Goal: Information Seeking & Learning: Learn about a topic

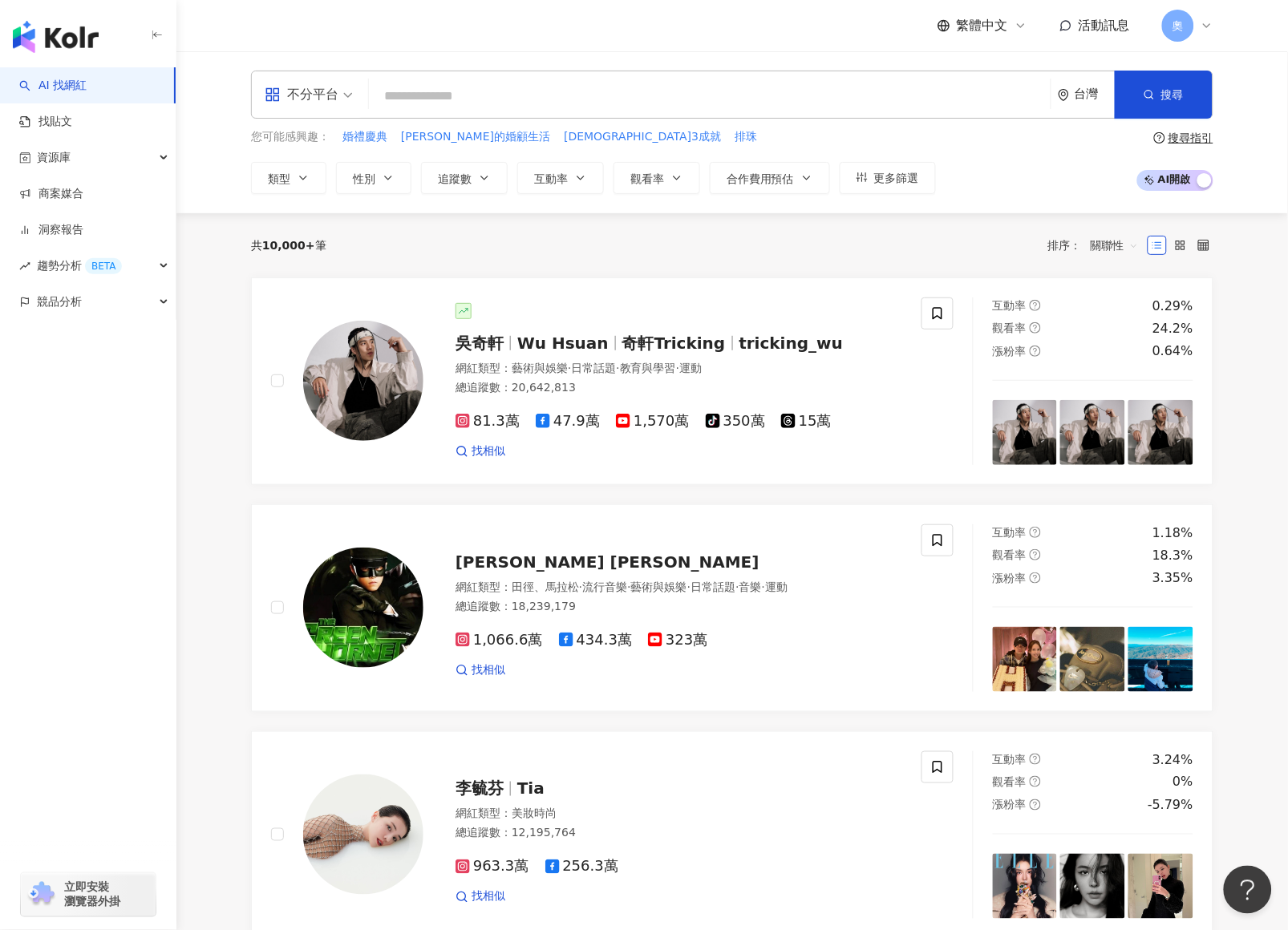
click at [762, 110] on input "search" at bounding box center [709, 96] width 669 height 31
paste input "********"
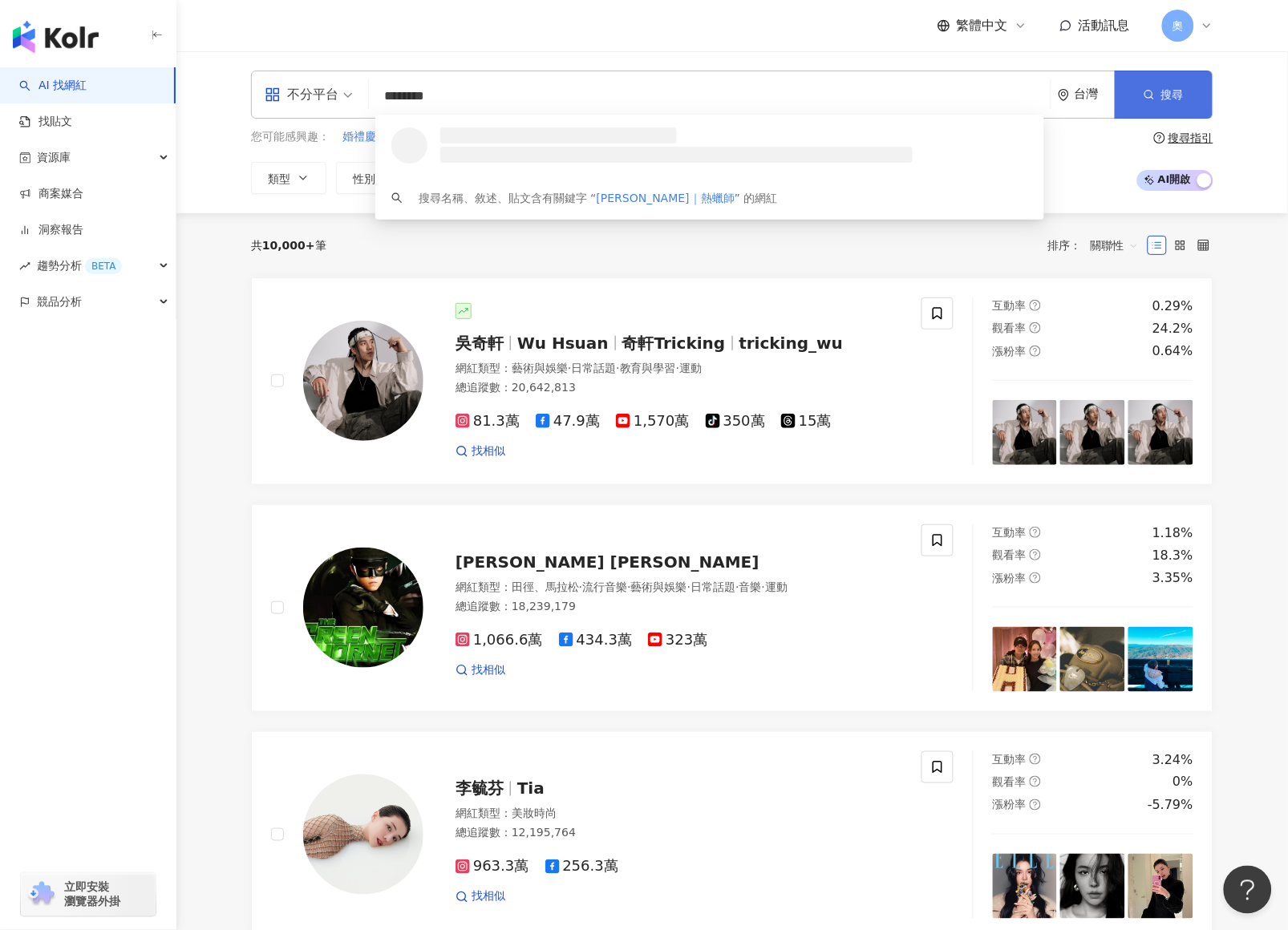
click at [1192, 104] on button "搜尋" at bounding box center [1163, 94] width 98 height 48
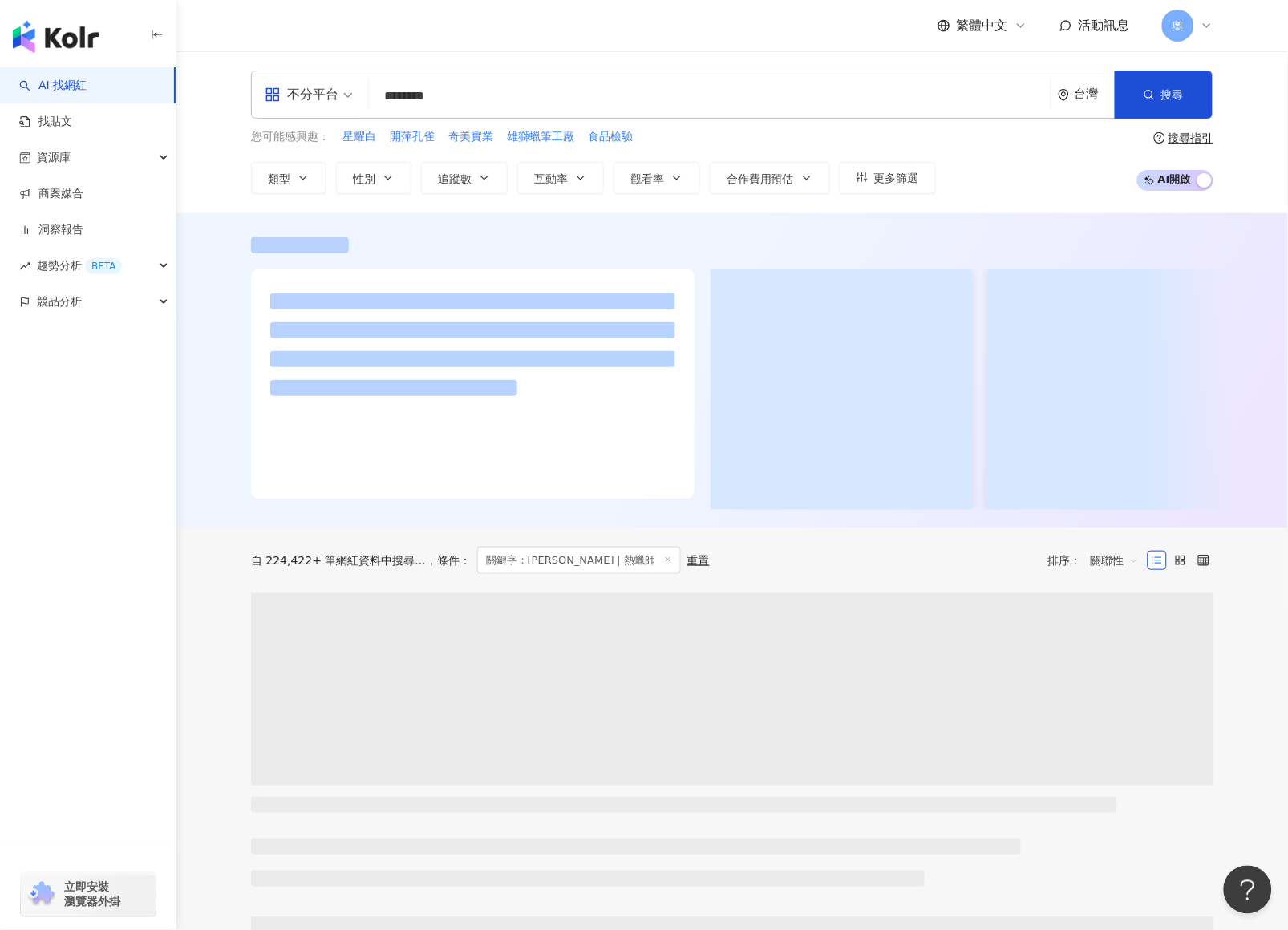
click at [816, 110] on input "********" at bounding box center [709, 96] width 669 height 31
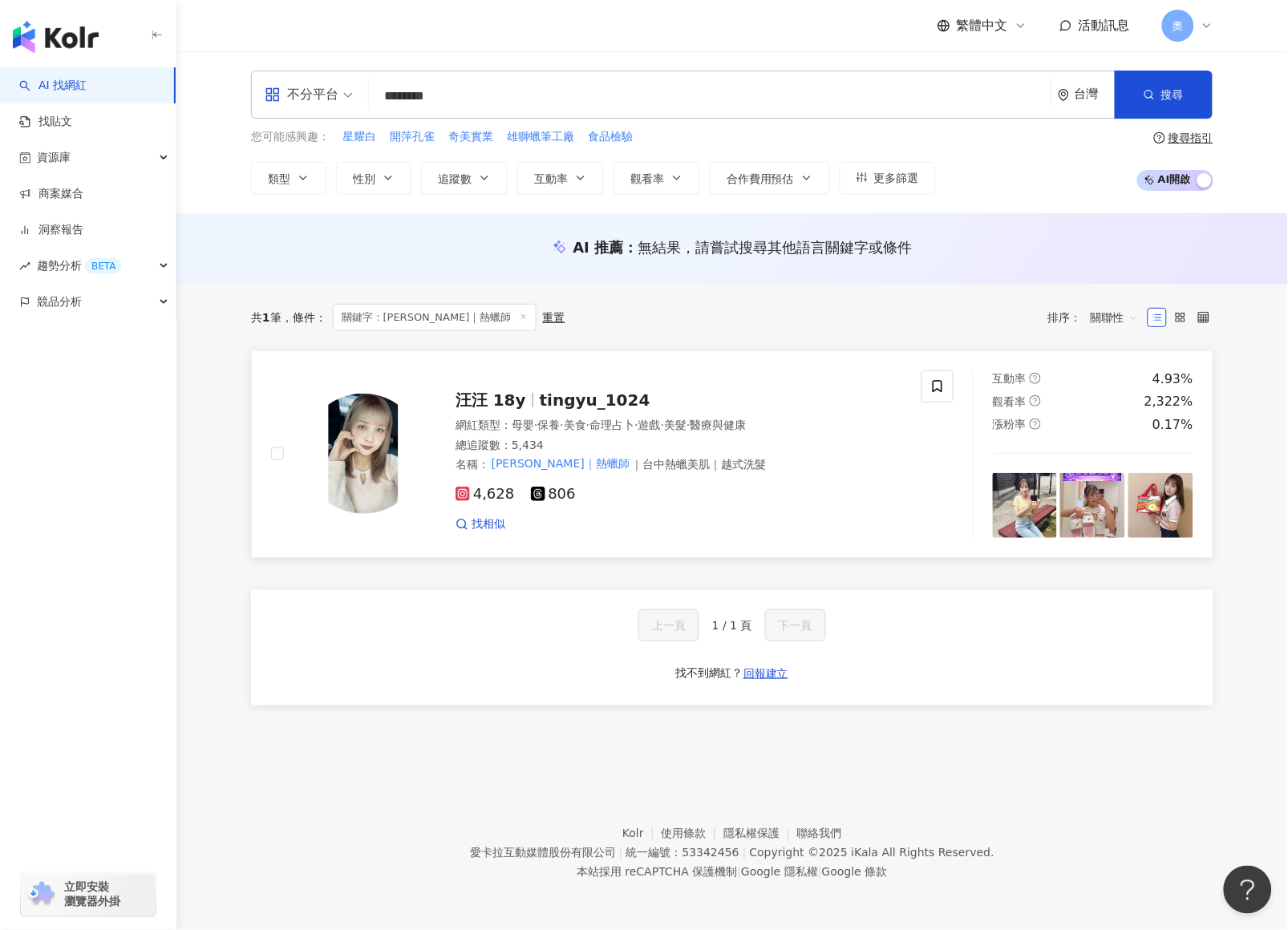
click at [540, 399] on span "tingyu_1024" at bounding box center [596, 400] width 111 height 19
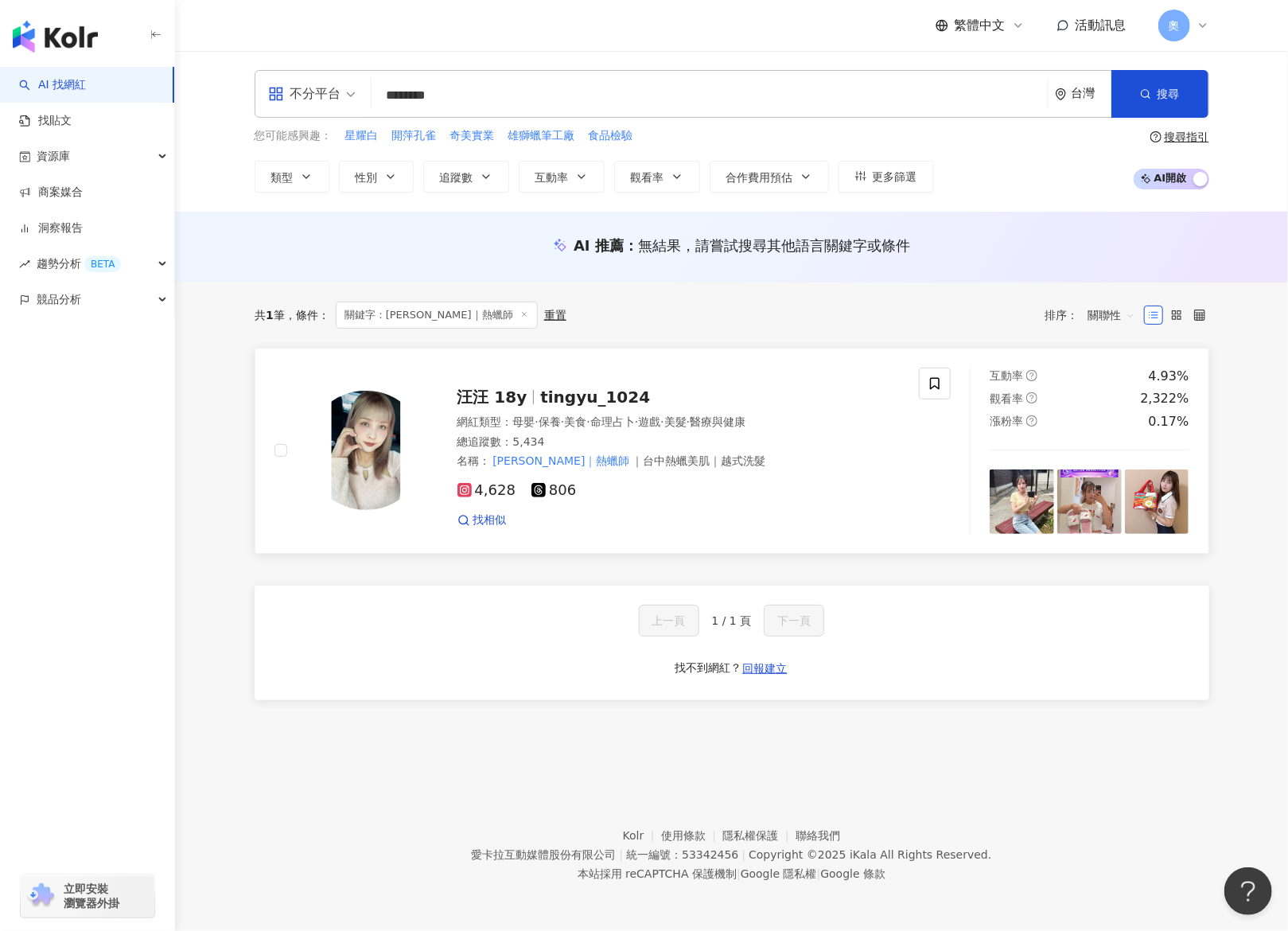
click at [553, 396] on span "tingyu_1024" at bounding box center [595, 397] width 110 height 19
drag, startPoint x: 527, startPoint y: 83, endPoint x: 324, endPoint y: 82, distance: 203.0
click at [324, 82] on div "不分平台 ******** 台灣 搜尋 26e16f2e-c0f2-4d85-bae8-ea075cf444fa keyword 汪汪 18y 5,434 追…" at bounding box center [731, 93] width 955 height 48
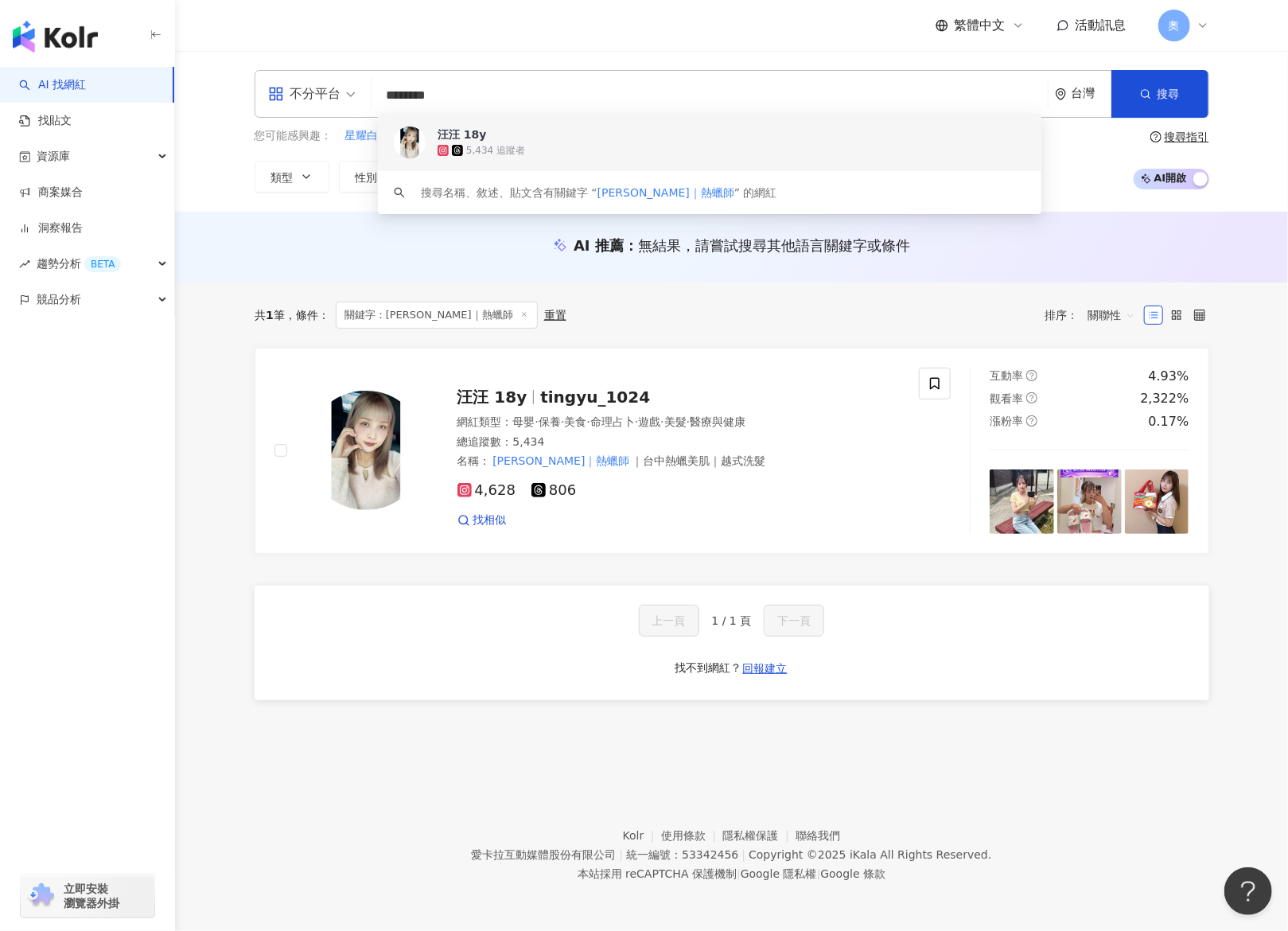
paste input "*********"
type input "**********"
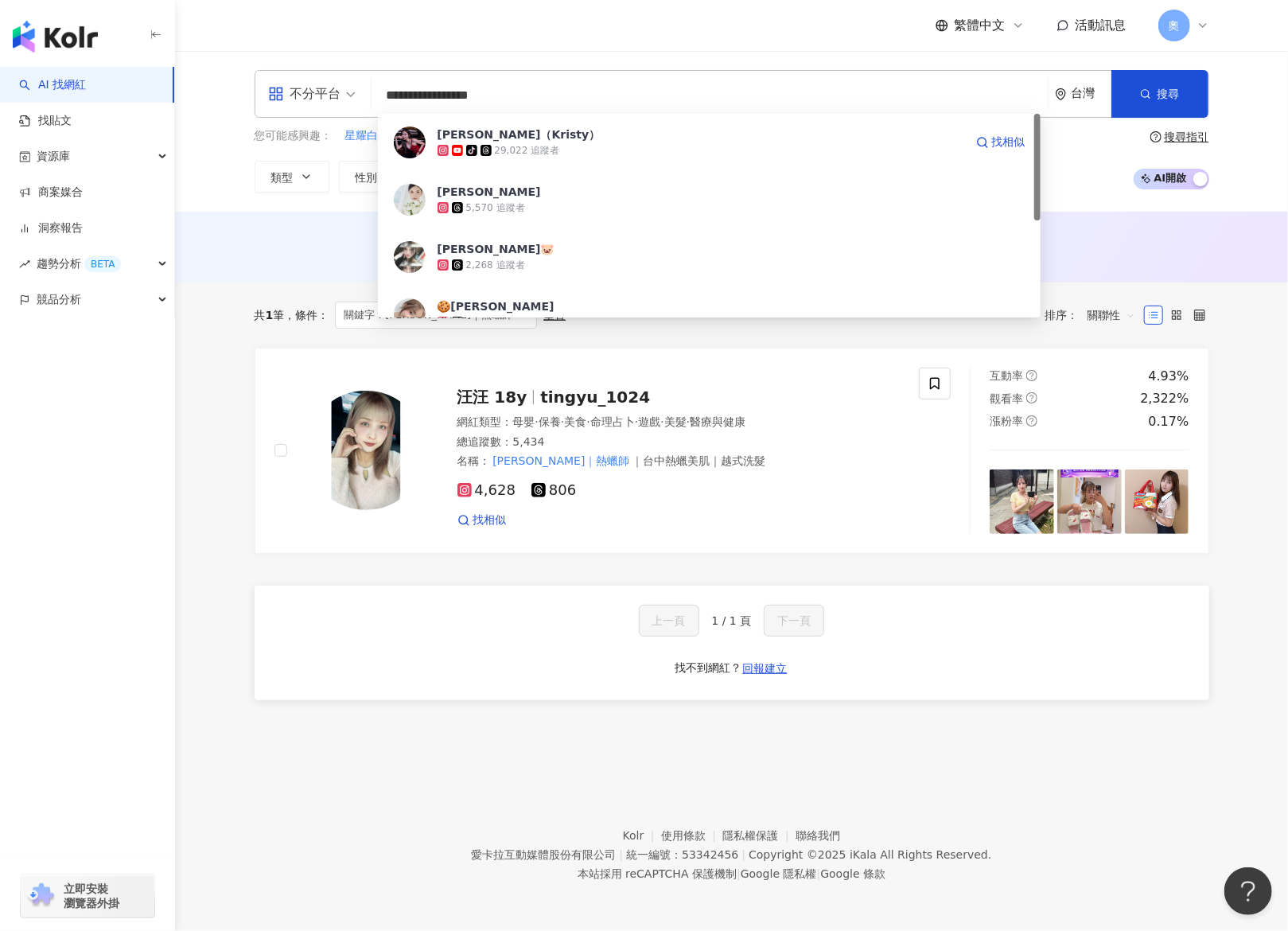
click at [490, 142] on div "tiktok-icon 29,022 追蹤者" at bounding box center [701, 150] width 527 height 16
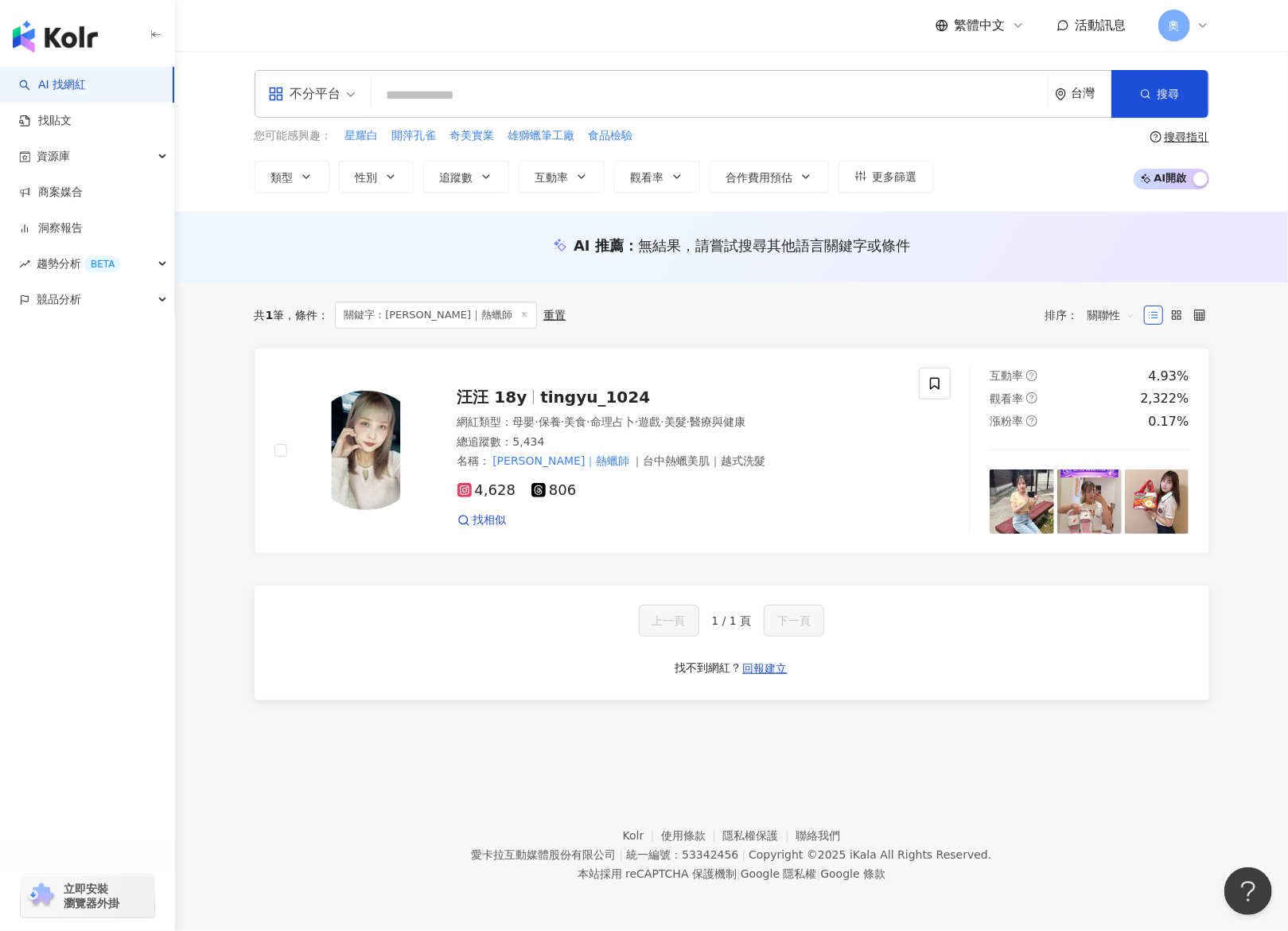
click at [815, 35] on div "繁體中文 活動訊息 奧" at bounding box center [731, 26] width 955 height 51
click at [893, 103] on input "search" at bounding box center [710, 95] width 664 height 30
paste input "**********"
type input "**********"
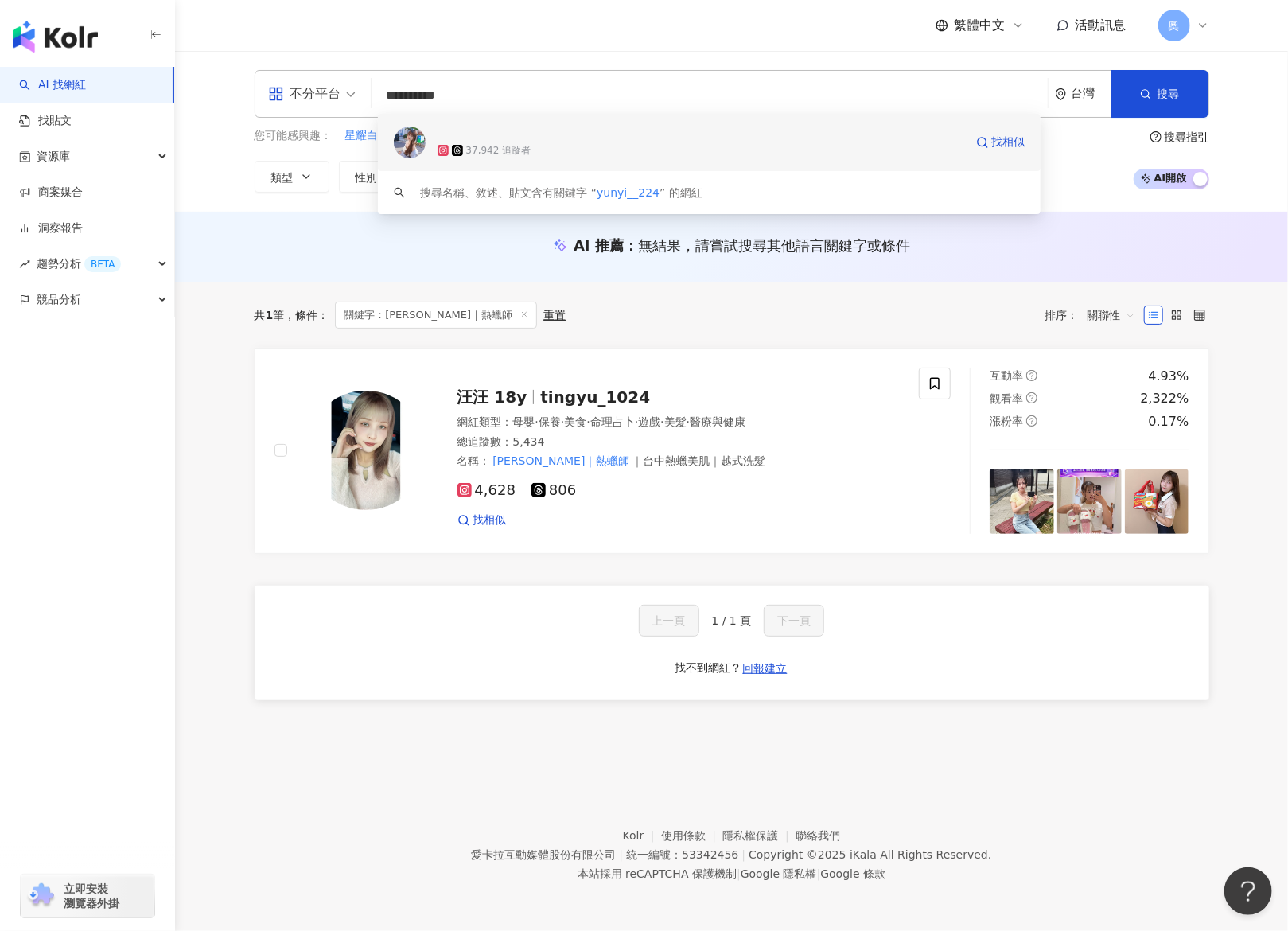
click at [548, 150] on div "37,942 追蹤者" at bounding box center [701, 150] width 527 height 16
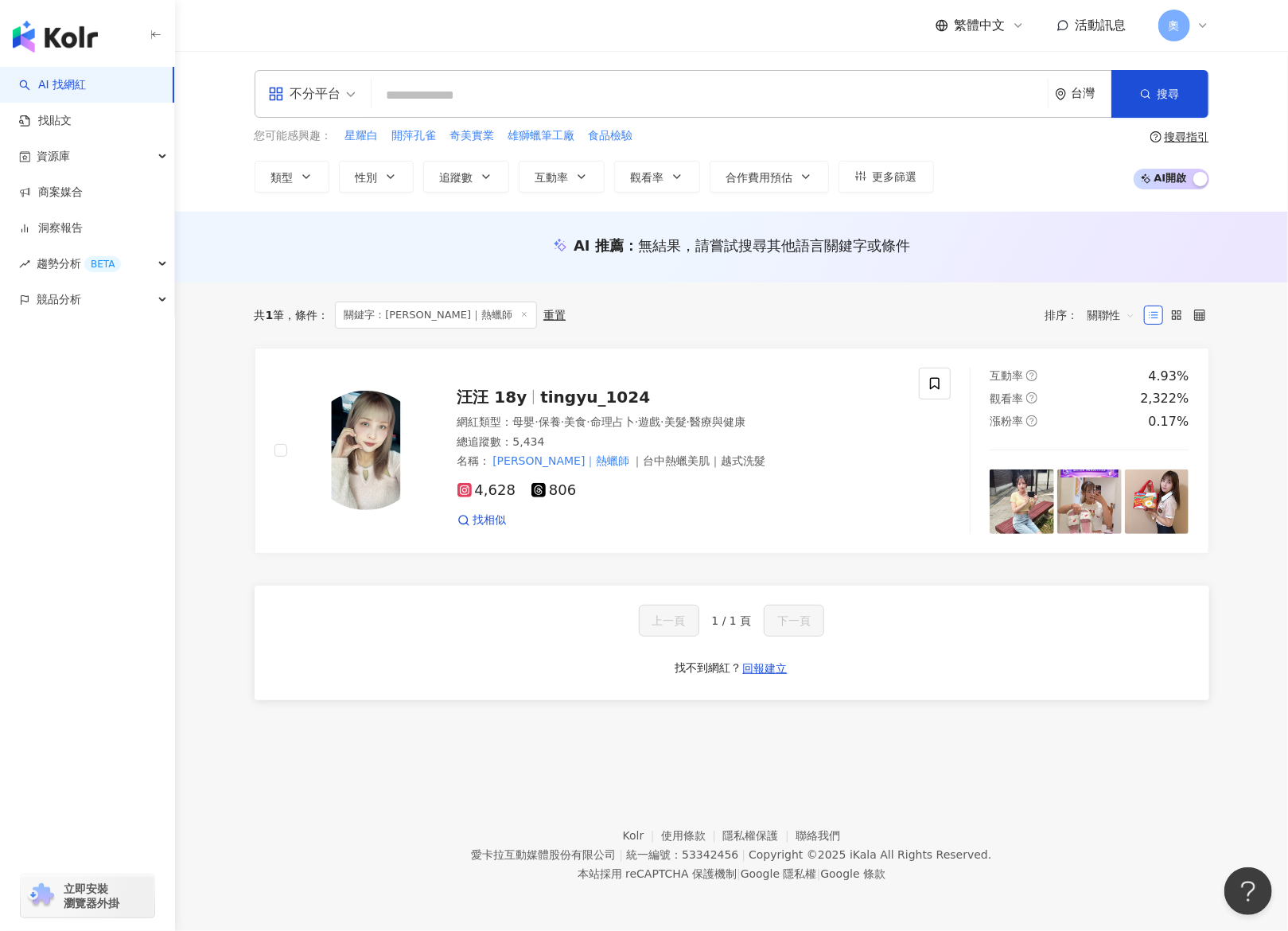
click at [501, 99] on input "search" at bounding box center [710, 95] width 664 height 30
paste input "**********"
type input "**********"
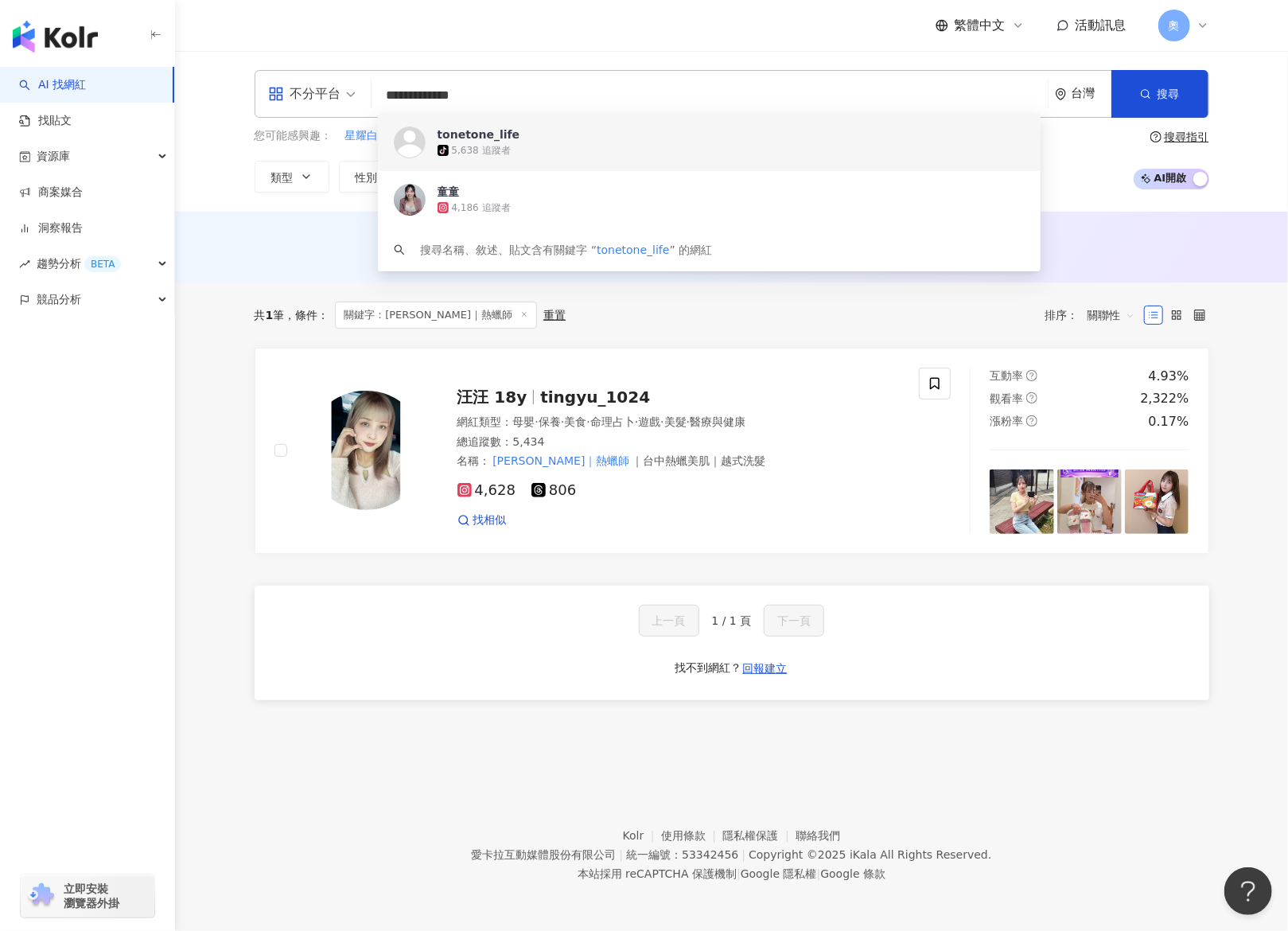
click at [527, 137] on span "tonetone_life" at bounding box center [701, 135] width 527 height 16
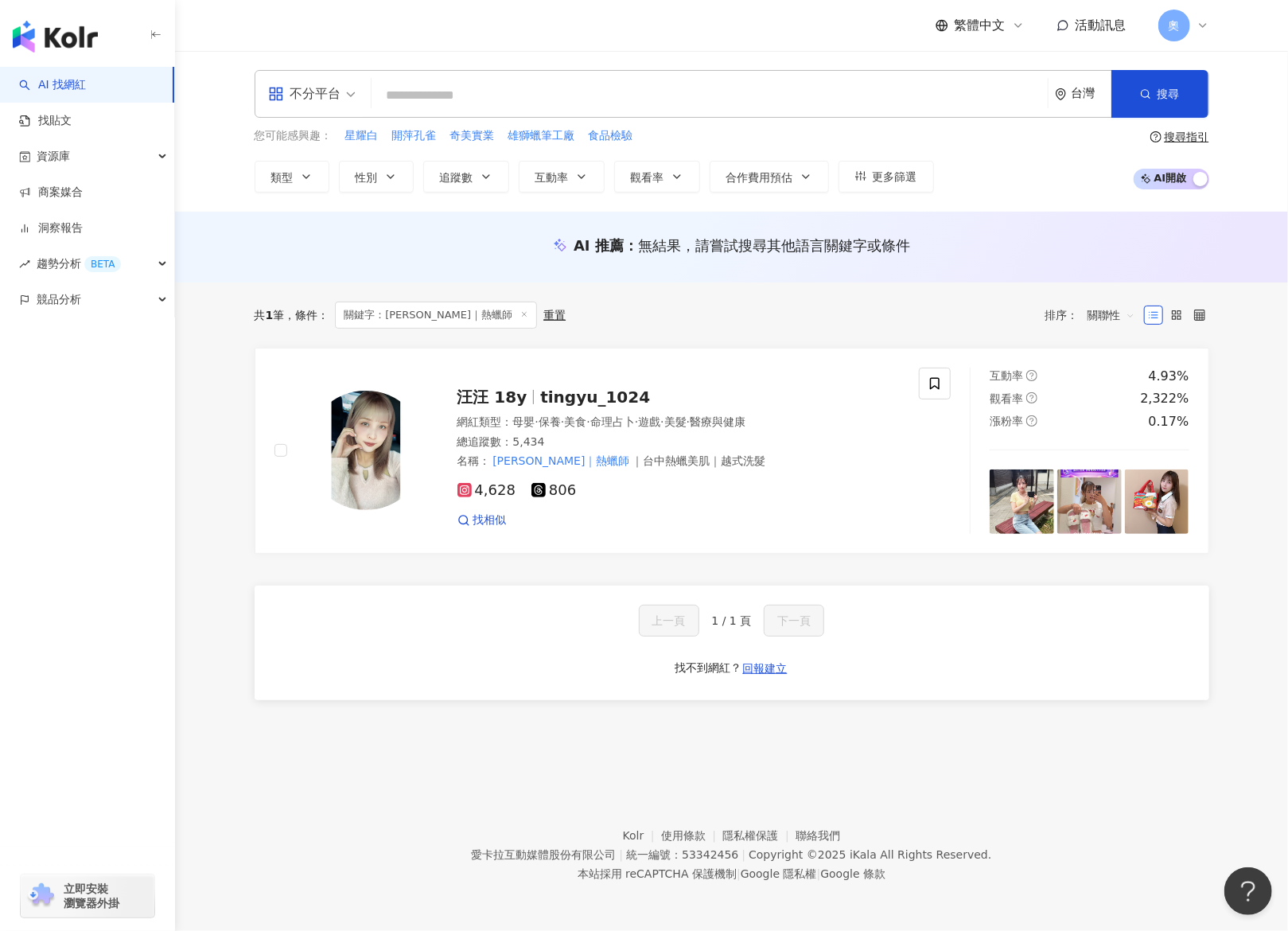
click at [444, 90] on input "search" at bounding box center [710, 95] width 664 height 30
click at [446, 94] on input "search" at bounding box center [710, 95] width 664 height 30
paste input "**********"
type input "**********"
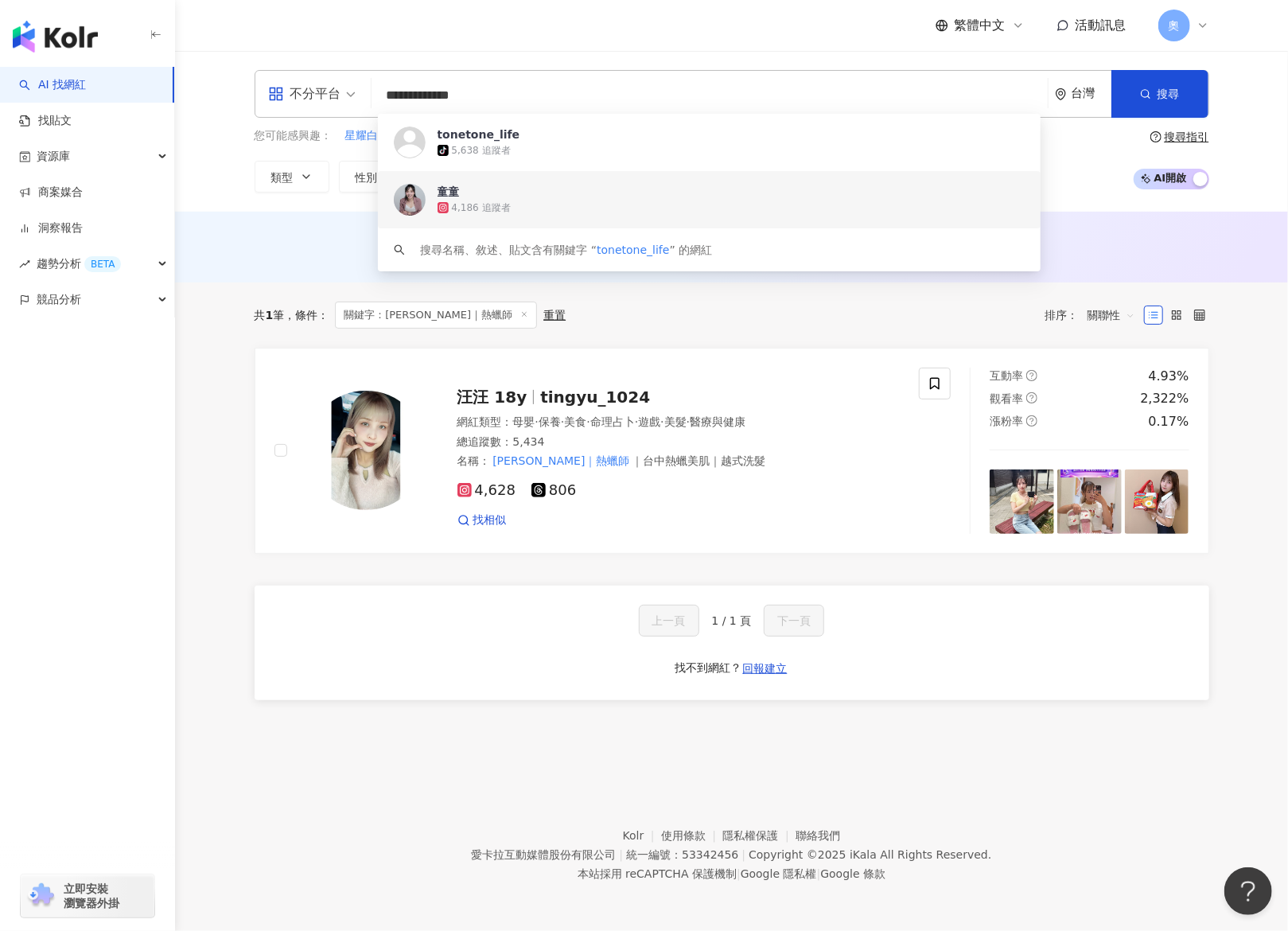
click at [556, 199] on div "4,186 追蹤者" at bounding box center [731, 207] width 588 height 16
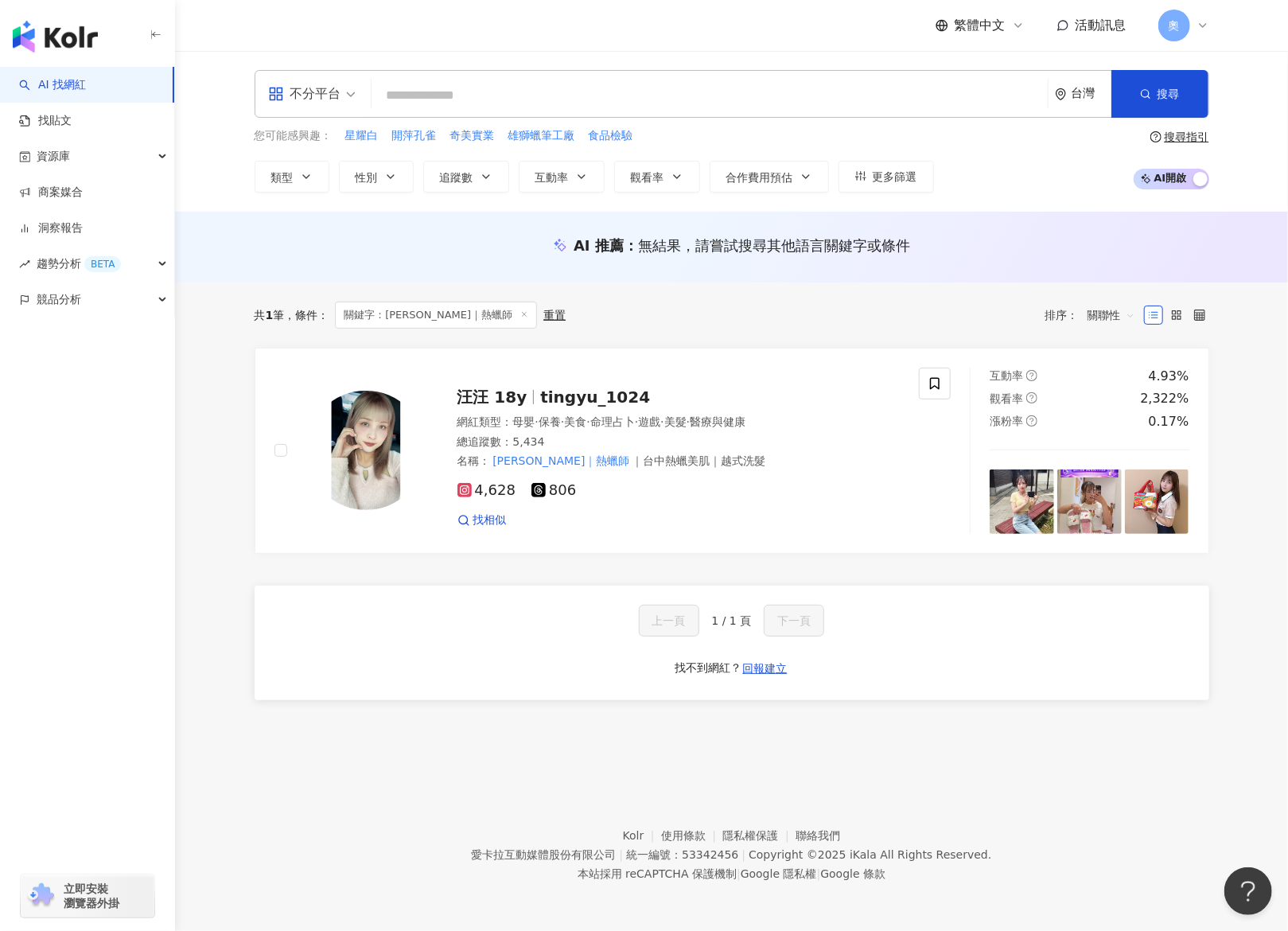
click at [510, 98] on input "search" at bounding box center [710, 95] width 664 height 30
paste input "**********"
type input "**********"
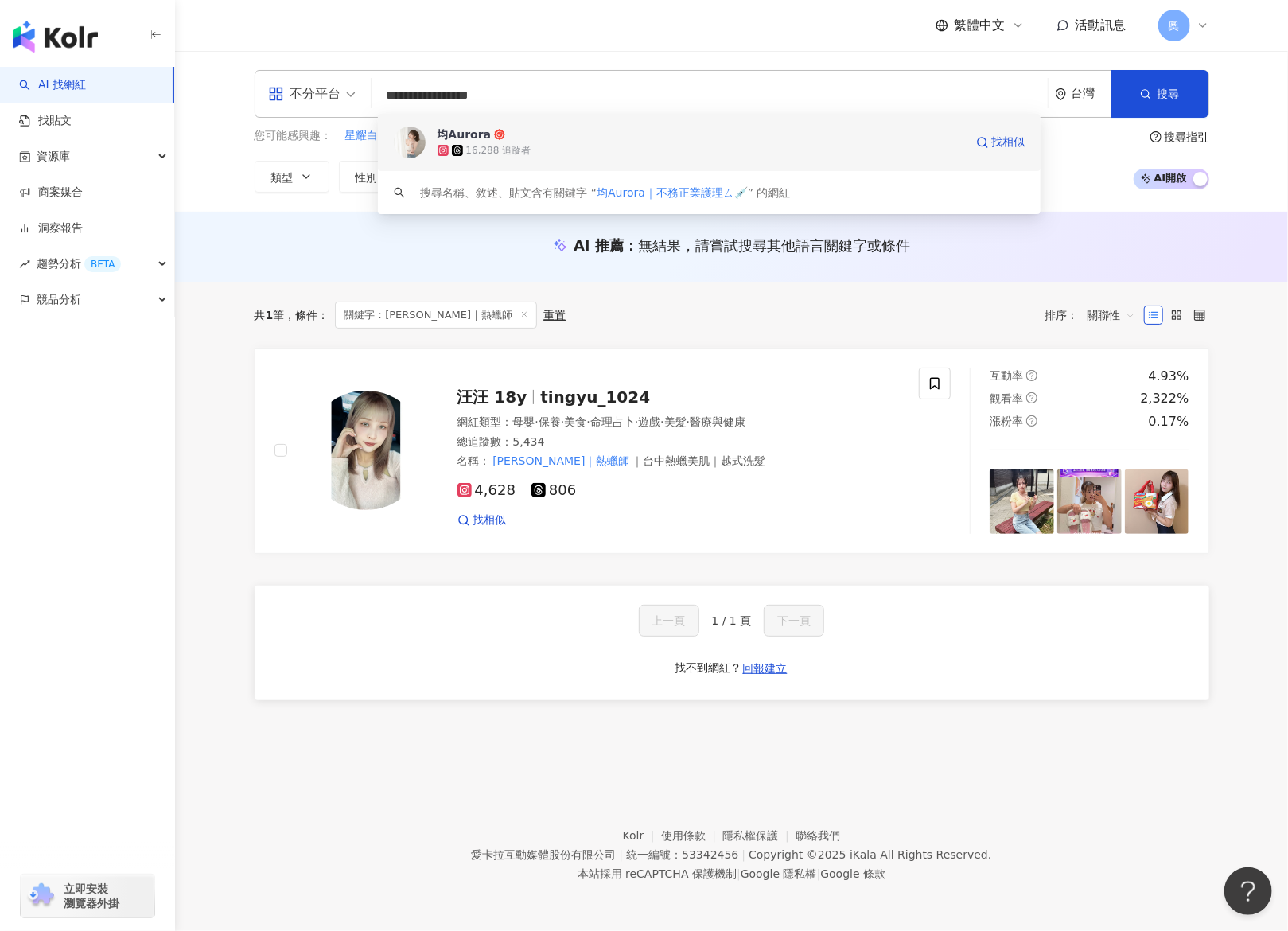
click at [505, 139] on span "均Aurora" at bounding box center [701, 135] width 527 height 16
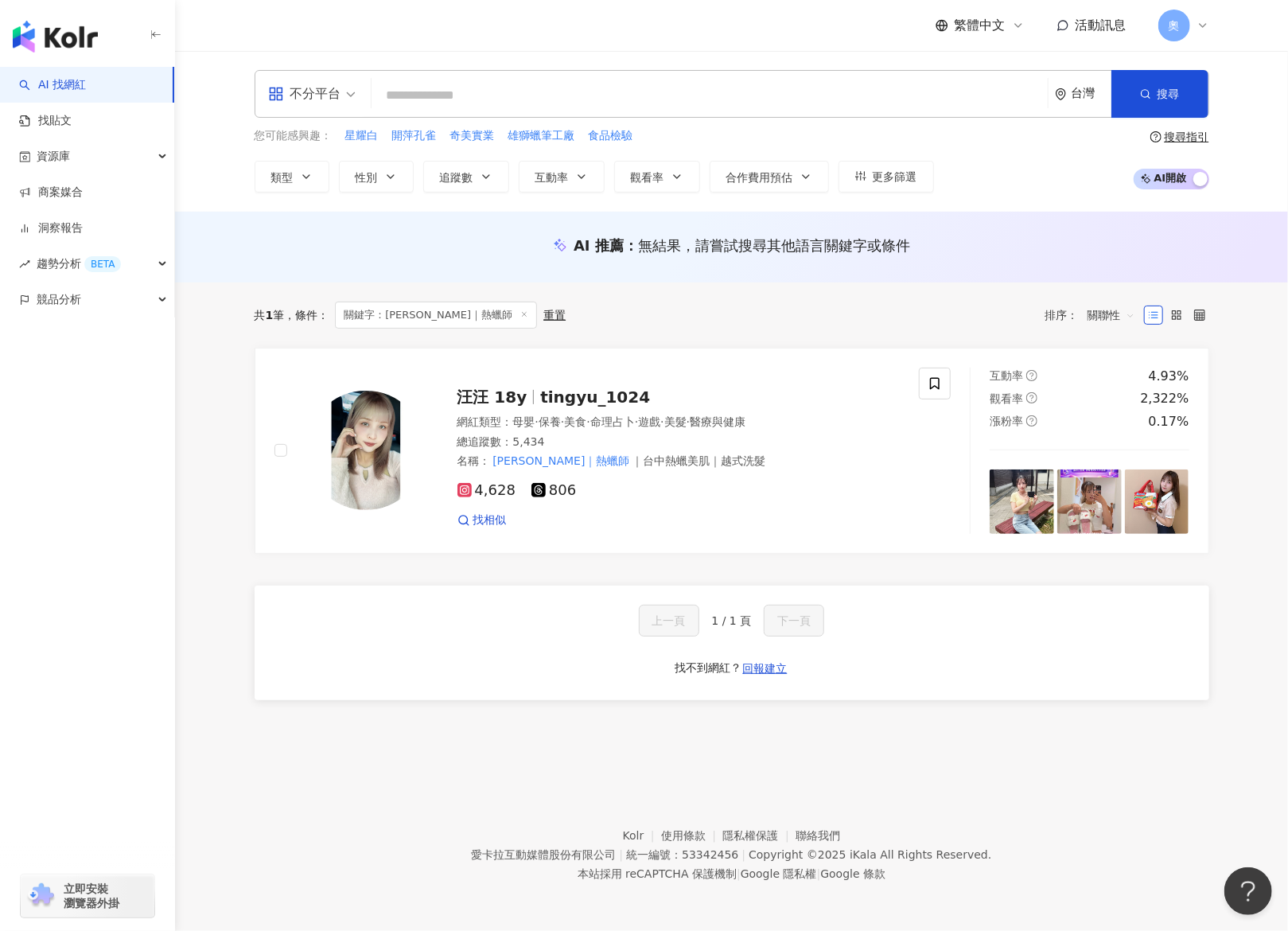
drag, startPoint x: 658, startPoint y: 101, endPoint x: 540, endPoint y: 95, distance: 118.2
click at [658, 100] on input "search" at bounding box center [710, 95] width 664 height 30
drag, startPoint x: 540, startPoint y: 95, endPoint x: 489, endPoint y: 98, distance: 51.1
click at [489, 98] on input "search" at bounding box center [710, 95] width 664 height 30
paste input "**********"
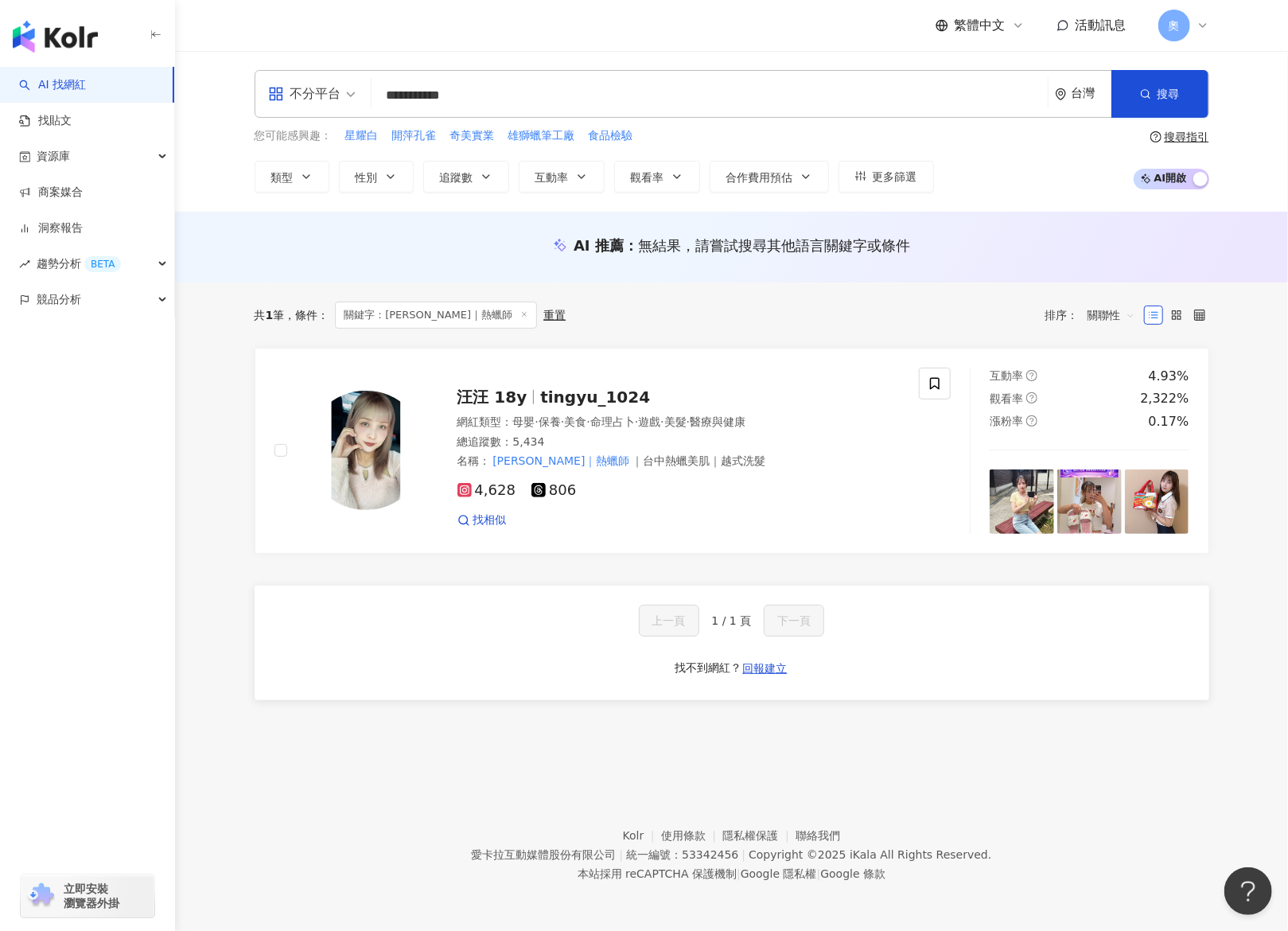
click at [549, 91] on input "**********" at bounding box center [710, 95] width 664 height 30
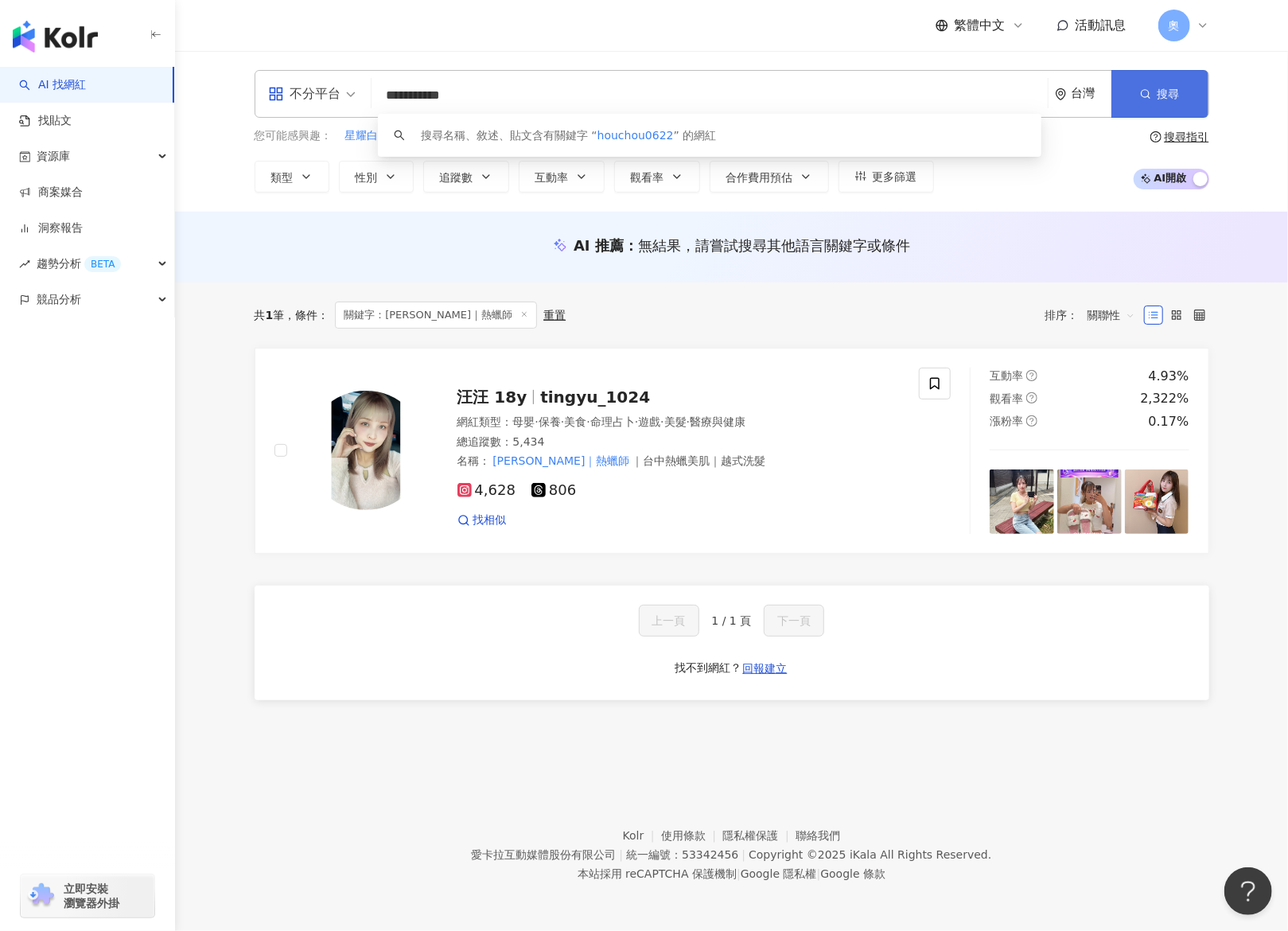
click at [1175, 96] on span "搜尋" at bounding box center [1169, 93] width 23 height 13
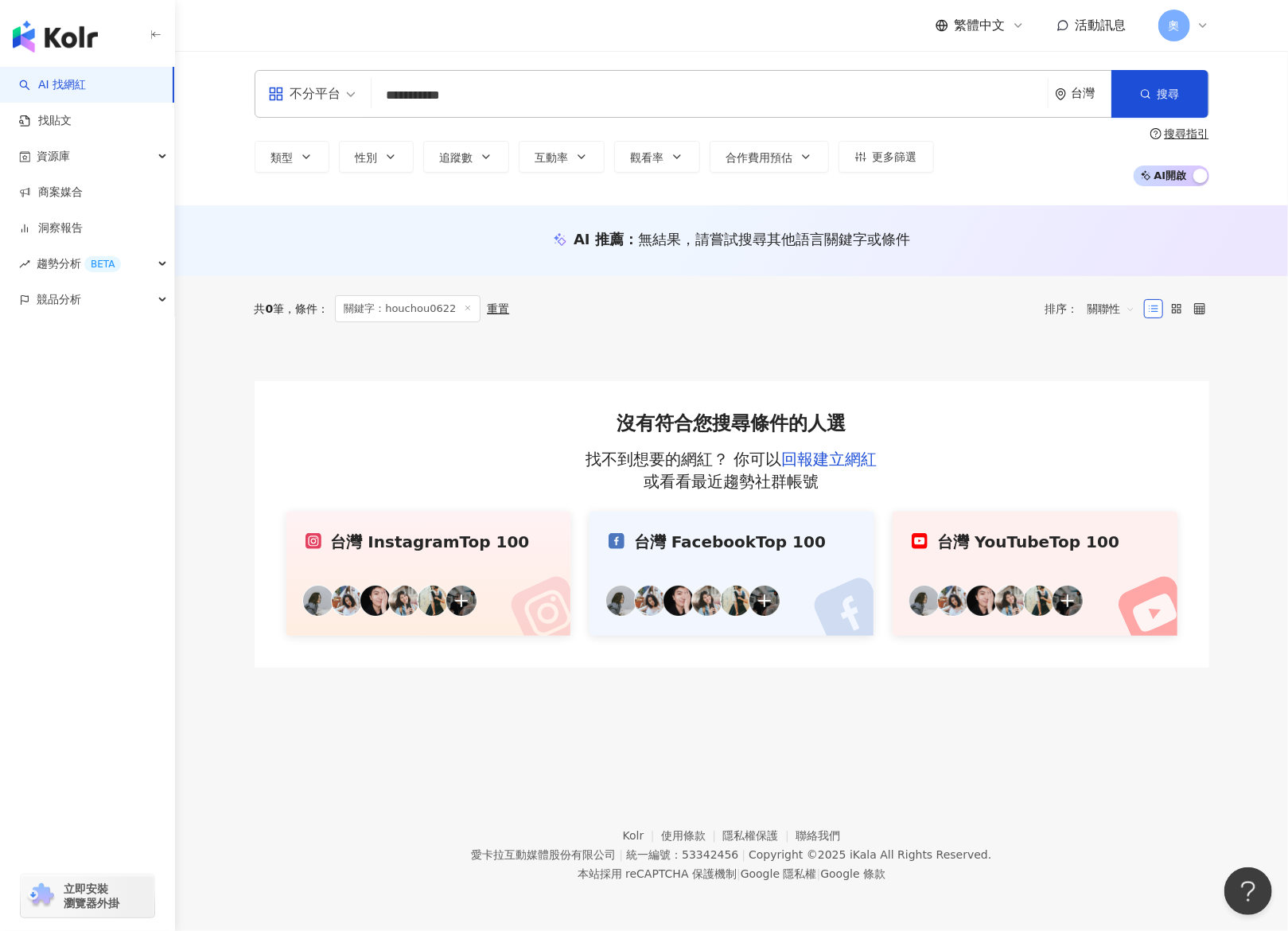
click at [724, 97] on input "**********" at bounding box center [710, 95] width 664 height 30
drag, startPoint x: 499, startPoint y: 89, endPoint x: 375, endPoint y: 94, distance: 124.1
click at [368, 97] on div "**********" at bounding box center [731, 93] width 955 height 48
paste input "search"
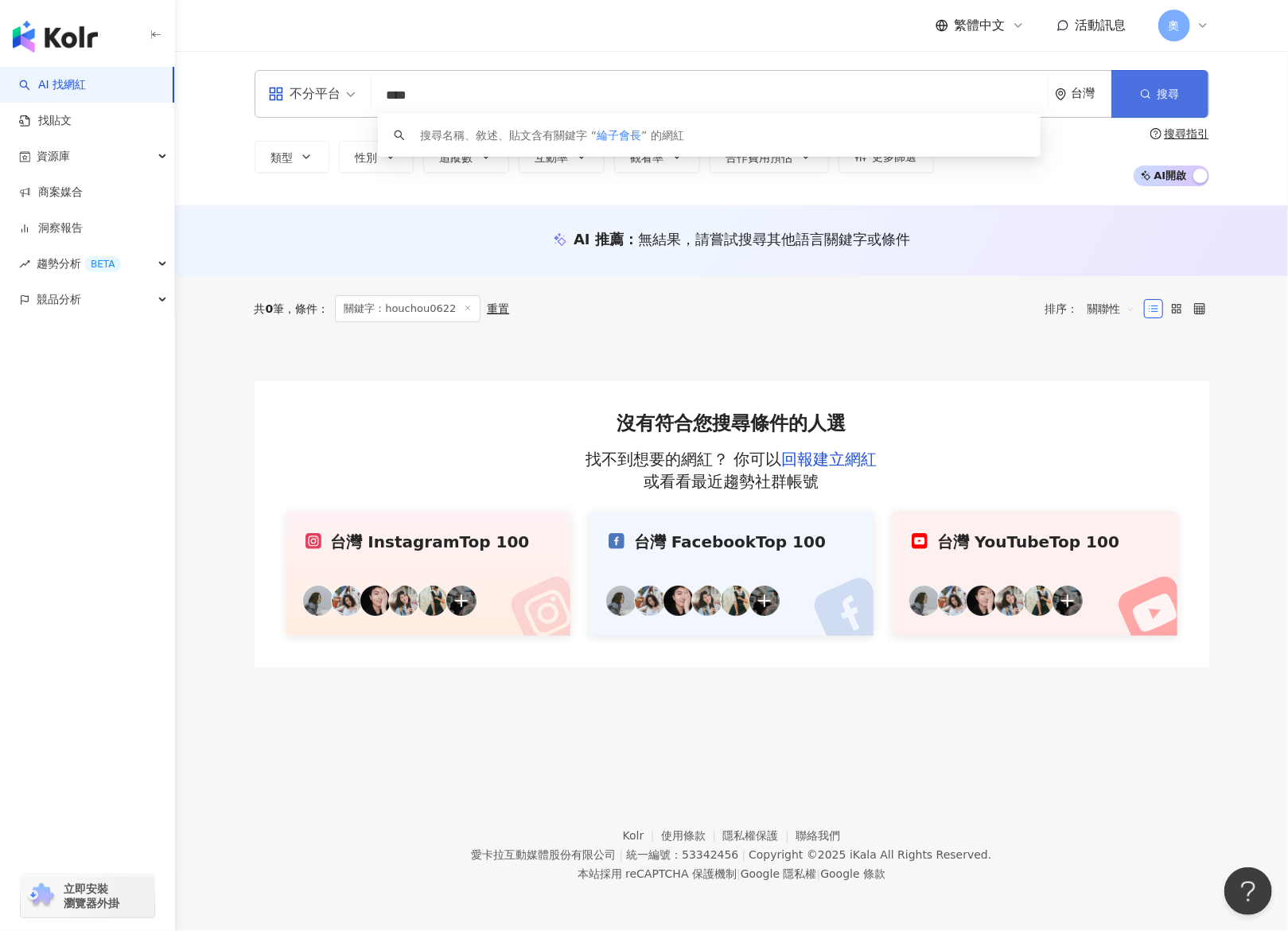
type input "****"
click at [1188, 82] on button "搜尋" at bounding box center [1160, 93] width 97 height 48
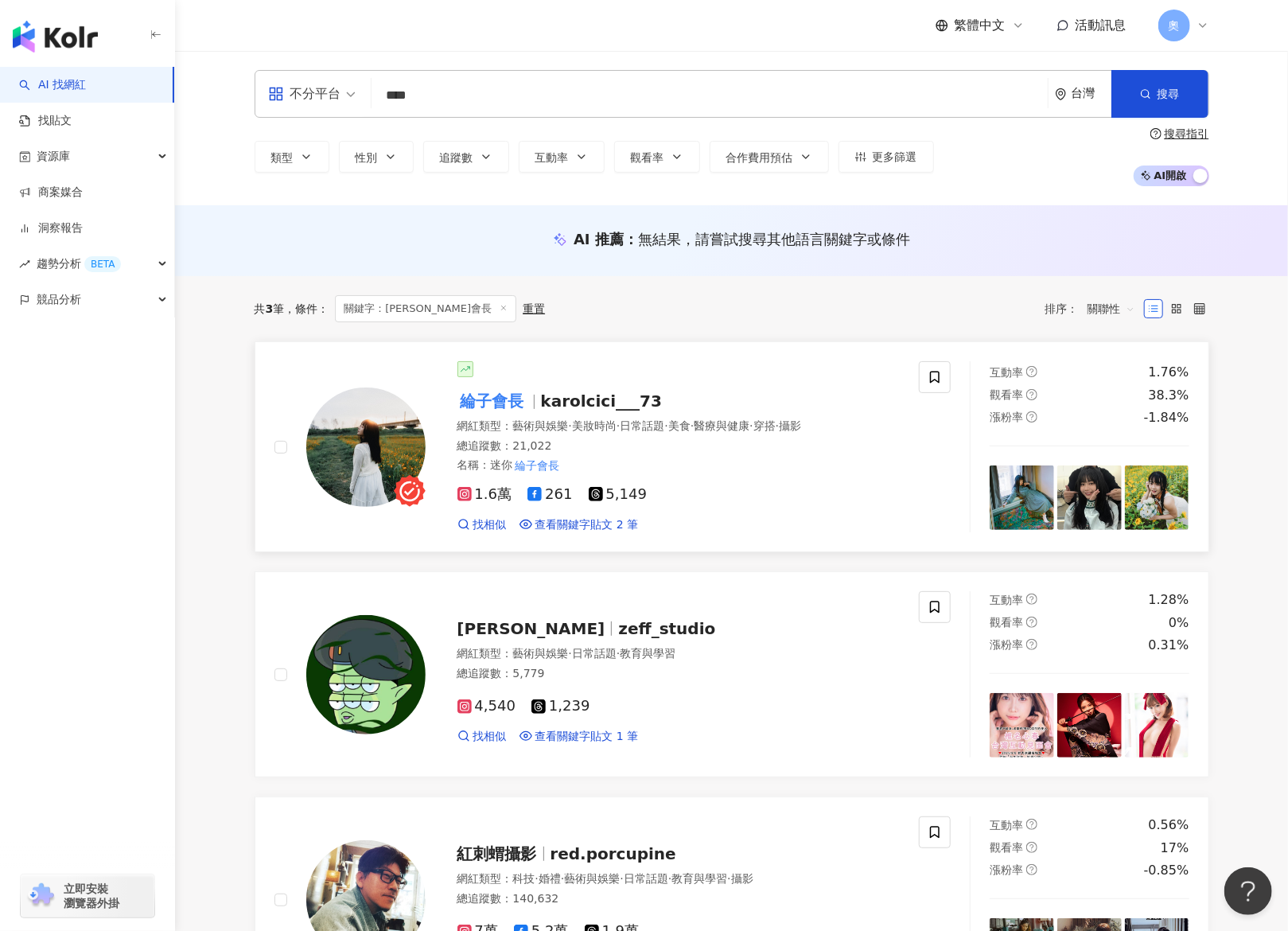
click at [508, 410] on mark "綸子會長" at bounding box center [492, 402] width 70 height 26
click at [670, 86] on input "****" at bounding box center [710, 95] width 664 height 30
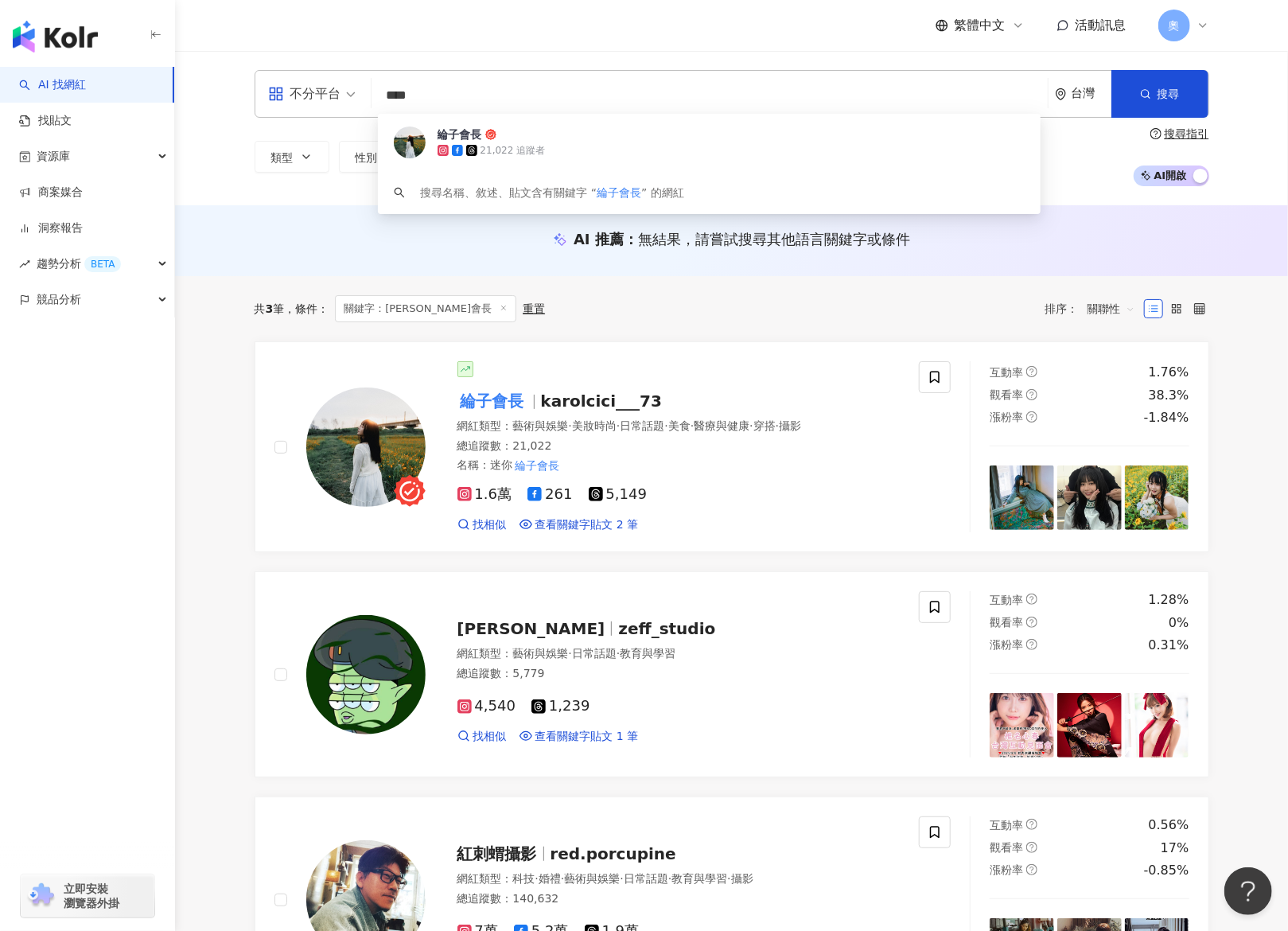
drag, startPoint x: 576, startPoint y: 96, endPoint x: 365, endPoint y: 82, distance: 211.5
click at [355, 85] on div "不分平台 **** 台灣 搜尋 97f54d2c-232a-44f0-8a22-4536972cd6f6 綸子會長 21,022 追蹤者 搜尋名稱、敘述、貼文…" at bounding box center [731, 93] width 955 height 48
paste input "**"
click at [1139, 90] on button "搜尋" at bounding box center [1160, 93] width 97 height 48
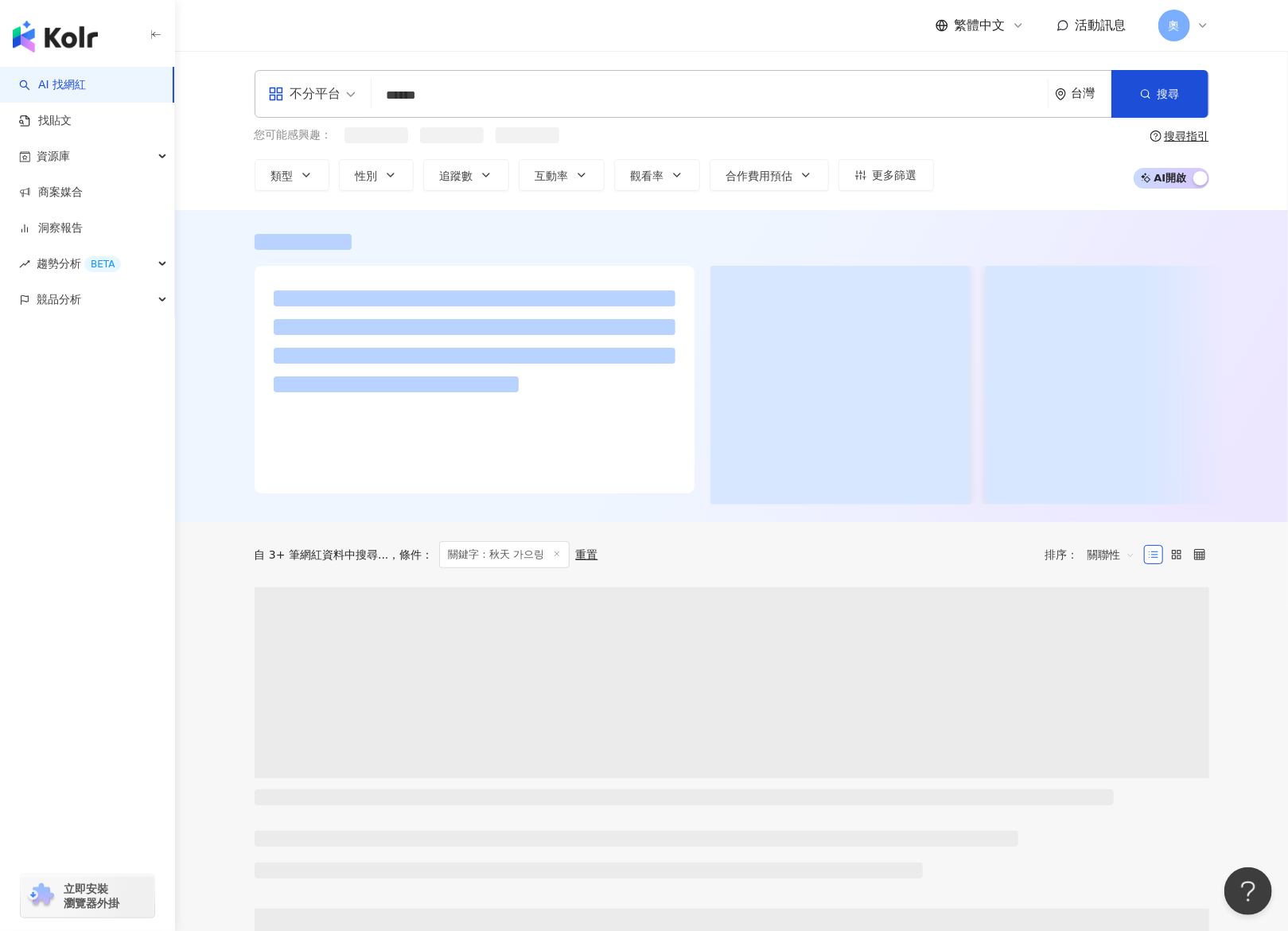
click at [718, 111] on div "不分平台 ****** 台灣 搜尋 loading 搜尋名稱、敘述、貼文含有關鍵字 “ 秋天 가으링 ” 的網紅" at bounding box center [731, 93] width 955 height 48
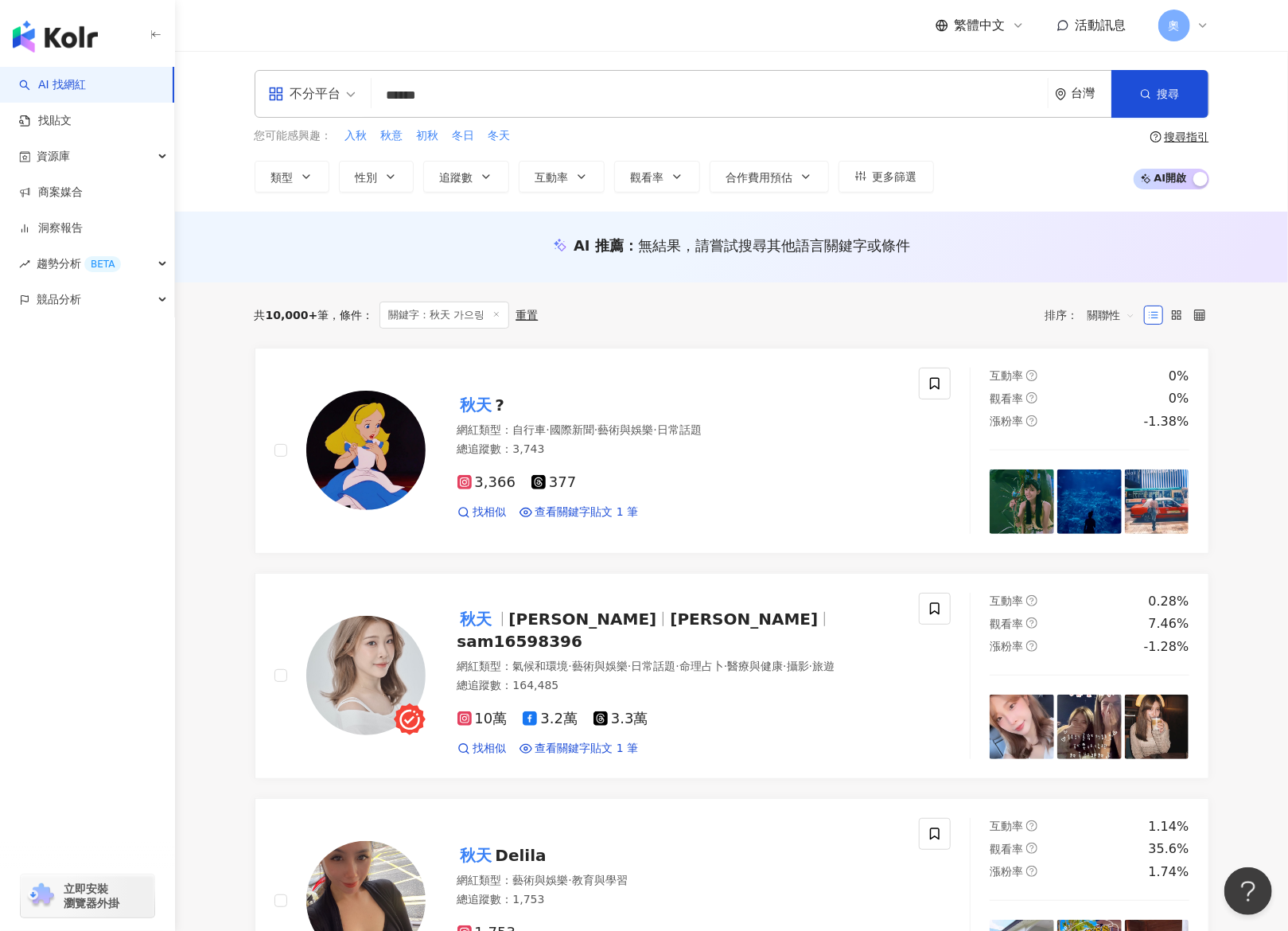
click at [811, 131] on div "不分平台 ****** 台灣 搜尋 ee417fd7-a686-45d3-9022-509c3a75e416 778ea7b6-7e87-4872-a874-…" at bounding box center [732, 131] width 1019 height 123
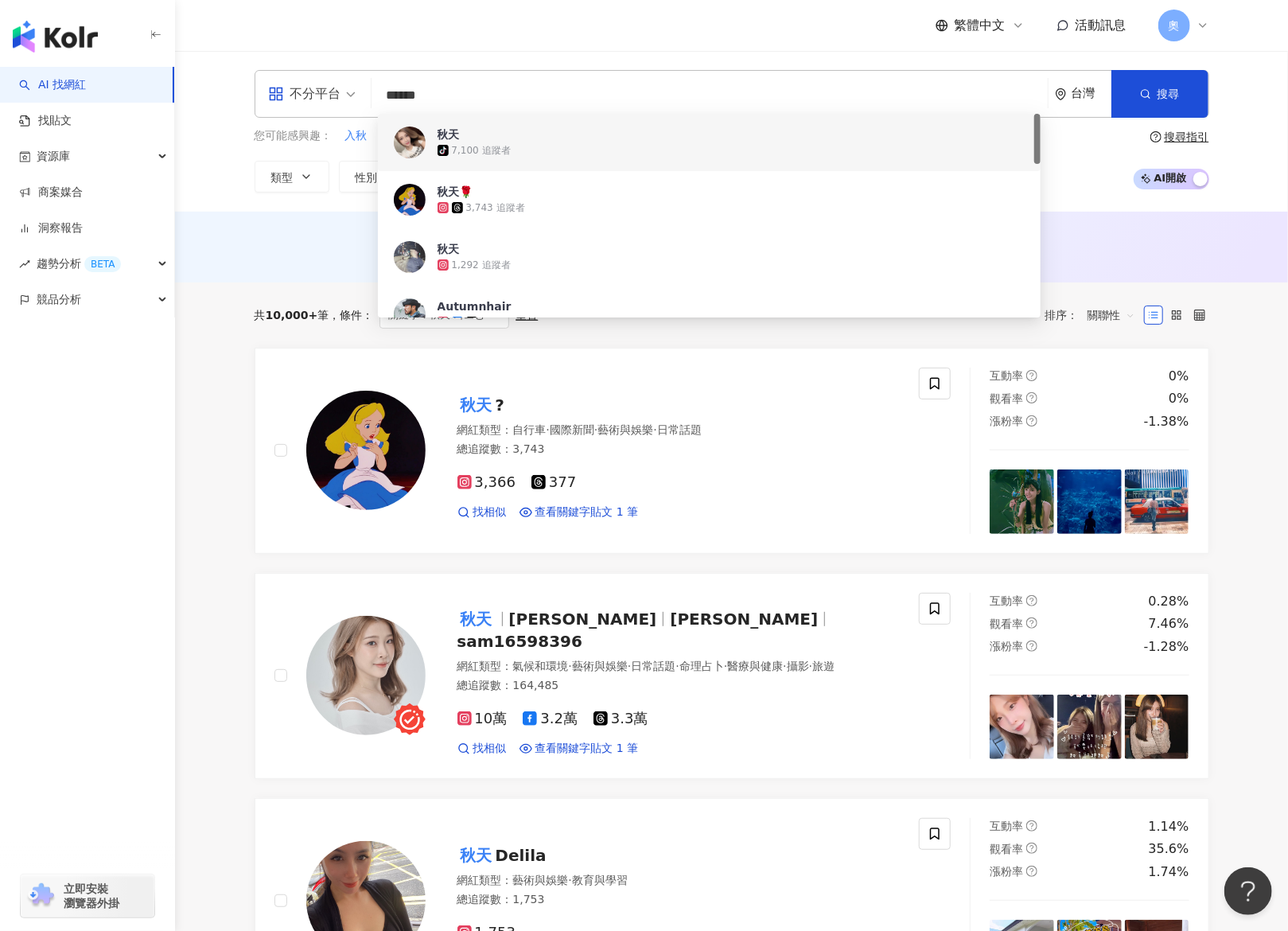
drag, startPoint x: 524, startPoint y: 80, endPoint x: 386, endPoint y: 86, distance: 138.1
click at [400, 86] on input "******" at bounding box center [710, 95] width 664 height 30
paste input "*****"
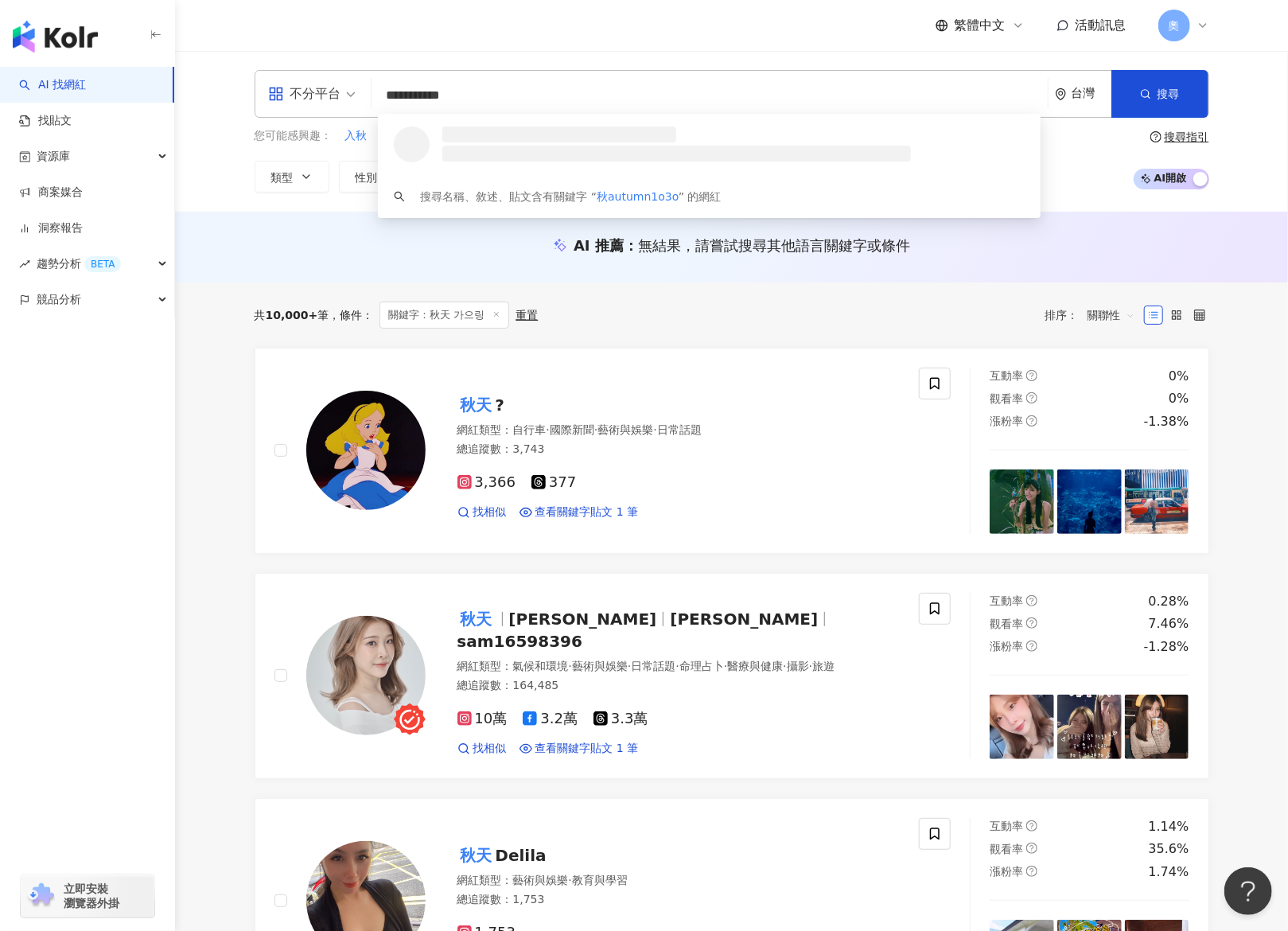
drag, startPoint x: 510, startPoint y: 93, endPoint x: 288, endPoint y: 84, distance: 222.2
click at [288, 84] on div "**********" at bounding box center [731, 93] width 955 height 48
paste input "search"
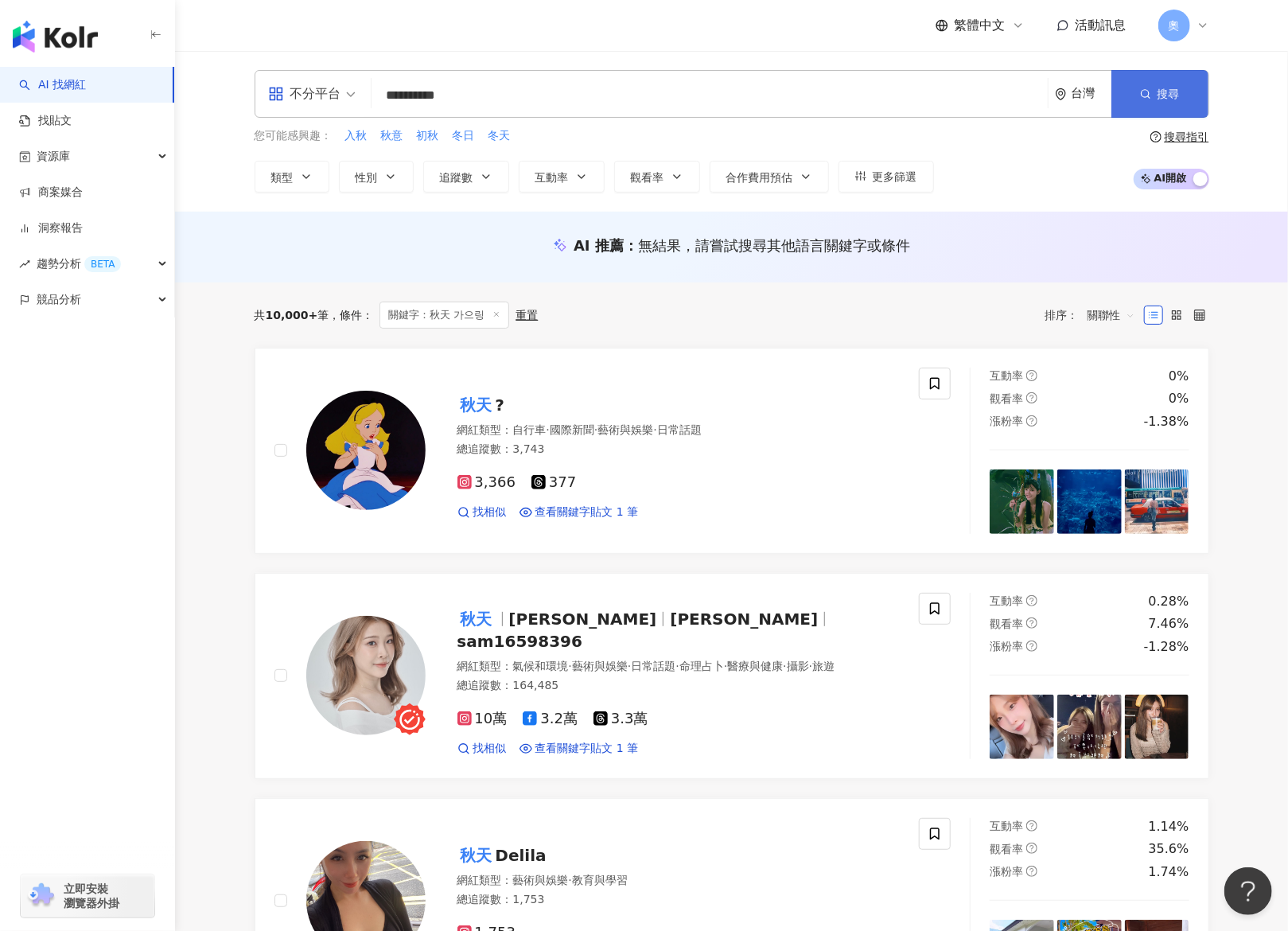
click at [1141, 82] on button "搜尋" at bounding box center [1160, 93] width 97 height 48
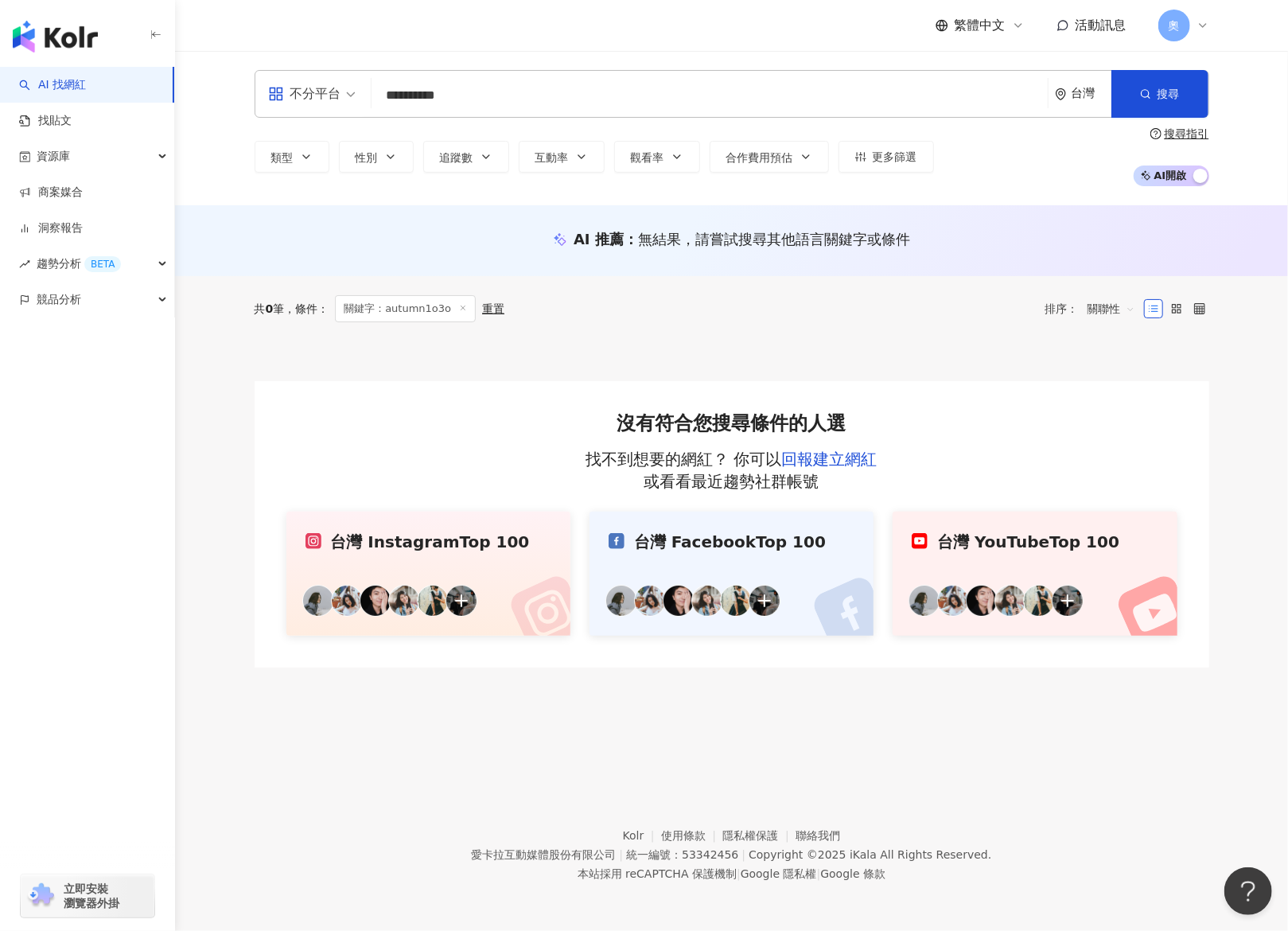
click at [832, 91] on input "**********" at bounding box center [710, 95] width 664 height 30
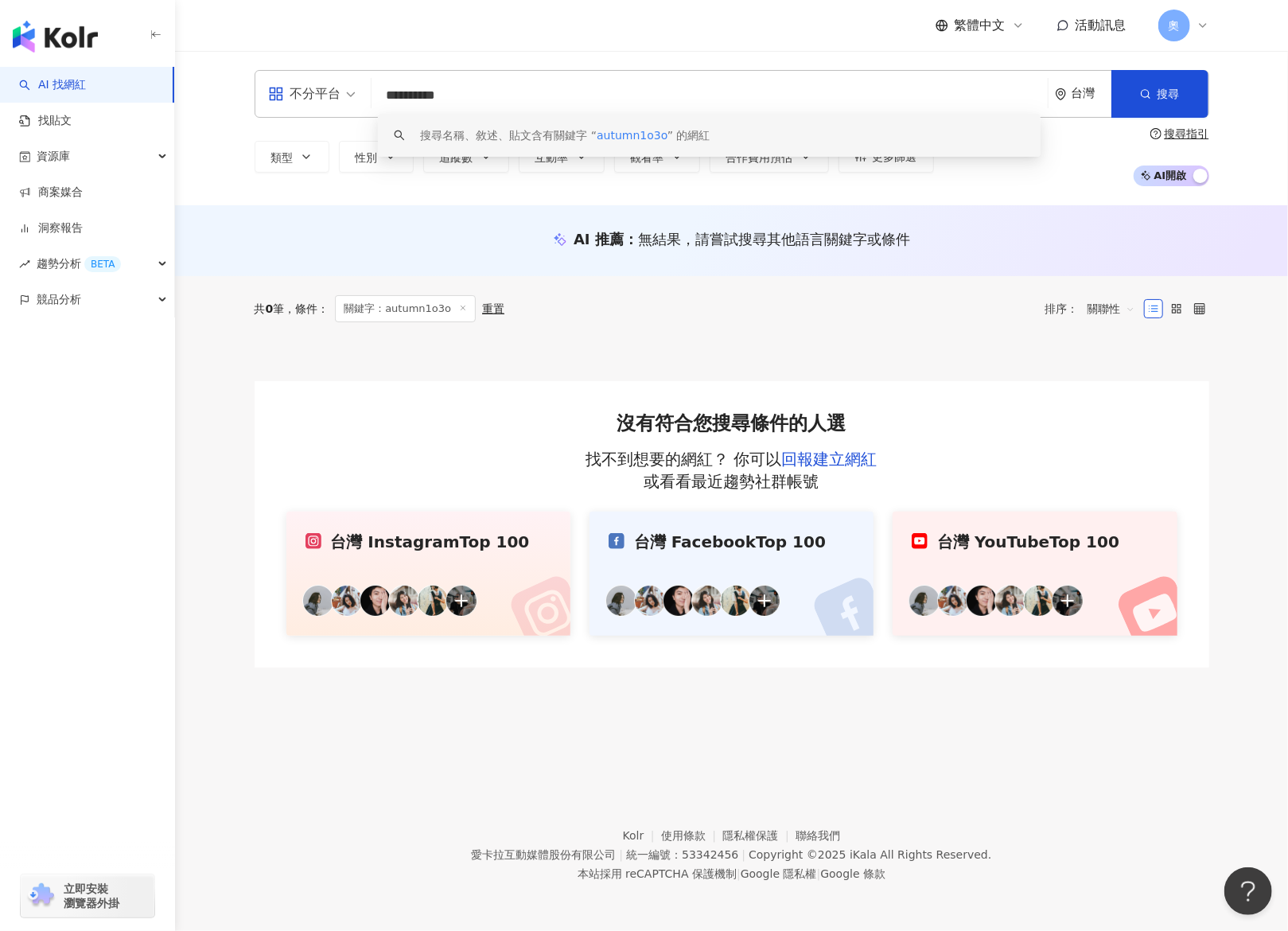
drag, startPoint x: 474, startPoint y: 90, endPoint x: 318, endPoint y: 87, distance: 156.0
click at [318, 87] on div "**********" at bounding box center [731, 93] width 955 height 48
paste input "*"
type input "**********"
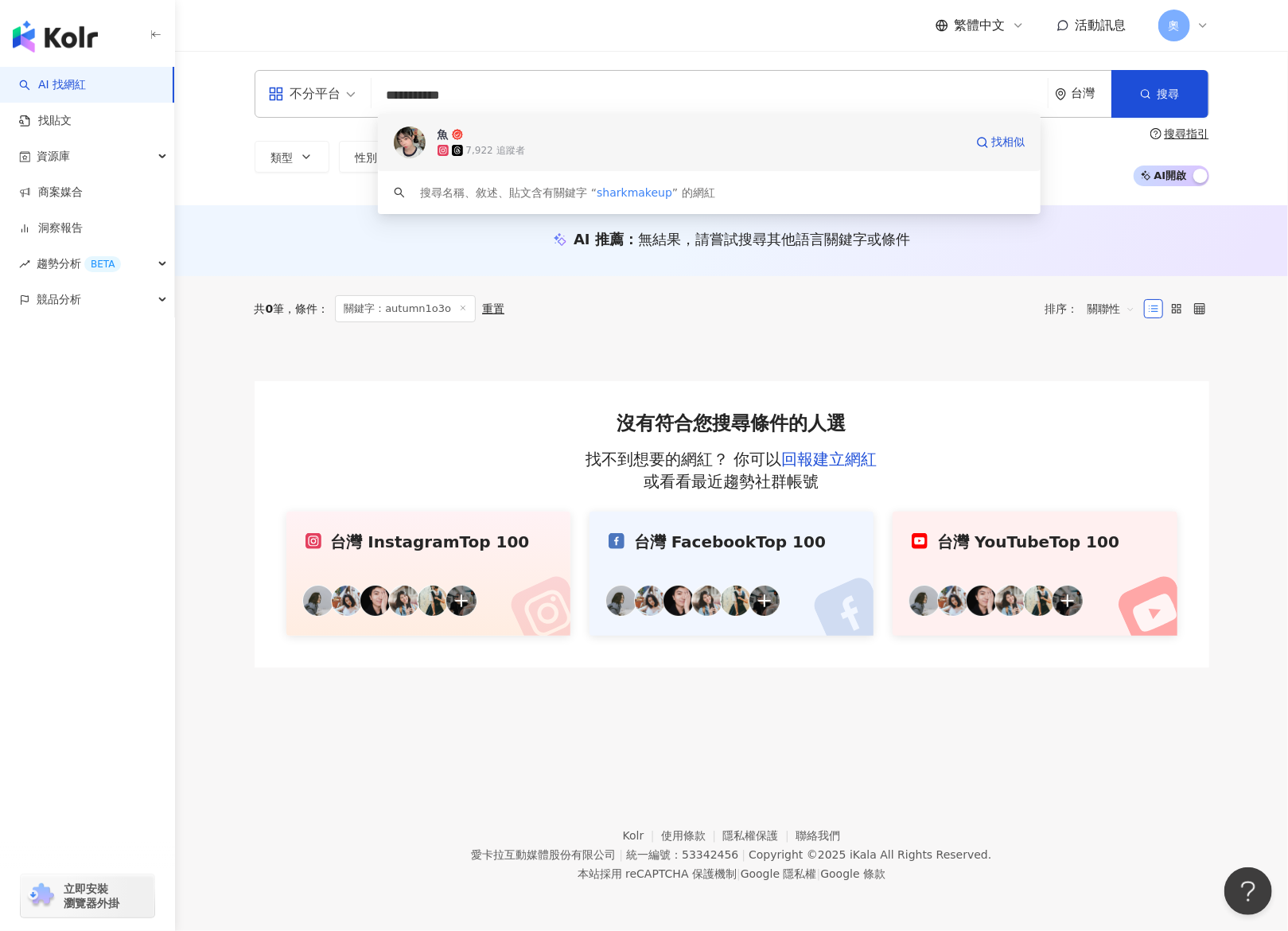
click at [572, 142] on div "7,922 追蹤者" at bounding box center [701, 150] width 527 height 16
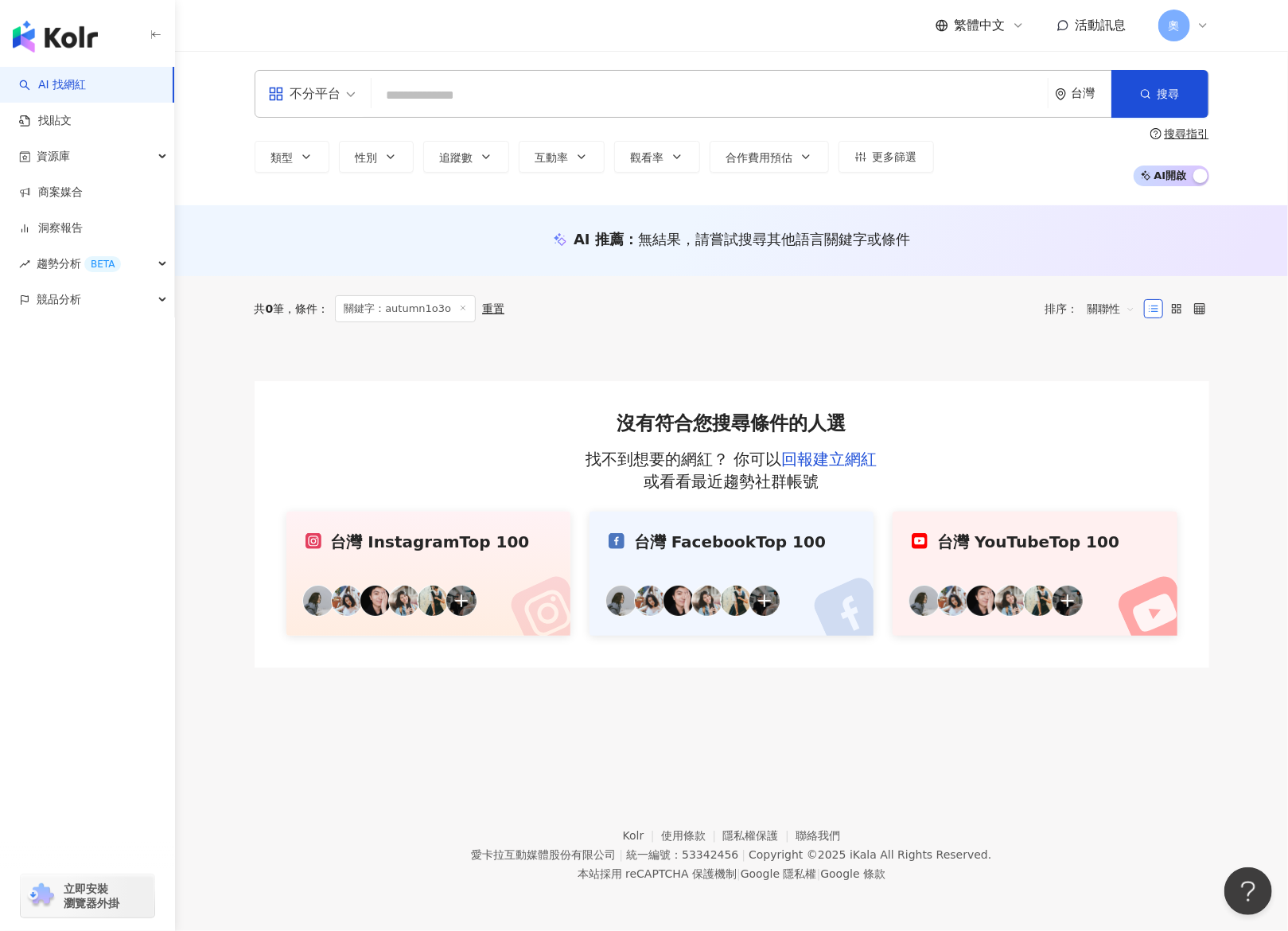
click at [716, 86] on input "search" at bounding box center [710, 95] width 664 height 30
paste input "*********"
click at [756, 107] on input "*********" at bounding box center [710, 95] width 664 height 30
click at [1160, 87] on span "搜尋" at bounding box center [1169, 93] width 23 height 13
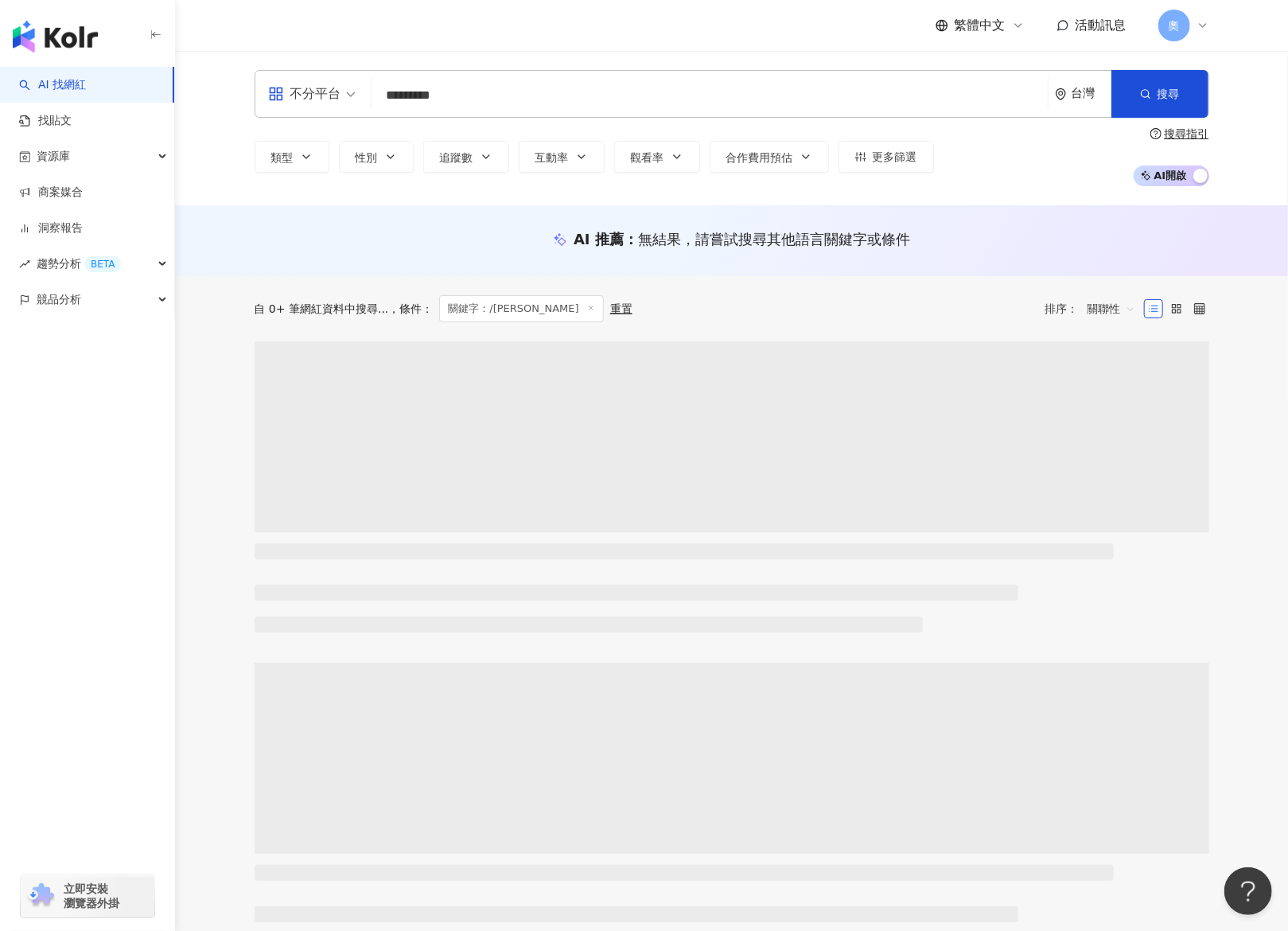
click at [625, 103] on input "*********" at bounding box center [710, 95] width 664 height 30
click at [394, 95] on input "*********" at bounding box center [710, 95] width 664 height 30
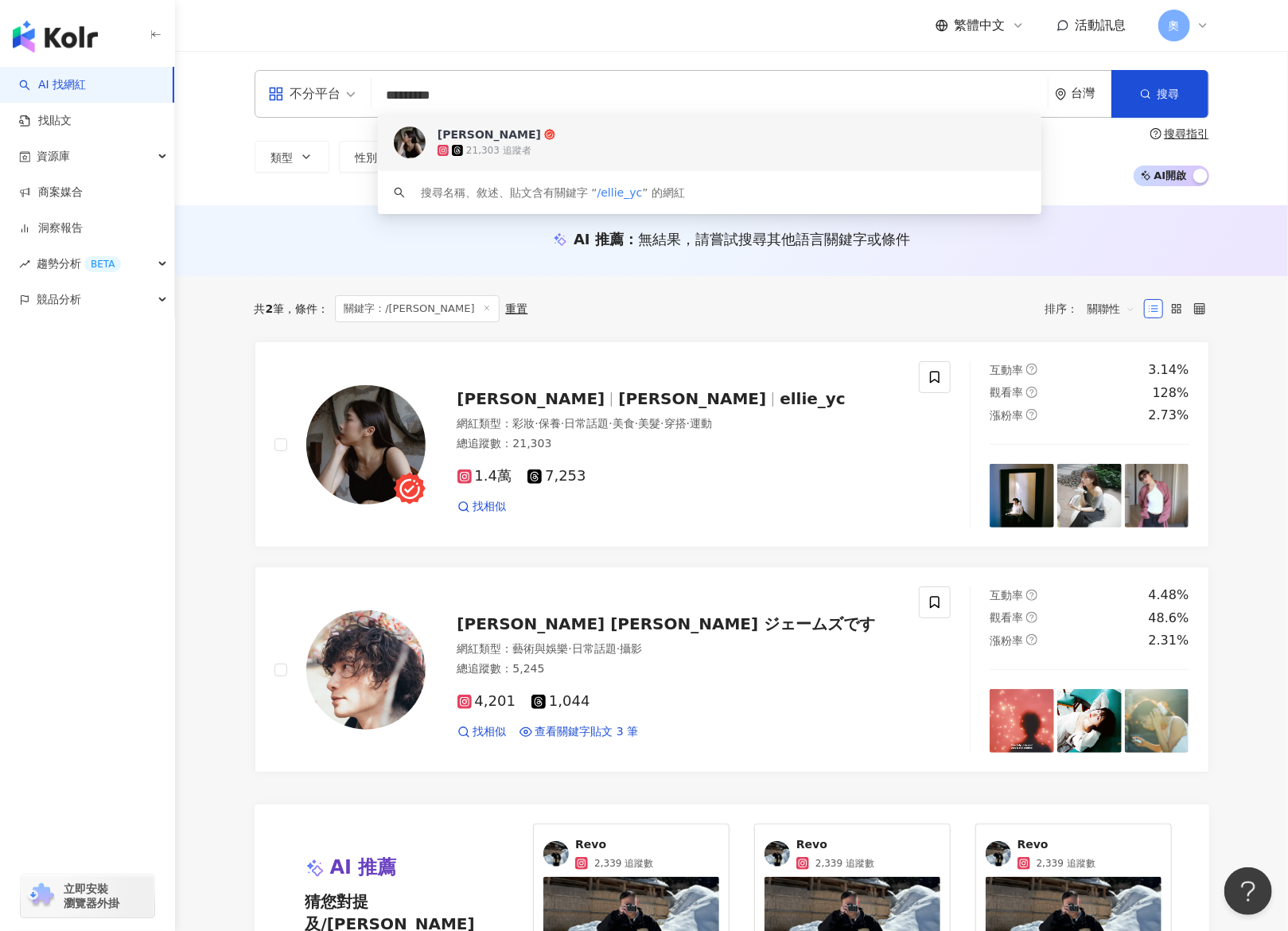
click at [392, 101] on input "*********" at bounding box center [710, 95] width 664 height 30
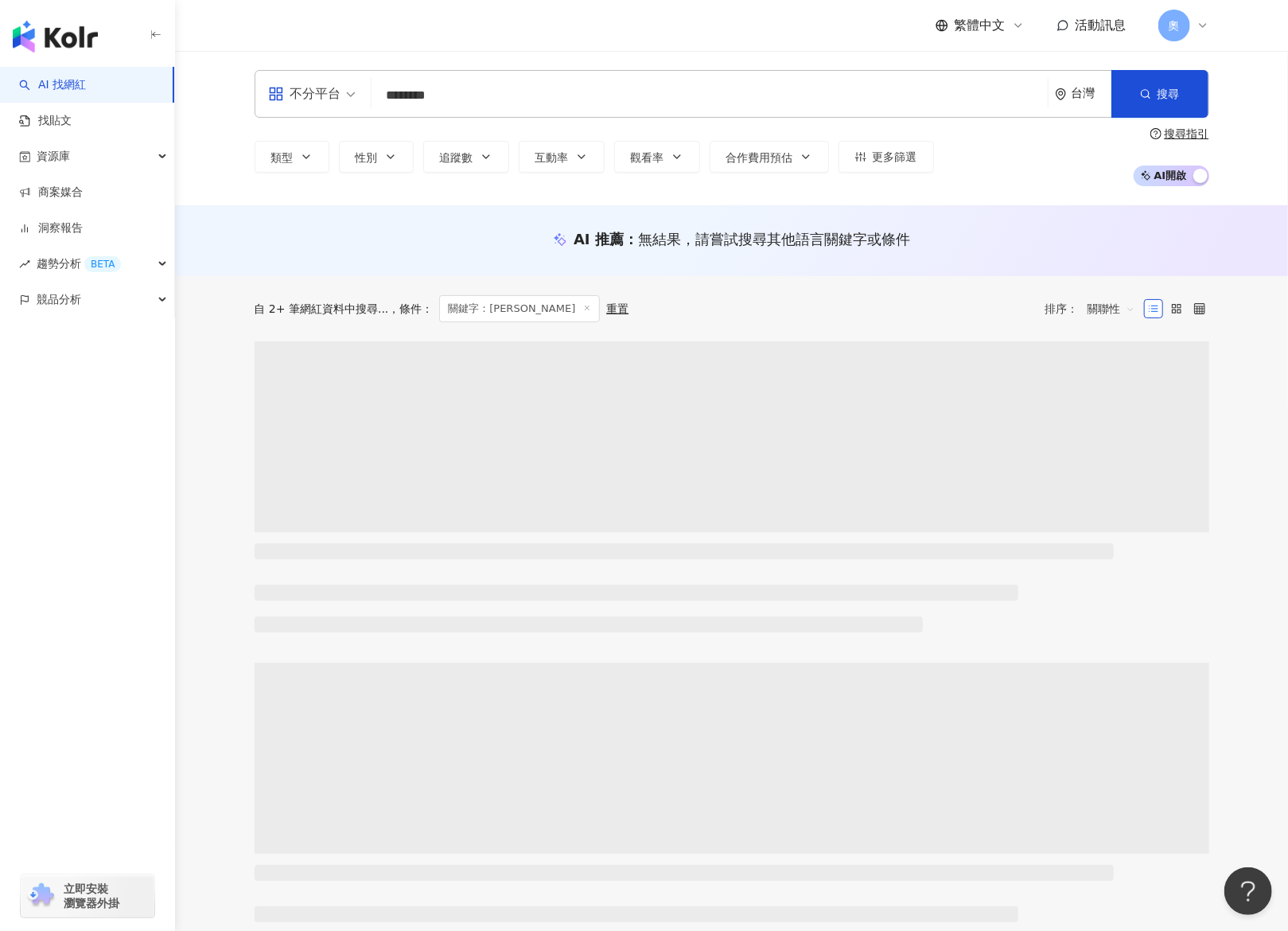
type input "********"
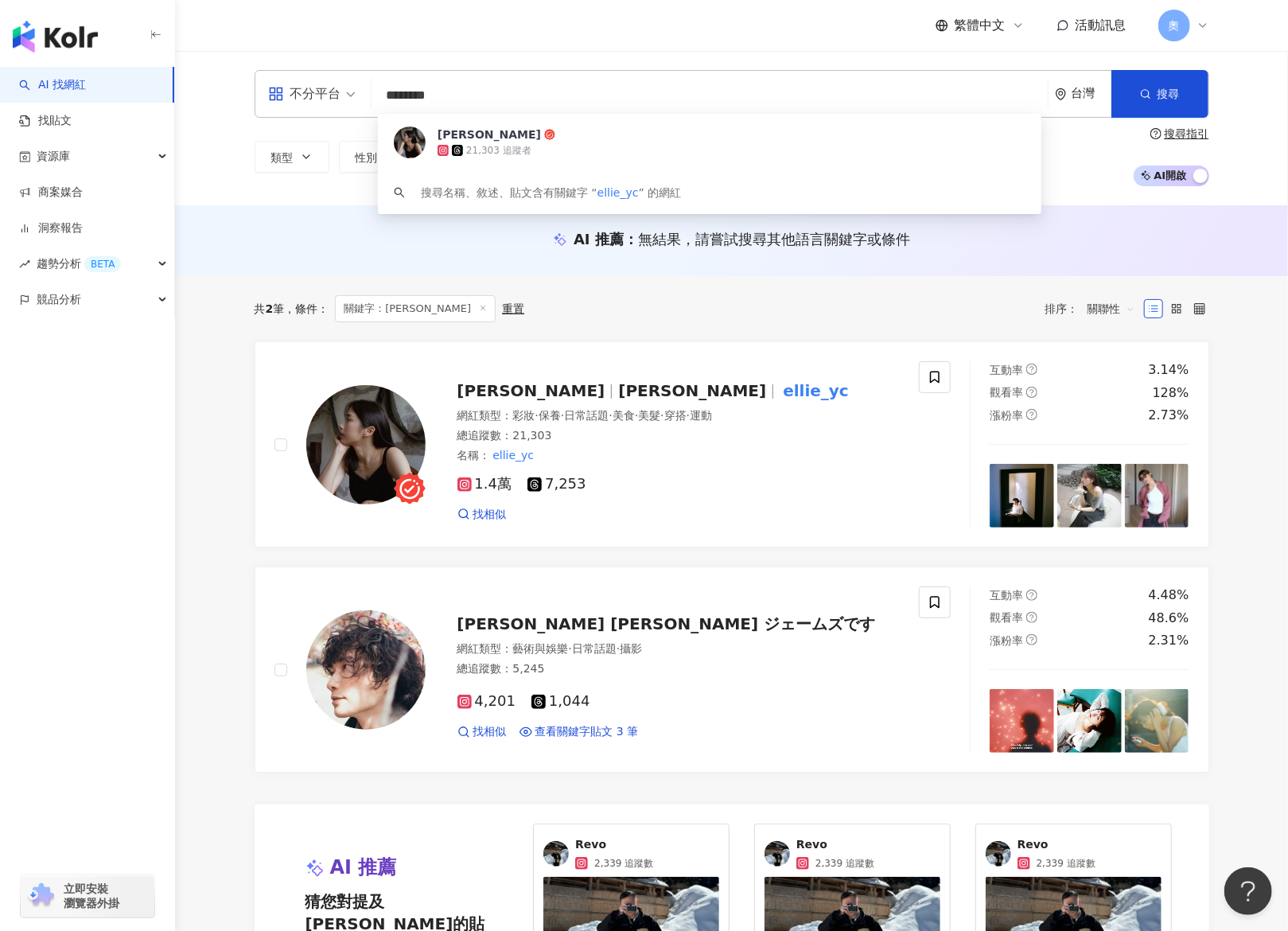
click at [717, 90] on input "********" at bounding box center [710, 95] width 664 height 30
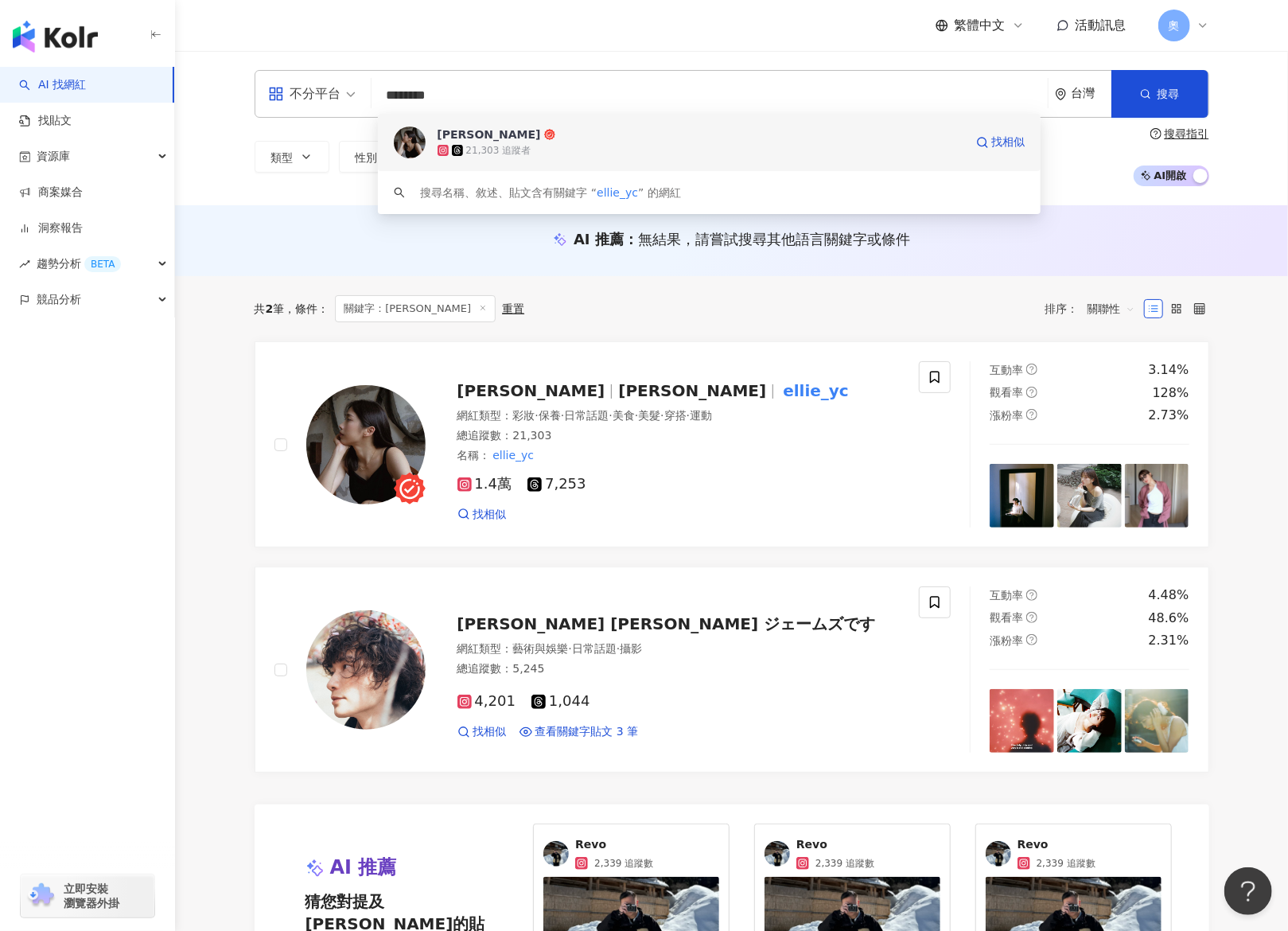
click at [480, 135] on span "Ellie" at bounding box center [701, 135] width 527 height 16
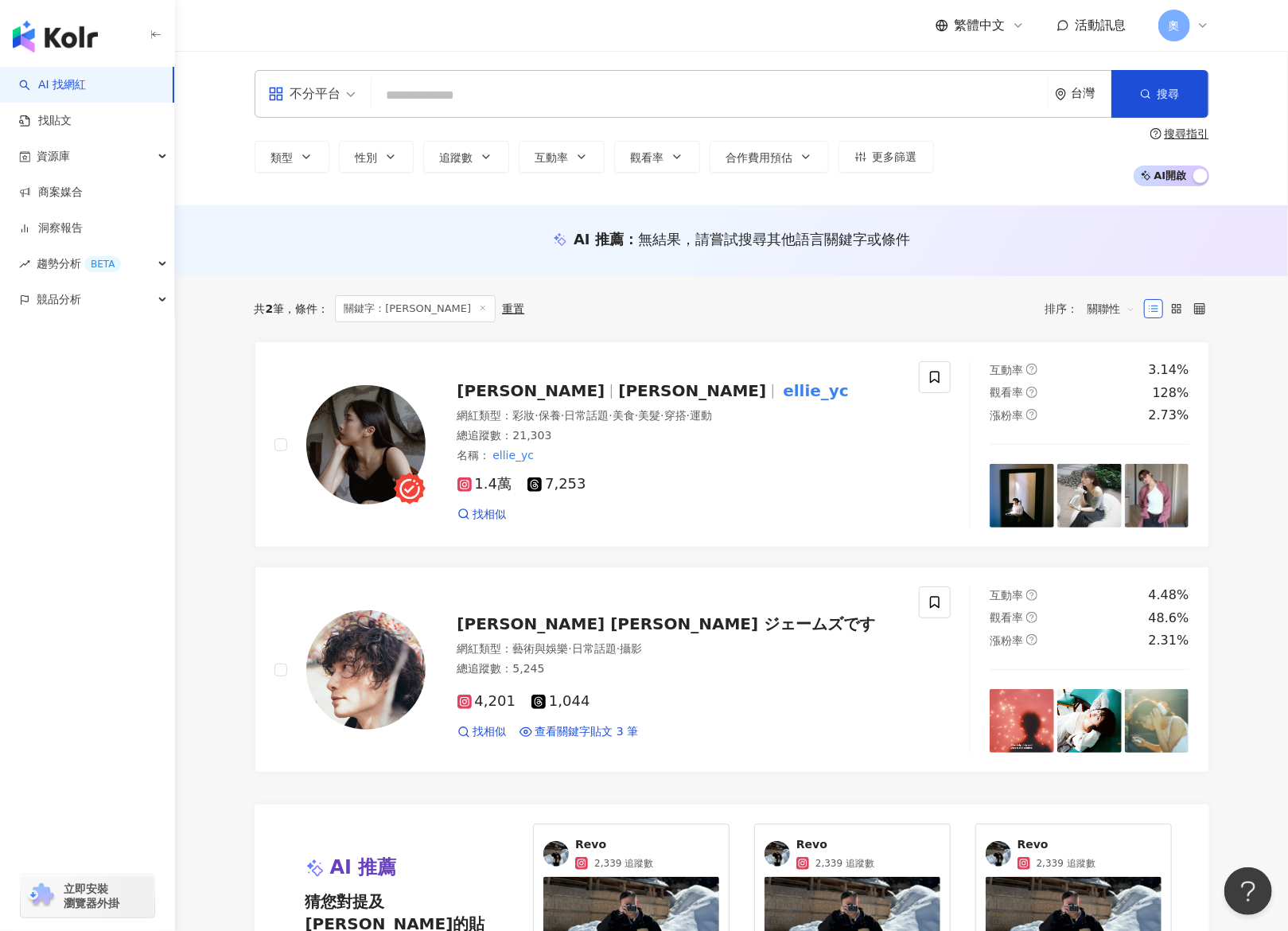
click at [460, 96] on input "search" at bounding box center [710, 95] width 664 height 30
paste input "*********"
type input "*********"
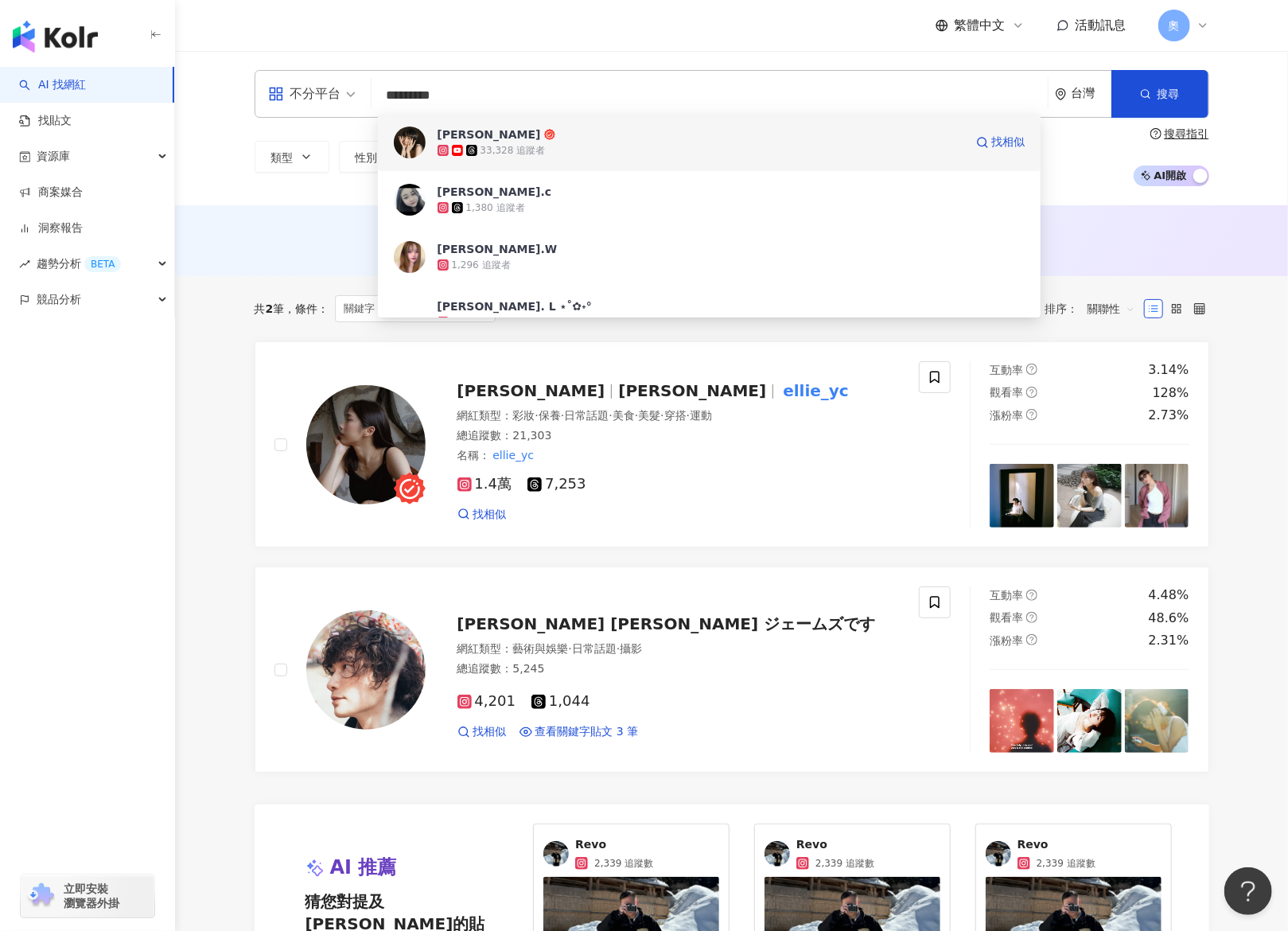
click at [572, 153] on div "33,328 追蹤者" at bounding box center [701, 150] width 527 height 16
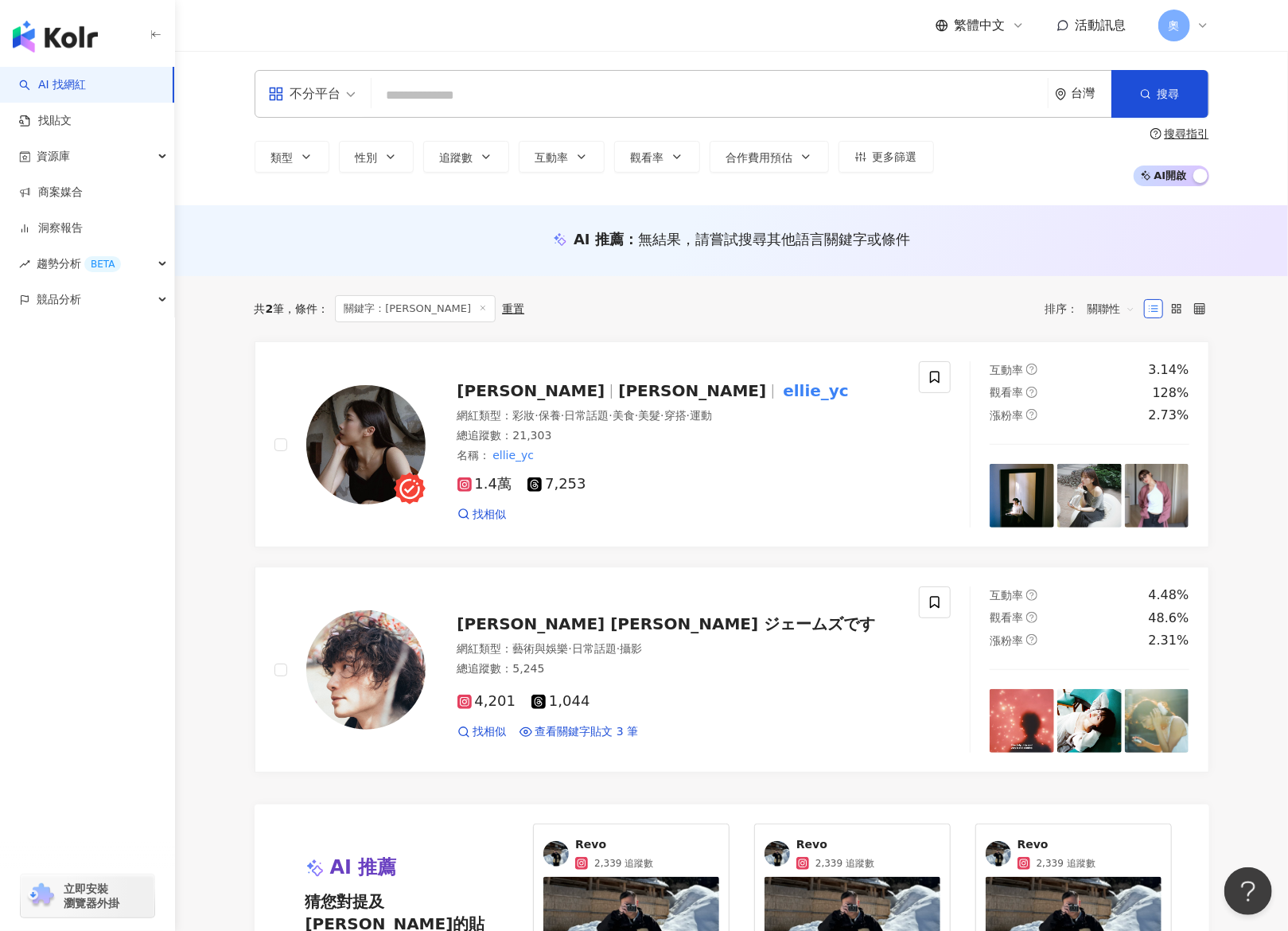
click at [481, 92] on input "search" at bounding box center [710, 95] width 664 height 30
paste input "**"
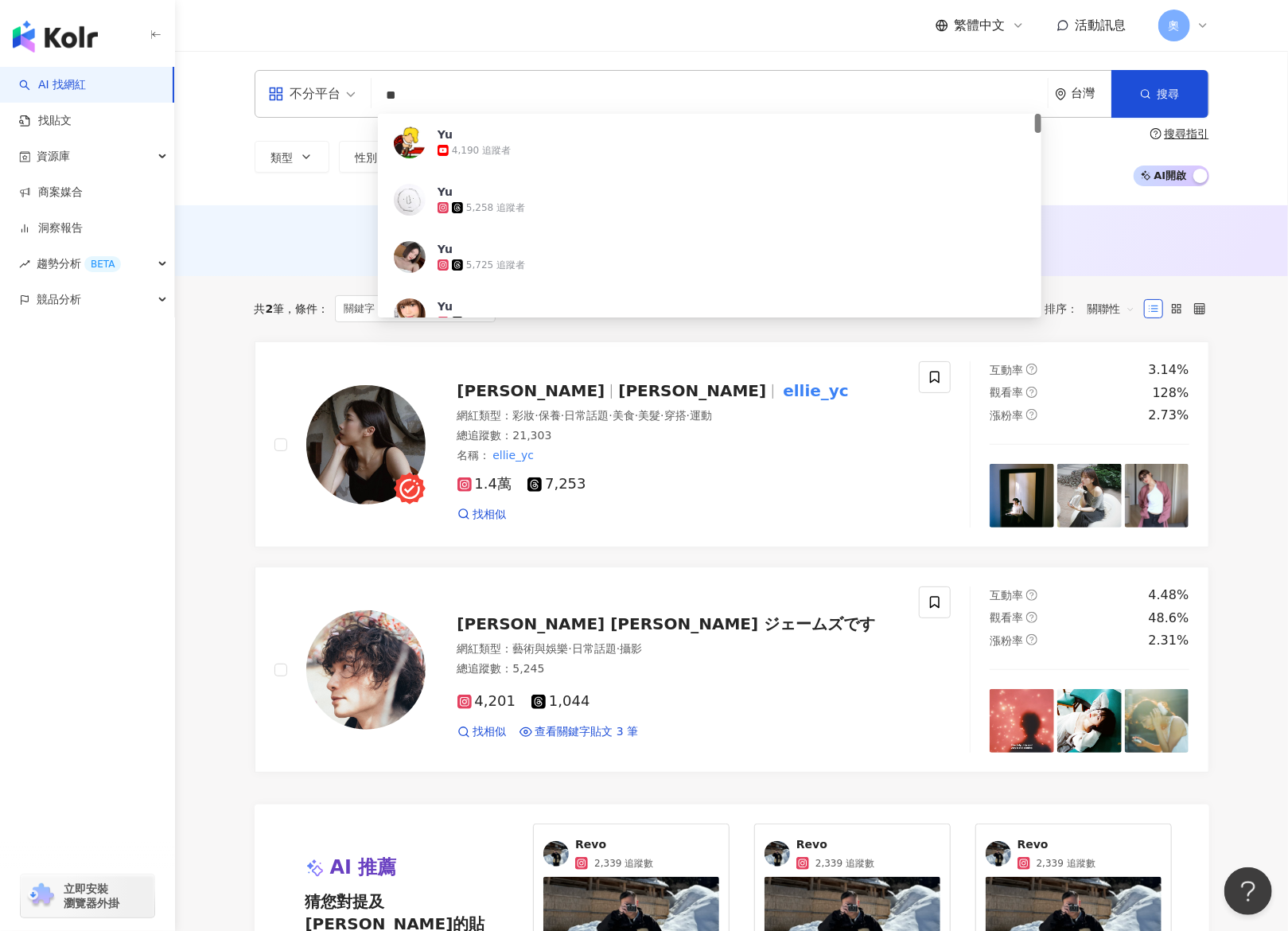
drag, startPoint x: 704, startPoint y: 101, endPoint x: 341, endPoint y: 86, distance: 363.3
click at [341, 86] on div "不分平台 ** 台灣 搜尋 9dc1f178-de61-413f-9e76-5c85c6ad0bdc Yu 4,190 追蹤者 Yu 5,258 追蹤者 Yu…" at bounding box center [731, 93] width 955 height 48
paste input "*********"
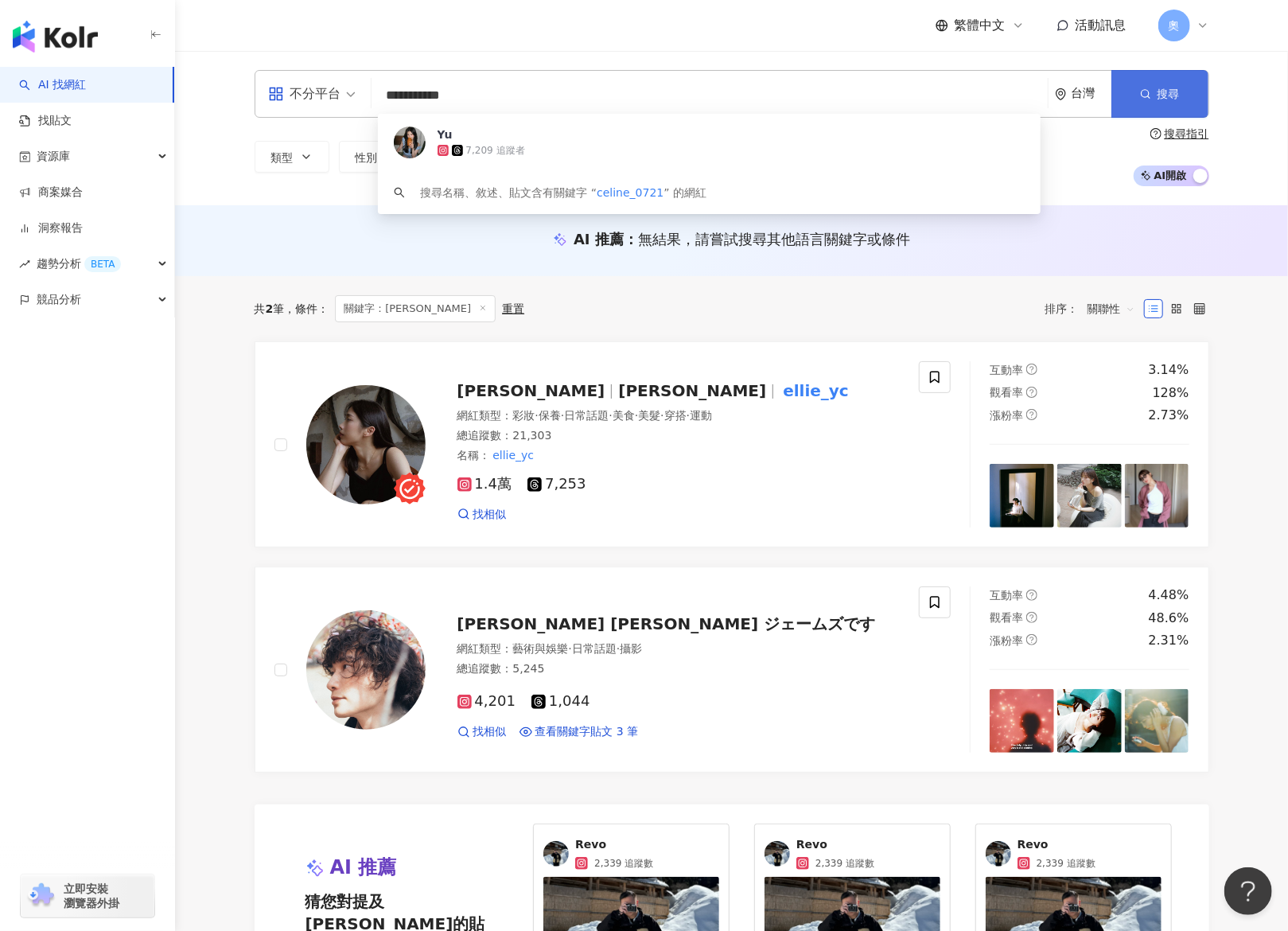
click at [1140, 84] on button "搜尋" at bounding box center [1160, 93] width 97 height 48
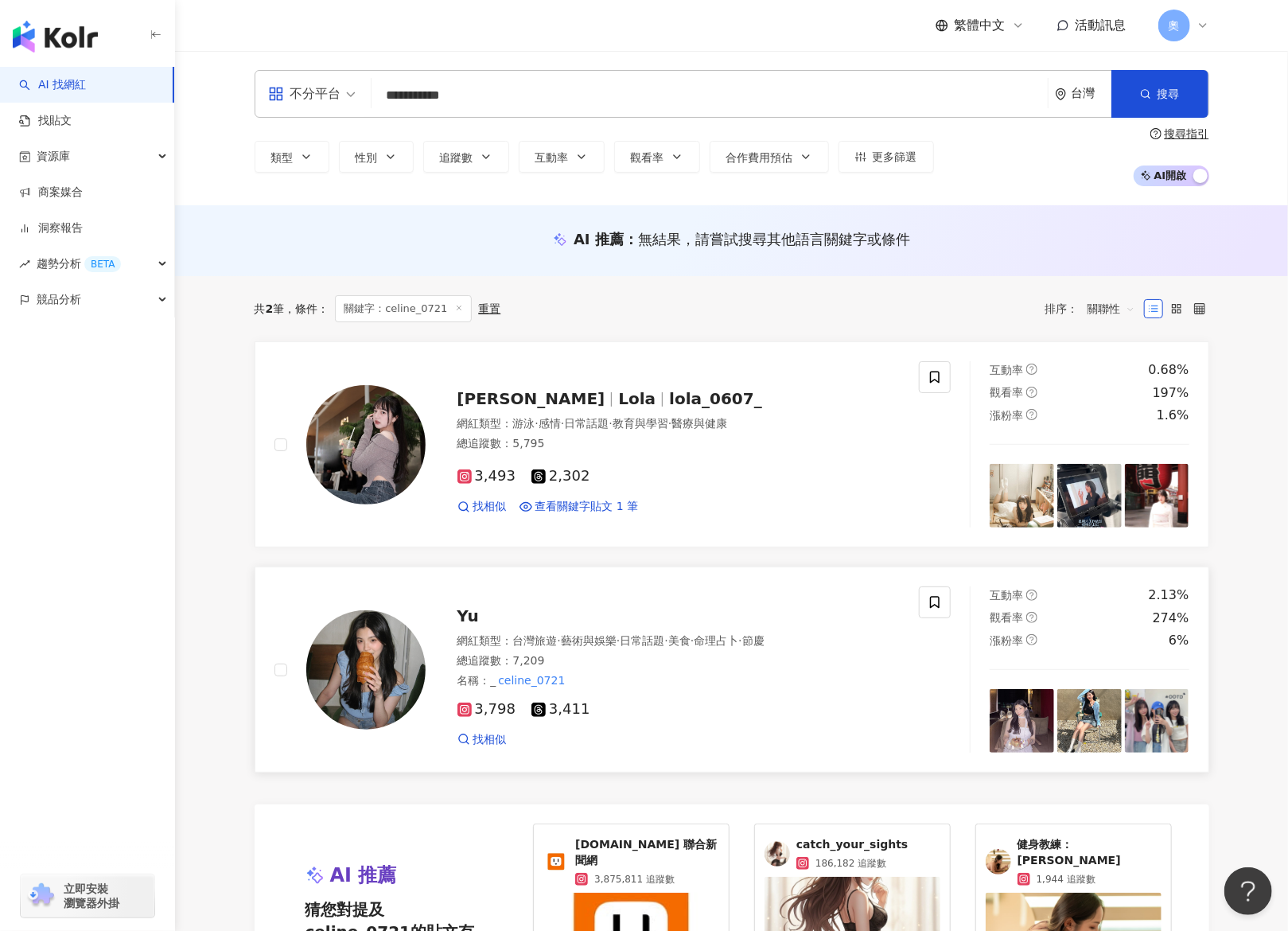
click at [477, 613] on div "Yu" at bounding box center [679, 616] width 444 height 23
click at [332, 91] on div "**********" at bounding box center [731, 93] width 955 height 48
paste input "search"
click at [826, 70] on div "不分平台 *** 台灣 搜尋 23a6c910-504b-4a81-9537-85efc1ed3b60 https://www.tiktok.com/@bab…" at bounding box center [731, 128] width 1113 height 154
drag, startPoint x: 520, startPoint y: 89, endPoint x: 347, endPoint y: 82, distance: 173.1
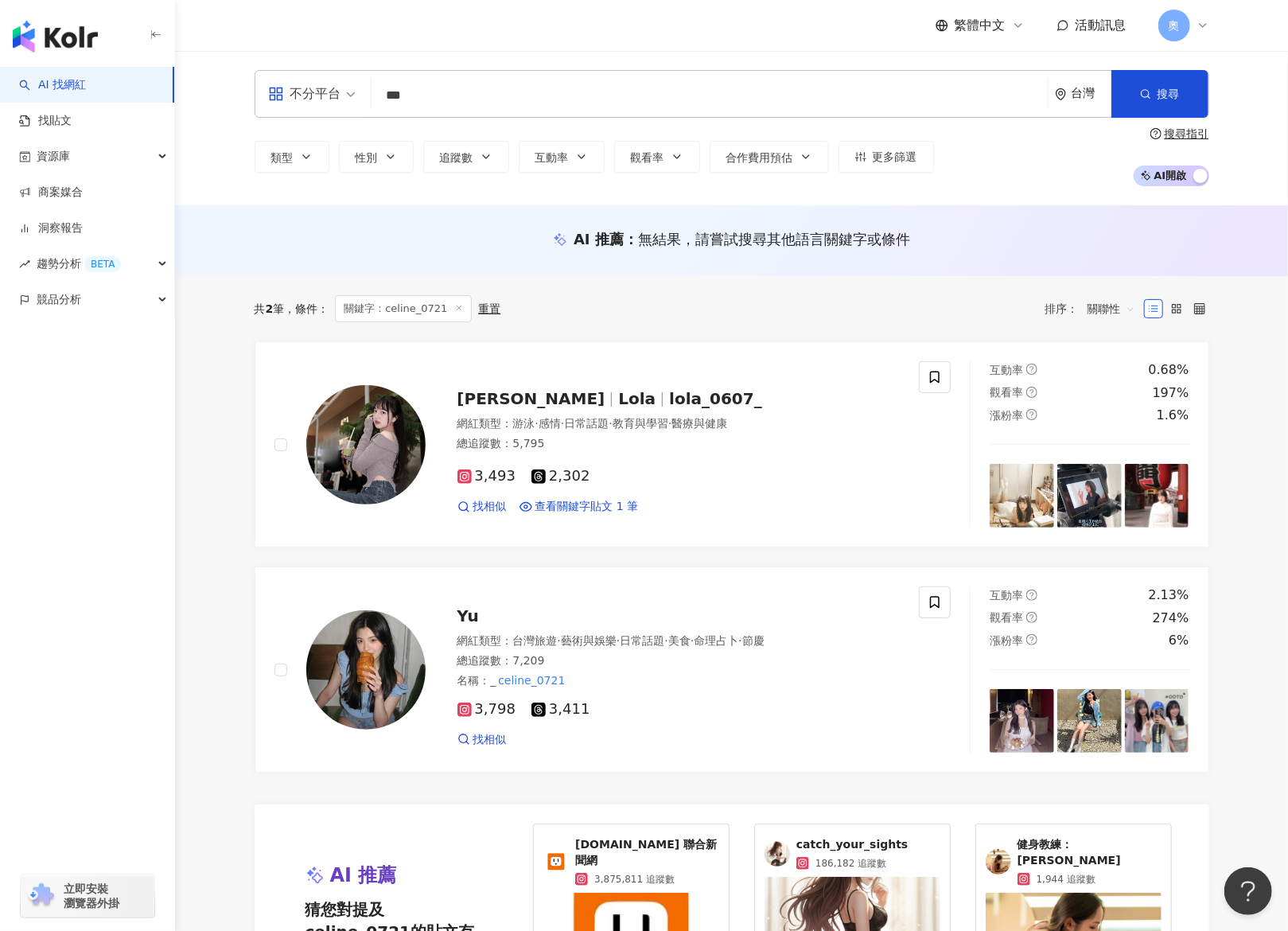
click at [322, 86] on div "不分平台 *** 台灣 搜尋 23a6c910-504b-4a81-9537-85efc1ed3b60 https://www.tiktok.com/@bab…" at bounding box center [731, 93] width 955 height 48
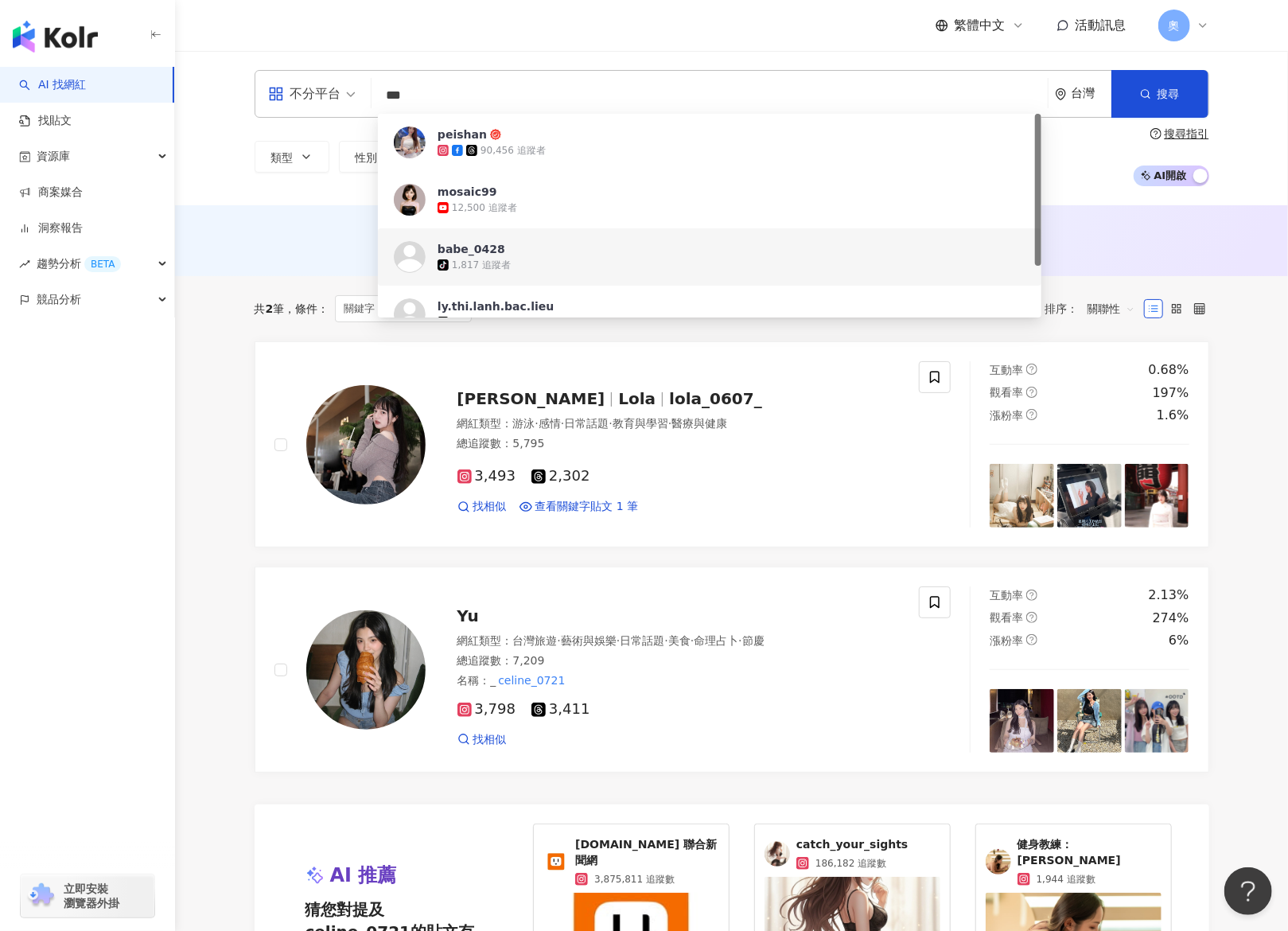
paste input "********"
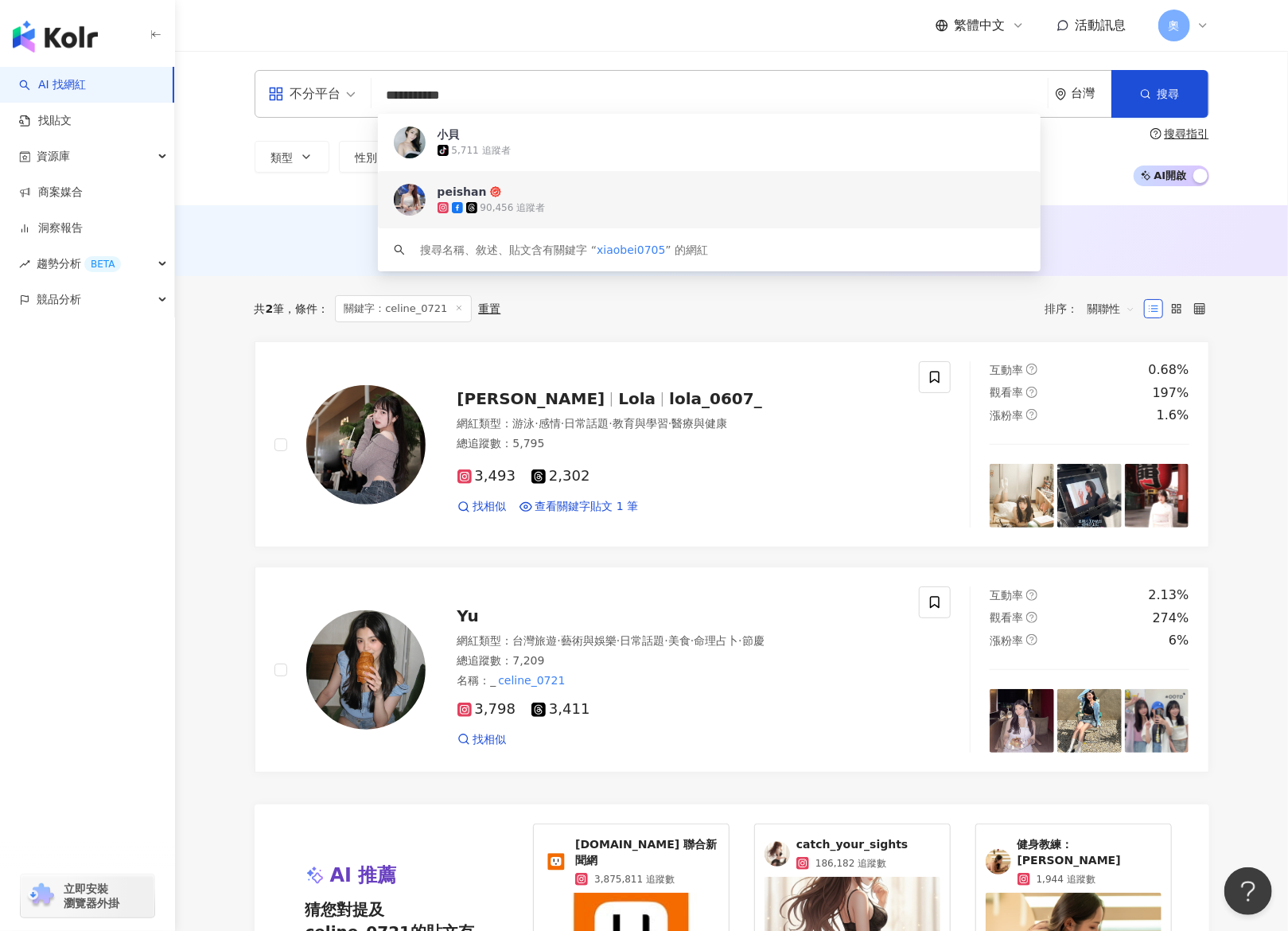
type input "**********"
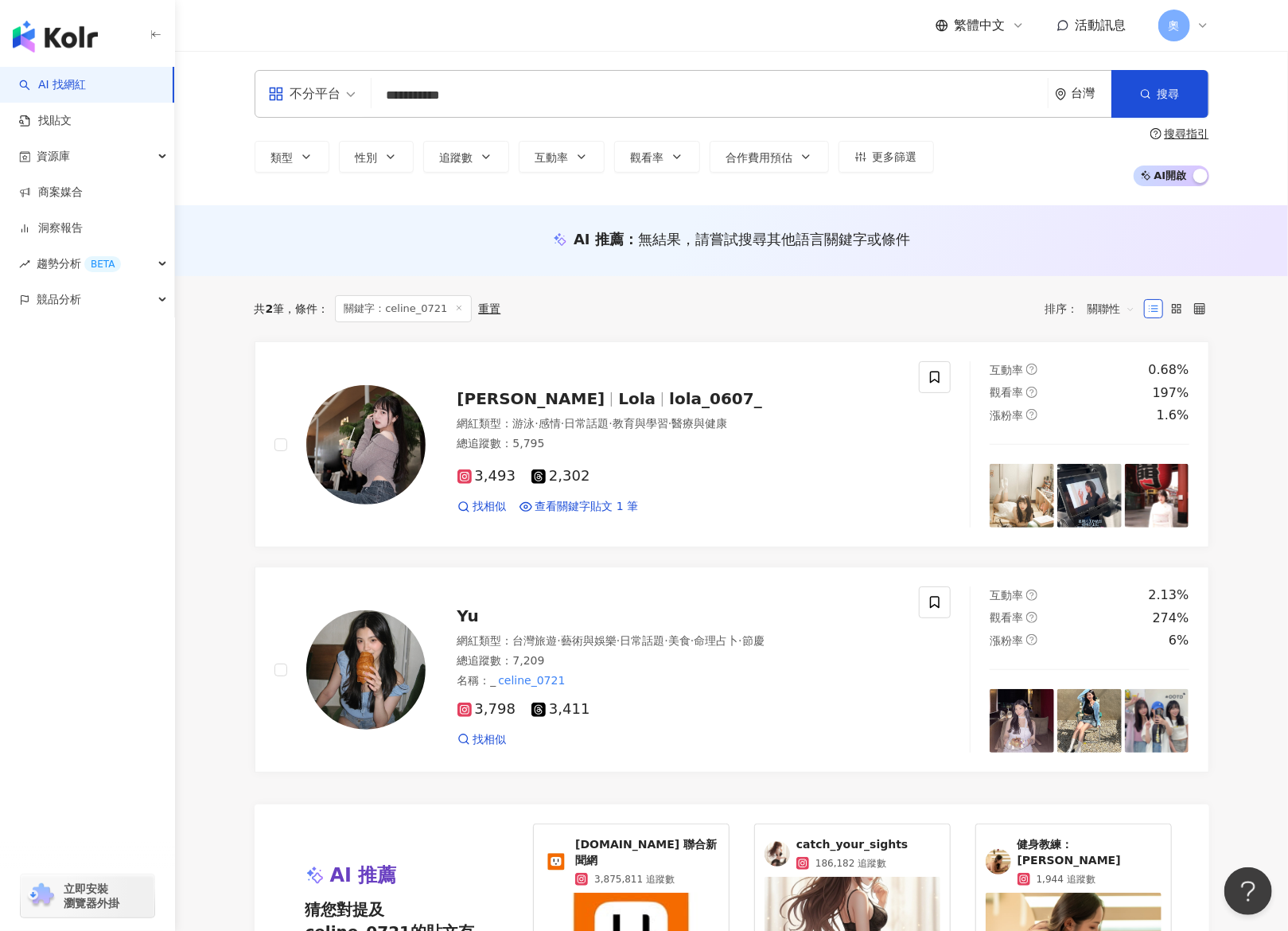
click at [614, 79] on div "**********" at bounding box center [731, 93] width 955 height 48
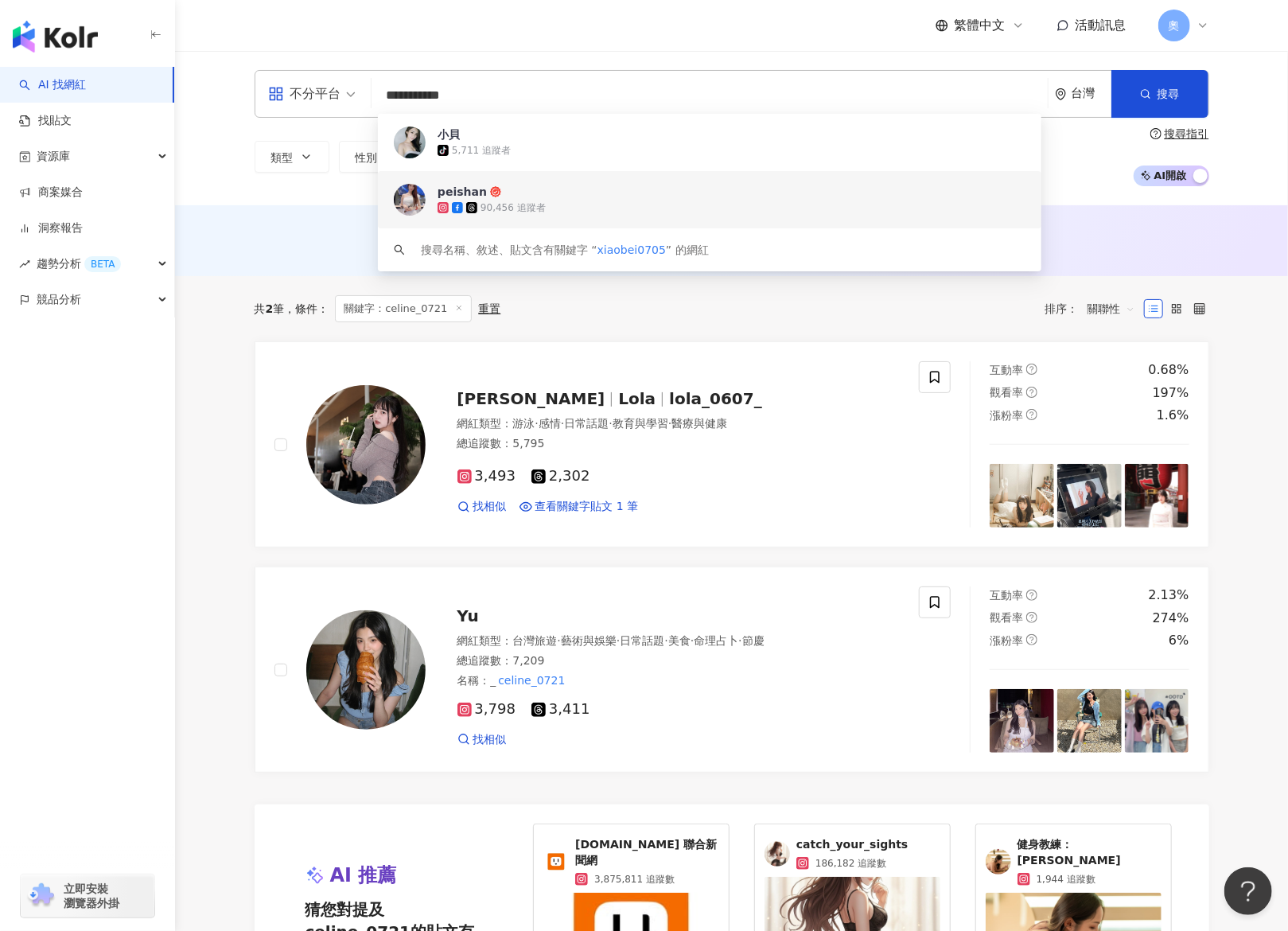
click at [595, 96] on input "**********" at bounding box center [710, 95] width 664 height 30
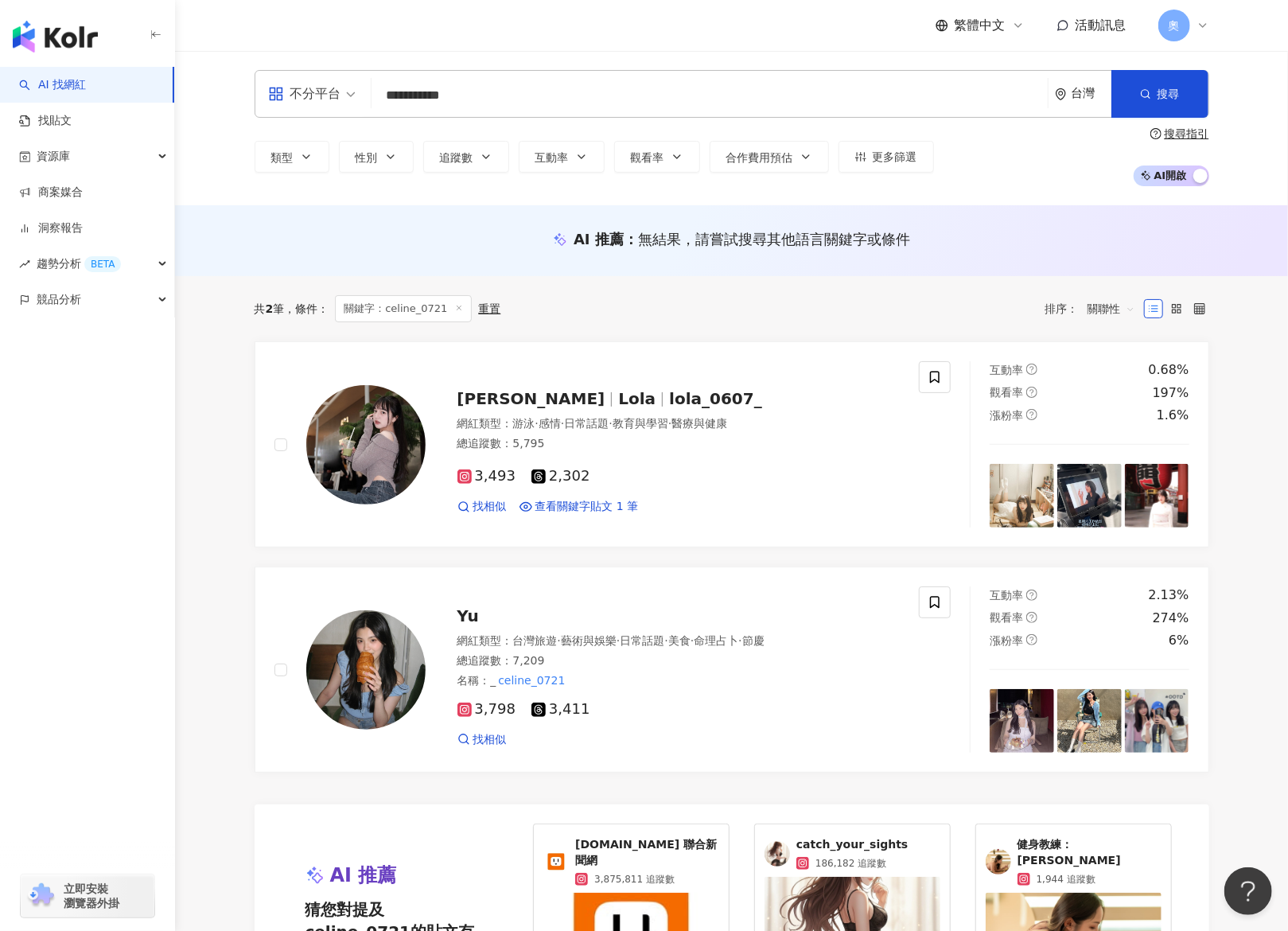
click at [0, 0] on div "小貝 tiktok-icon 5,711 追蹤者" at bounding box center [0, 0] width 0 height 0
click at [496, 103] on input "search" at bounding box center [710, 95] width 664 height 30
paste input "**"
click at [1147, 87] on span "button" at bounding box center [1146, 93] width 11 height 13
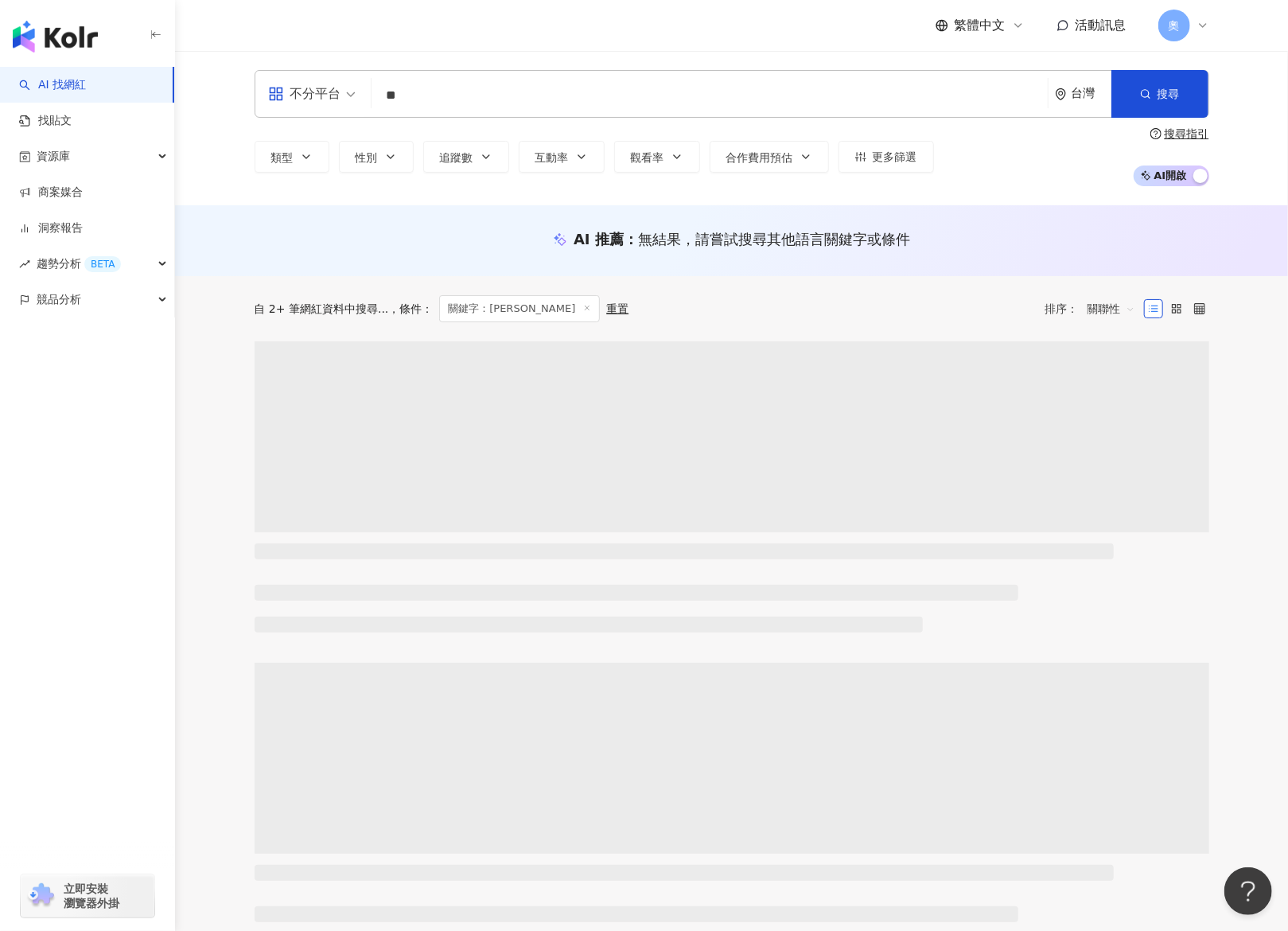
click at [576, 86] on input "**" at bounding box center [710, 95] width 664 height 30
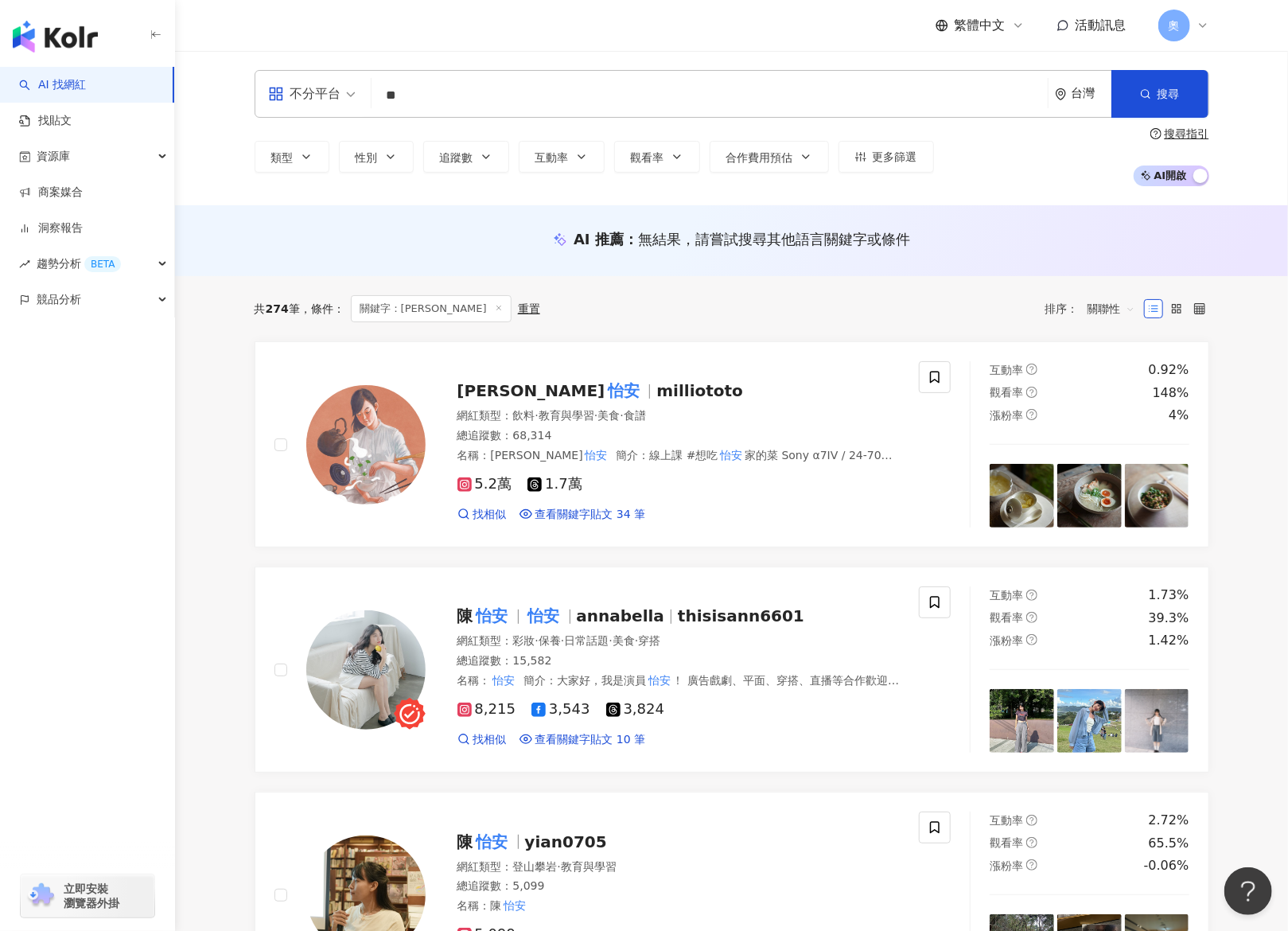
click at [671, 84] on input "**" at bounding box center [710, 95] width 664 height 30
click at [347, 95] on div "不分平台 ** 台灣 搜尋 882f9ce8-a555-4b1d-8165-c9381da24d11 2e055e68-386a-4ad8-9180-ce82…" at bounding box center [731, 93] width 955 height 48
paste input "**********"
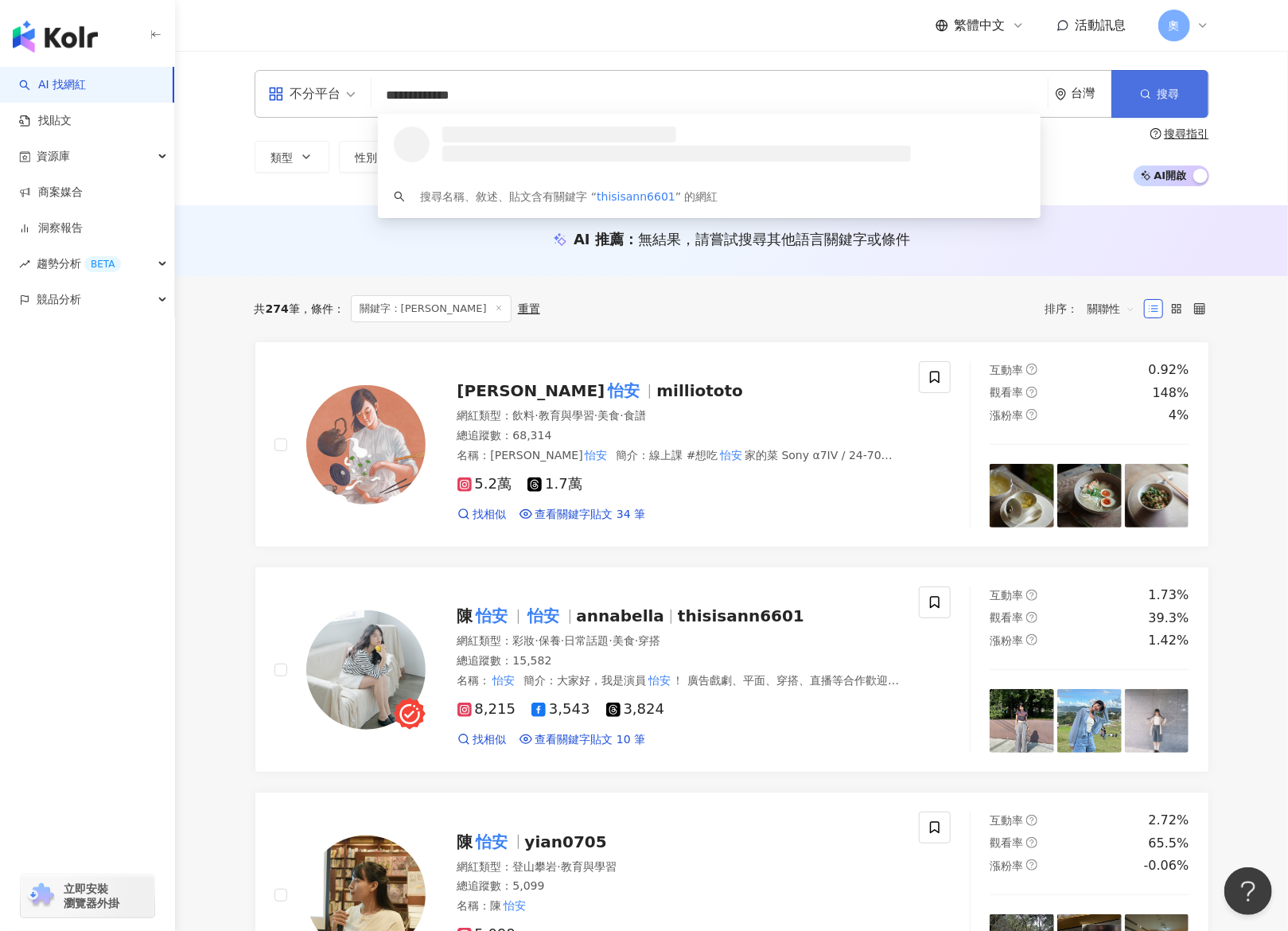
click at [1128, 104] on button "搜尋" at bounding box center [1160, 93] width 97 height 48
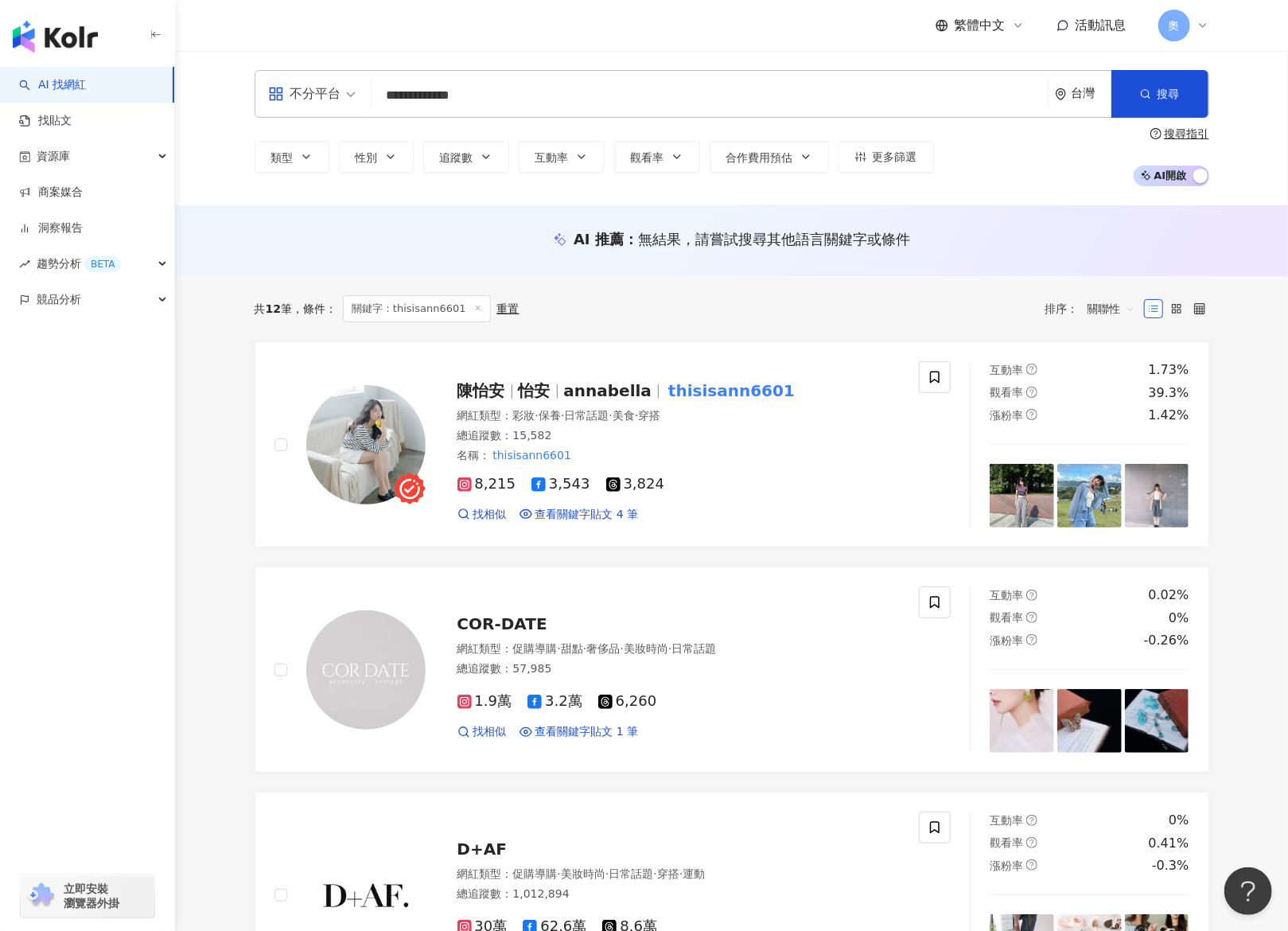
click at [913, 62] on div "**********" at bounding box center [731, 128] width 1113 height 154
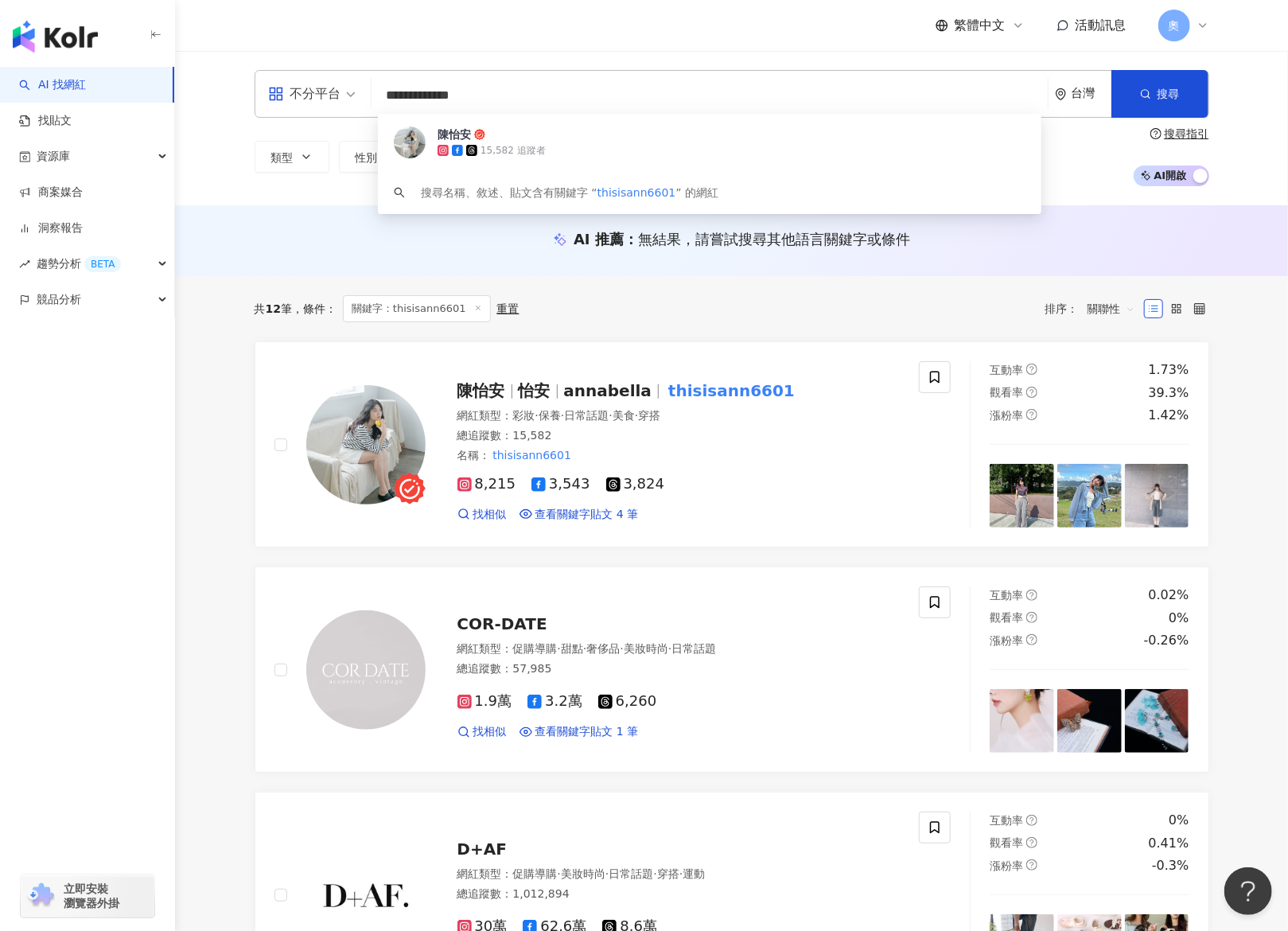
click at [617, 90] on input "**********" at bounding box center [710, 95] width 664 height 30
drag, startPoint x: 527, startPoint y: 94, endPoint x: 293, endPoint y: 91, distance: 234.0
click at [293, 91] on div "**********" at bounding box center [731, 93] width 955 height 48
paste input "search"
click at [1152, 97] on button "搜尋" at bounding box center [1160, 93] width 97 height 48
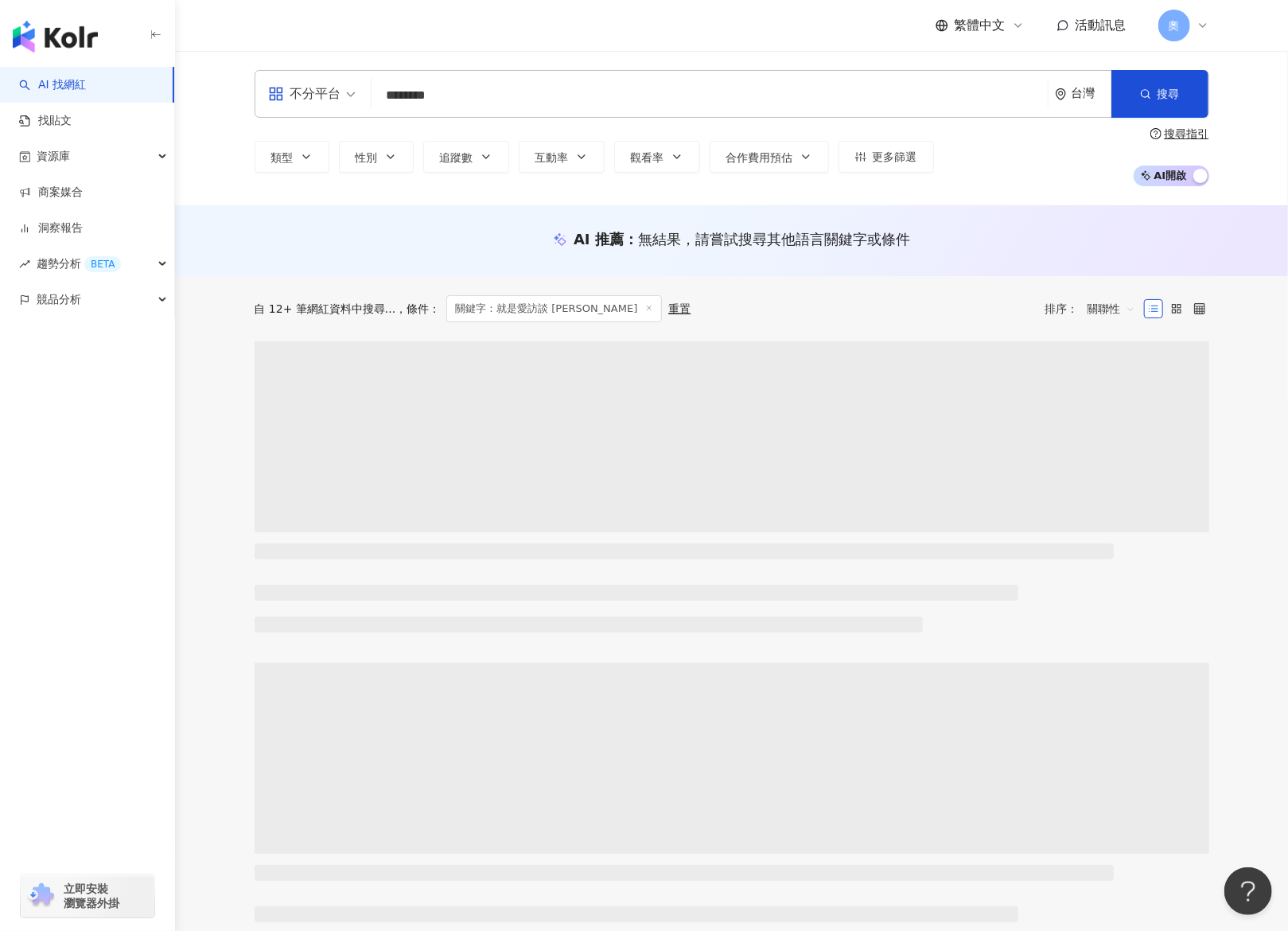
click at [681, 83] on input "********" at bounding box center [710, 95] width 664 height 30
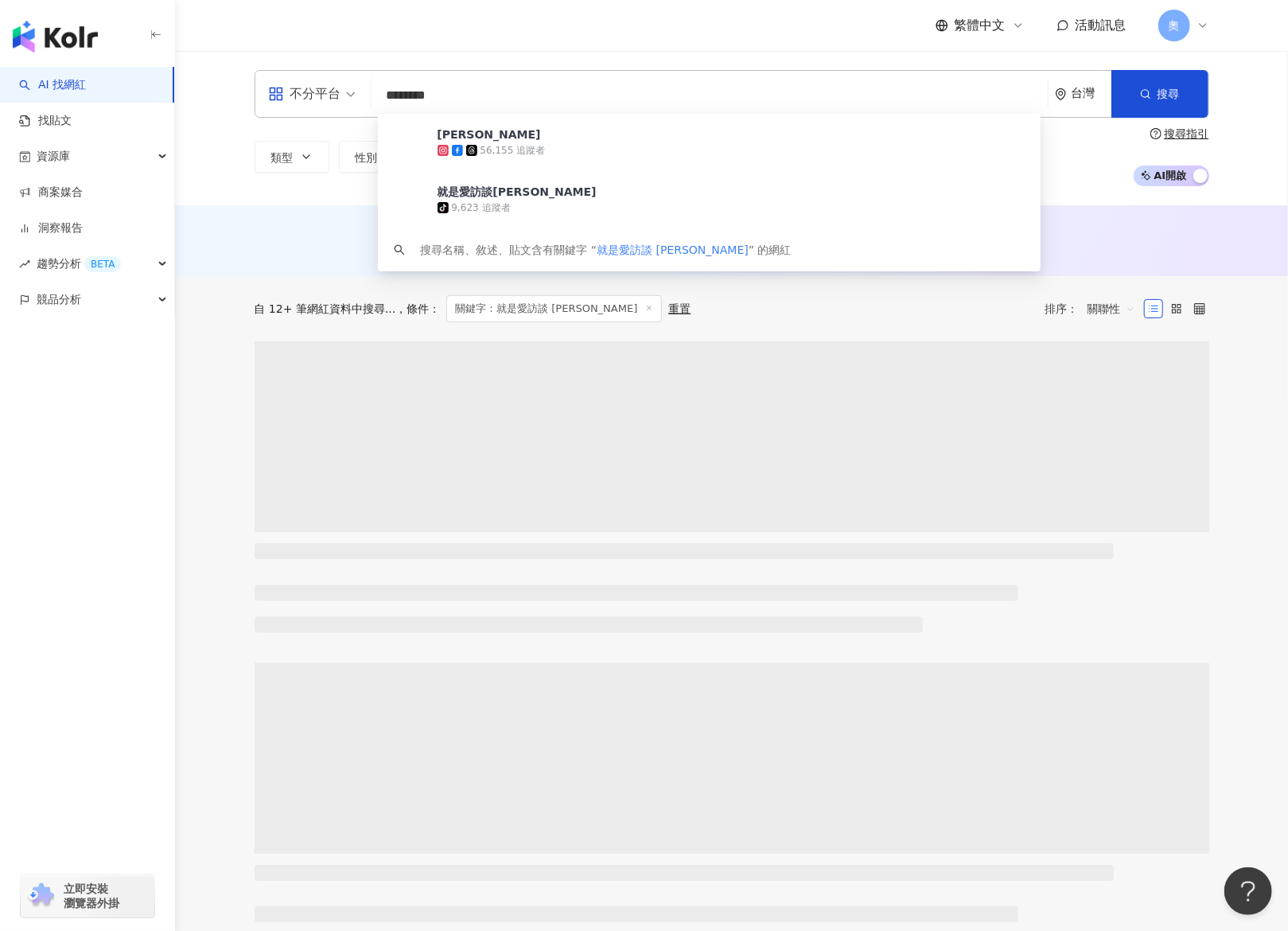
drag, startPoint x: 514, startPoint y: 96, endPoint x: 551, endPoint y: 99, distance: 37.1
click at [551, 99] on input "********" at bounding box center [710, 95] width 664 height 30
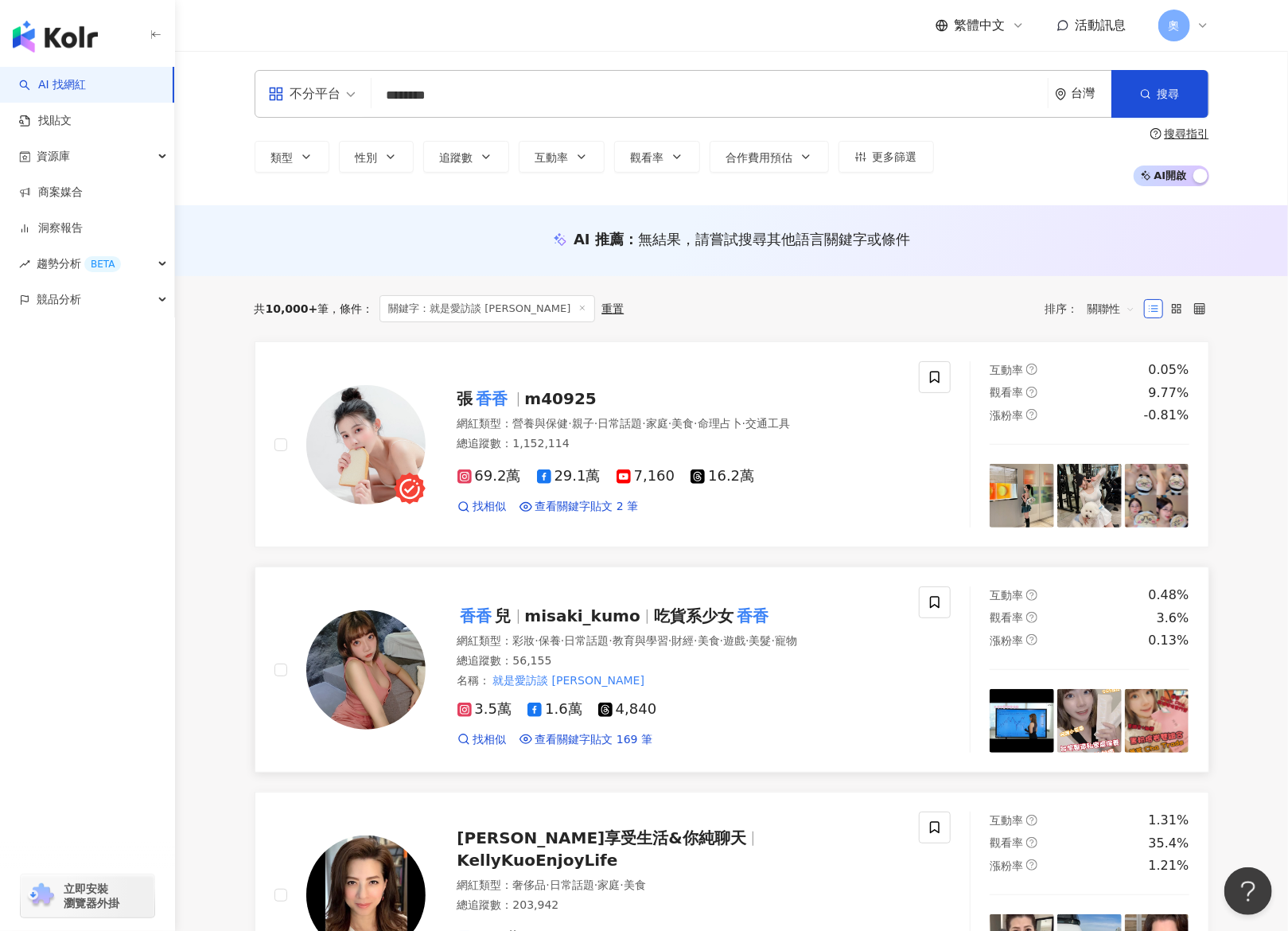
click at [618, 617] on span "misaki_kumo" at bounding box center [583, 616] width 116 height 19
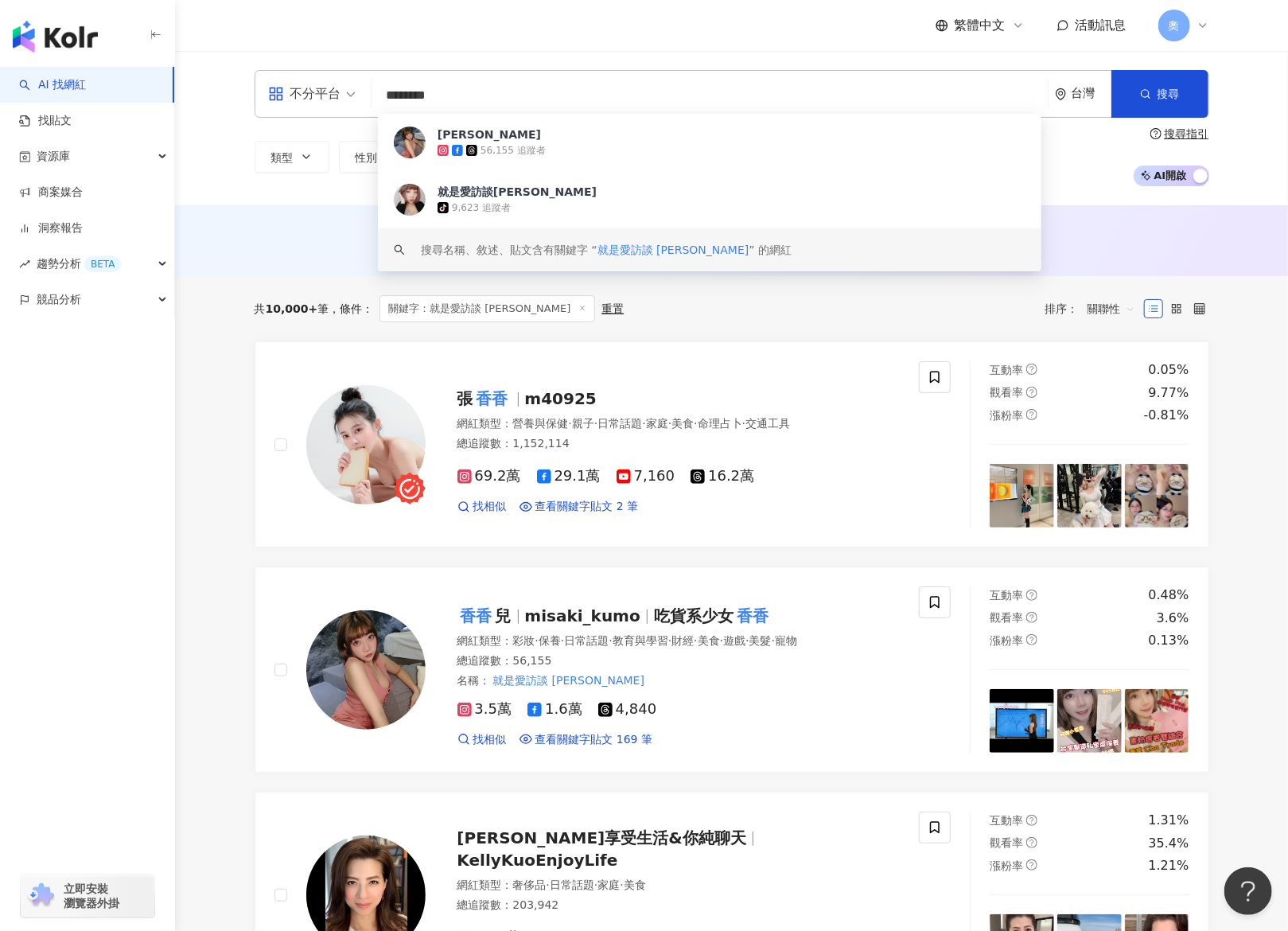
drag, startPoint x: 312, startPoint y: 75, endPoint x: 282, endPoint y: 69, distance: 30.6
click at [282, 70] on div "不分平台 ******** 台灣 搜尋 8288f849-6996-4758-be55-d467bb789638 keyword 香香兒 56,155 追蹤者…" at bounding box center [731, 93] width 955 height 48
paste input "search"
type input "****"
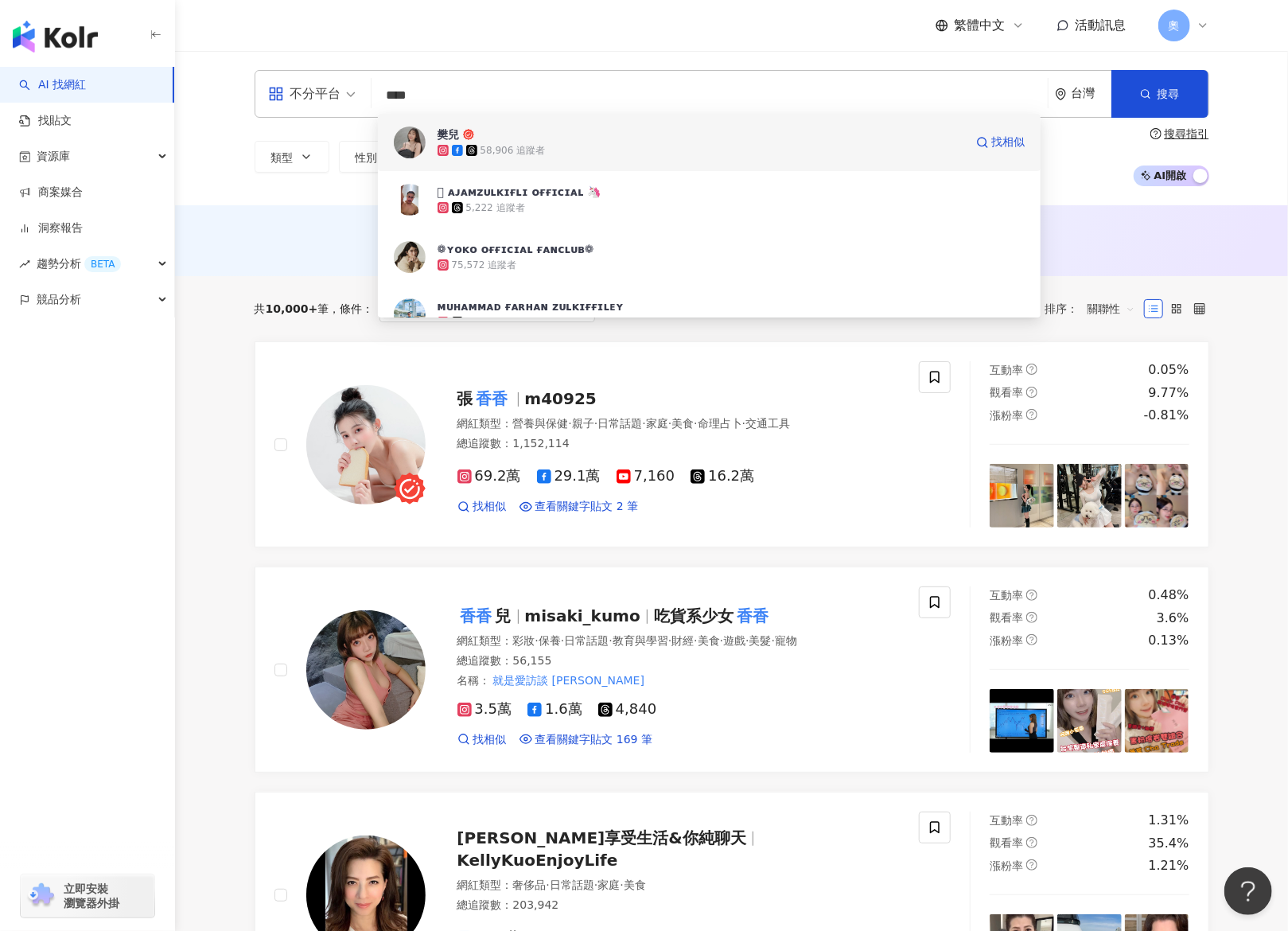
click at [671, 142] on div "58,906 追蹤者" at bounding box center [701, 150] width 527 height 16
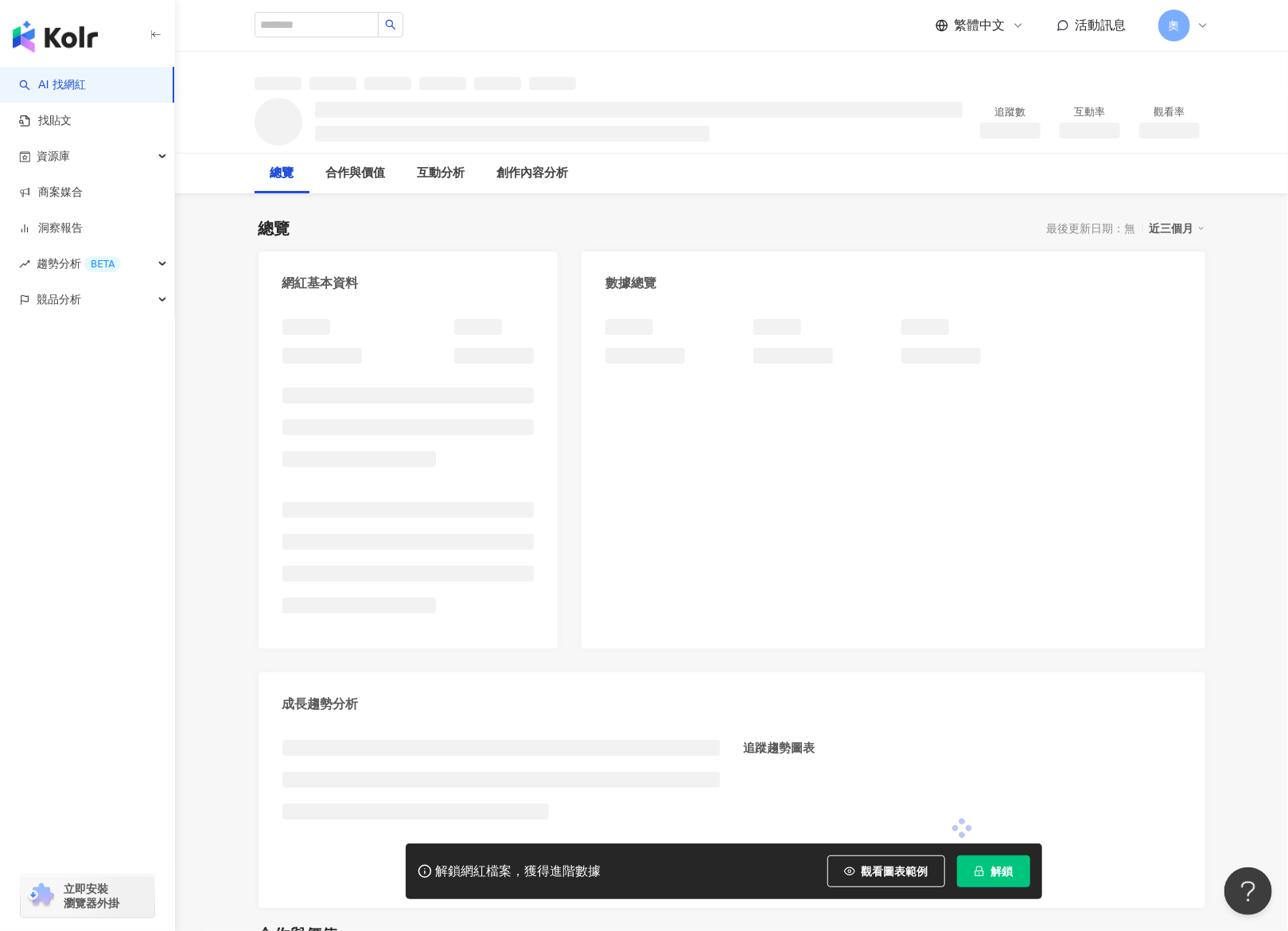
click at [643, 465] on button "解鎖" at bounding box center [993, 871] width 74 height 31
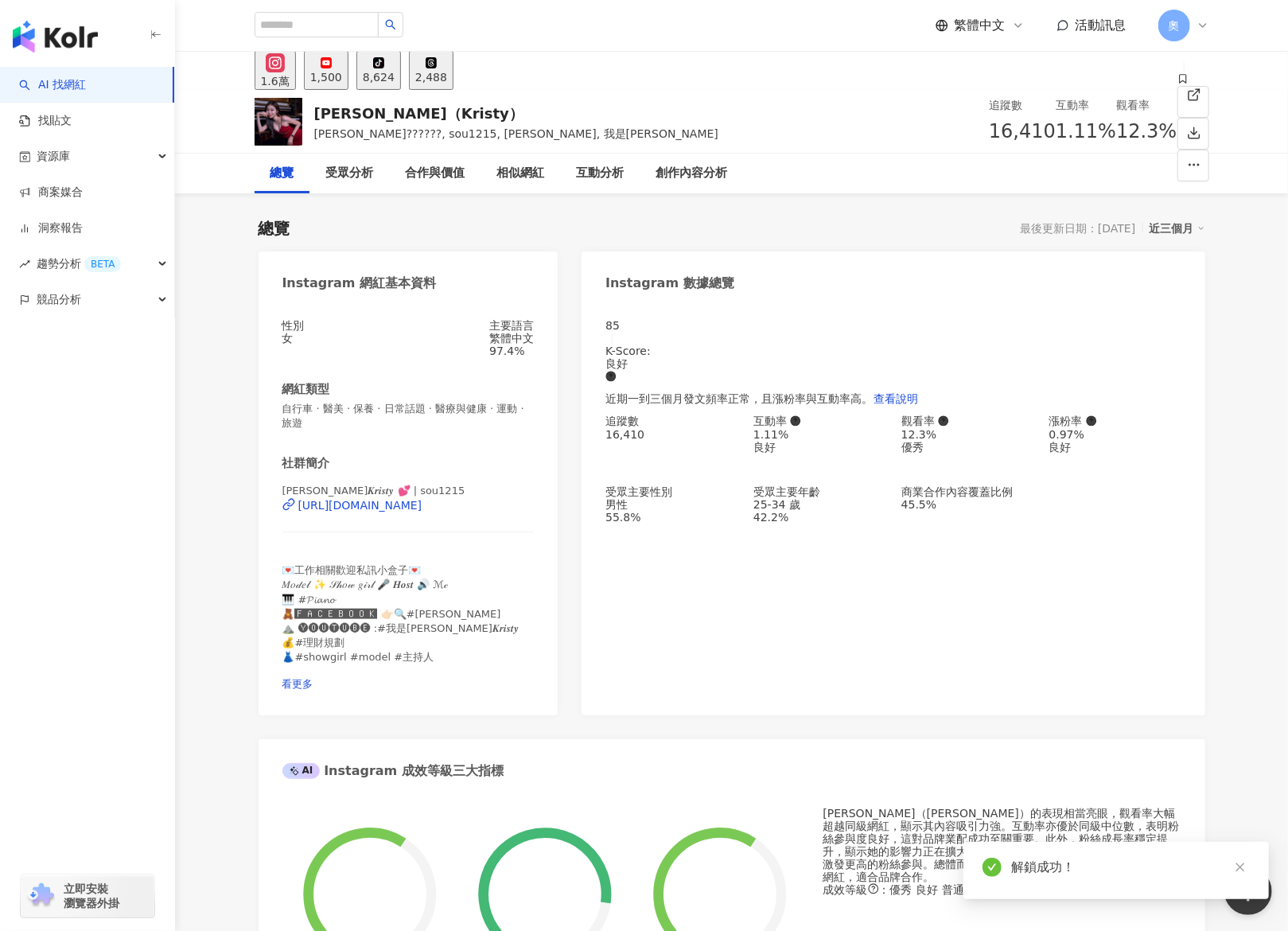
click at [643, 440] on div "追蹤數 16,410 互動率 1.11% 良好 觀看率 12.3% 優秀 漲粉率 0.97% 良好 受眾主要性別 男性 55.8% 受眾主要年齡 25-34 …" at bounding box center [893, 468] width 575 height 109
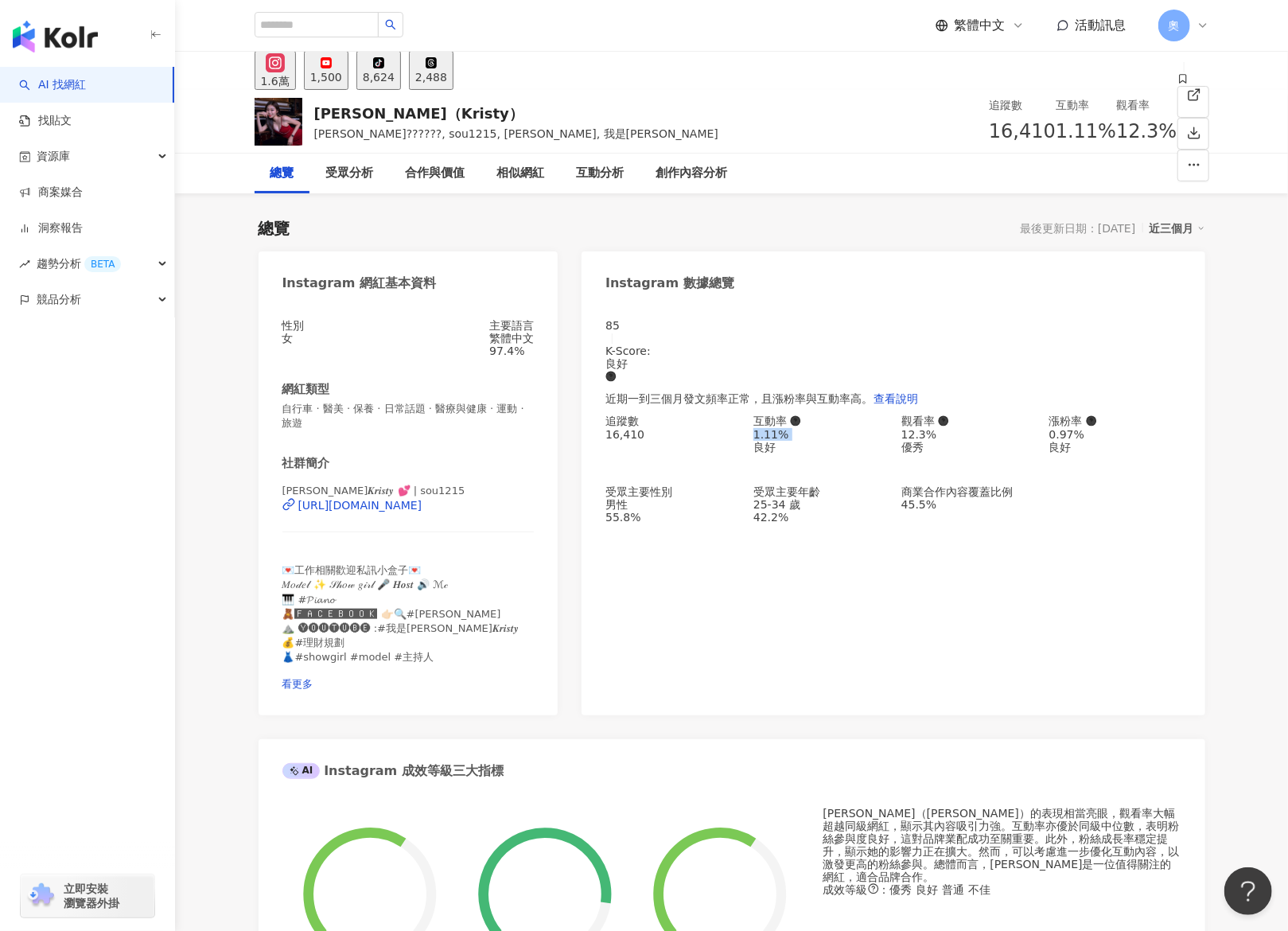
click at [643, 438] on div "12.3% 優秀" at bounding box center [967, 441] width 133 height 26
click at [643, 436] on div "追蹤數 16,410 互動率 1.11% 良好 觀看率 12.3% 優秀 漲粉率 0.97% 良好 受眾主要性別 男性 55.8% 受眾主要年齡 25-34 …" at bounding box center [893, 468] width 575 height 109
click at [643, 434] on div "12.3%" at bounding box center [967, 434] width 133 height 13
click at [643, 443] on div "追蹤數 16,410 互動率 1.11% 良好 觀看率 12.3% 優秀 漲粉率 0.97% 良好 受眾主要性別 男性 55.8% 受眾主要年齡 25-34 …" at bounding box center [893, 468] width 575 height 109
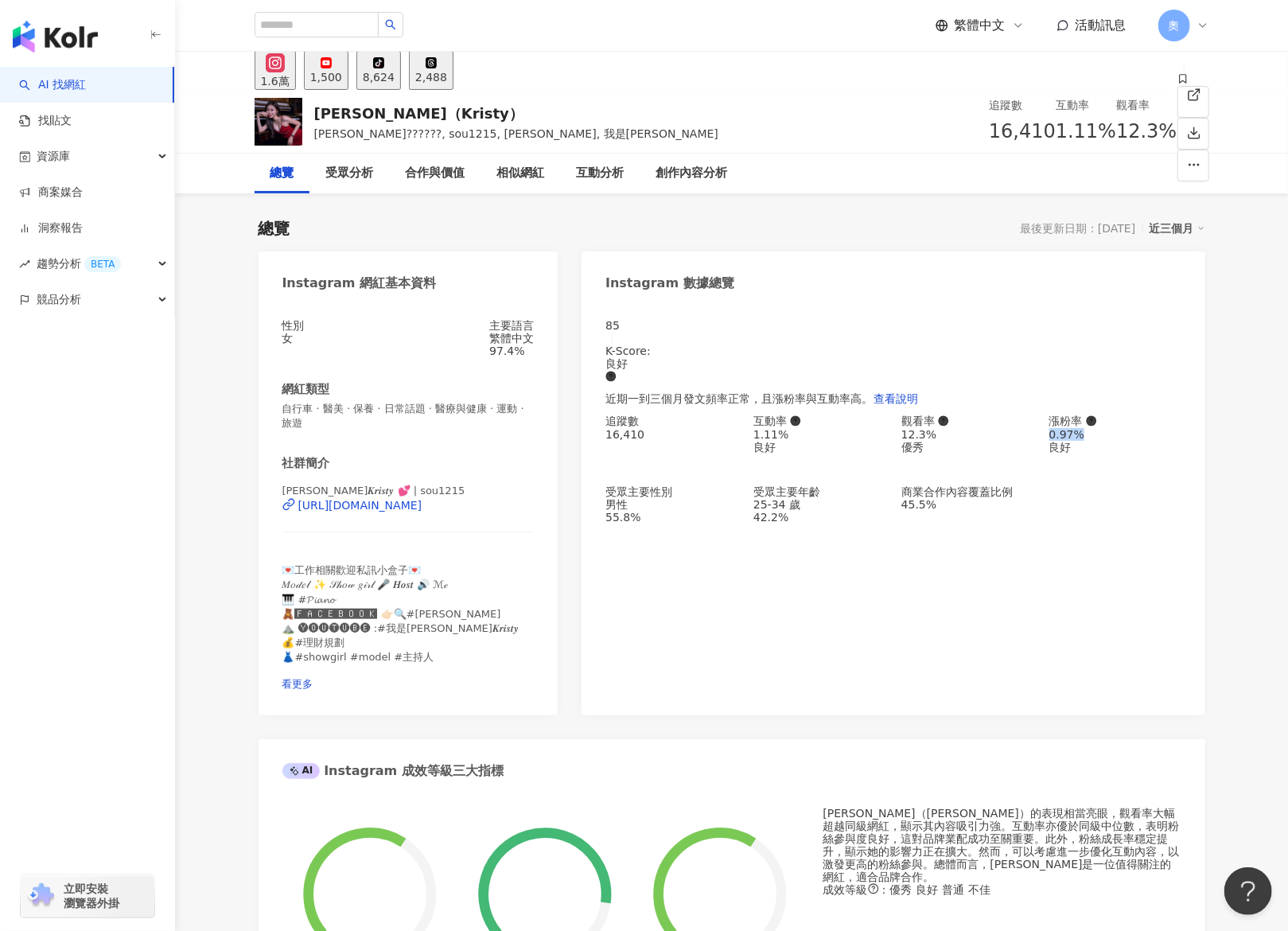
copy div "0.97%"
click at [643, 465] on div "85 K-Score : 良好 近期一到三個月發文頻率正常，且漲粉率與互動率高。 查看說明 追蹤數 16,410 互動率 1.11% 良好 觀看率 12.3%…" at bounding box center [893, 510] width 623 height 412
click at [437, 69] on icon at bounding box center [431, 62] width 11 height 11
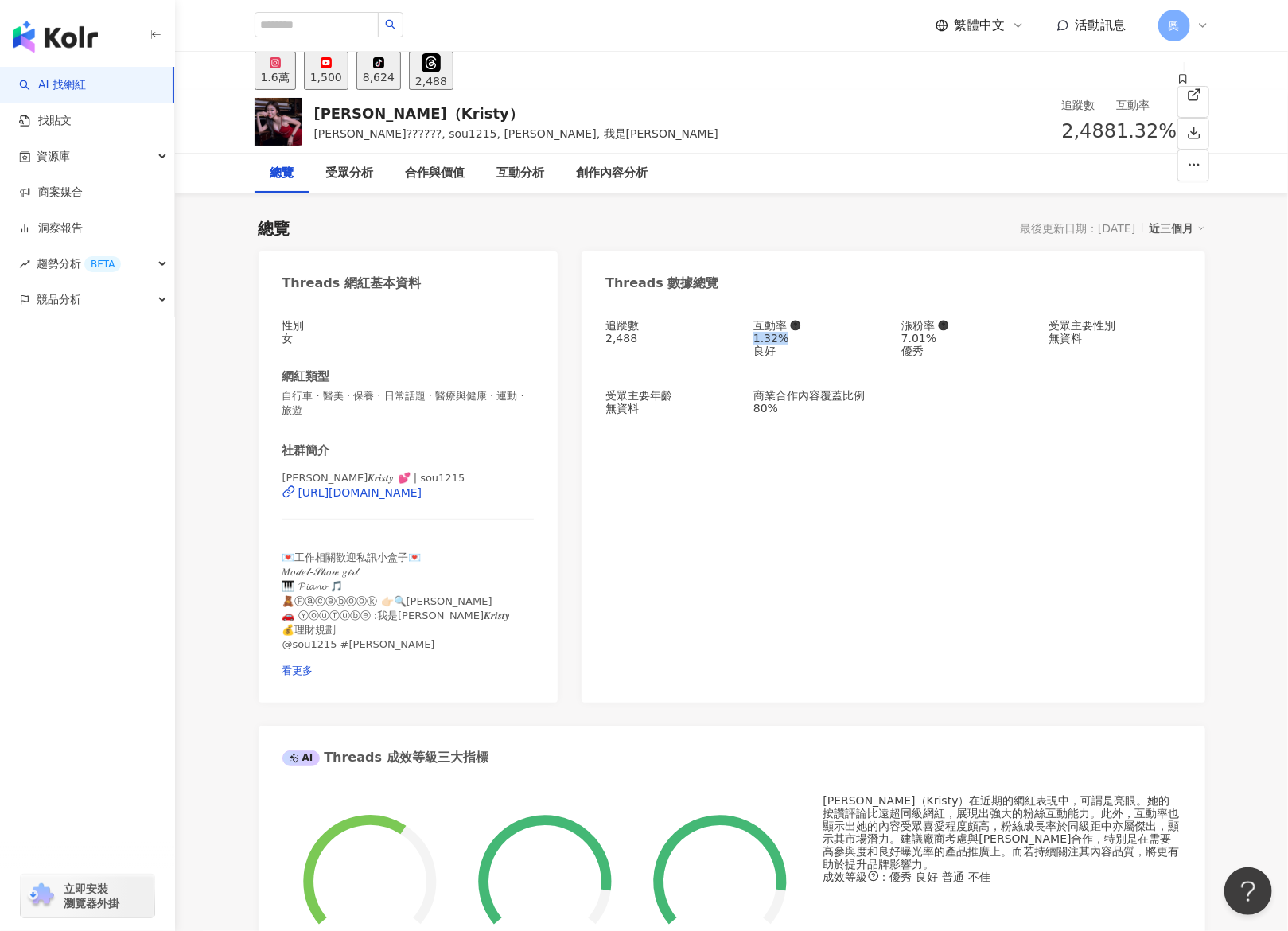
click at [643, 347] on div "追蹤數 2,488 互動率 1.32% 良好 漲粉率 7.01% 優秀 受眾主要性別 無資料 受眾主要年齡 無資料 商業合作內容覆蓋比例 80%" at bounding box center [893, 366] width 575 height 95
drag, startPoint x: 936, startPoint y: 353, endPoint x: 956, endPoint y: 354, distance: 20.0
click at [643, 354] on div "追蹤數 2,488 互動率 1.32% 良好 漲粉率 7.01% 優秀 受眾主要性別 無資料 受眾主要年齡 無資料 商業合作內容覆蓋比例 80%" at bounding box center [893, 366] width 575 height 95
click at [643, 354] on div "7.01% 優秀" at bounding box center [967, 345] width 133 height 26
drag, startPoint x: 956, startPoint y: 350, endPoint x: 901, endPoint y: 348, distance: 55.0
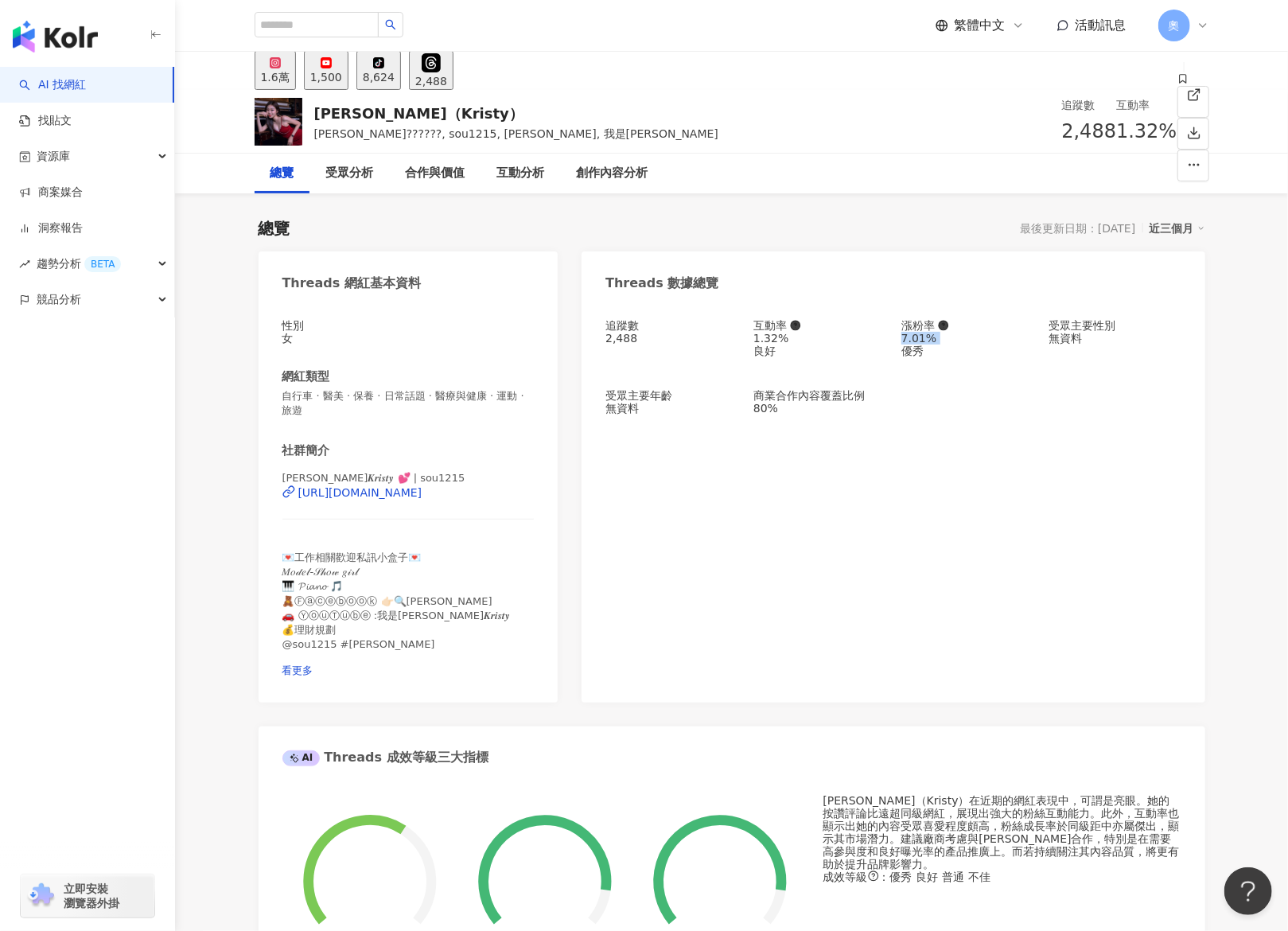
click at [643, 348] on div "7.01% 優秀" at bounding box center [967, 345] width 133 height 26
copy div "7.01%"
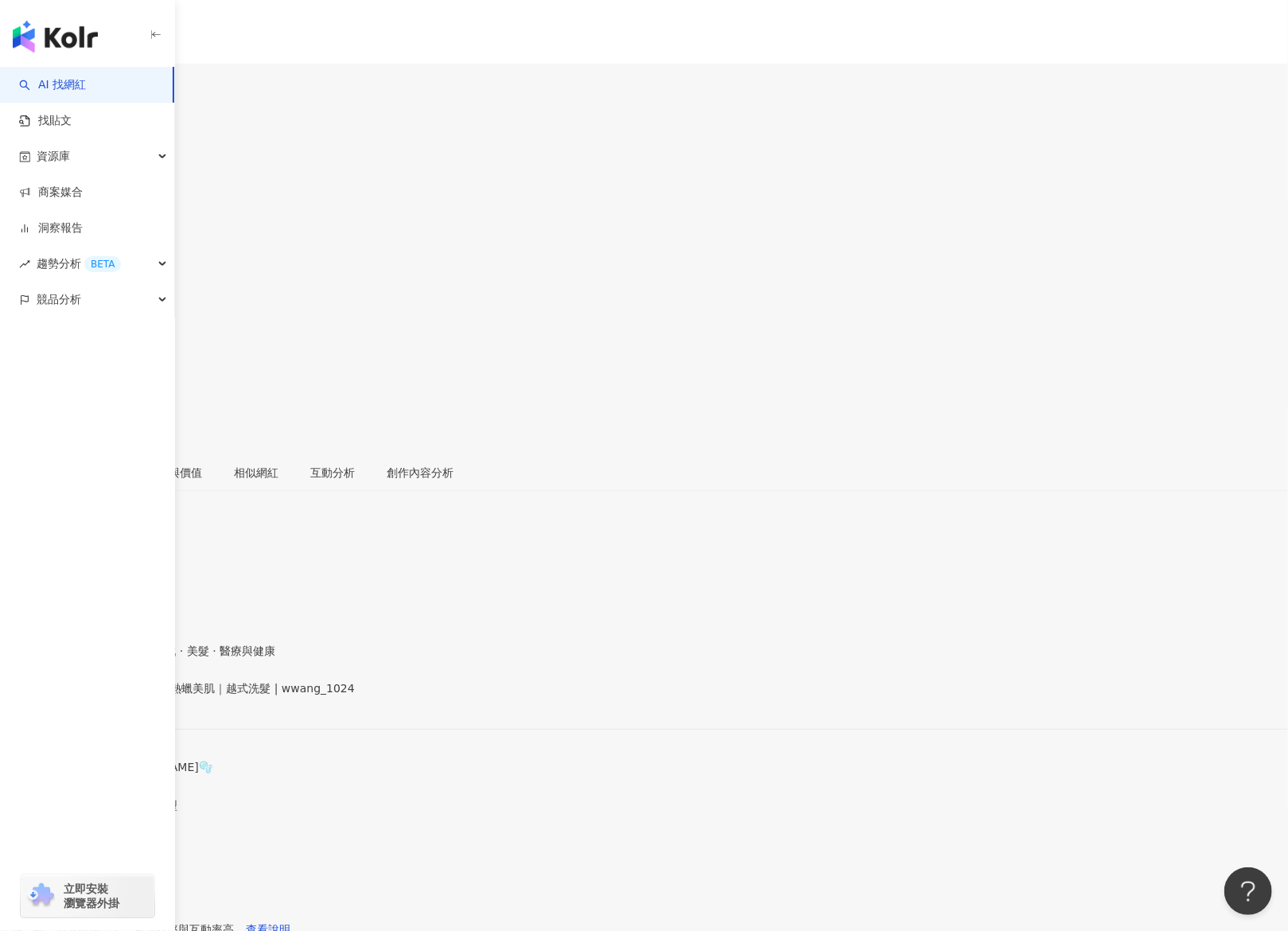
click at [827, 504] on div "總覽 最後更新日期：[DATE] 近三個月" at bounding box center [644, 529] width 1288 height 51
drag, startPoint x: 755, startPoint y: 435, endPoint x: 806, endPoint y: 432, distance: 51.1
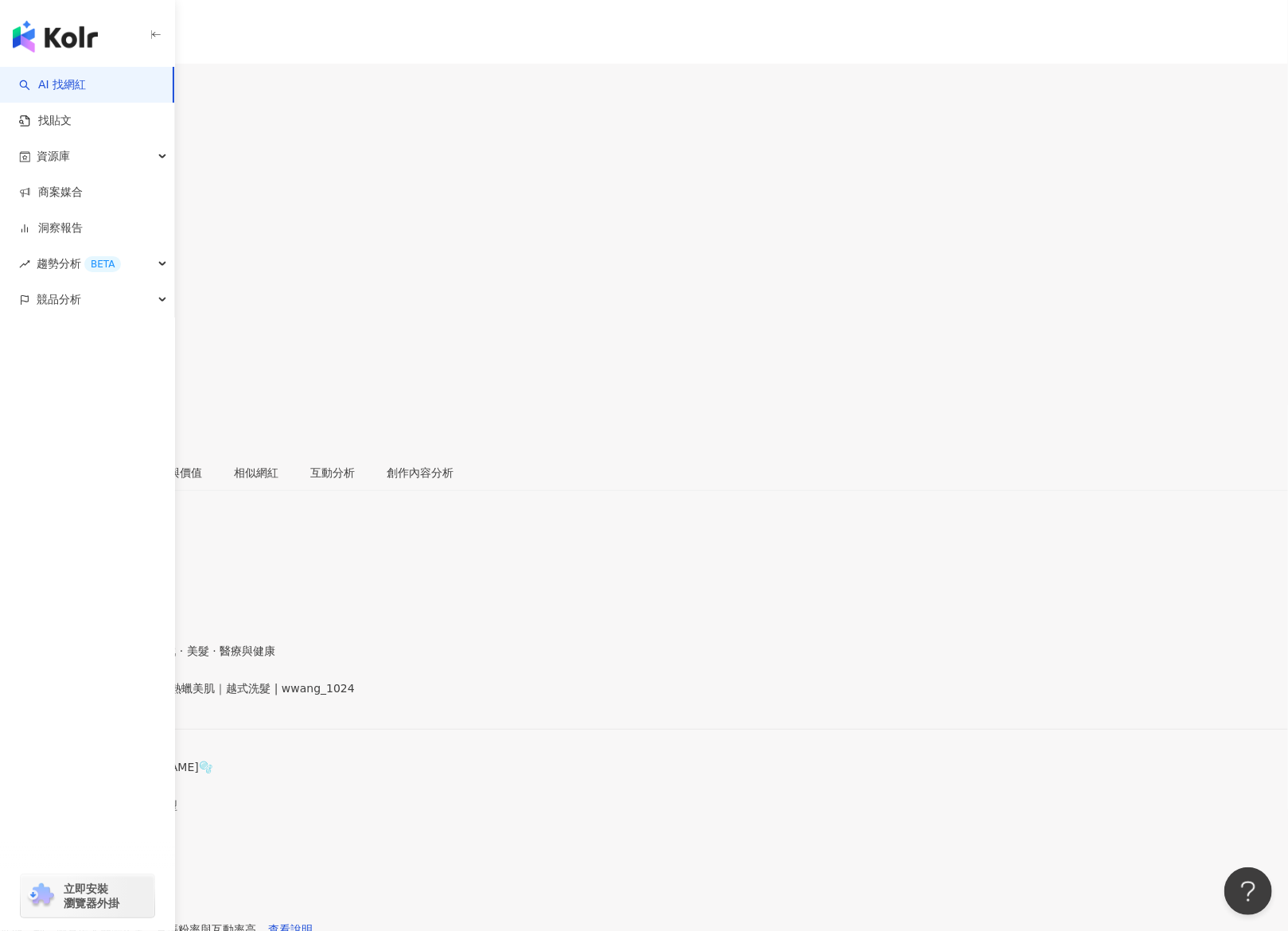
drag, startPoint x: 751, startPoint y: 432, endPoint x: 814, endPoint y: 431, distance: 63.0
copy div "4.93%"
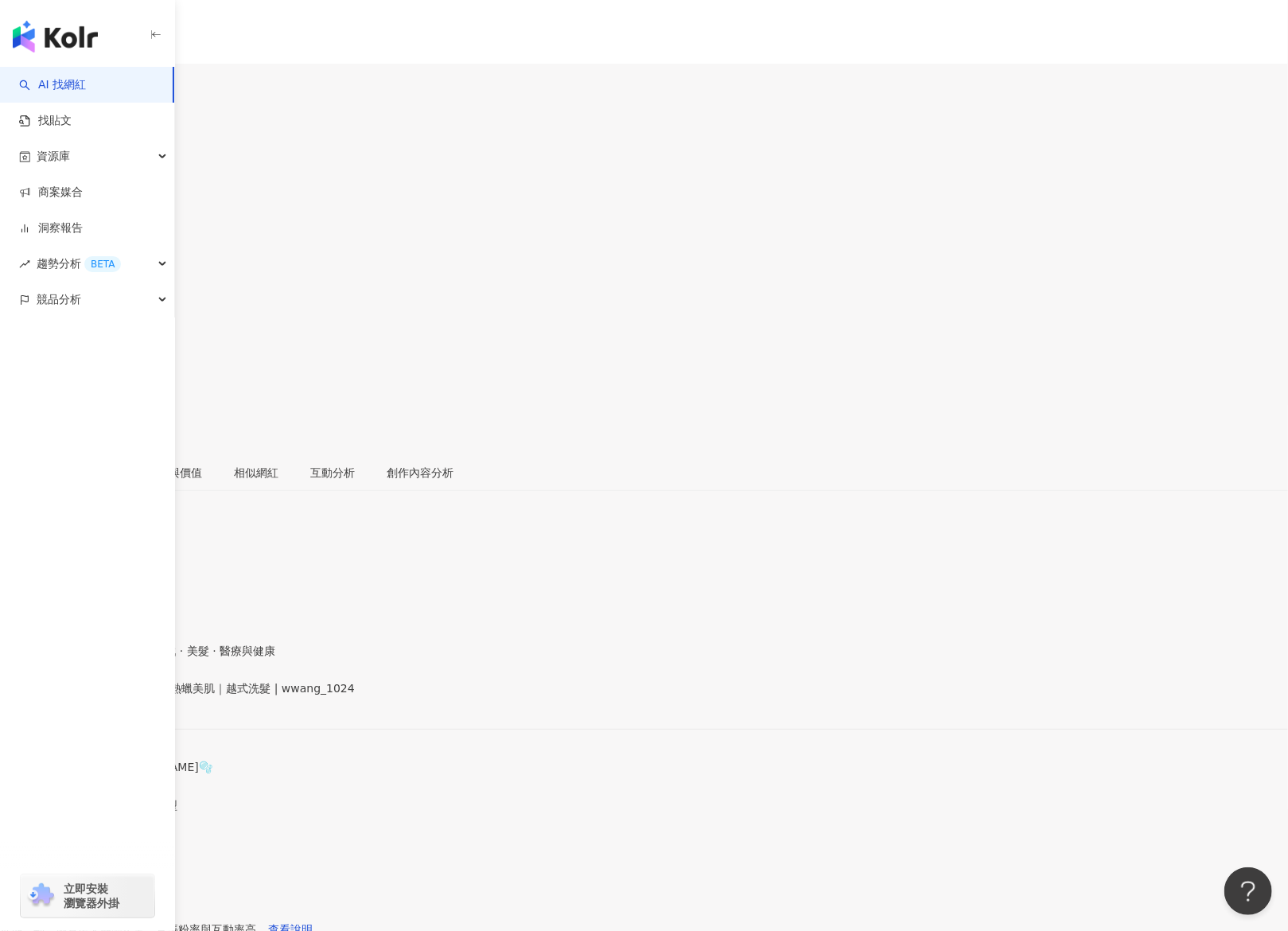
drag, startPoint x: 910, startPoint y: 436, endPoint x: 963, endPoint y: 439, distance: 53.1
drag, startPoint x: 970, startPoint y: 435, endPoint x: 906, endPoint y: 435, distance: 64.0
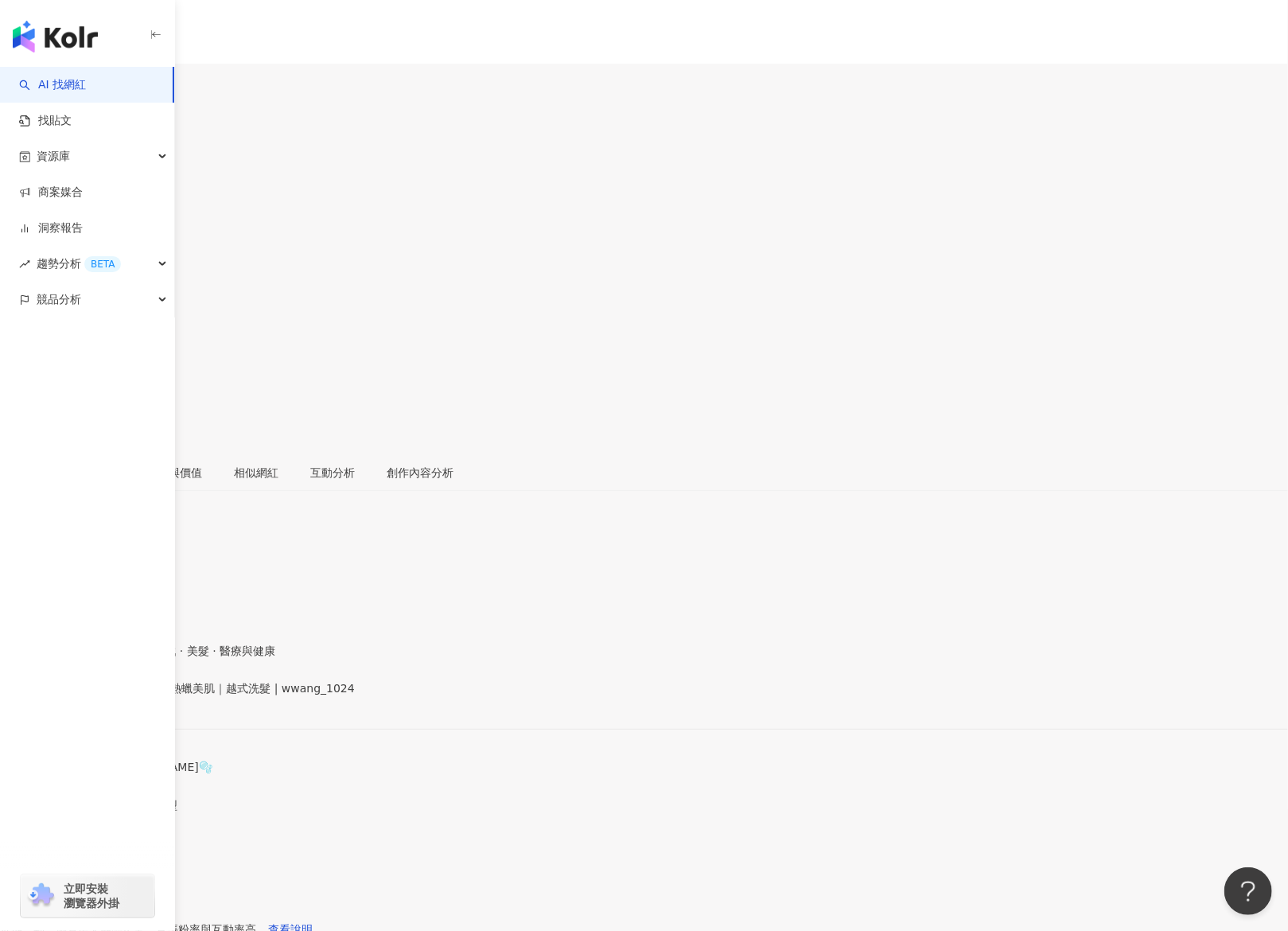
drag, startPoint x: 898, startPoint y: 440, endPoint x: 967, endPoint y: 440, distance: 69.0
copy div "2,322%"
drag, startPoint x: 1036, startPoint y: 440, endPoint x: 1097, endPoint y: 441, distance: 61.0
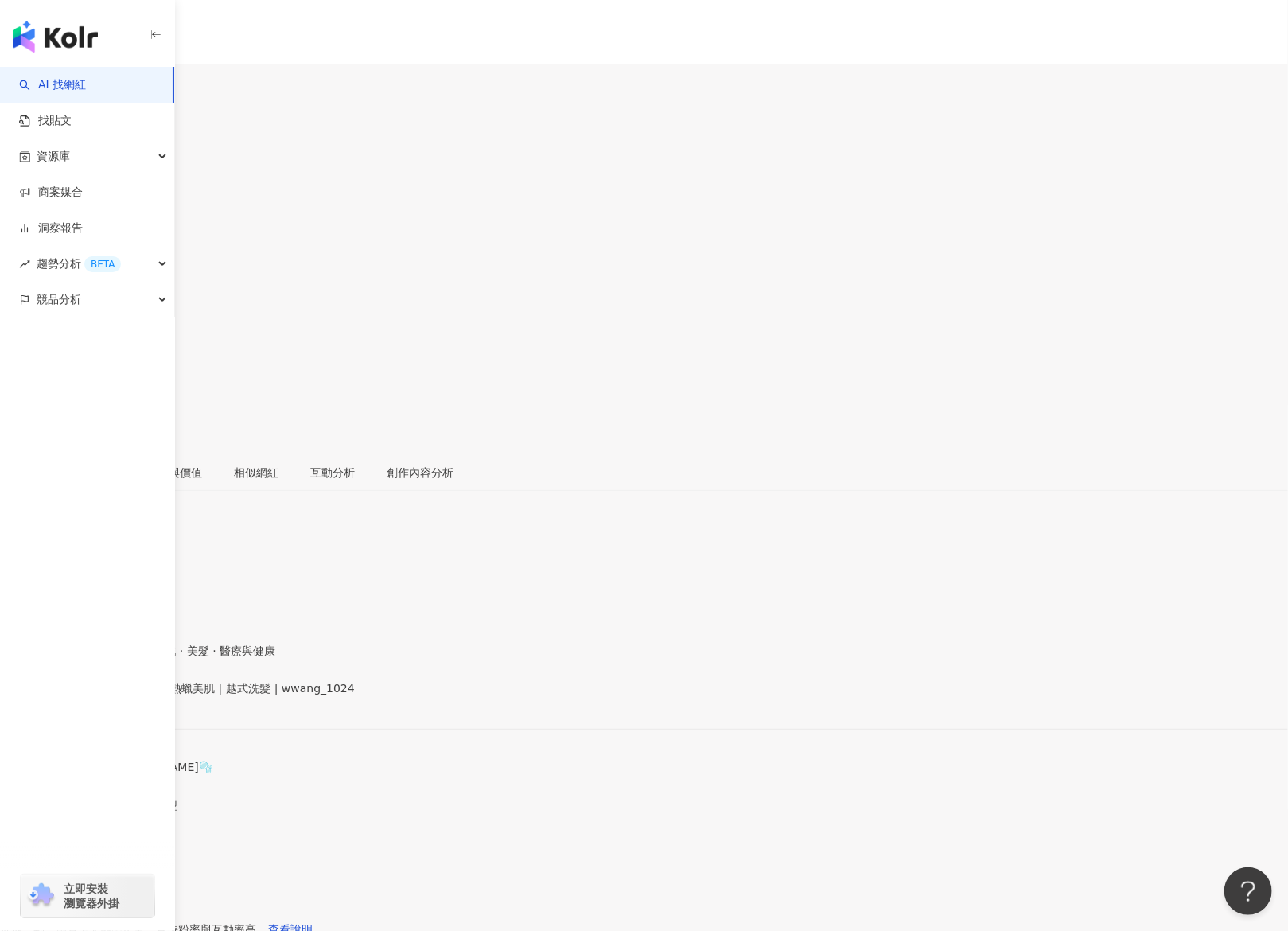
drag, startPoint x: 1104, startPoint y: 437, endPoint x: 1033, endPoint y: 444, distance: 71.3
copy div "0.17%"
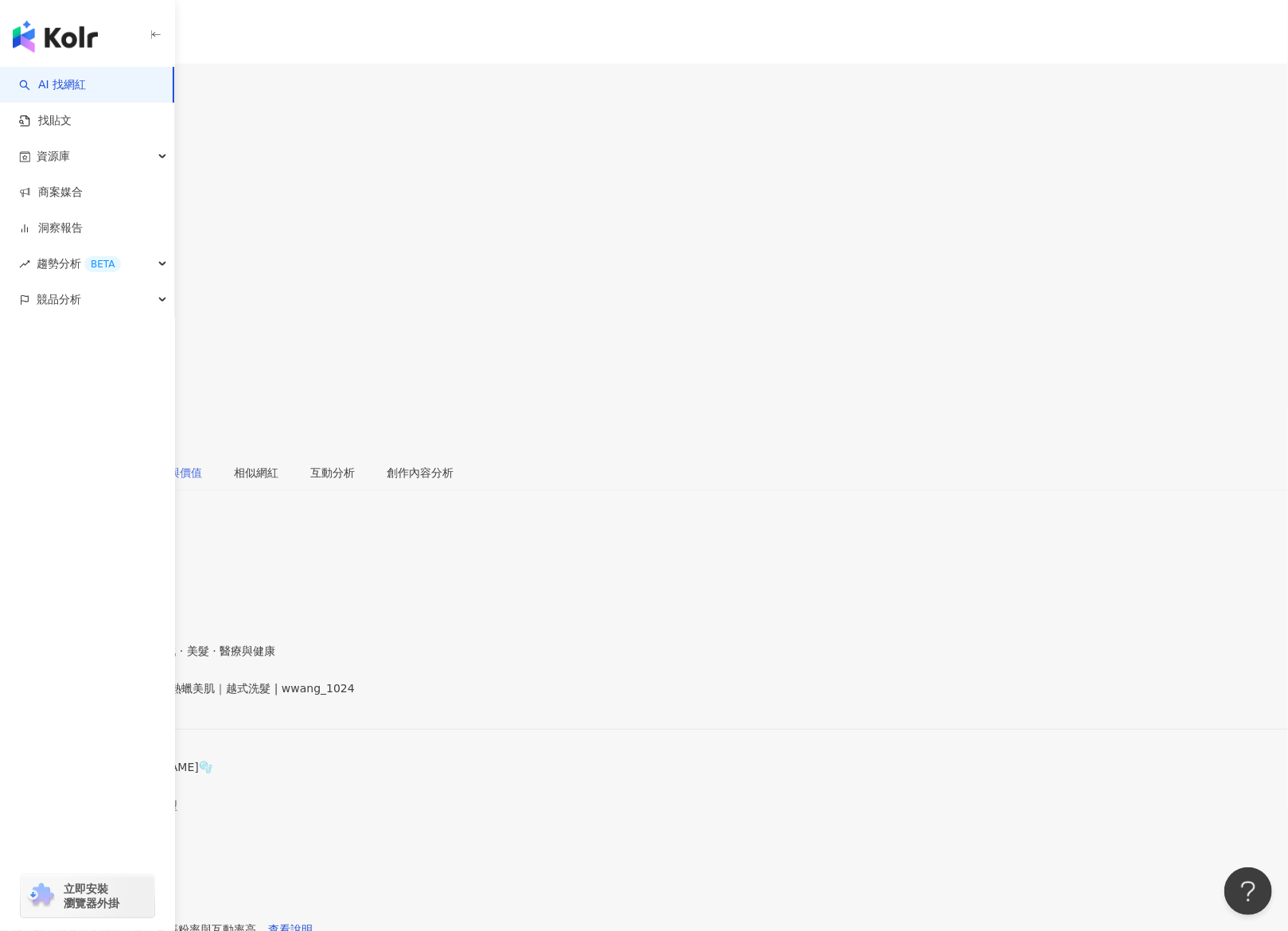
drag, startPoint x: 388, startPoint y: 80, endPoint x: 400, endPoint y: 180, distance: 100.7
click at [73, 87] on div "806" at bounding box center [62, 93] width 22 height 13
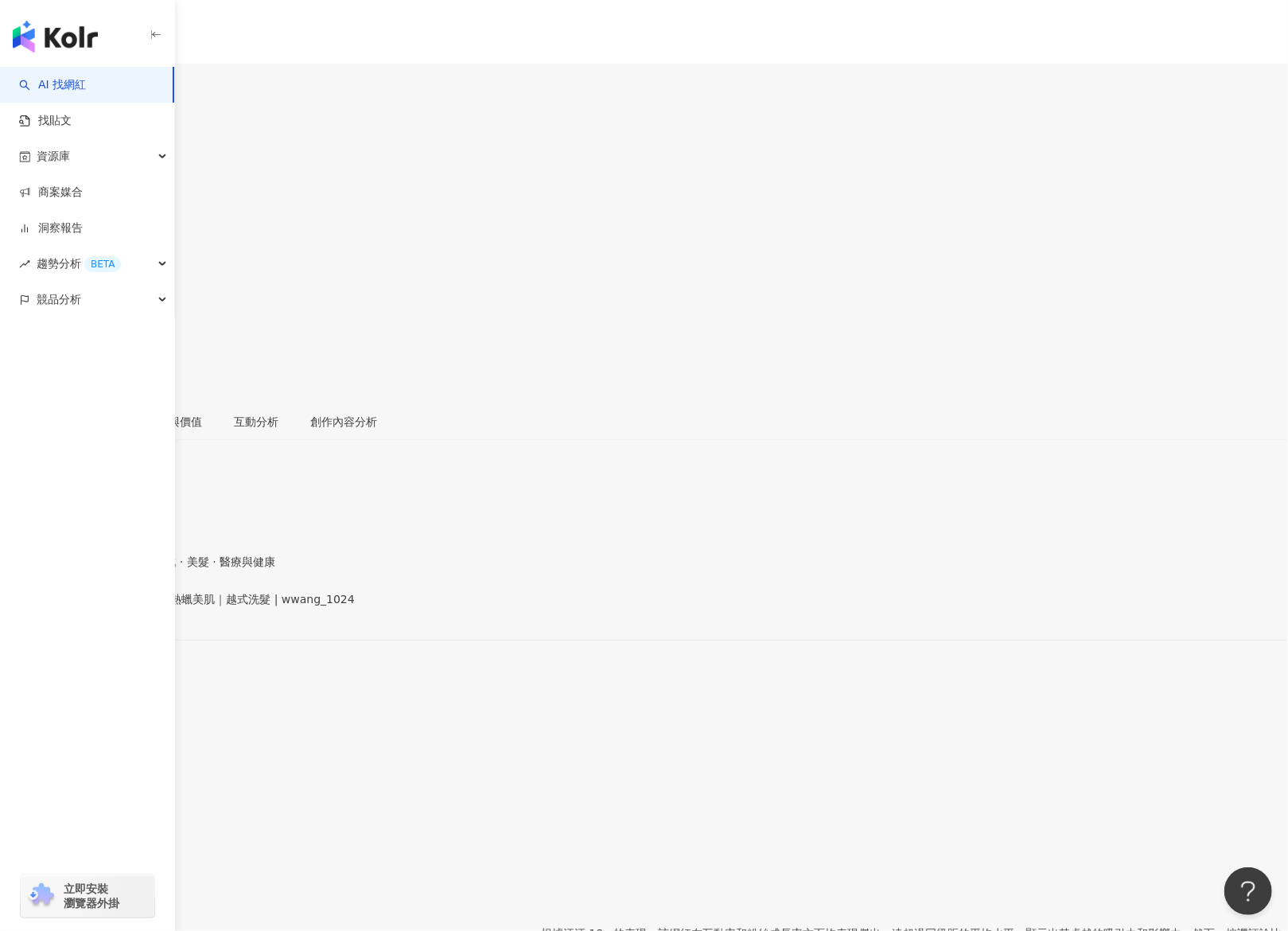
drag, startPoint x: 788, startPoint y: 365, endPoint x: 809, endPoint y: 365, distance: 21.0
click at [809, 722] on div "追蹤數 806 互動率 10.1% 優秀 漲粉率 12.6% 優秀 受眾主要性別 無資料 受眾主要年齡 無資料 商業合作內容覆蓋比例 20%" at bounding box center [644, 811] width 1288 height 179
click at [817, 774] on div "優秀" at bounding box center [644, 780] width 1288 height 13
click at [794, 761] on div "10.1%" at bounding box center [644, 767] width 1288 height 13
drag, startPoint x: 752, startPoint y: 351, endPoint x: 804, endPoint y: 360, distance: 52.8
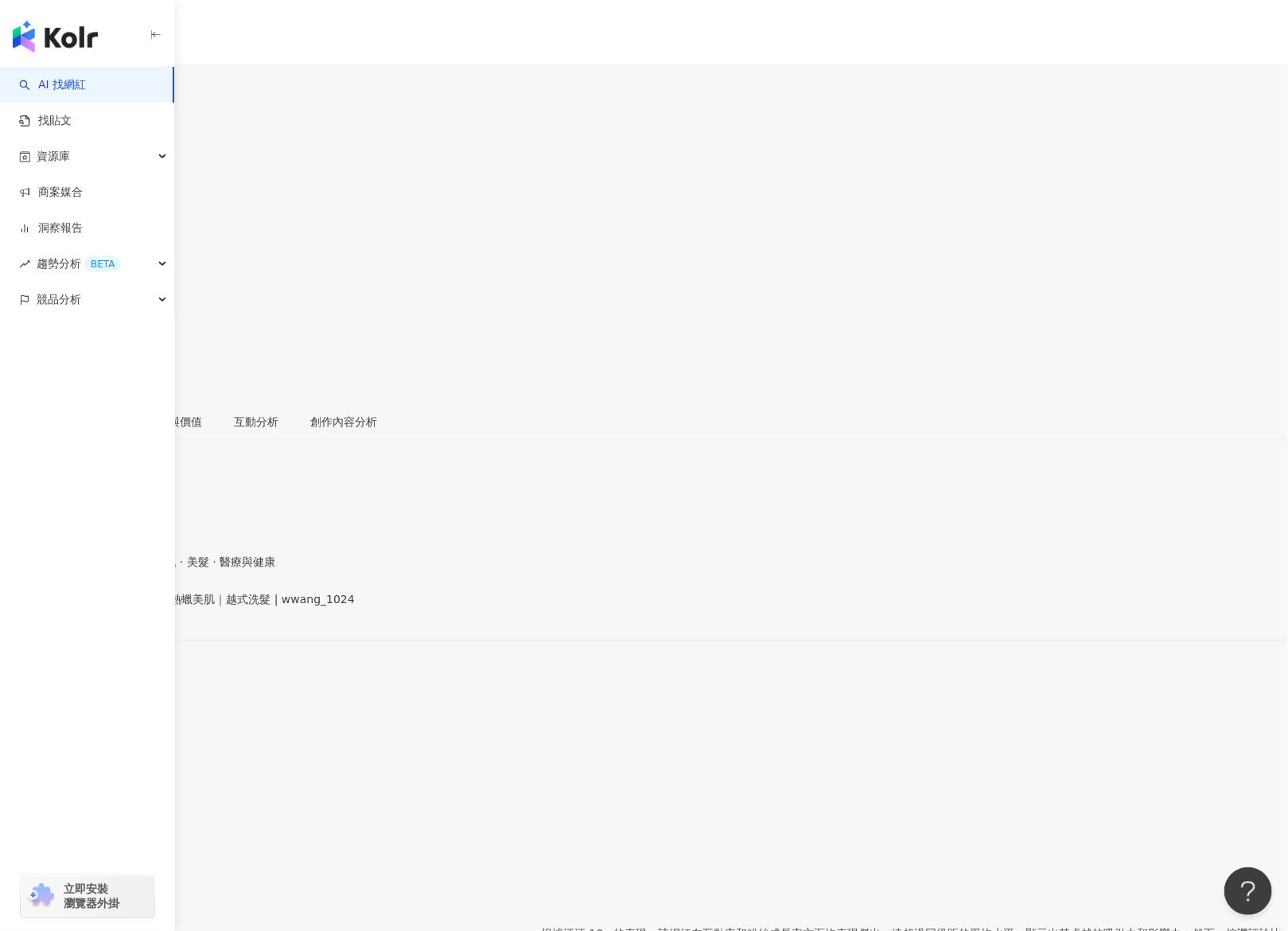
click at [808, 722] on div "追蹤數 806 互動率 10.1% 優秀 漲粉率 12.6% 優秀 受眾主要性別 無資料 受眾主要年齡 無資料 商業合作內容覆蓋比例 20%" at bounding box center [644, 811] width 1288 height 179
copy div "10.1%"
drag, startPoint x: 908, startPoint y: 351, endPoint x: 966, endPoint y: 351, distance: 58.0
click at [966, 722] on div "追蹤數 806 互動率 10.1% 優秀 漲粉率 12.6% 優秀 受眾主要性別 無資料 受眾主要年齡 無資料 商業合作內容覆蓋比例 20%" at bounding box center [644, 811] width 1288 height 179
copy div "12.6% 優"
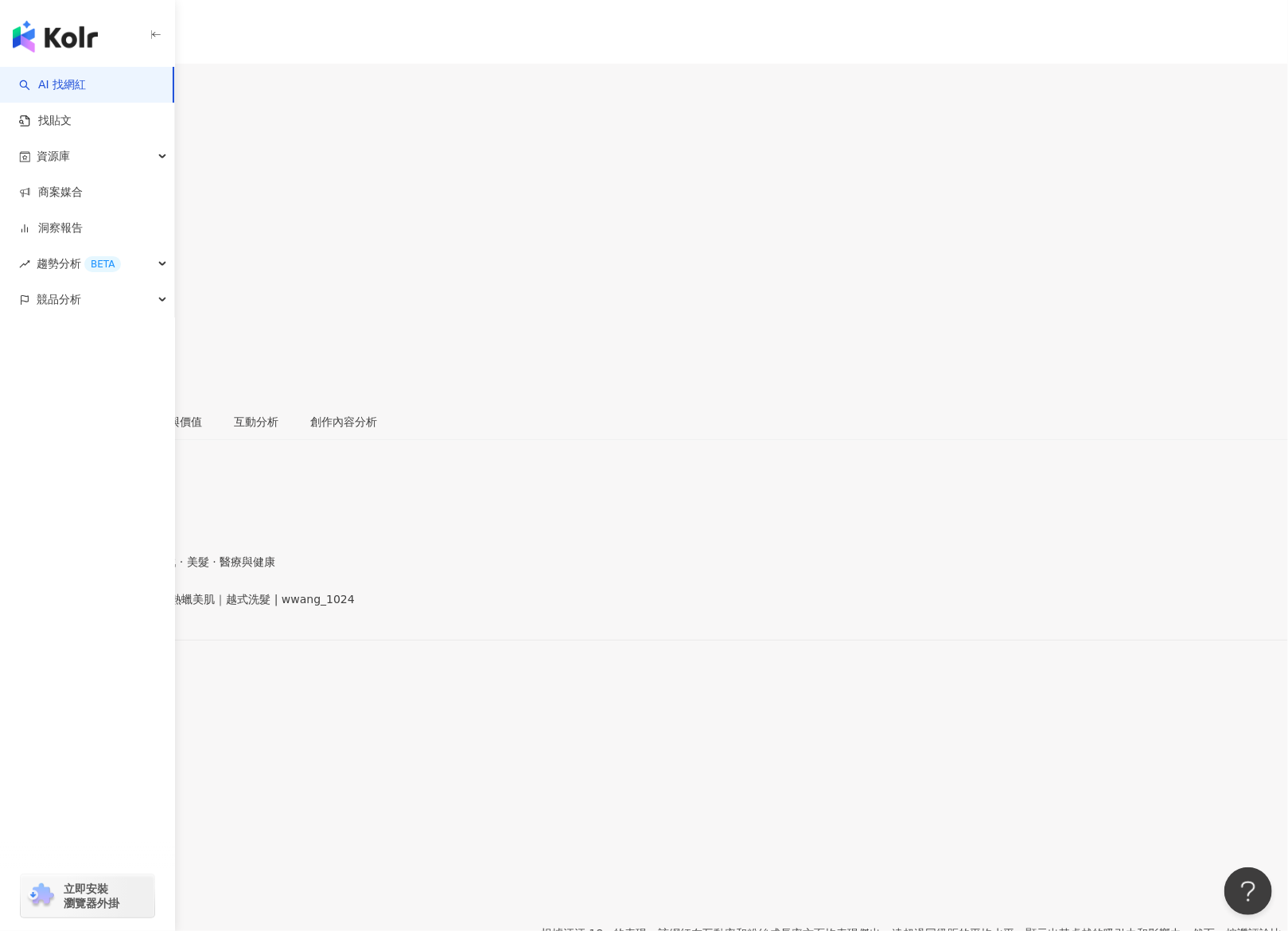
click at [977, 722] on div "追蹤數 806 互動率 10.1% 優秀 漲粉率 12.6% 優秀 受眾主要性別 無資料 受眾主要年齡 無資料 商業合作內容覆蓋比例 20%" at bounding box center [644, 811] width 1288 height 179
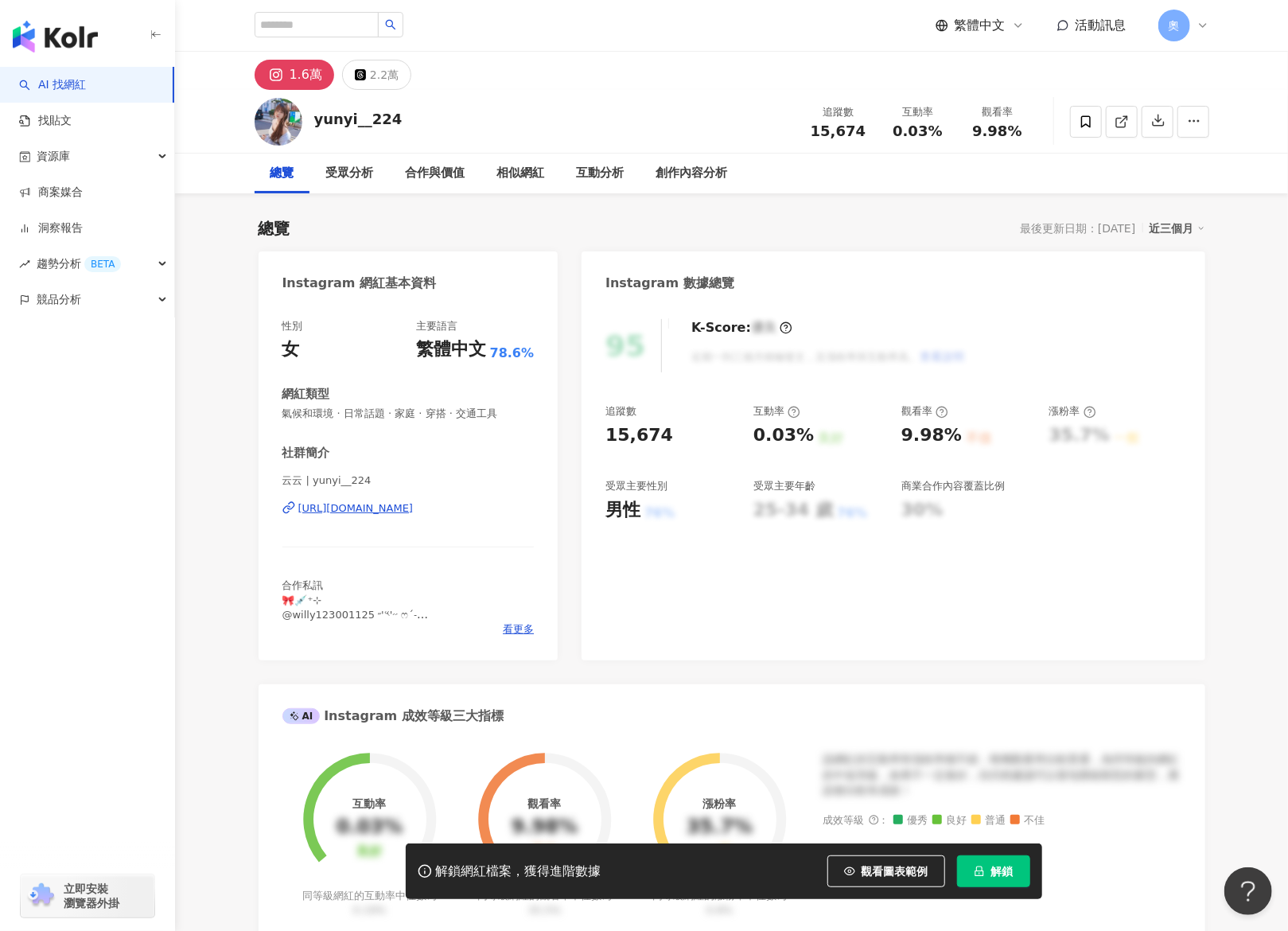
click at [994, 860] on button "解鎖" at bounding box center [993, 871] width 74 height 31
click at [994, 869] on span "解鎖" at bounding box center [1002, 871] width 23 height 13
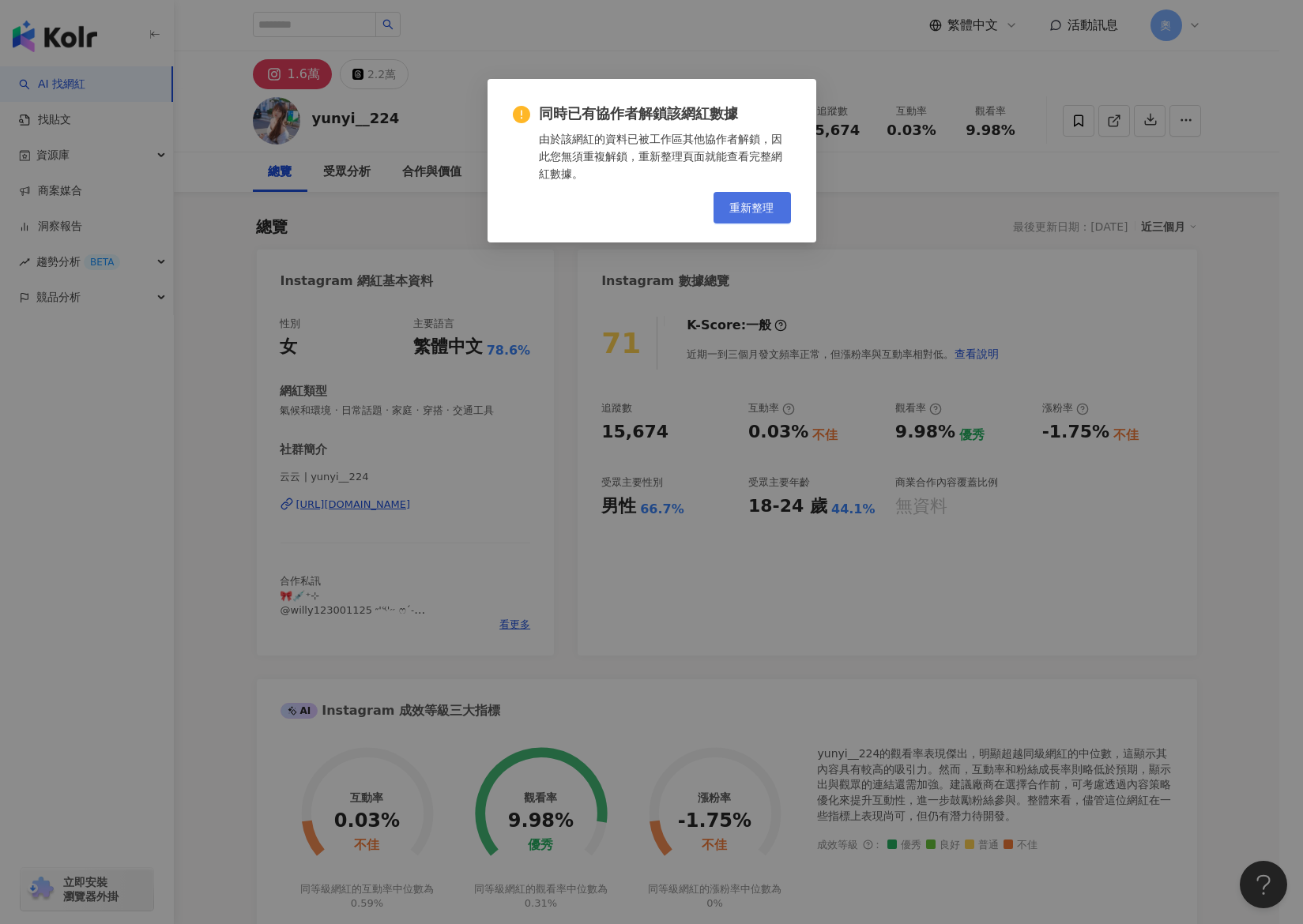
click at [760, 208] on span "重新整理" at bounding box center [751, 208] width 44 height 13
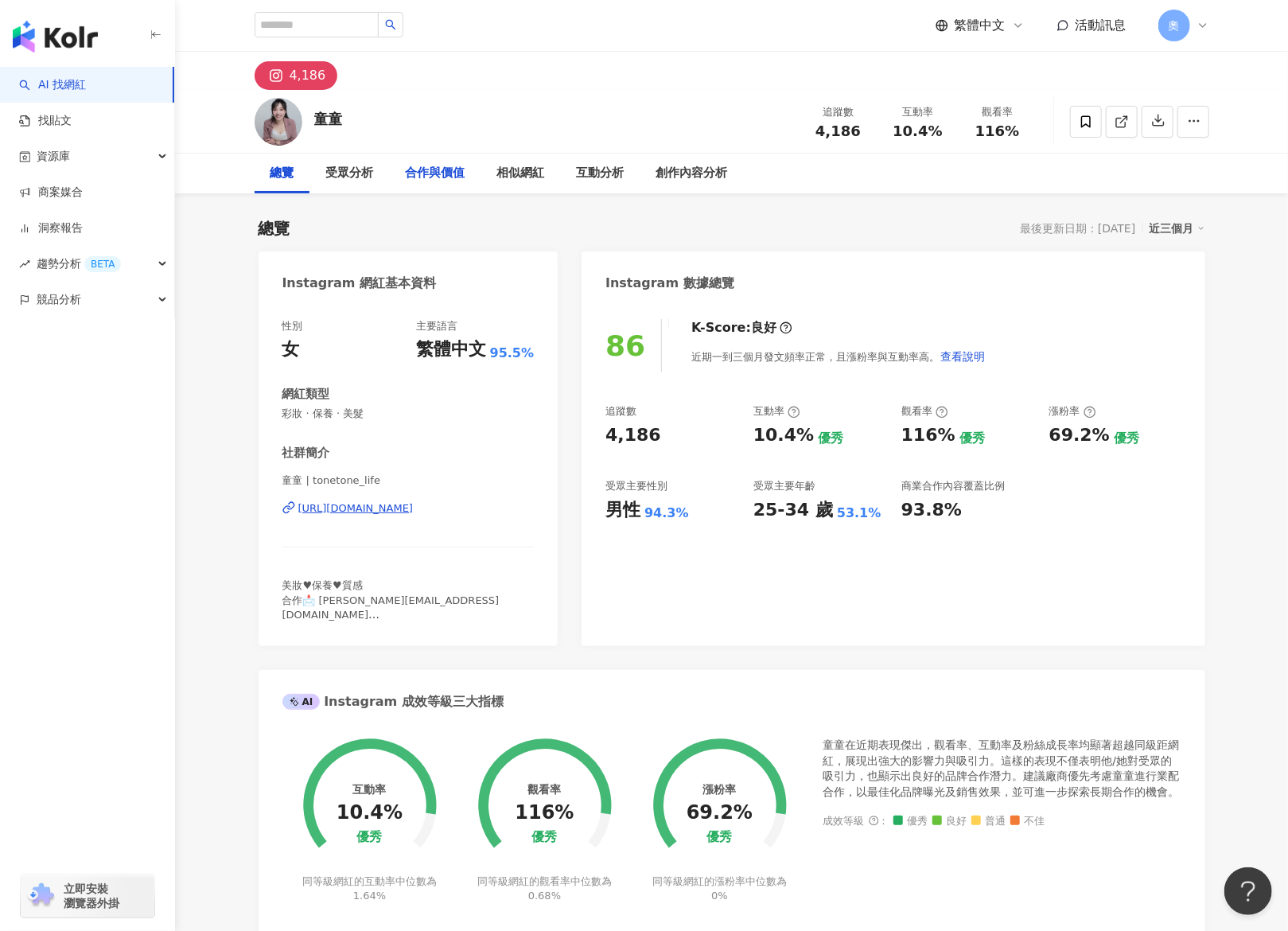
drag, startPoint x: 648, startPoint y: 228, endPoint x: 448, endPoint y: 189, distance: 203.8
click at [648, 228] on div "總覽 最後更新日期：[DATE] 近三個月" at bounding box center [731, 228] width 947 height 23
click at [379, 29] on input "search" at bounding box center [316, 25] width 124 height 26
paste input "**********"
type input "**********"
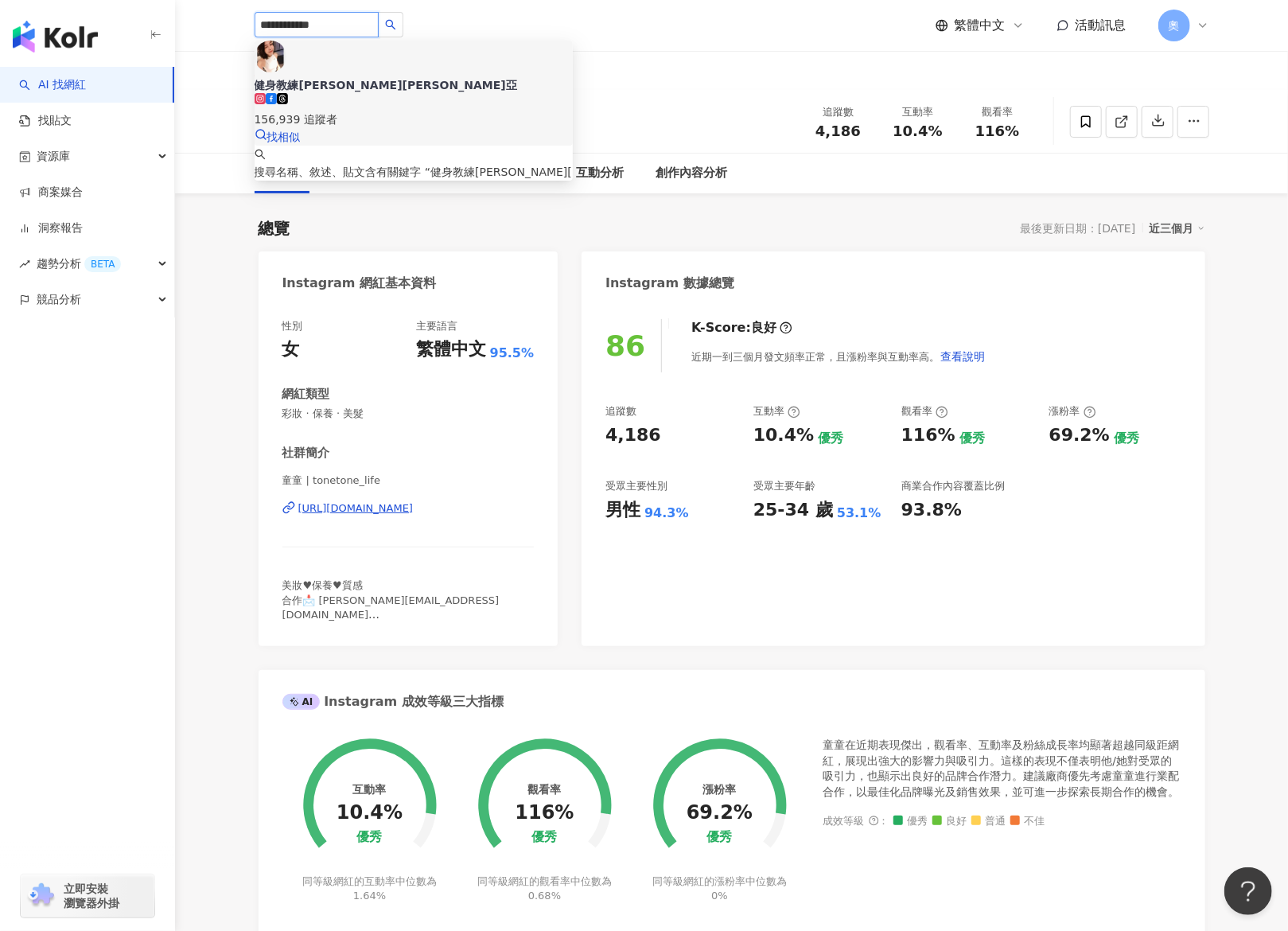
click at [405, 78] on div "健身教練Julia茱莉亞" at bounding box center [413, 85] width 318 height 16
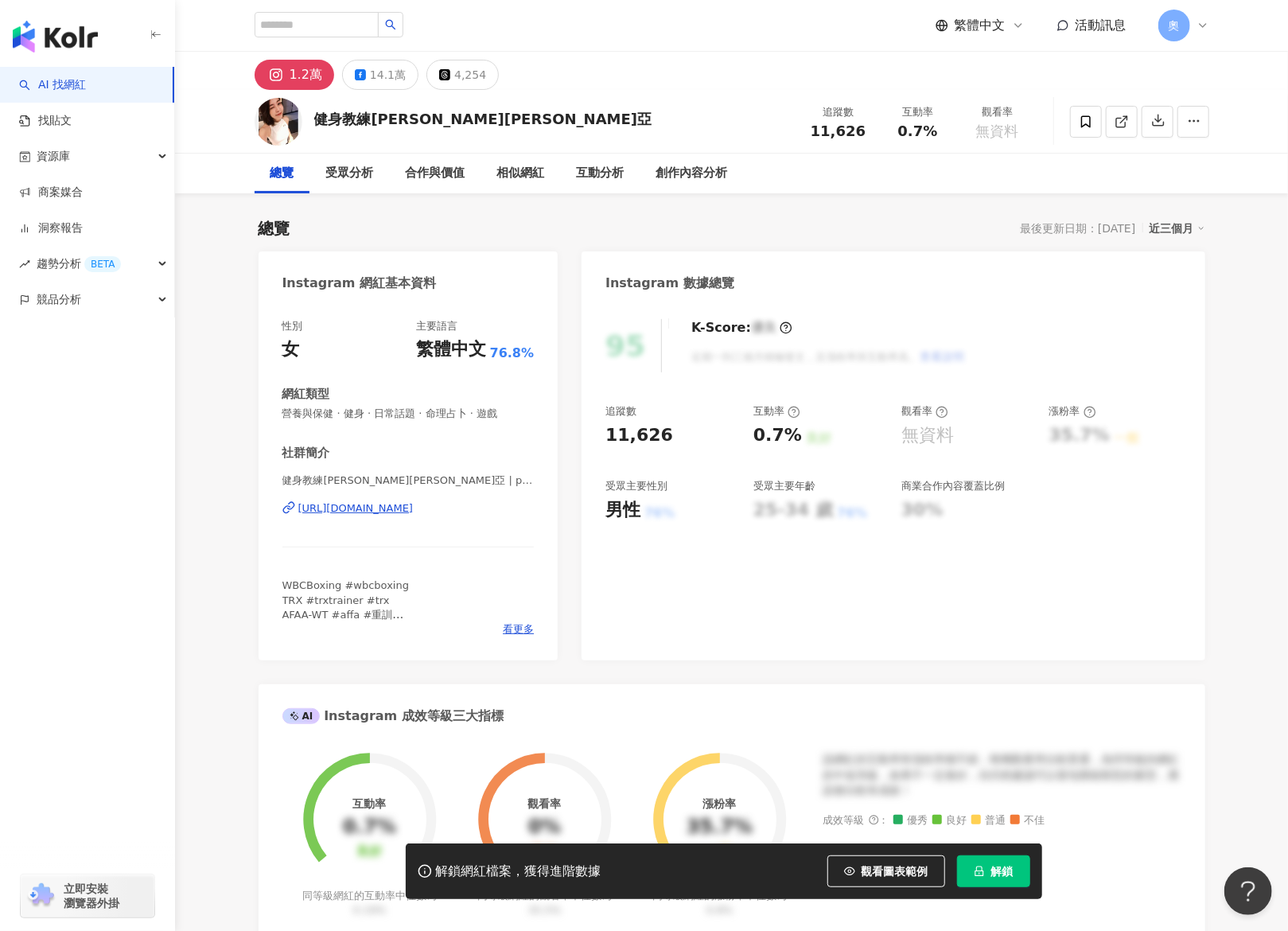
click at [982, 867] on icon "lock" at bounding box center [979, 872] width 9 height 11
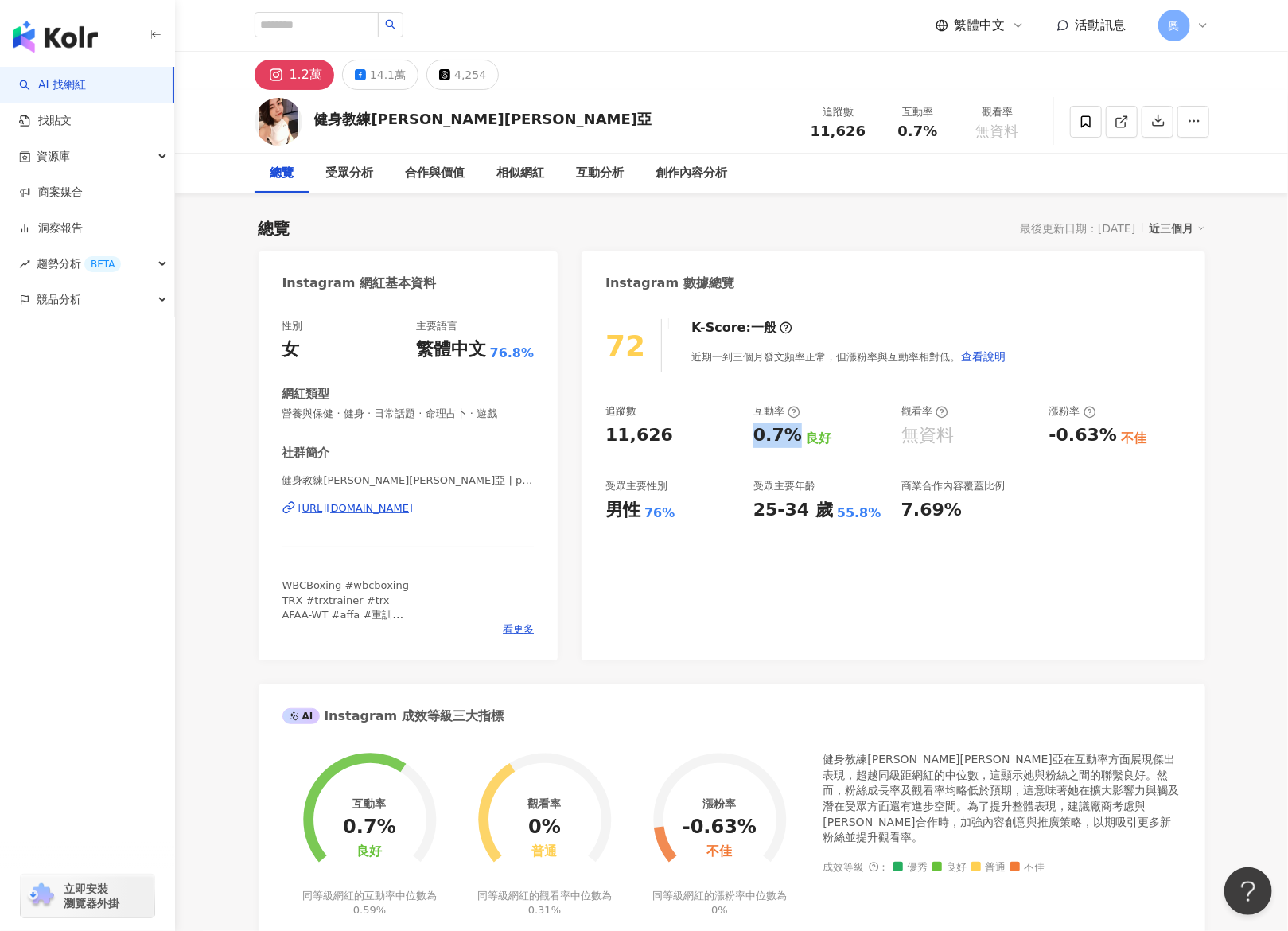
drag, startPoint x: 747, startPoint y: 435, endPoint x: 797, endPoint y: 437, distance: 50.0
click at [797, 437] on div "追蹤數 11,626 互動率 0.7% 良好 觀看率 無資料 漲粉率 -0.63% 不佳 受眾主要性別 男性 76% 受眾主要年齡 25-34 歲 55.8%…" at bounding box center [893, 464] width 575 height 118
copy div "0.7%"
drag, startPoint x: 1054, startPoint y: 436, endPoint x: 1108, endPoint y: 438, distance: 54.0
click at [1108, 438] on div "-0.63%" at bounding box center [1083, 435] width 68 height 25
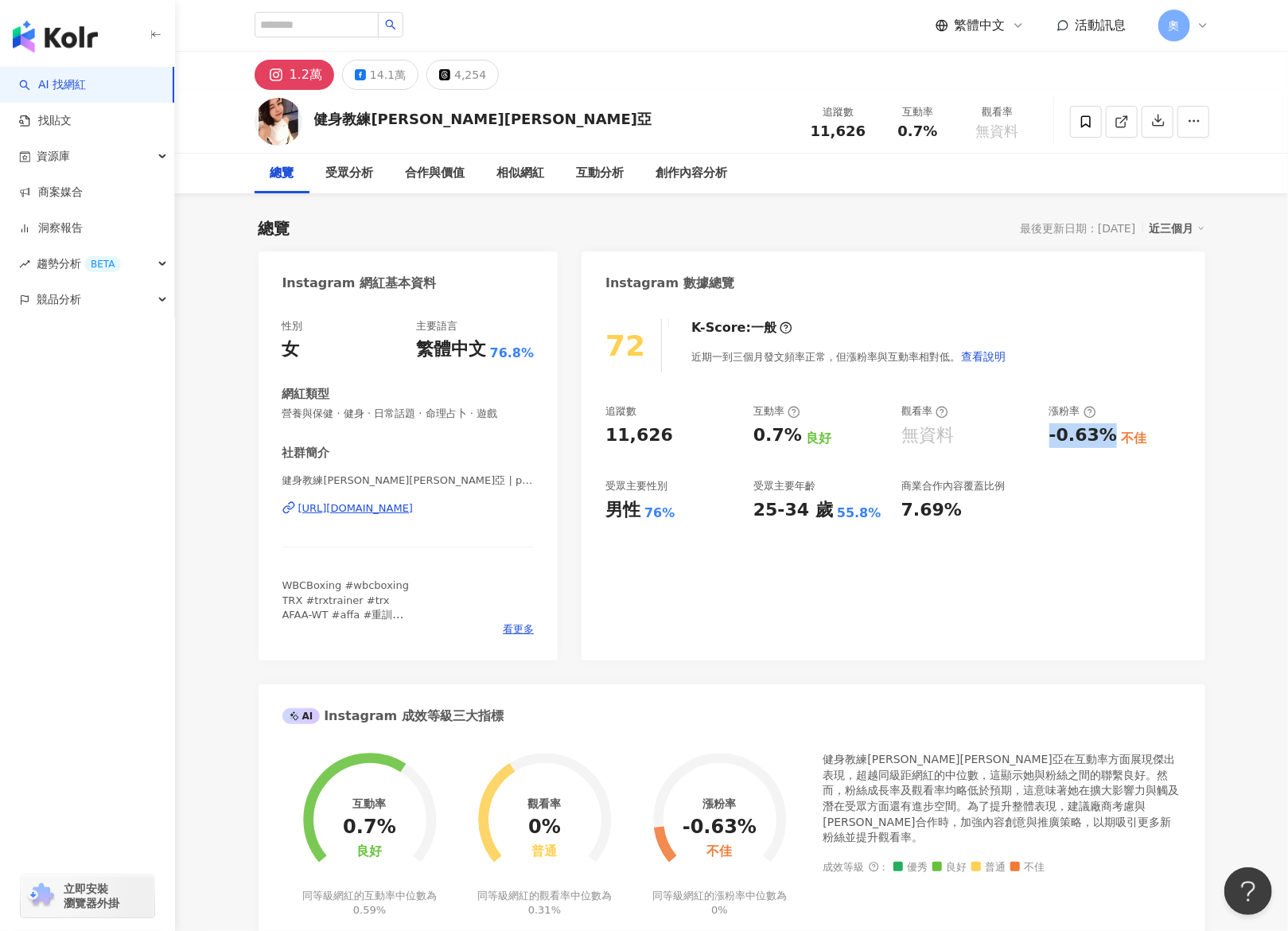
copy div "-0.63%"
drag, startPoint x: 444, startPoint y: 75, endPoint x: 446, endPoint y: 90, distance: 15.1
click at [445, 75] on icon at bounding box center [444, 75] width 11 height 11
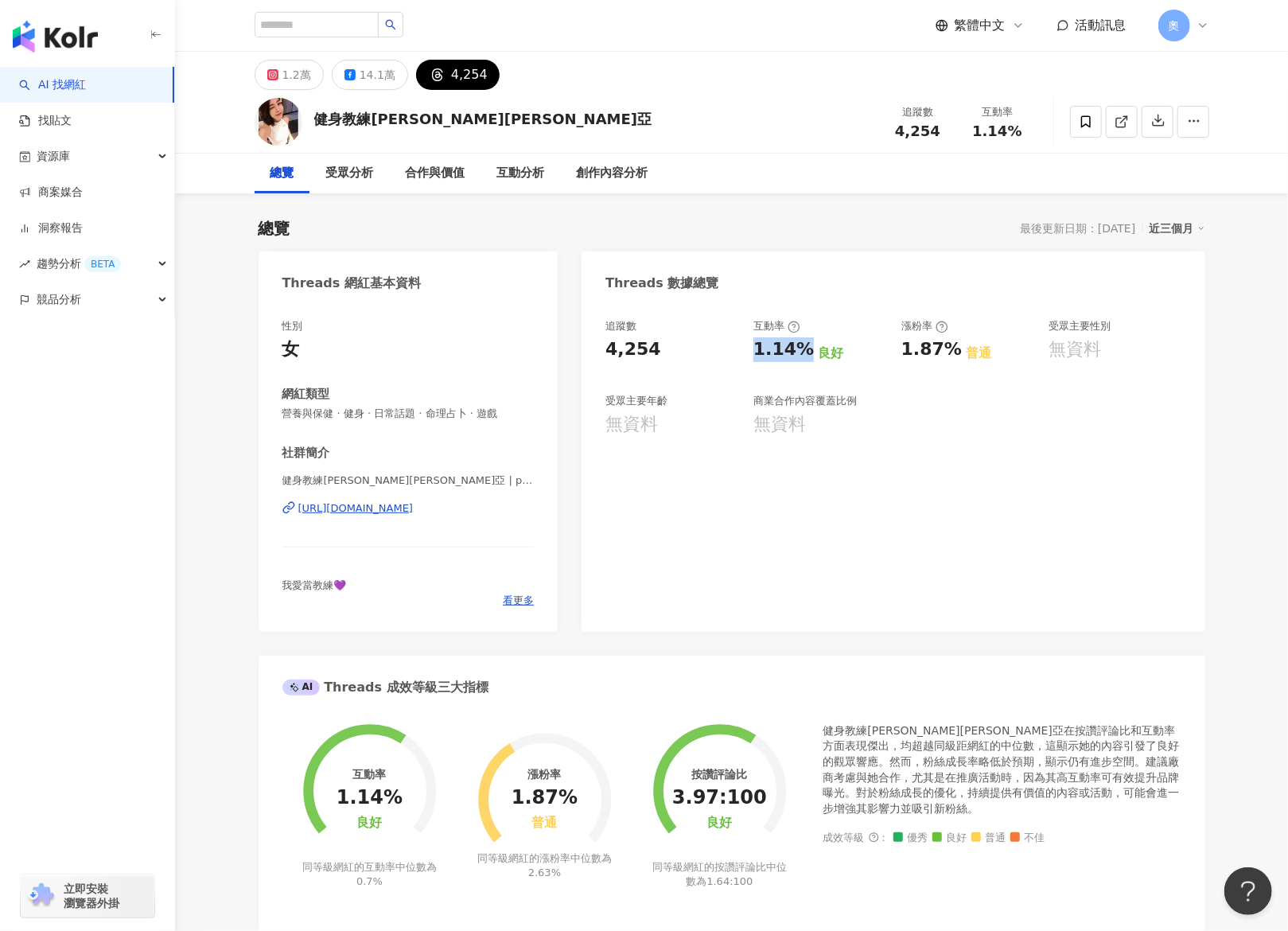
drag, startPoint x: 750, startPoint y: 350, endPoint x: 801, endPoint y: 356, distance: 51.4
click at [801, 356] on div "追蹤數 4,254 互動率 1.14% 良好 漲粉率 1.87% 普通 受眾主要性別 無資料 受眾主要年齡 無資料 商業合作內容覆蓋比例 無資料" at bounding box center [893, 378] width 575 height 118
copy div "1.14%"
drag, startPoint x: 923, startPoint y: 356, endPoint x: 947, endPoint y: 362, distance: 24.7
click at [947, 362] on div "追蹤數 4,254 互動率 1.14% 良好 漲粉率 1.87% 普通 受眾主要性別 無資料 受眾主要年齡 無資料 商業合作內容覆蓋比例 無資料" at bounding box center [893, 378] width 575 height 118
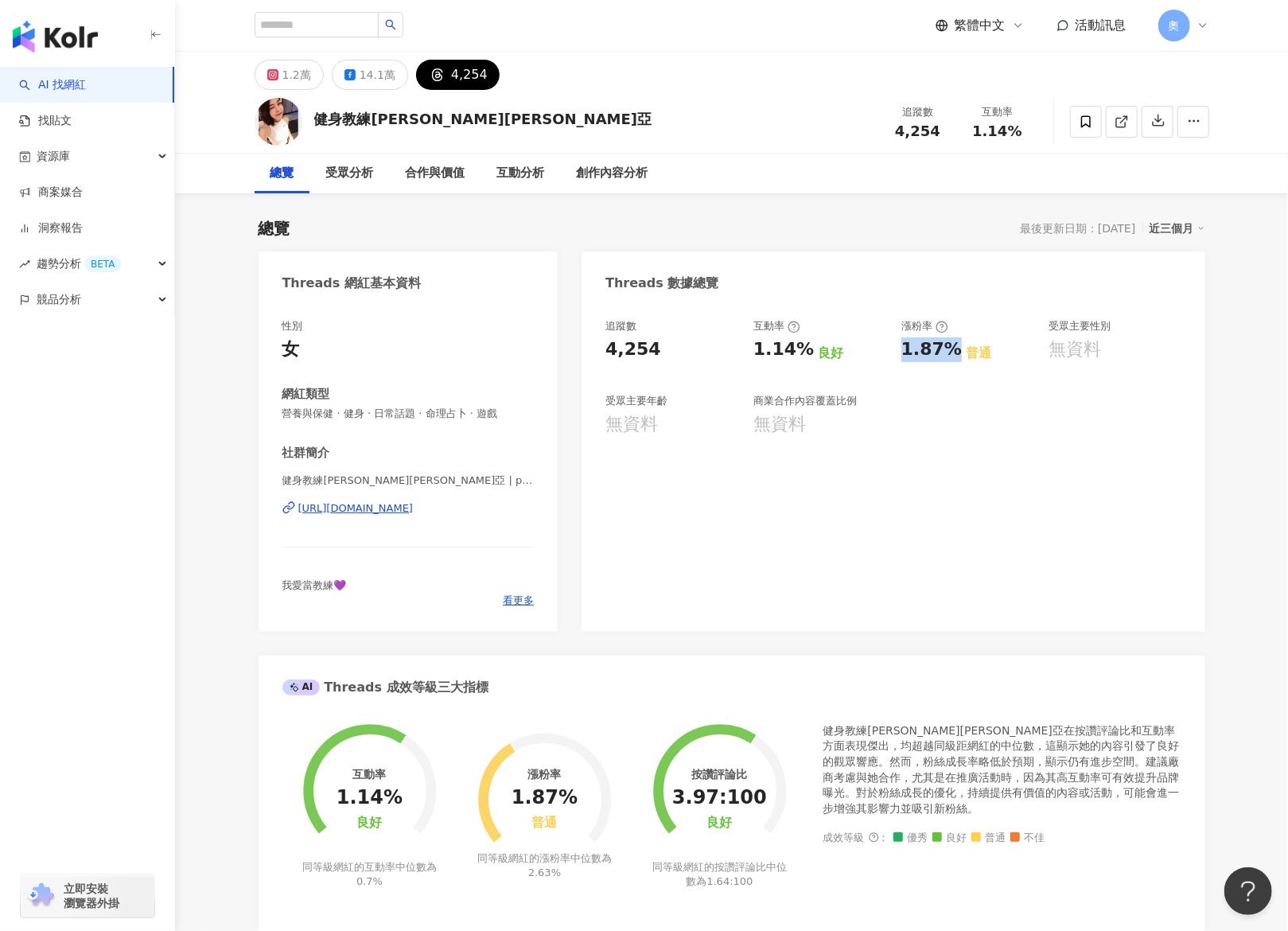
copy div "1.87%"
click at [816, 468] on div "追蹤數 4,254 互動率 1.14% 良好 漲粉率 1.87% 普通 受眾主要性別 無資料 受眾主要年齡 無資料 商業合作內容覆蓋比例 無資料" at bounding box center [893, 467] width 623 height 329
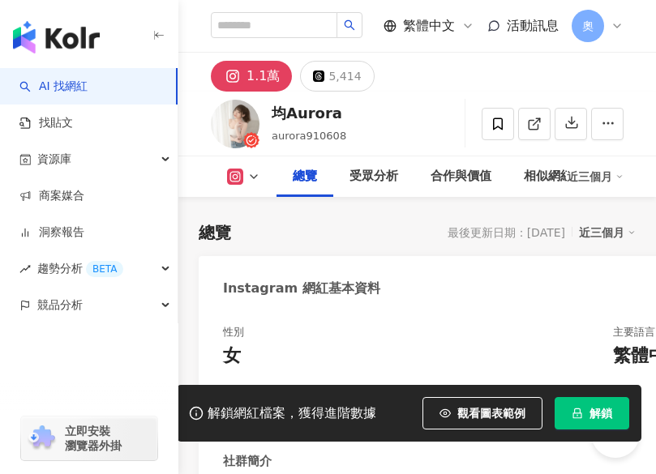
drag, startPoint x: 1023, startPoint y: 883, endPoint x: 348, endPoint y: 192, distance: 966.0
click at [612, 420] on span "解鎖" at bounding box center [600, 413] width 23 height 13
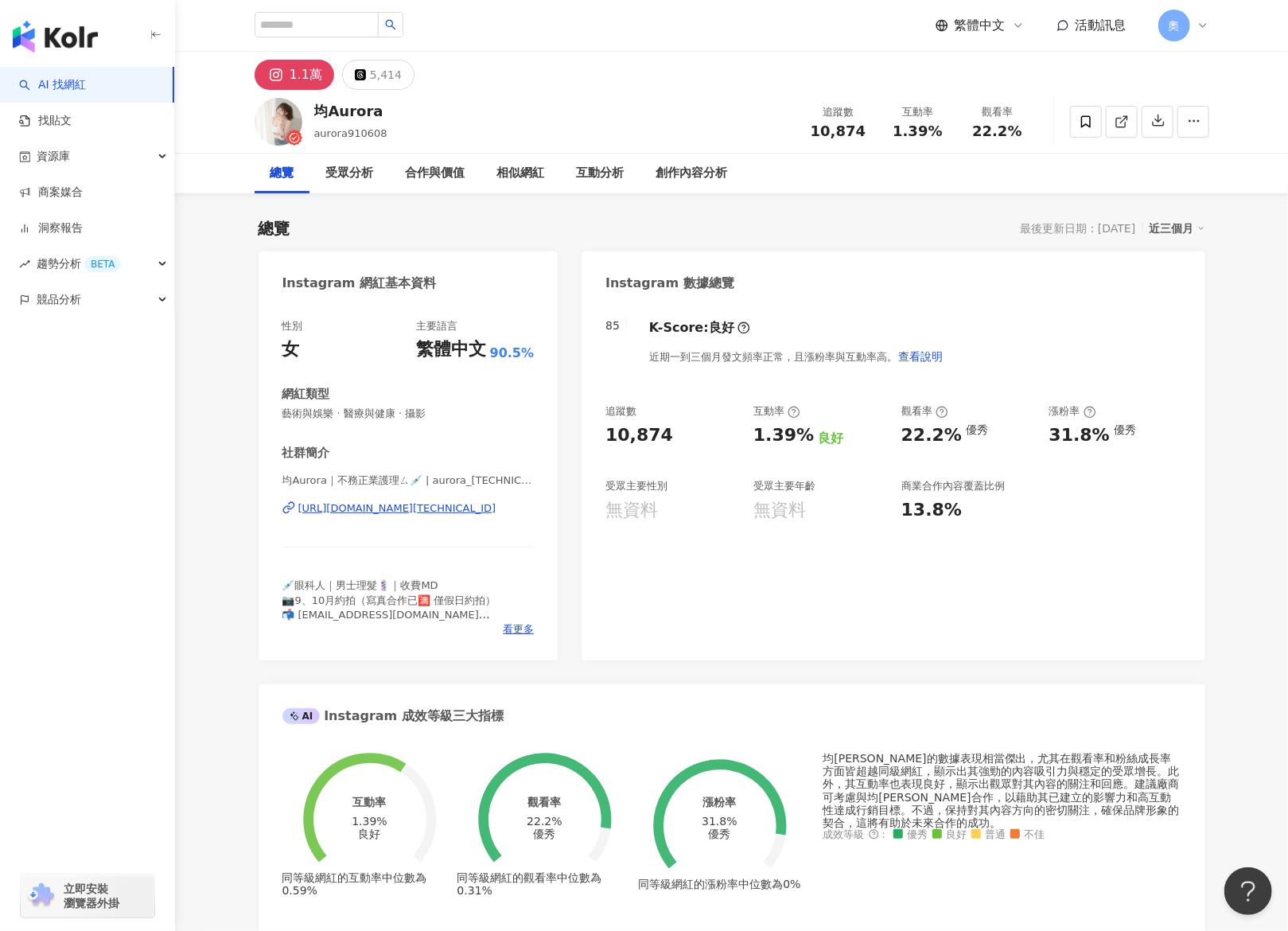
drag, startPoint x: 557, startPoint y: 418, endPoint x: 560, endPoint y: 429, distance: 11.4
click at [557, 421] on div "性別 女 主要語言 繁體中文 90.5% 網紅類型 藝術與娛樂 · 醫療與健康 · 攝影 社群簡介 均Aurora｜不務正業護理ㄙ💉 | aurora_0.6…" at bounding box center [408, 482] width 300 height 357
drag, startPoint x: 750, startPoint y: 435, endPoint x: 809, endPoint y: 439, distance: 59.1
click at [643, 439] on div "追蹤數 10,874 互動率 1.39% 良好 觀看率 22.2% 優秀 漲粉率 31.8% 優秀 受眾主要性別 無資料 受眾主要年齡 無資料 商業合作內容覆…" at bounding box center [893, 464] width 575 height 118
copy div "1.39%"
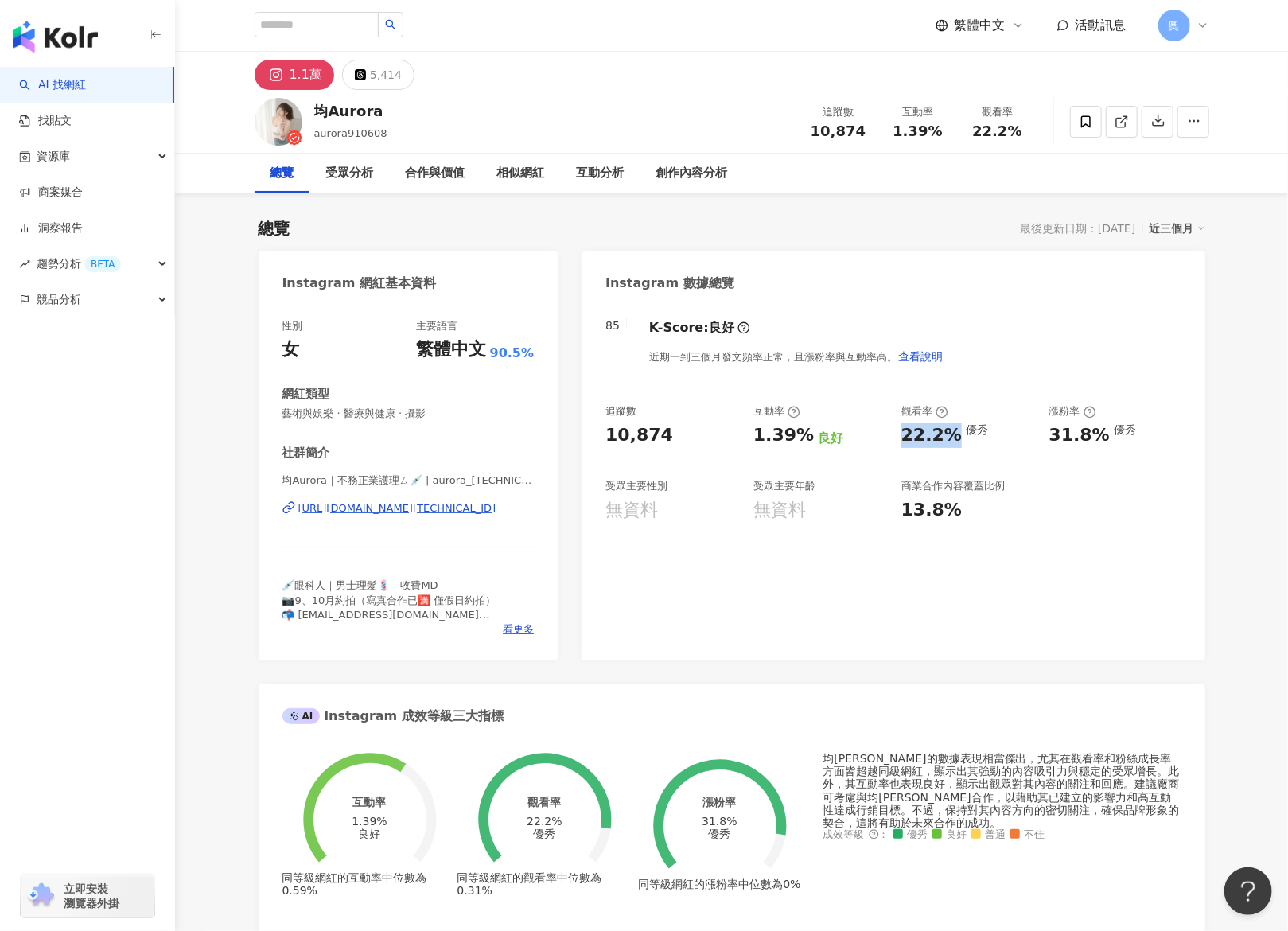
drag, startPoint x: 943, startPoint y: 439, endPoint x: 955, endPoint y: 439, distance: 12.0
click at [643, 439] on div "22.2%" at bounding box center [932, 435] width 61 height 25
copy div "22.2%"
drag, startPoint x: 1047, startPoint y: 435, endPoint x: 1105, endPoint y: 438, distance: 58.1
click at [643, 438] on div "追蹤數 10,874 互動率 1.39% 良好 觀看率 22.2% 優秀 漲粉率 31.8% 優秀 受眾主要性別 無資料 受眾主要年齡 無資料 商業合作內容覆…" at bounding box center [893, 464] width 575 height 118
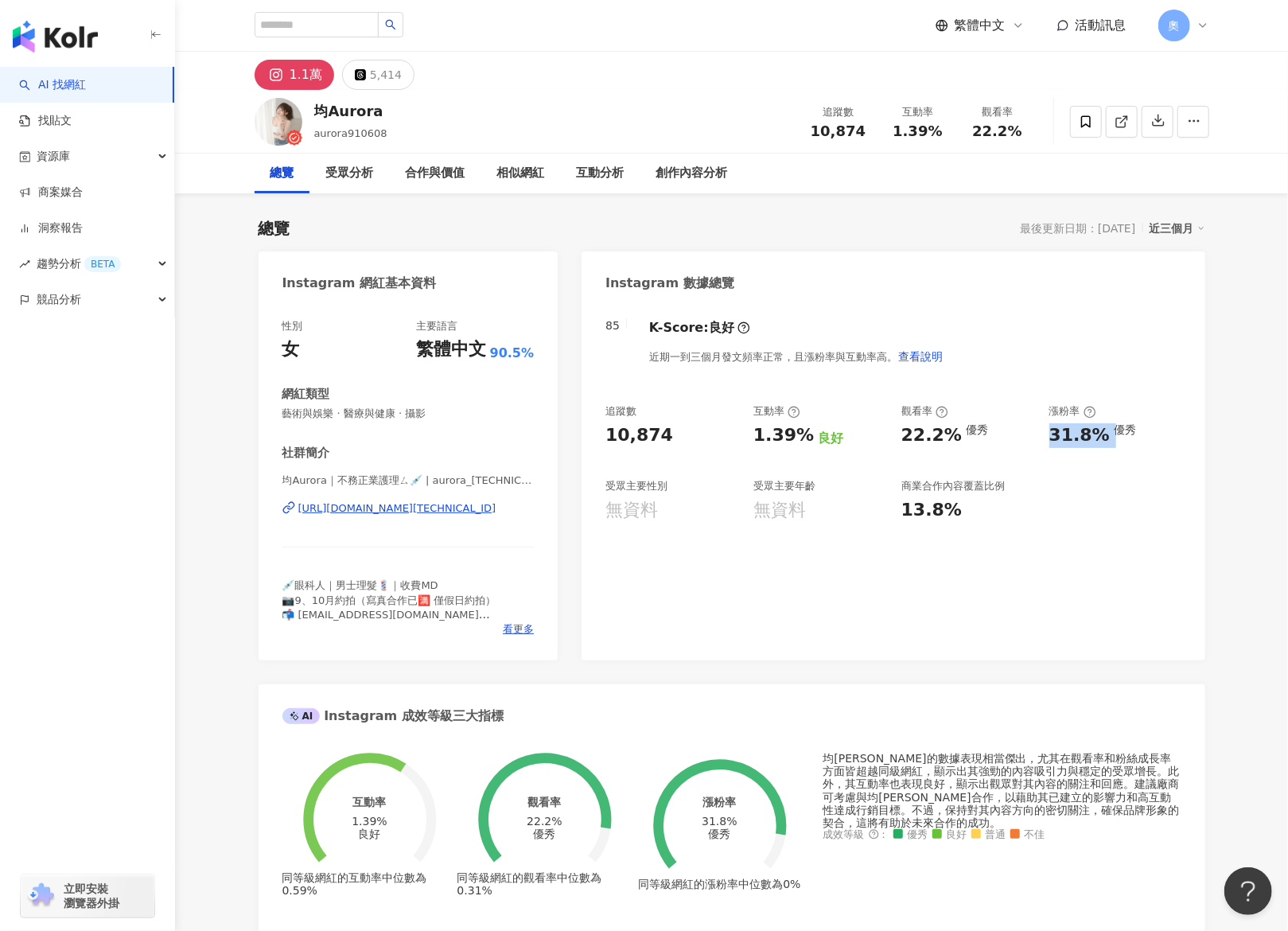
copy div "31.8%"
click at [399, 80] on button "5,414" at bounding box center [379, 75] width 73 height 30
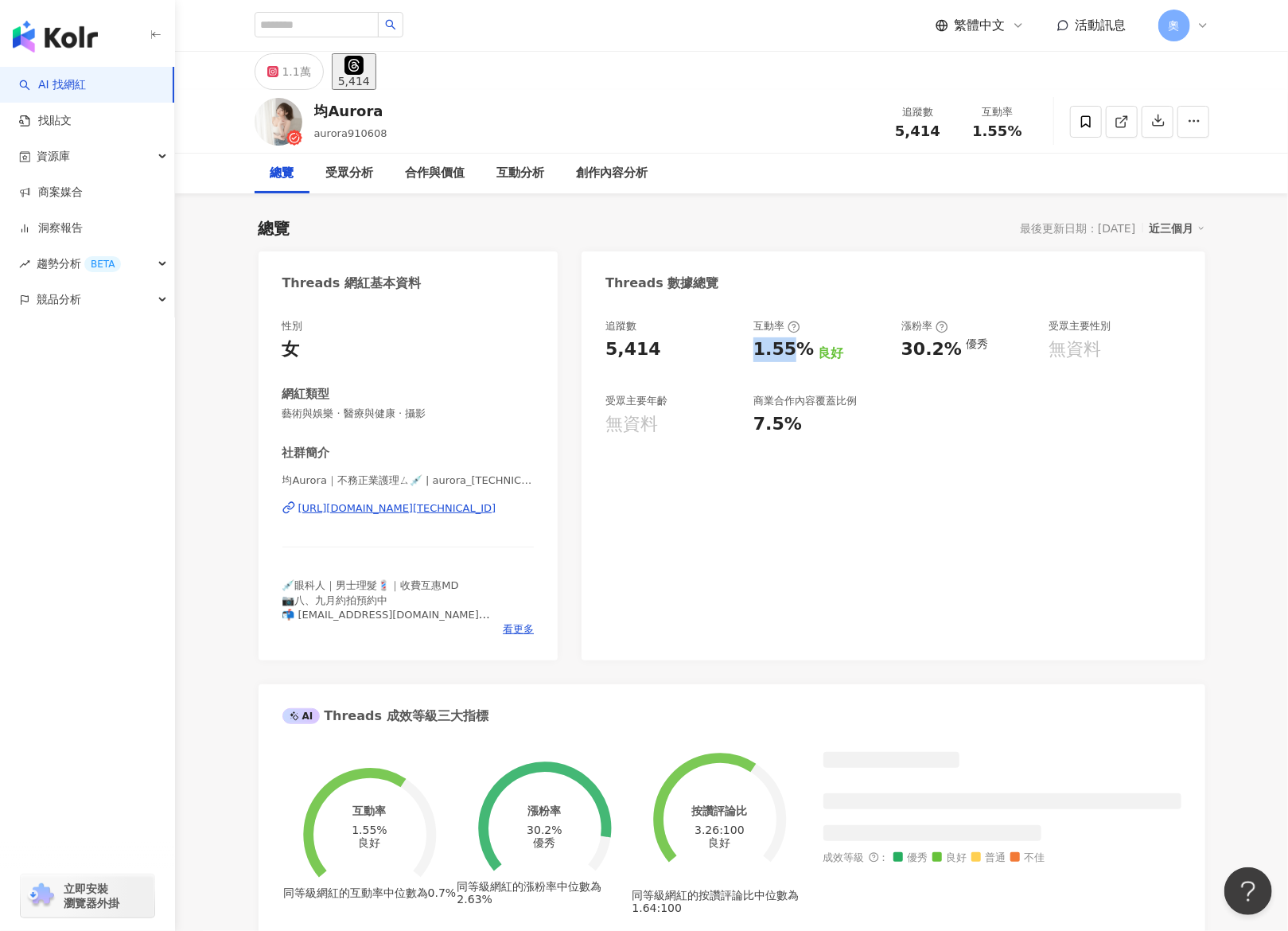
drag, startPoint x: 750, startPoint y: 350, endPoint x: 805, endPoint y: 354, distance: 55.1
click at [643, 356] on div "追蹤數 5,414 互動率 1.55% 良好 漲粉率 30.2% 優秀 受眾主要性別 無資料 受眾主要年齡 無資料 商業合作內容覆蓋比例 7.5%" at bounding box center [893, 378] width 575 height 118
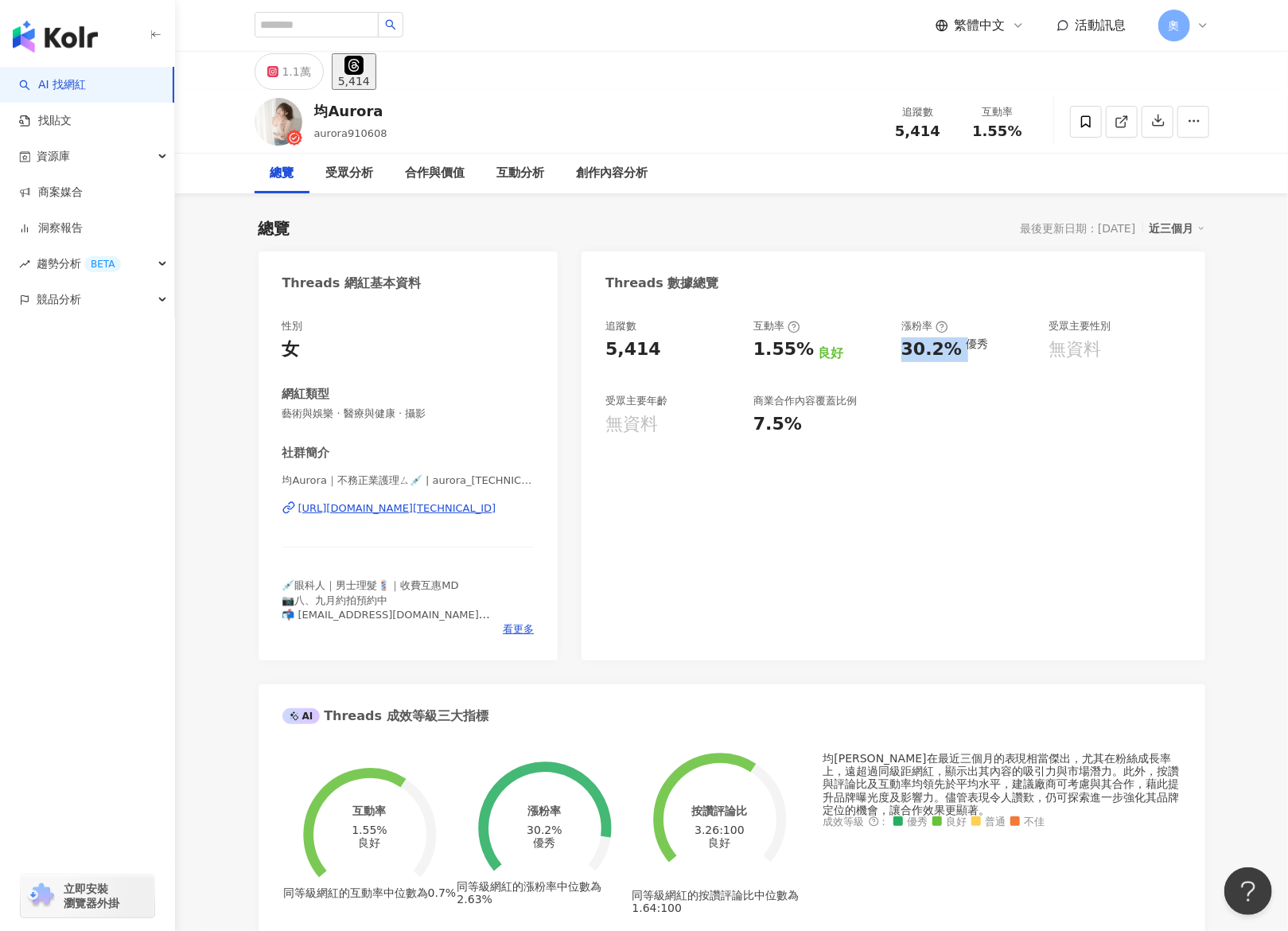
drag, startPoint x: 905, startPoint y: 346, endPoint x: 843, endPoint y: 399, distance: 81.6
click at [643, 350] on div "30.2% 優秀" at bounding box center [967, 350] width 133 height 25
click at [643, 465] on div "追蹤數 5,414 互動率 1.55% 良好 漲粉率 30.2% 優秀 受眾主要性別 無資料 受眾主要年齡 無資料 商業合作內容覆蓋比例 7.5%" at bounding box center [893, 482] width 623 height 357
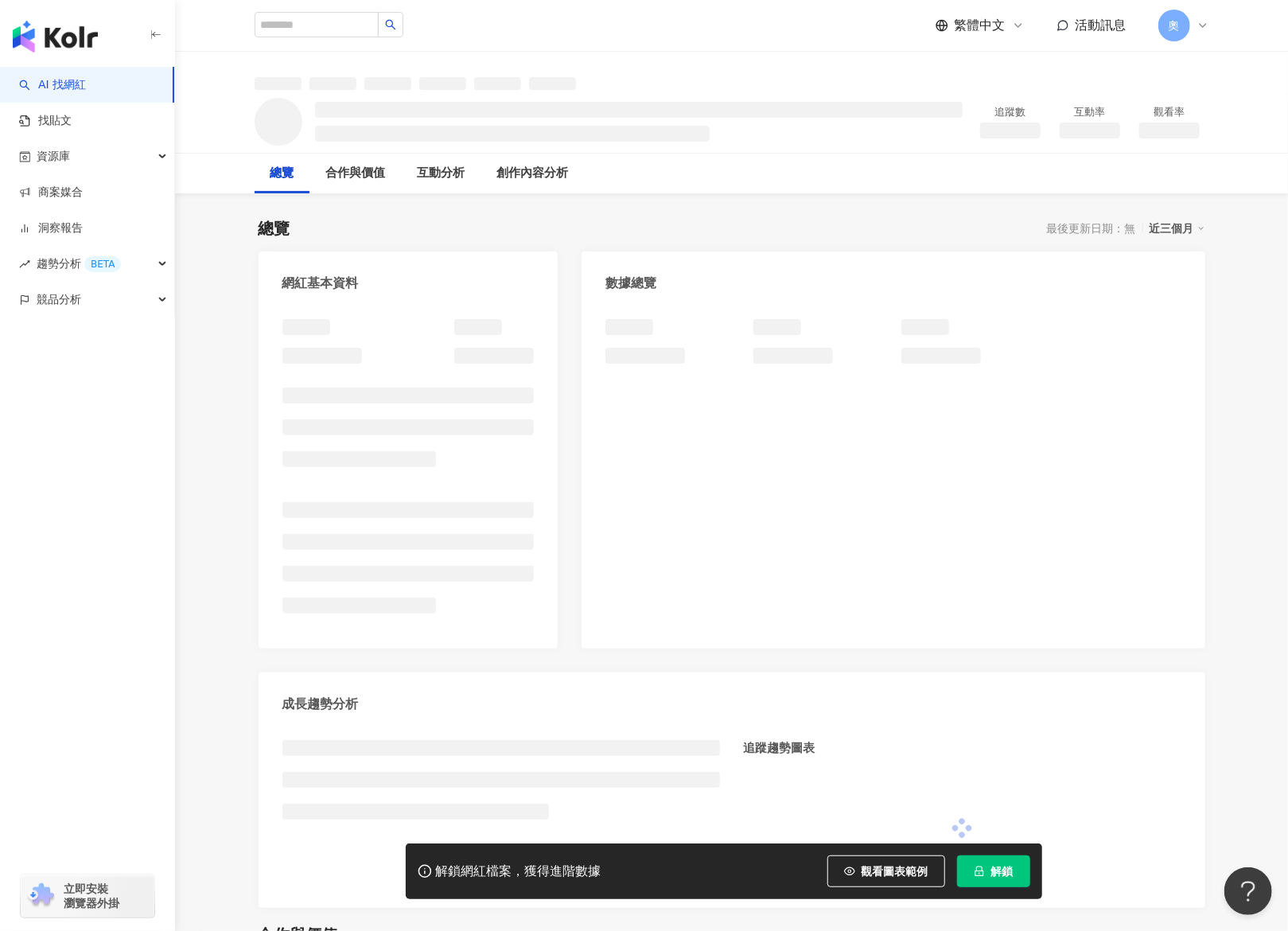
click at [998, 856] on button "解鎖" at bounding box center [993, 871] width 74 height 31
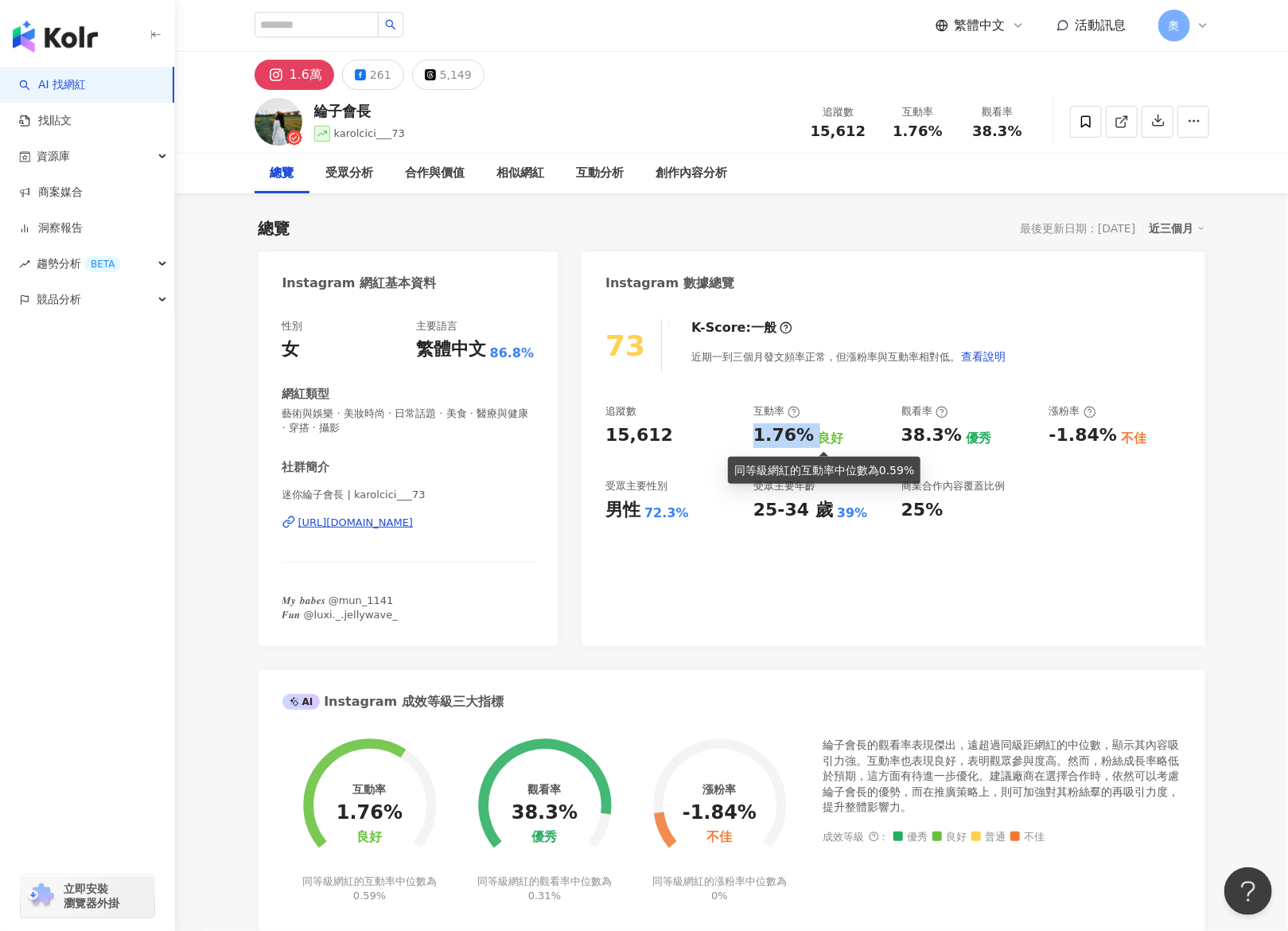
drag, startPoint x: 761, startPoint y: 434, endPoint x: 817, endPoint y: 437, distance: 56.1
click at [817, 437] on div "追蹤數 15,612 互動率 1.76% 良好 觀看率 38.3% 優秀 漲粉率 -1.84% 不佳 受眾主要性別 男性 72.3% 受眾主要年齡 25-34…" at bounding box center [893, 464] width 575 height 118
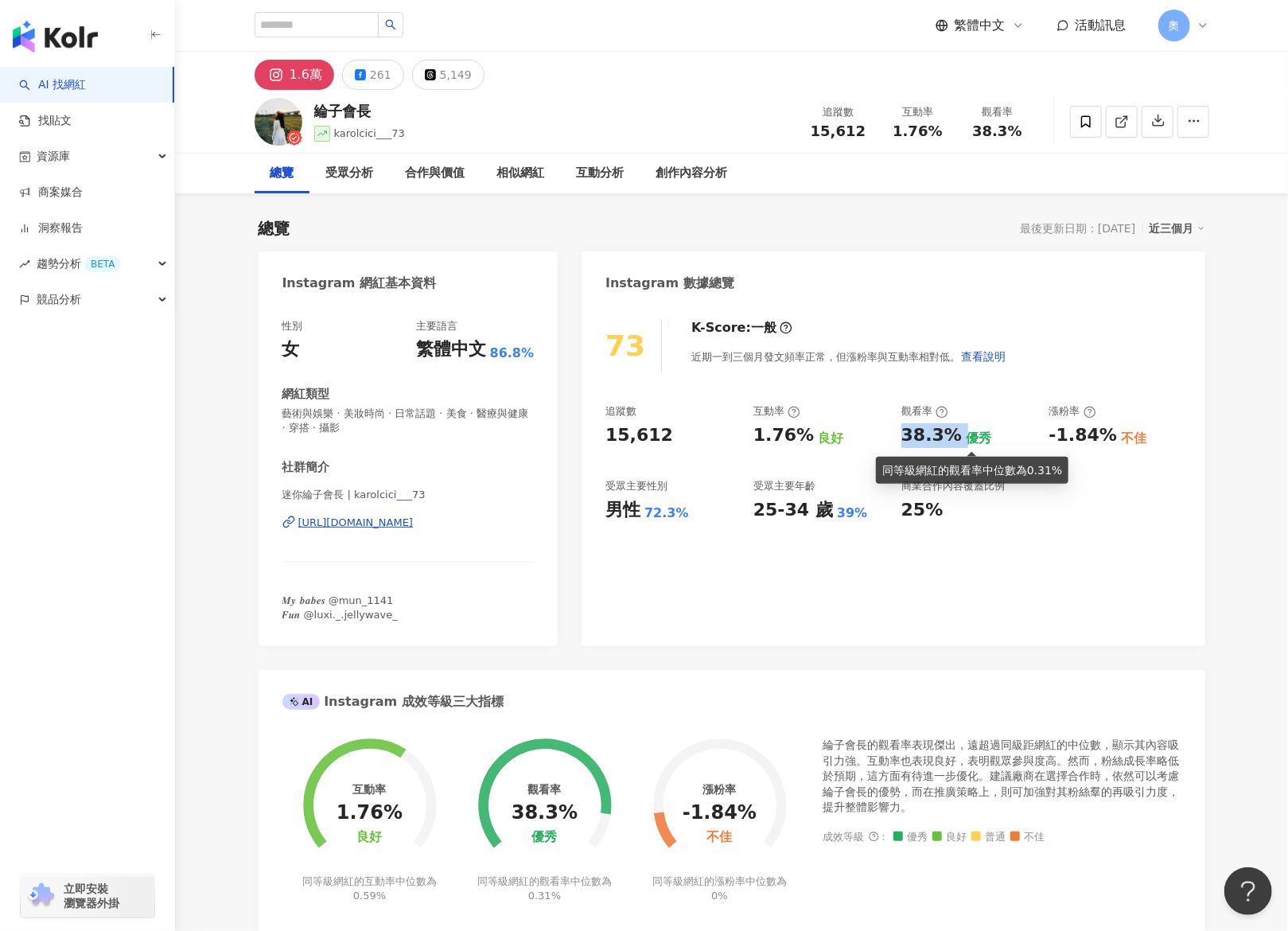
drag, startPoint x: 905, startPoint y: 431, endPoint x: 834, endPoint y: 461, distance: 77.1
click at [958, 438] on div "38.3% 優秀" at bounding box center [967, 435] width 133 height 25
copy div "38.3%"
drag, startPoint x: 1039, startPoint y: 440, endPoint x: 1104, endPoint y: 444, distance: 65.1
click at [1104, 444] on div "追蹤數 15,612 互動率 1.76% 良好 觀看率 38.3% 優秀 漲粉率 -1.84% 不佳 受眾主要性別 男性 72.3% 受眾主要年齡 25-34…" at bounding box center [893, 464] width 575 height 118
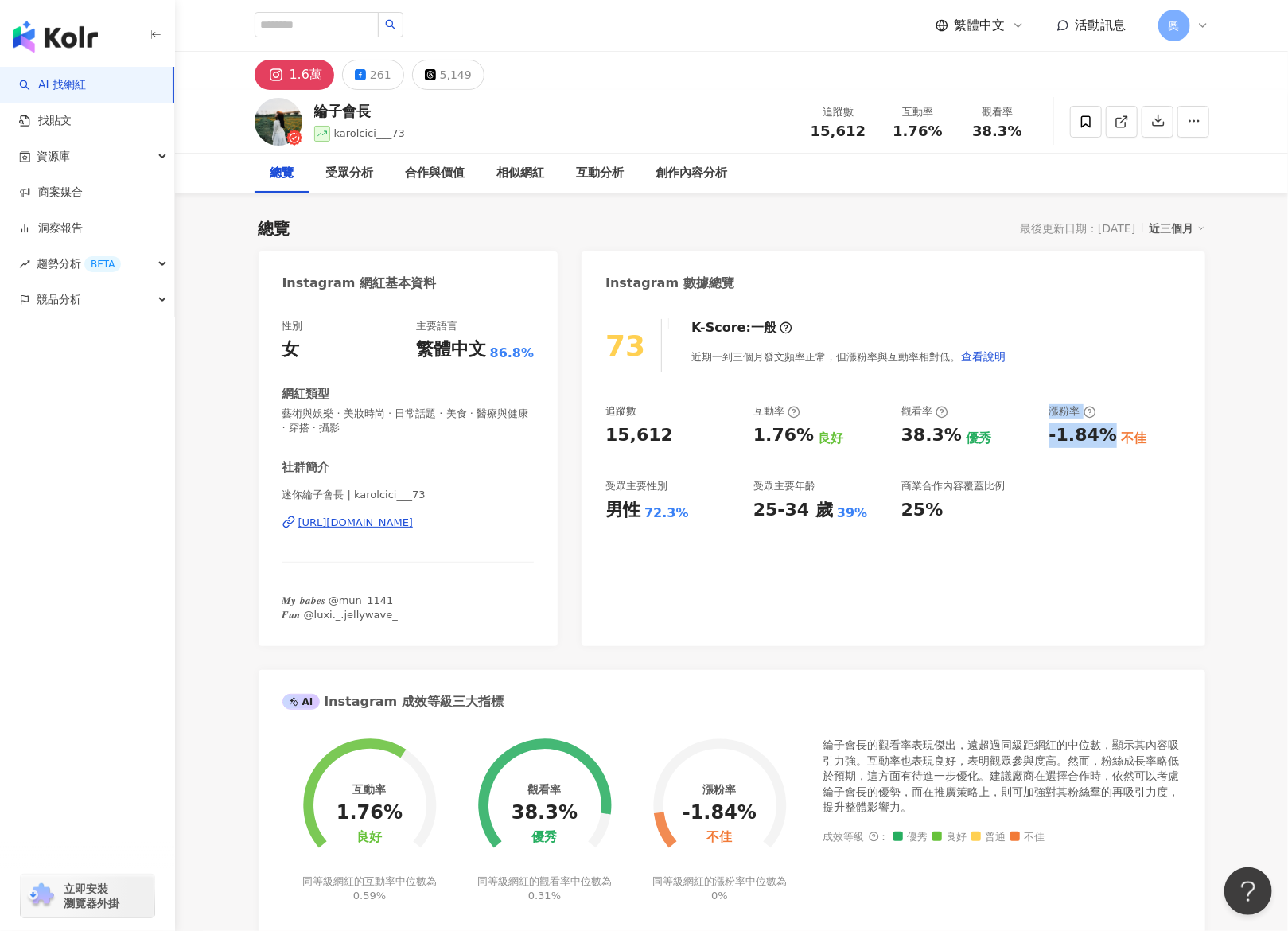
click at [1107, 444] on div "-1.84%" at bounding box center [1083, 435] width 68 height 25
drag, startPoint x: 1111, startPoint y: 439, endPoint x: 1099, endPoint y: 432, distance: 13.9
click at [1109, 436] on div "-1.84% 不佳" at bounding box center [1115, 435] width 133 height 25
click at [1090, 431] on div "-1.84%" at bounding box center [1083, 435] width 68 height 25
click at [1027, 438] on div "38.3% 優秀" at bounding box center [967, 435] width 133 height 25
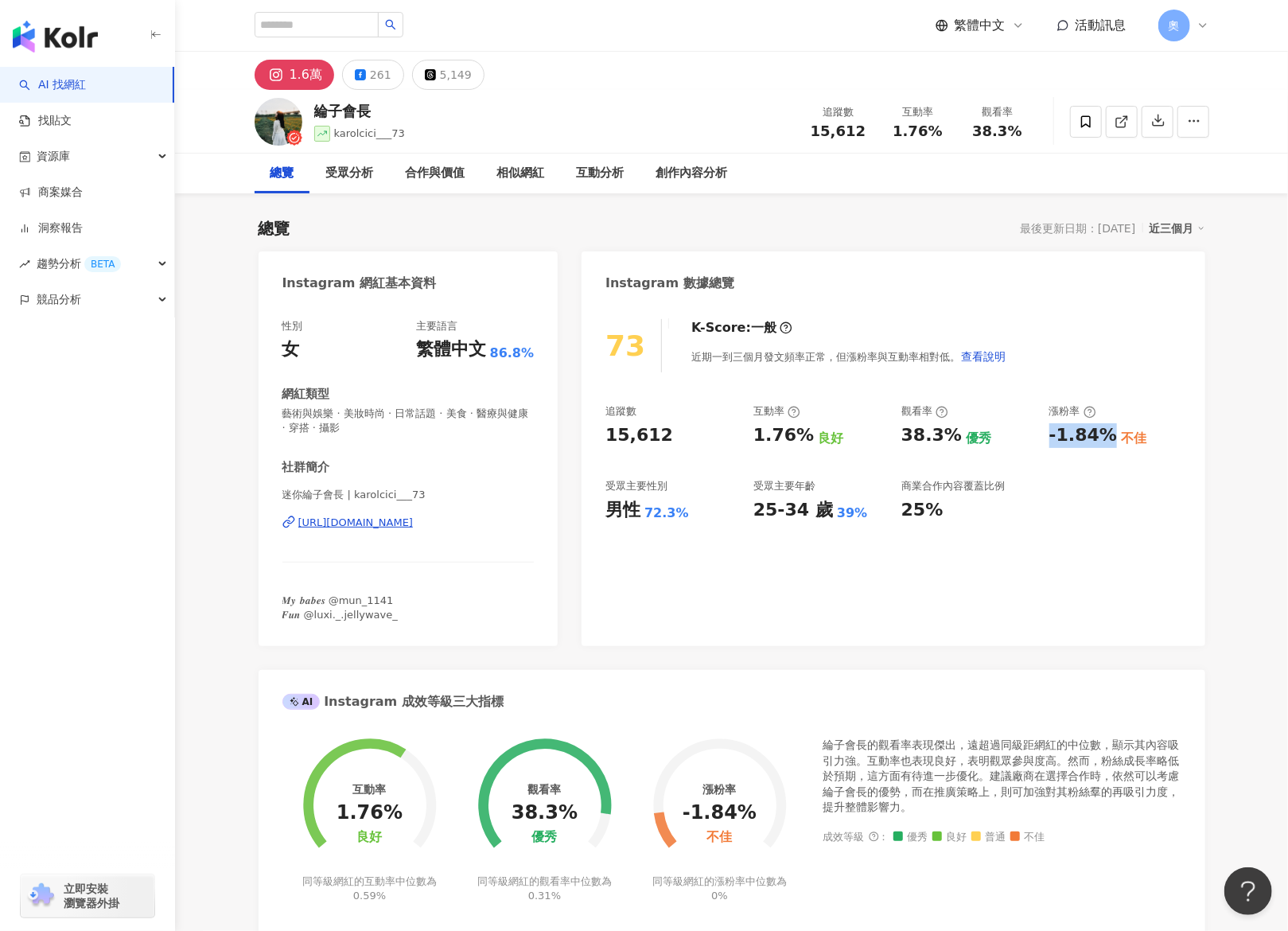
drag, startPoint x: 1046, startPoint y: 440, endPoint x: 1107, endPoint y: 442, distance: 61.0
click at [1107, 442] on div "追蹤數 15,612 互動率 1.76% 良好 觀看率 38.3% 優秀 漲粉率 -1.84% 不佳 受眾主要性別 男性 72.3% 受眾主要年齡 25-34…" at bounding box center [893, 464] width 575 height 118
copy div "-1.84%"
click at [457, 82] on div "5,149" at bounding box center [456, 75] width 31 height 23
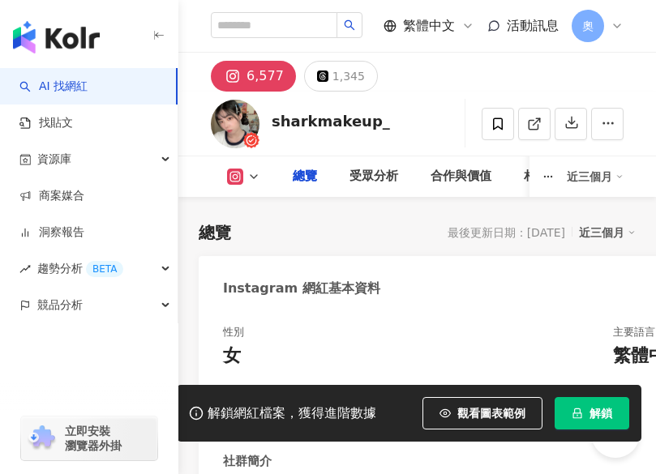
click at [629, 430] on button "解鎖" at bounding box center [592, 413] width 75 height 32
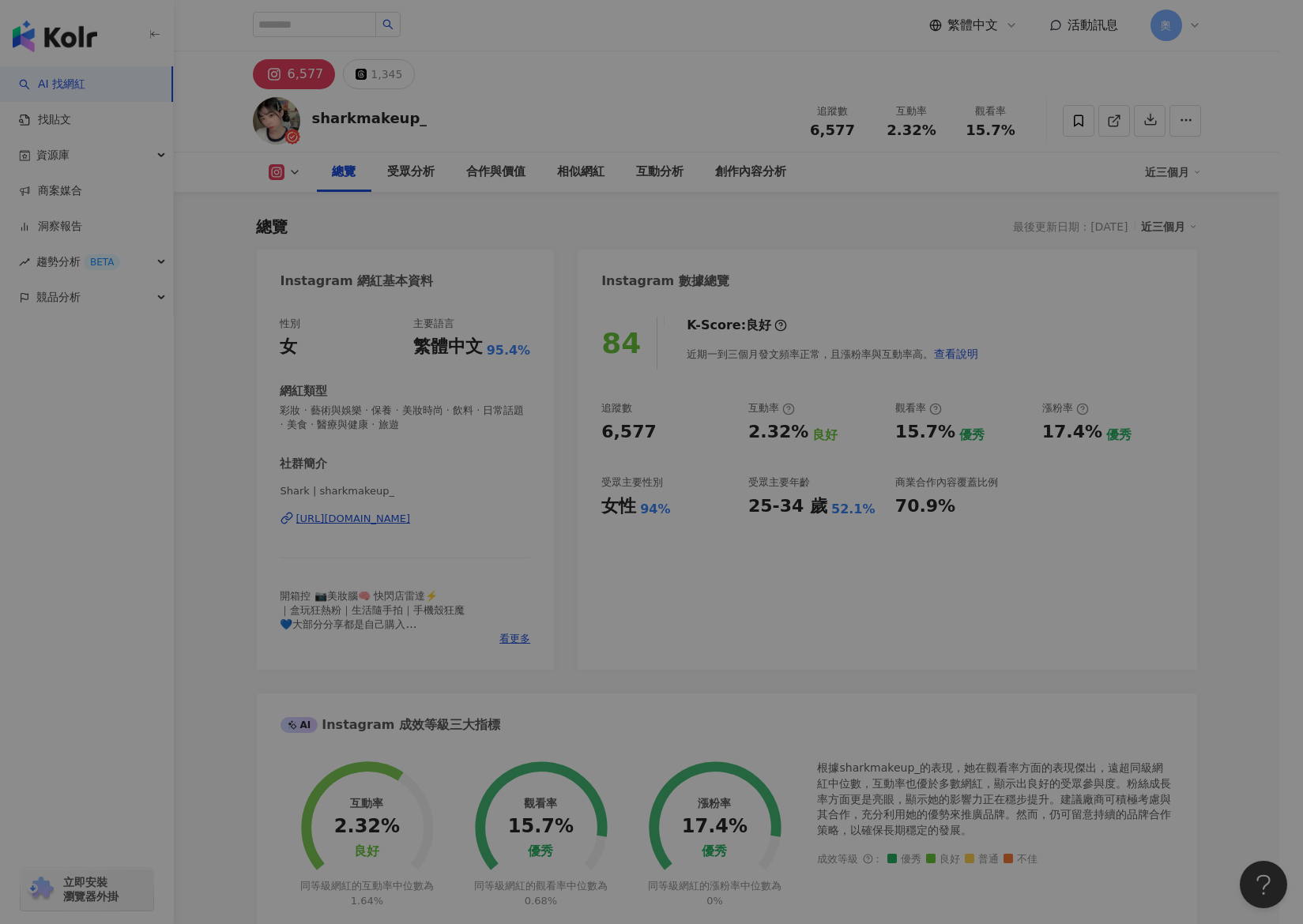
click at [638, 445] on div "同時已有協作者解鎖該網紅數據 由於該網紅的資料已被工作區其他協作者解鎖，因此您無須重複解鎖，重新整理頁面就能查看完整網紅數據。 重新整理" at bounding box center [651, 462] width 1303 height 924
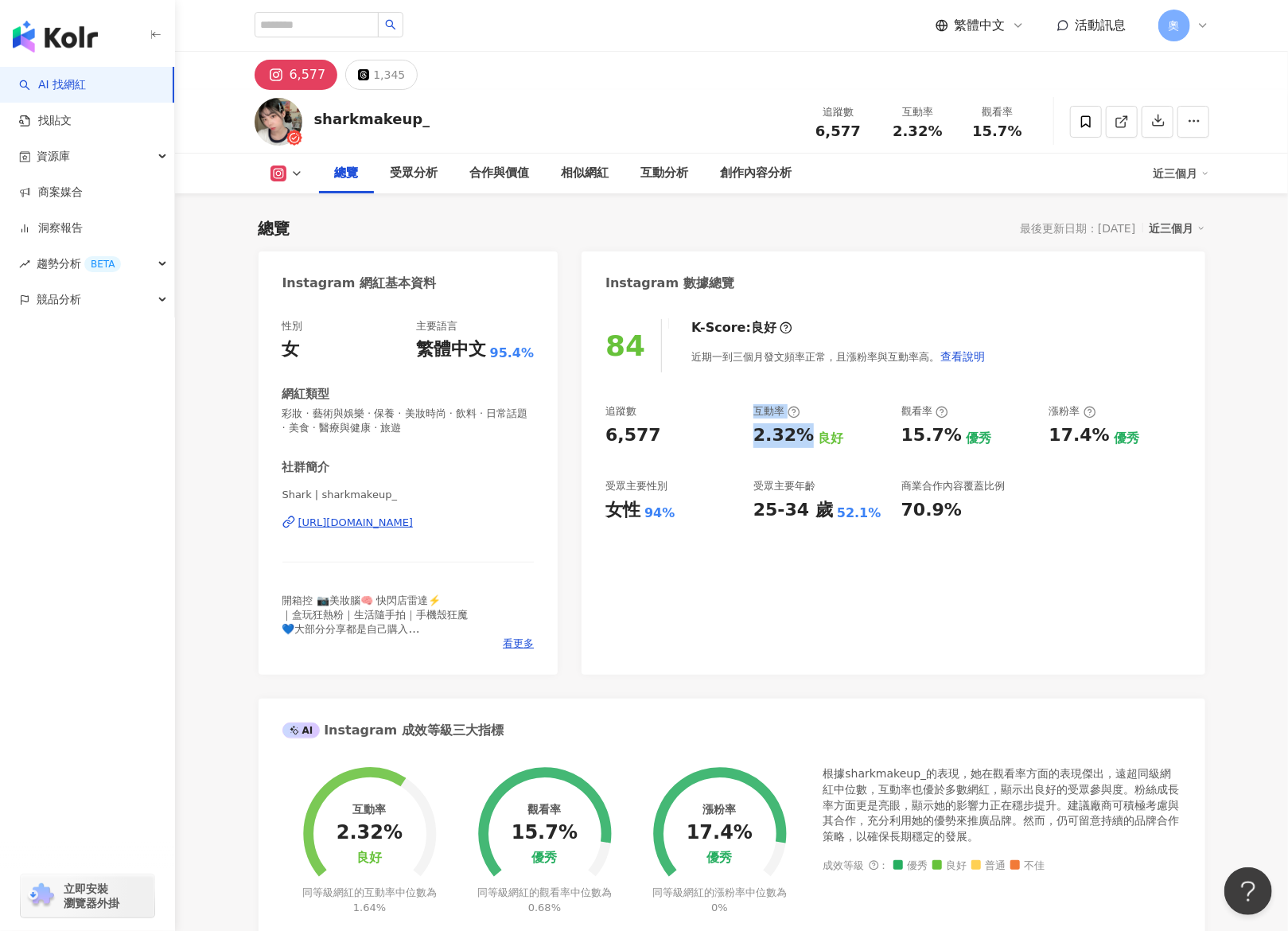
drag, startPoint x: 801, startPoint y: 431, endPoint x: 742, endPoint y: 435, distance: 59.1
click at [643, 435] on div "追蹤數 6,577 互動率 2.32% 良好 觀看率 15.7% 優秀 漲粉率 17.4% 優秀 受眾主要性別 女性 94% 受眾主要年齡 25-34 歲 5…" at bounding box center [893, 464] width 575 height 118
copy div "互動率 2.32%"
drag, startPoint x: 899, startPoint y: 439, endPoint x: 947, endPoint y: 445, distance: 48.4
click at [643, 445] on div "追蹤數 6,577 互動率 2.32% 良好 觀看率 15.7% 優秀 漲粉率 17.4% 優秀 受眾主要性別 女性 94% 受眾主要年齡 25-34 歲 5…" at bounding box center [893, 464] width 575 height 118
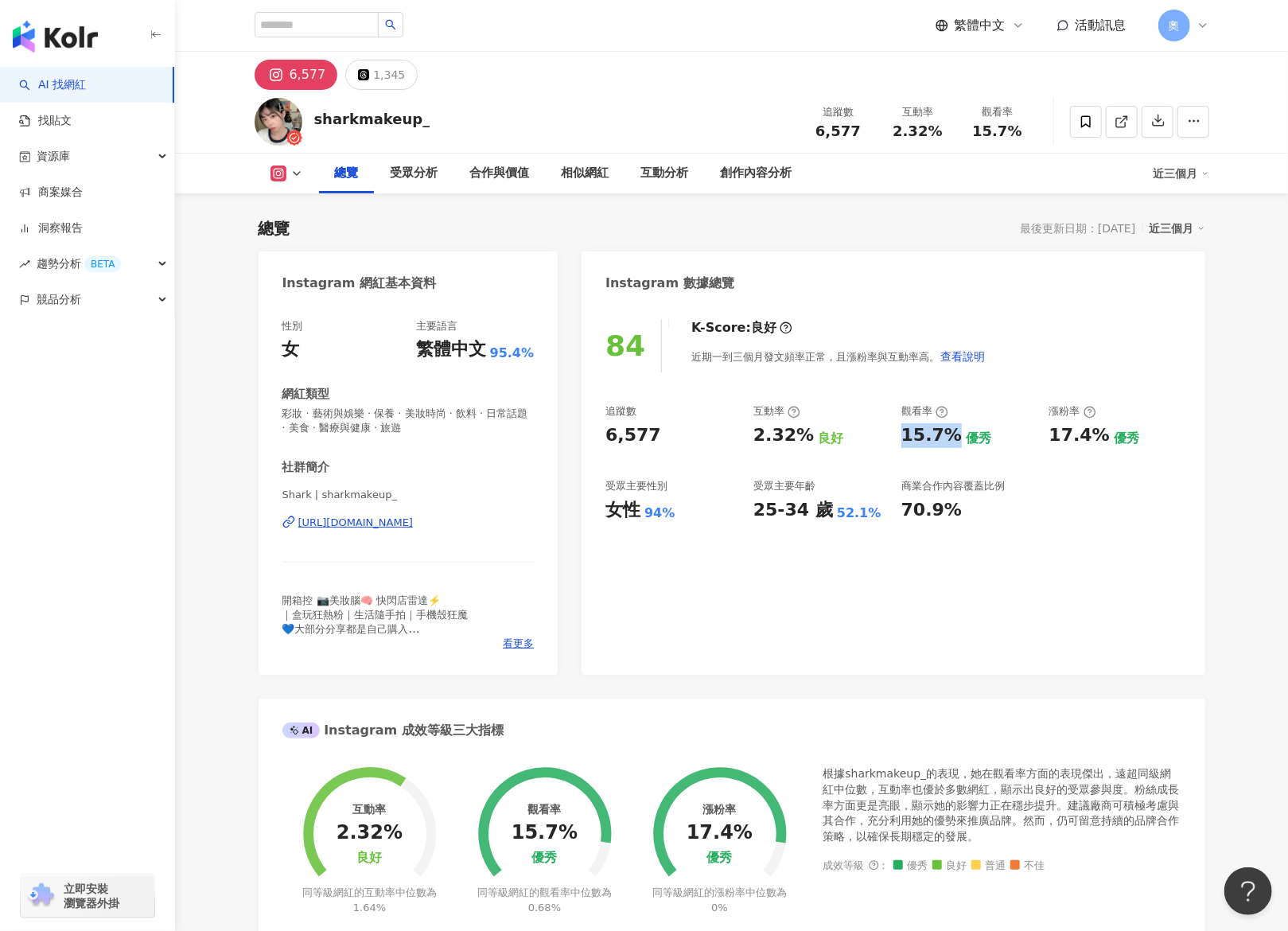
copy div "15.7%"
drag, startPoint x: 754, startPoint y: 436, endPoint x: 804, endPoint y: 441, distance: 50.2
click at [643, 441] on div "2.32%" at bounding box center [784, 435] width 61 height 25
copy div "2.32%"
drag, startPoint x: 903, startPoint y: 437, endPoint x: 955, endPoint y: 444, distance: 52.5
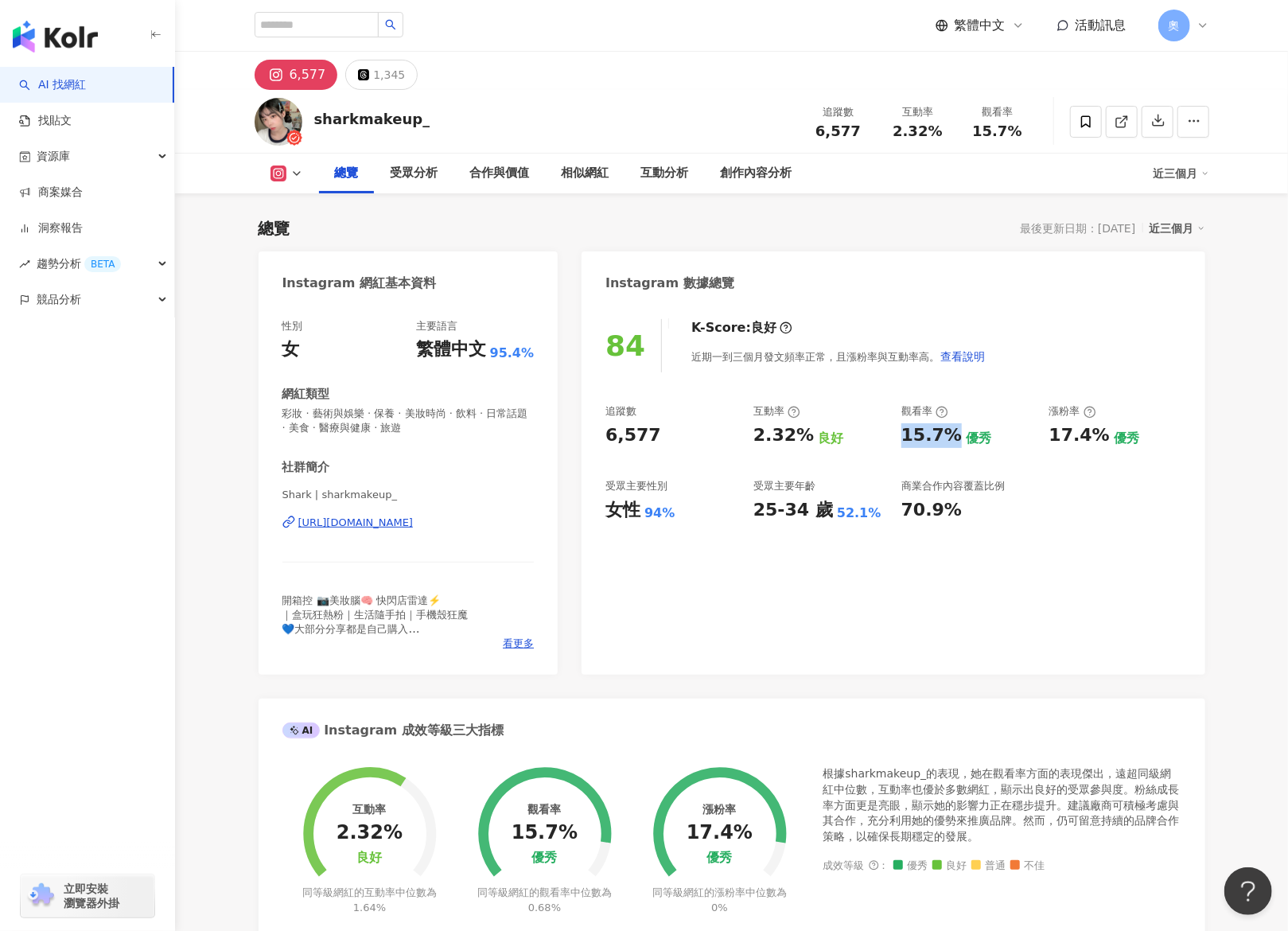
click at [643, 444] on div "15.7%" at bounding box center [932, 435] width 61 height 25
copy div "15.7%"
drag, startPoint x: 1050, startPoint y: 435, endPoint x: 1089, endPoint y: 438, distance: 39.1
click at [643, 438] on div "17.4%" at bounding box center [1080, 435] width 61 height 25
copy div "17.4"
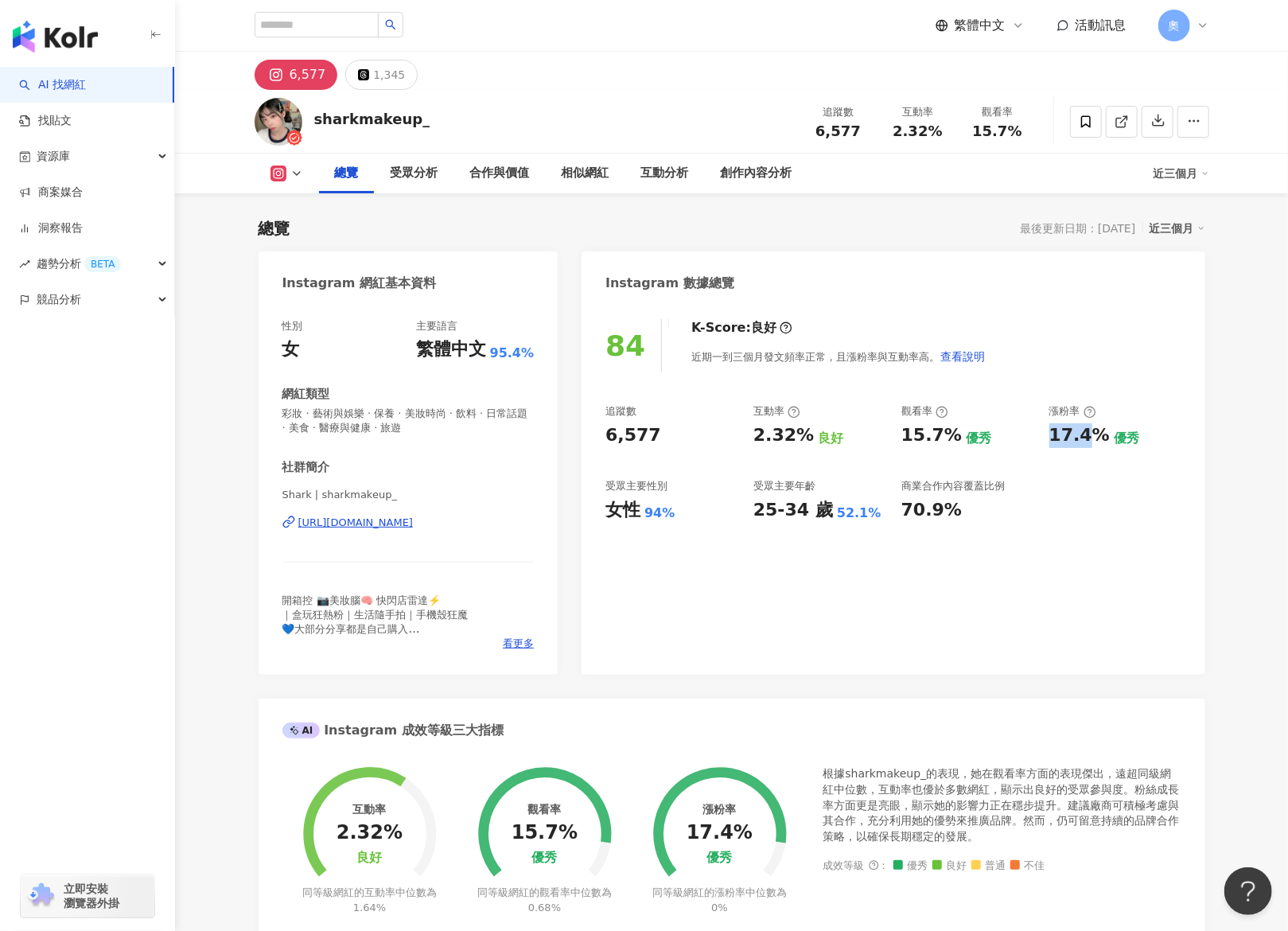
click at [547, 106] on div "sharkmakeup_ 追蹤數 6,577 互動率 2.32% 觀看率 15.7%" at bounding box center [732, 122] width 1019 height 63
click at [368, 86] on button "1,345" at bounding box center [382, 75] width 73 height 30
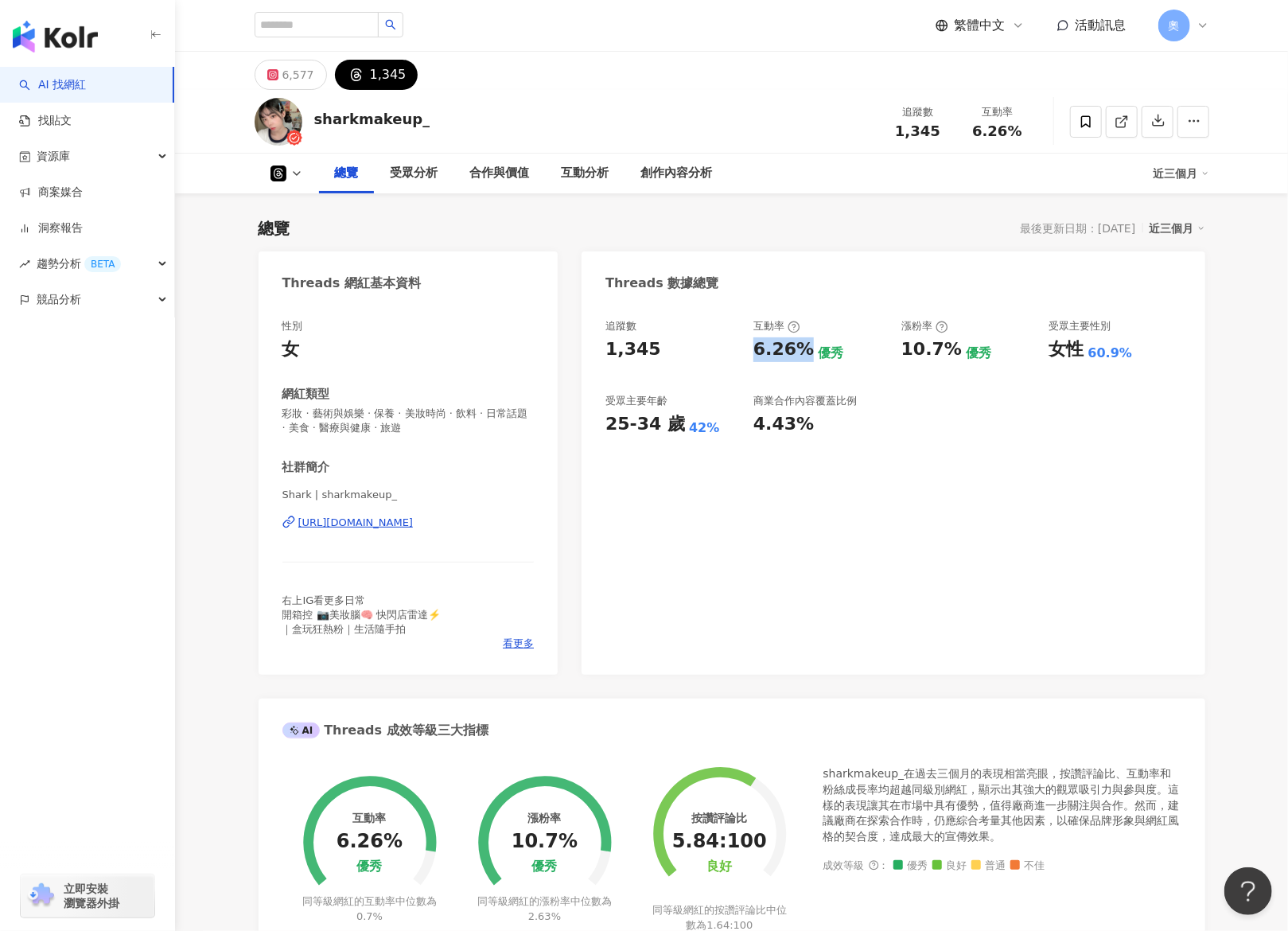
drag, startPoint x: 757, startPoint y: 350, endPoint x: 807, endPoint y: 353, distance: 50.1
click at [643, 353] on div "6.26%" at bounding box center [784, 350] width 61 height 25
drag, startPoint x: 903, startPoint y: 351, endPoint x: 952, endPoint y: 356, distance: 49.3
click at [643, 356] on div "10.7%" at bounding box center [932, 350] width 61 height 25
copy div "10.7%"
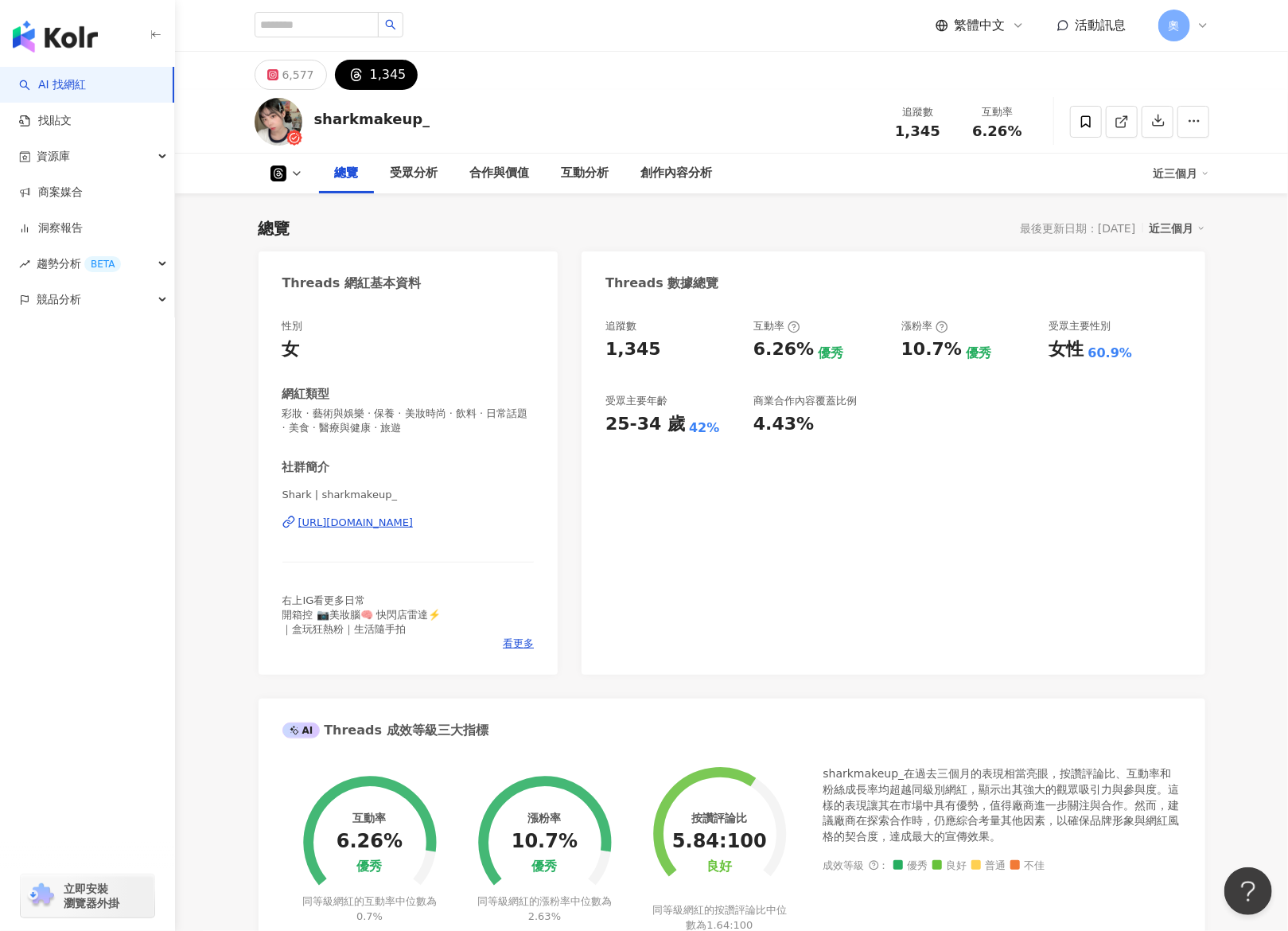
click at [643, 465] on div "追蹤數 1,345 互動率 6.26% 優秀 漲粉率 10.7% 優秀 受眾主要性別 女性 60.9% 受眾主要年齡 25-34 歲 42% 商業合作內容覆蓋…" at bounding box center [893, 489] width 623 height 372
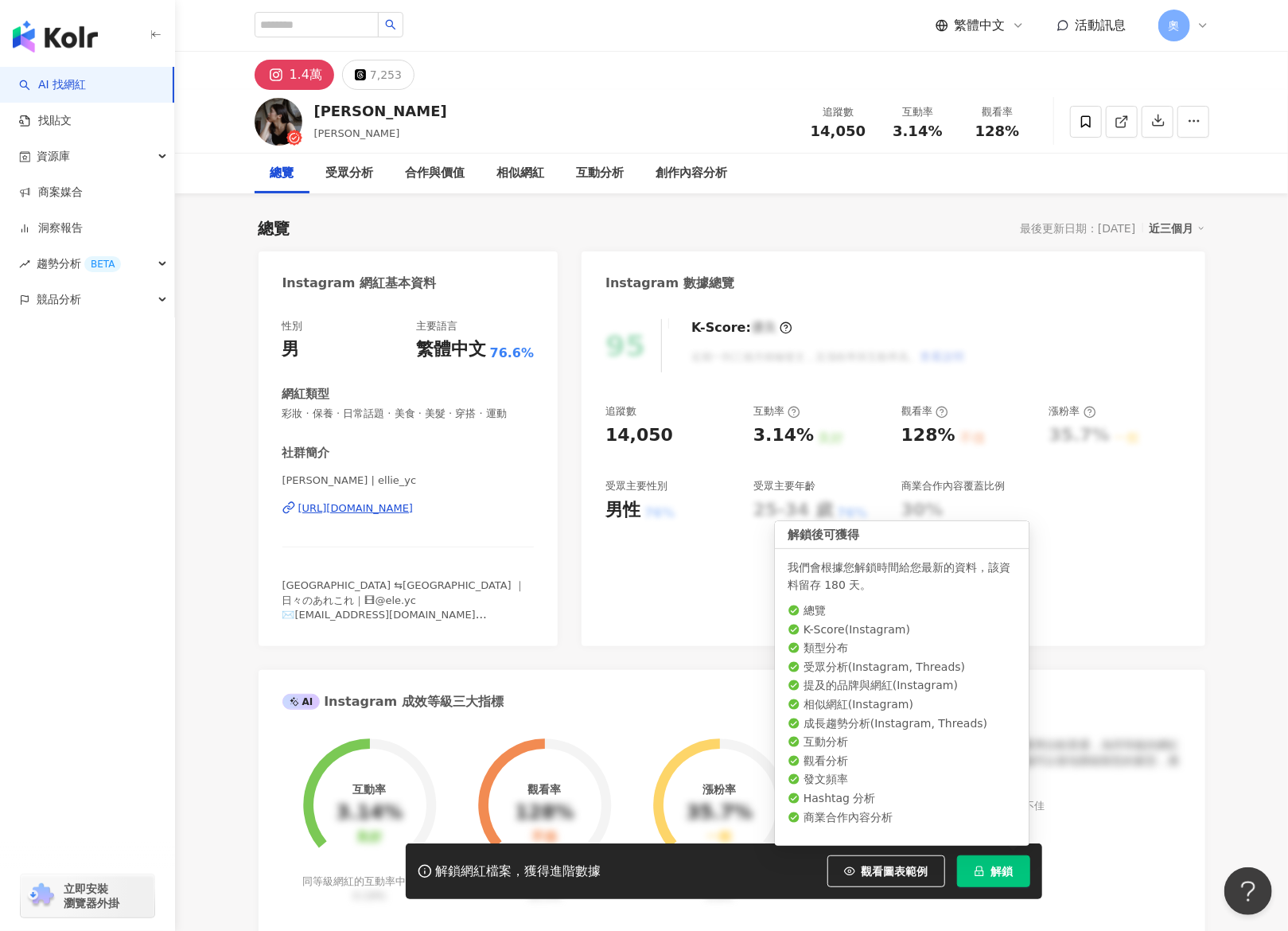
click at [643, 465] on button "解鎖" at bounding box center [993, 871] width 74 height 31
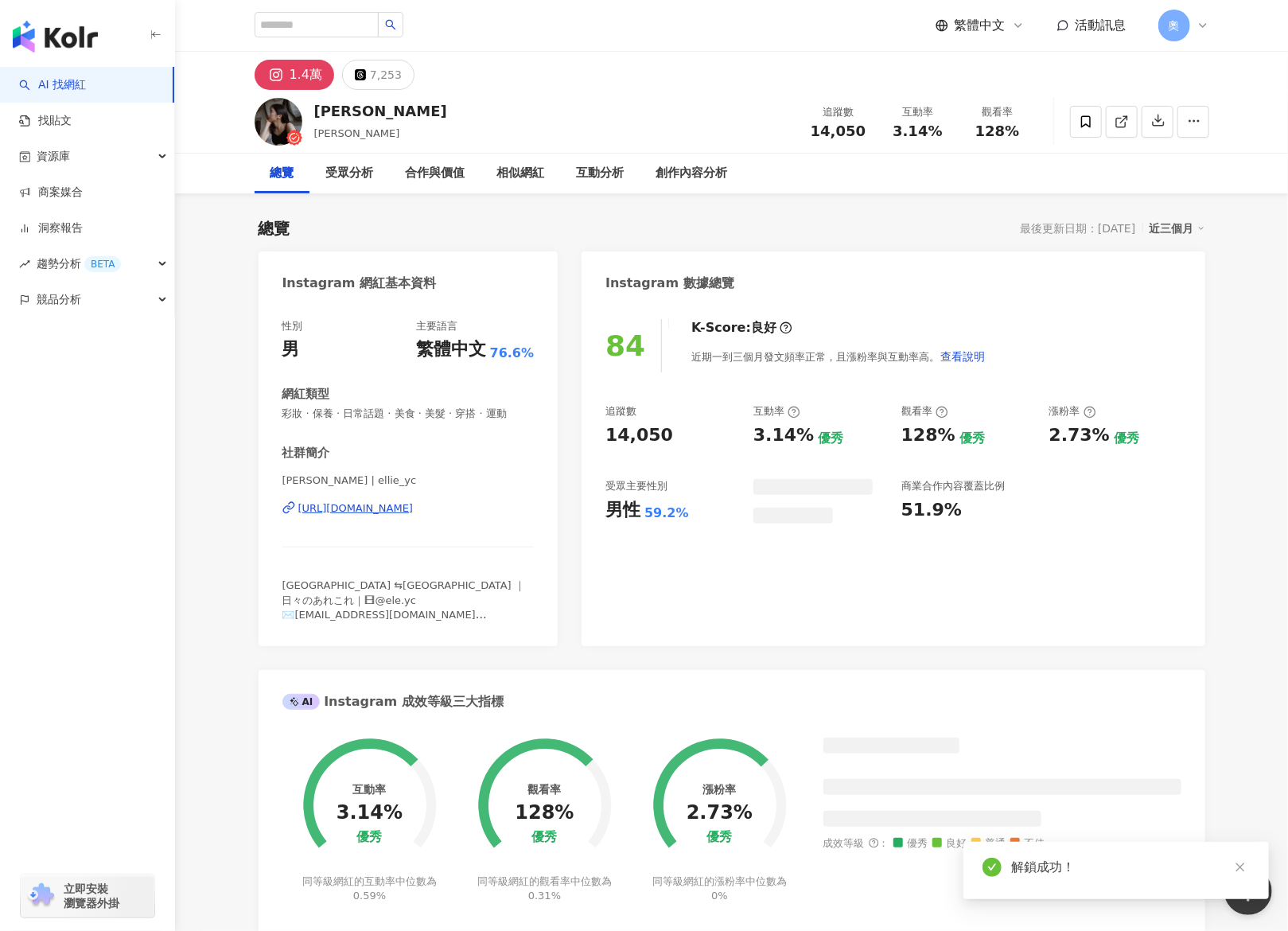
click at [643, 440] on div "追蹤數 14,050 互動率 3.14% 優秀 觀看率 128% 優秀 漲粉率 2.73% 優秀 受眾主要性別 男性 59.2% 商業合作內容覆蓋比例 51.…" at bounding box center [893, 465] width 575 height 120
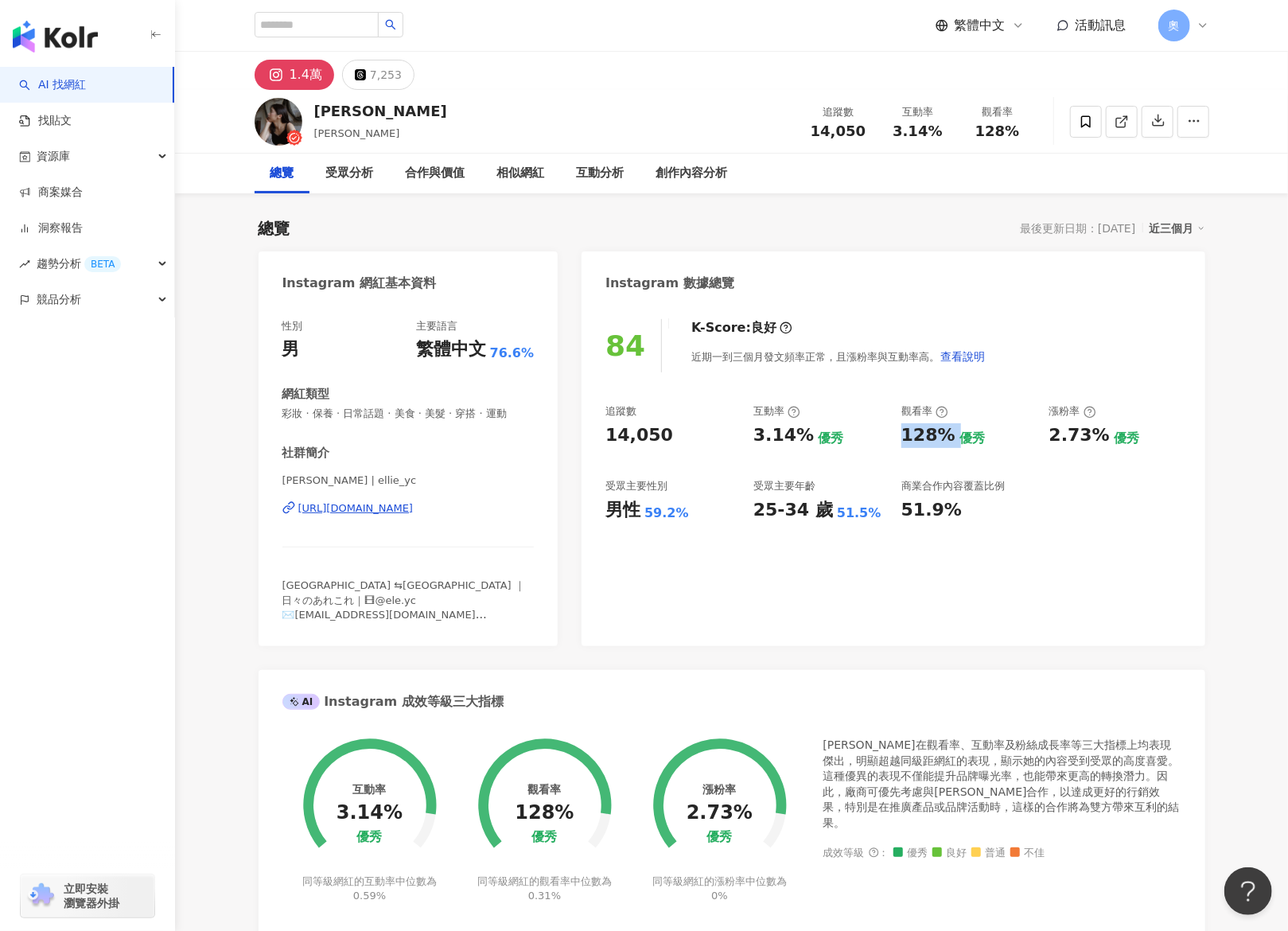
drag, startPoint x: 903, startPoint y: 437, endPoint x: 951, endPoint y: 439, distance: 48.0
click at [643, 439] on div "128% 優秀" at bounding box center [967, 435] width 133 height 25
copy div "128%"
drag, startPoint x: 1051, startPoint y: 436, endPoint x: 1096, endPoint y: 443, distance: 45.5
click at [643, 442] on div "2.73%" at bounding box center [1080, 435] width 61 height 25
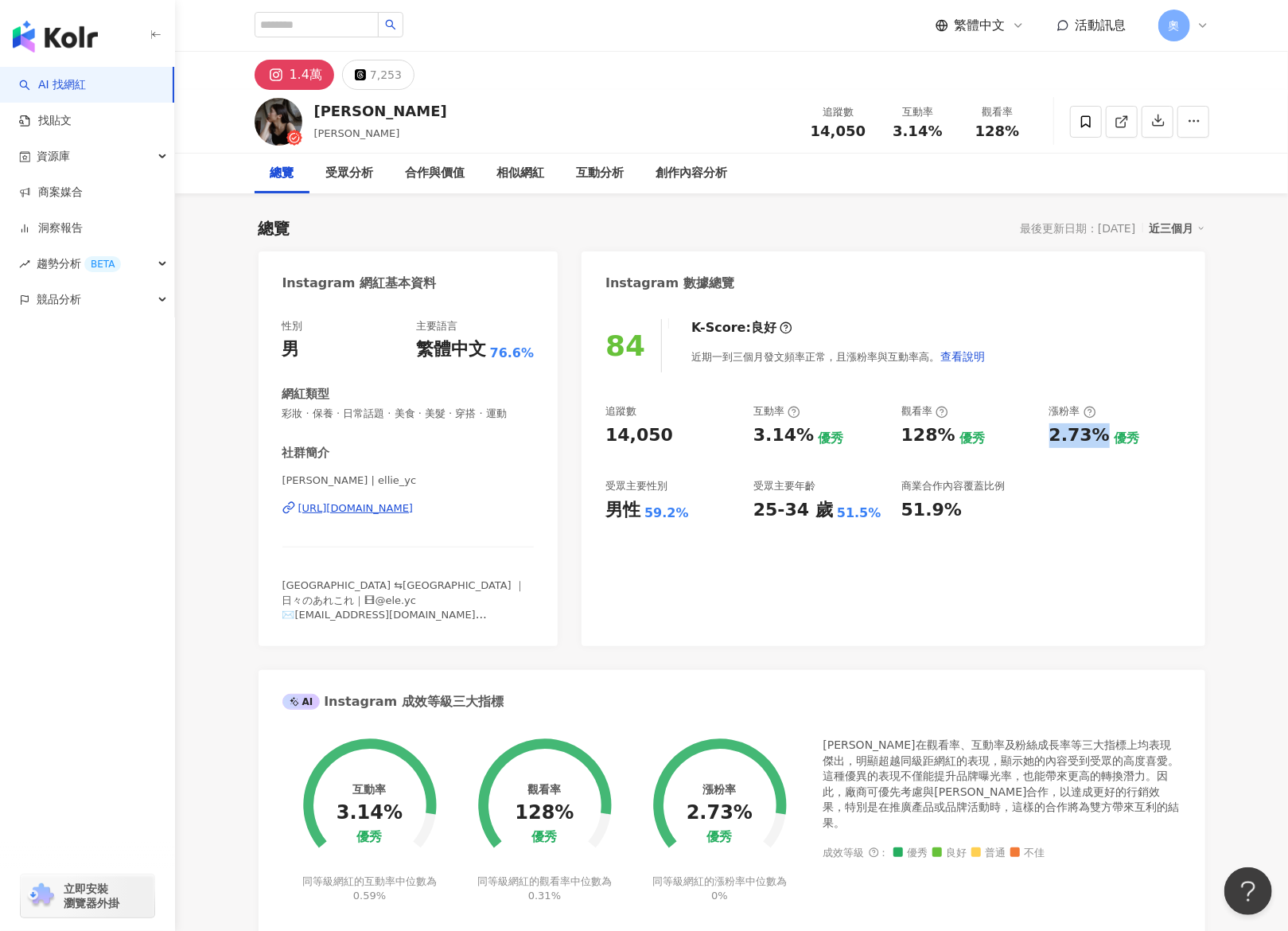
copy div "2.73%"
click at [643, 443] on div "128%" at bounding box center [928, 435] width 54 height 25
drag, startPoint x: 901, startPoint y: 435, endPoint x: 741, endPoint y: 511, distance: 177.1
click at [643, 440] on div "128%" at bounding box center [928, 435] width 54 height 25
copy div "128%"
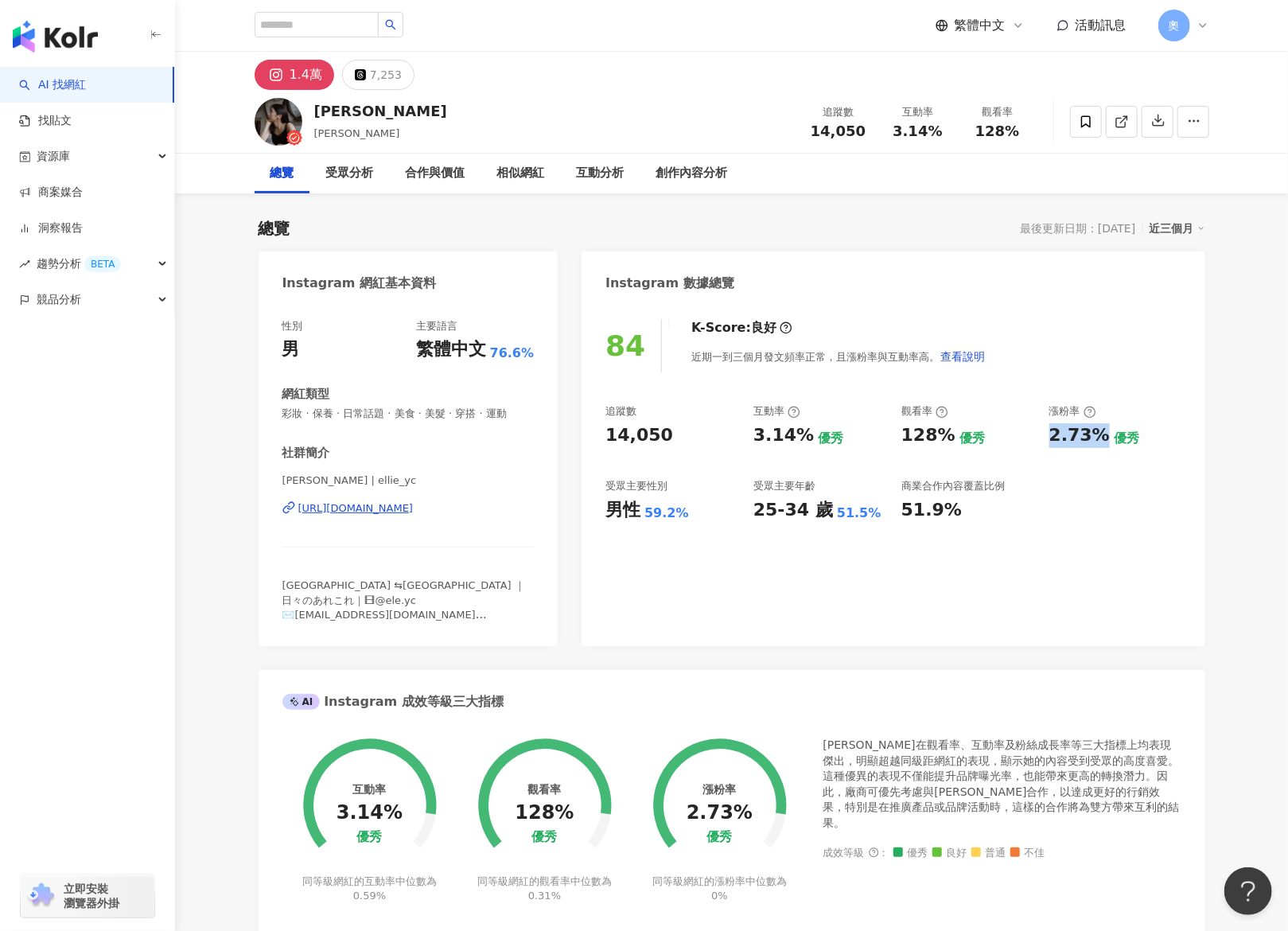
drag, startPoint x: 1074, startPoint y: 442, endPoint x: 1101, endPoint y: 441, distance: 27.0
click at [643, 441] on div "2.73%" at bounding box center [1080, 435] width 61 height 25
copy div "2.73%"
click at [643, 465] on div "84 K-Score : 良好 近期一到三個月發文頻率正常，且漲粉率與互動率高。 查看說明 追蹤數 14,050 互動率 3.14% 優秀 觀看率 128% …" at bounding box center [893, 474] width 623 height 343
click at [399, 81] on button "7,253" at bounding box center [379, 75] width 73 height 30
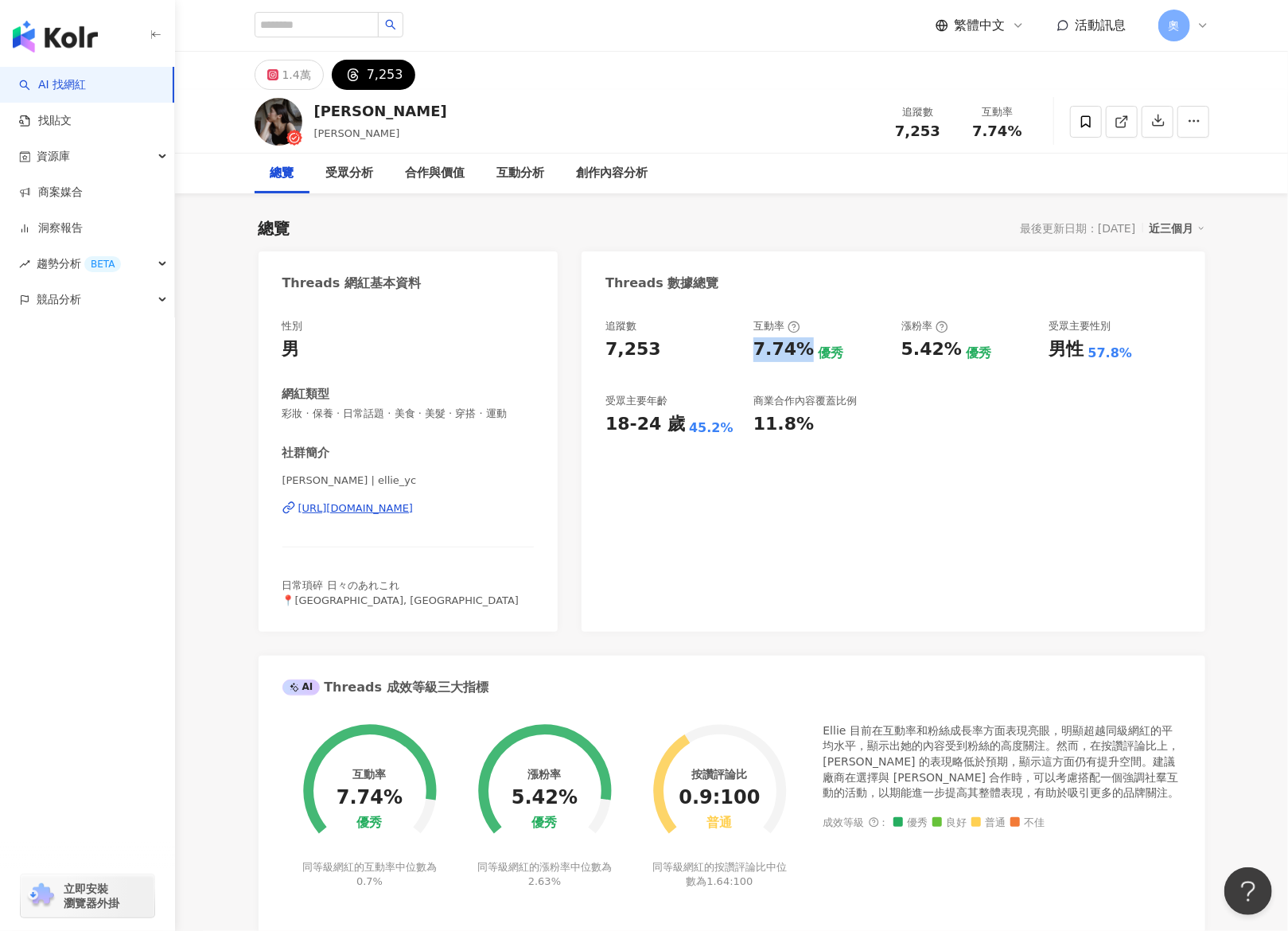
drag, startPoint x: 755, startPoint y: 352, endPoint x: 32, endPoint y: 507, distance: 739.4
click at [643, 354] on div "7.74%" at bounding box center [784, 350] width 61 height 25
copy div "7.74%"
drag, startPoint x: 905, startPoint y: 355, endPoint x: 943, endPoint y: 356, distance: 38.0
click at [643, 356] on div "追蹤數 7,253 互動率 7.74% 優秀 漲粉率 5.42% 優秀 受眾主要性別 男性 57.8% 受眾主要年齡 18-24 歲 45.2% 商業合作內容…" at bounding box center [893, 378] width 575 height 118
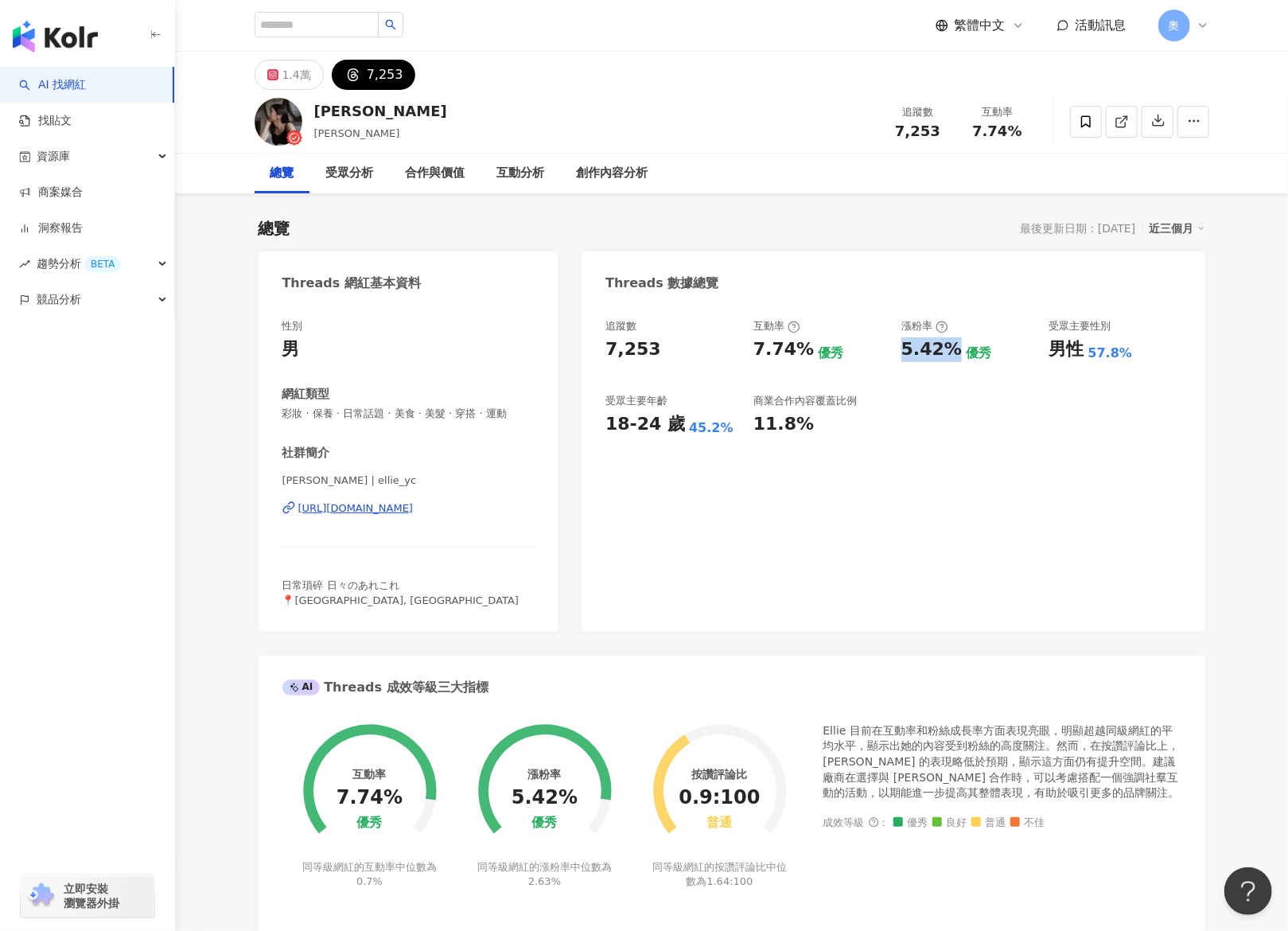
drag, startPoint x: 955, startPoint y: 352, endPoint x: 895, endPoint y: 355, distance: 60.1
click at [643, 355] on div "追蹤數 7,253 互動率 7.74% 優秀 漲粉率 5.42% 優秀 受眾主要性別 男性 57.8% 受眾主要年齡 18-24 歲 45.2% 商業合作內容…" at bounding box center [893, 378] width 575 height 118
copy div "5.42%"
drag, startPoint x: 743, startPoint y: 532, endPoint x: 763, endPoint y: 392, distance: 141.4
click at [643, 465] on div "追蹤數 7,253 互動率 7.74% 優秀 漲粉率 5.42% 優秀 受眾主要性別 男性 57.8% 受眾主要年齡 18-24 歲 45.2% 商業合作內容…" at bounding box center [893, 467] width 623 height 329
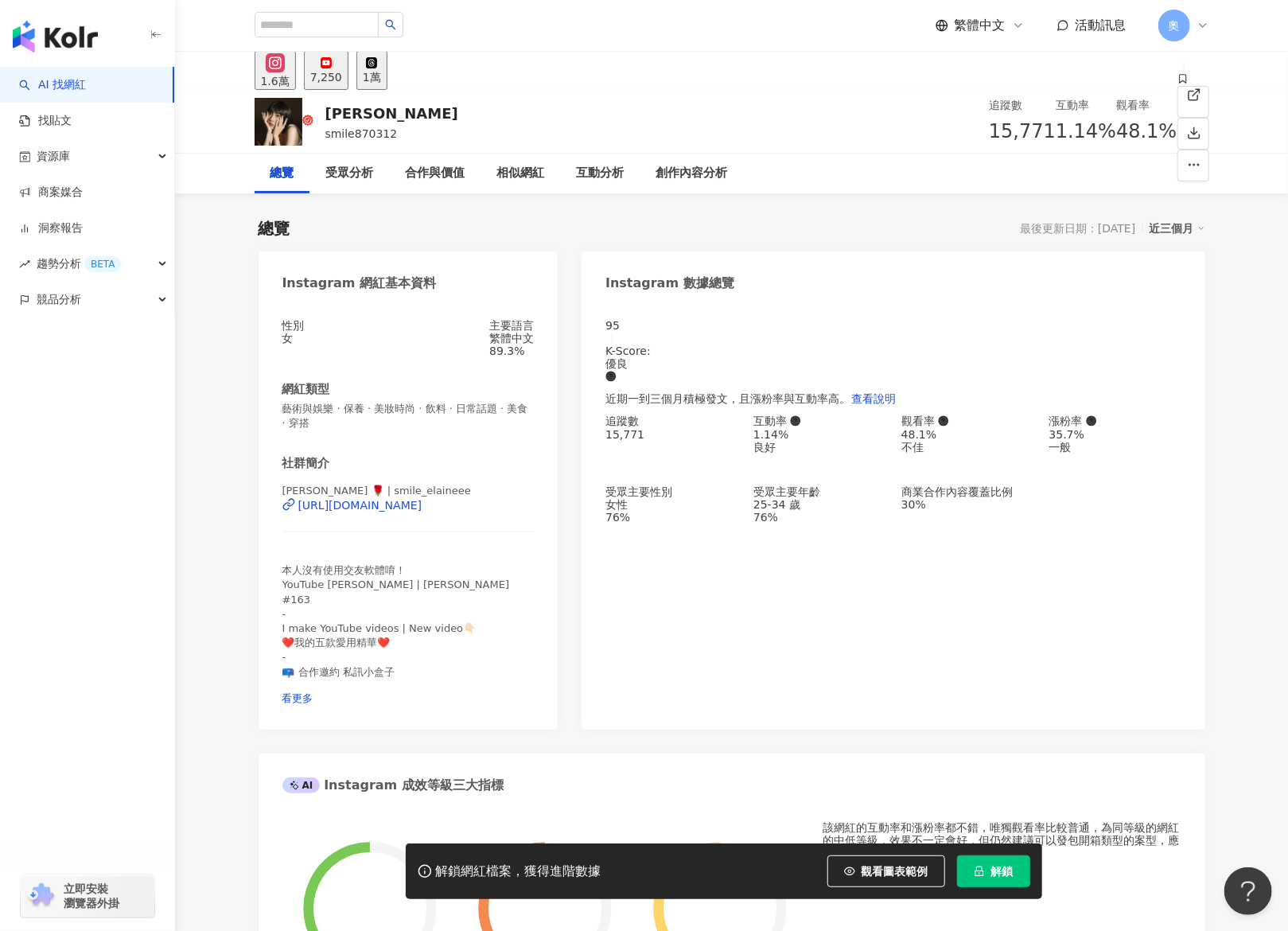
click at [995, 860] on button "解鎖" at bounding box center [993, 871] width 74 height 31
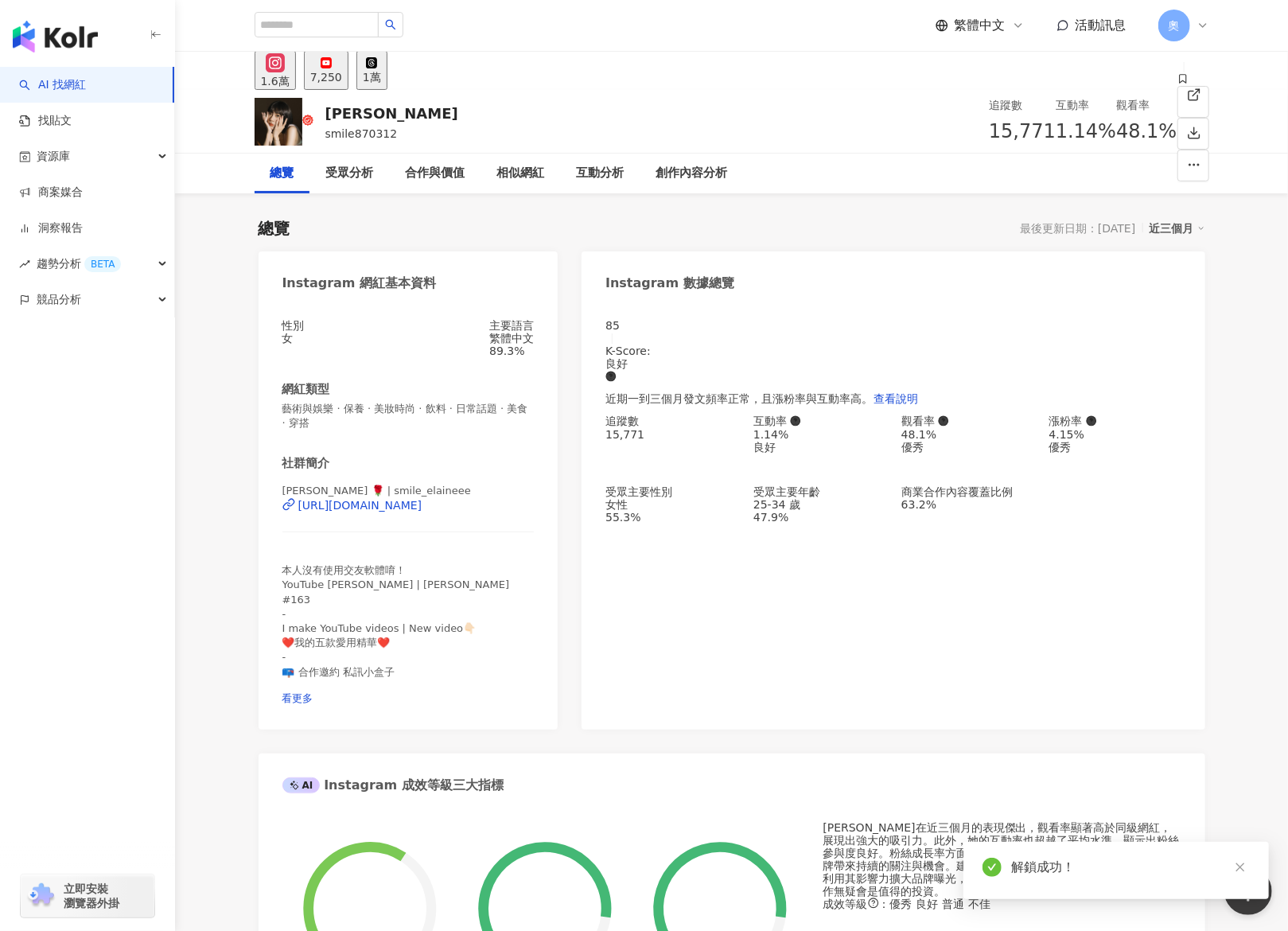
drag, startPoint x: 814, startPoint y: 435, endPoint x: 153, endPoint y: 564, distance: 673.5
click at [815, 435] on div "追蹤數 15,771 互動率 1.14% 良好 觀看率 48.1% 優秀 漲粉率 4.15% 優秀 受眾主要性別 女性 55.3% 受眾主要年齡 25-34 …" at bounding box center [893, 468] width 575 height 109
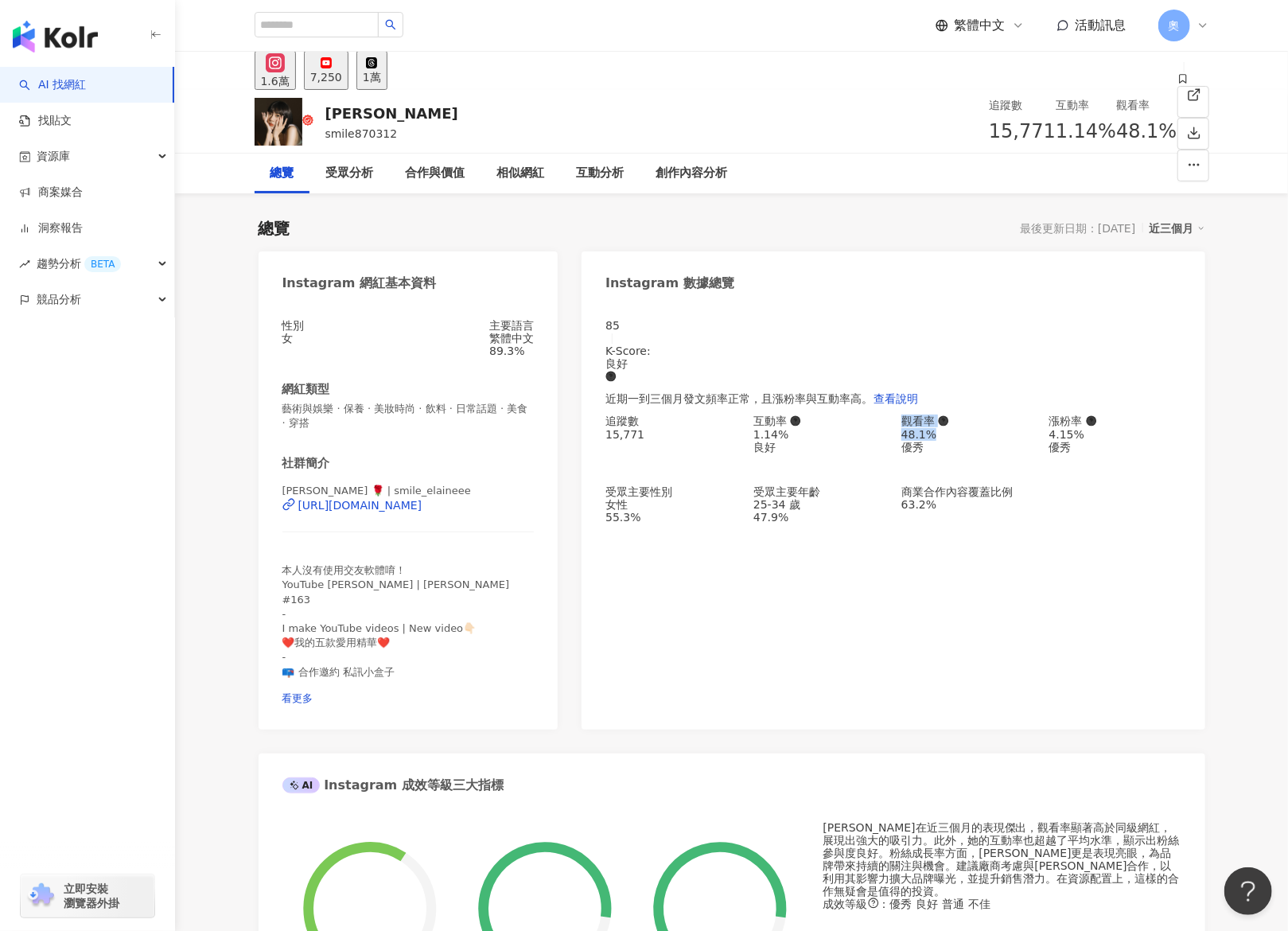
drag, startPoint x: 923, startPoint y: 436, endPoint x: 948, endPoint y: 438, distance: 25.1
click at [948, 438] on div "追蹤數 15,771 互動率 1.14% 良好 觀看率 48.1% 優秀 漲粉率 4.15% 優秀 受眾主要性別 女性 55.3% 受眾主要年齡 25-34 …" at bounding box center [893, 468] width 575 height 109
click at [949, 438] on div "48.1%" at bounding box center [967, 434] width 133 height 13
drag, startPoint x: 963, startPoint y: 437, endPoint x: 898, endPoint y: 437, distance: 65.0
click at [898, 437] on div "追蹤數 15,771 互動率 1.14% 良好 觀看率 48.1% 優秀 漲粉率 4.15% 優秀 受眾主要性別 女性 55.3% 受眾主要年齡 25-34 …" at bounding box center [893, 468] width 575 height 109
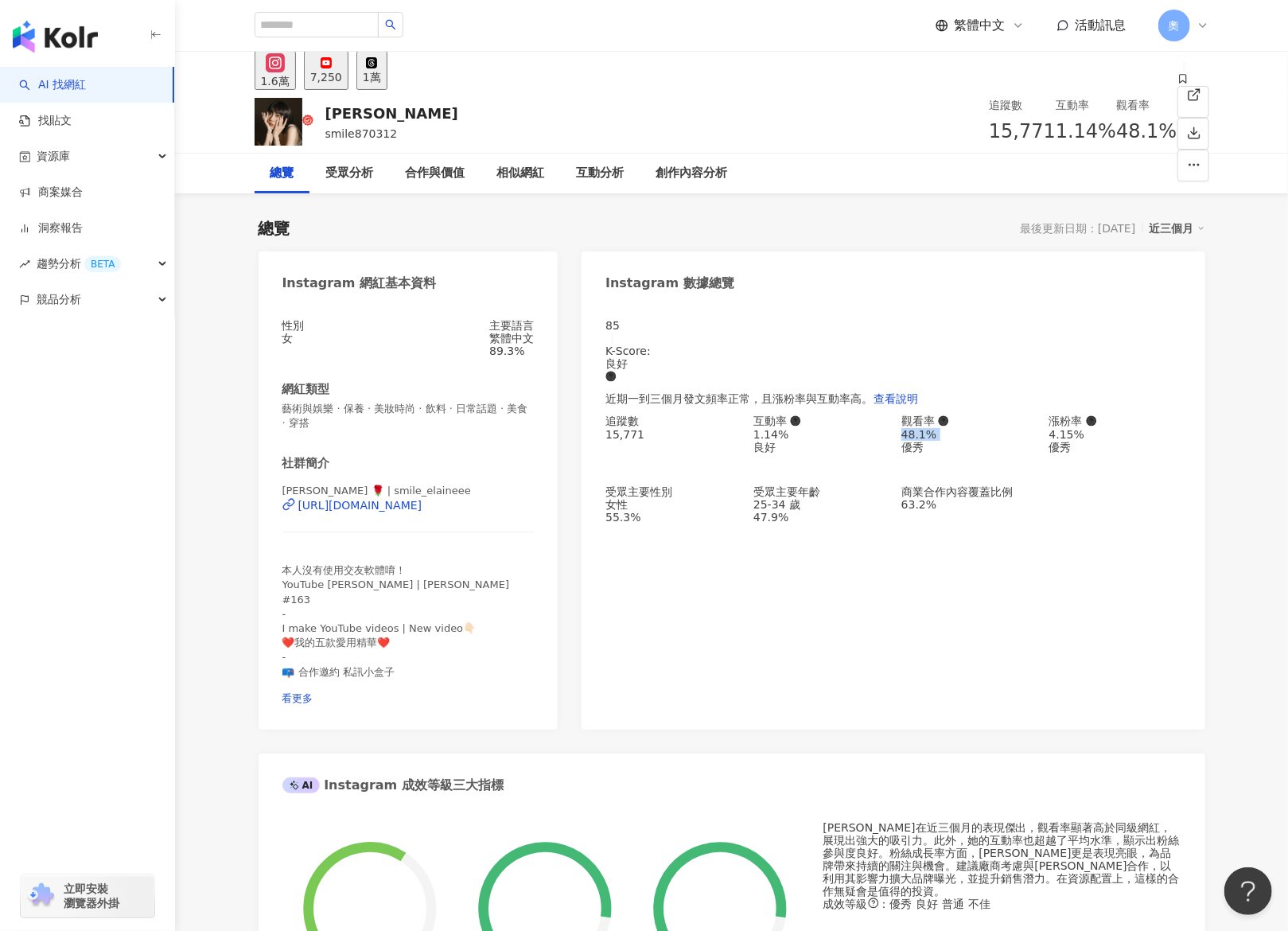
click at [898, 437] on div "追蹤數 15,771 互動率 1.14% 良好 觀看率 48.1% 優秀 漲粉率 4.15% 優秀 受眾主要性別 女性 55.3% 受眾主要年齡 25-34 …" at bounding box center [893, 468] width 575 height 109
drag, startPoint x: 898, startPoint y: 437, endPoint x: 945, endPoint y: 441, distance: 47.2
click at [944, 440] on div "追蹤數 15,771 互動率 1.14% 良好 觀看率 48.1% 優秀 漲粉率 4.15% 優秀 受眾主要性別 女性 55.3% 受眾主要年齡 25-34 …" at bounding box center [893, 468] width 575 height 109
click at [1102, 431] on div "4.15%" at bounding box center [1115, 434] width 133 height 13
click at [819, 618] on div "85 K-Score : 良好 近期一到三個月發文頻率正常，且漲粉率與互動率高。 查看說明 追蹤數 15,771 互動率 1.14% 良好 觀看率 48.1%…" at bounding box center [893, 517] width 623 height 427
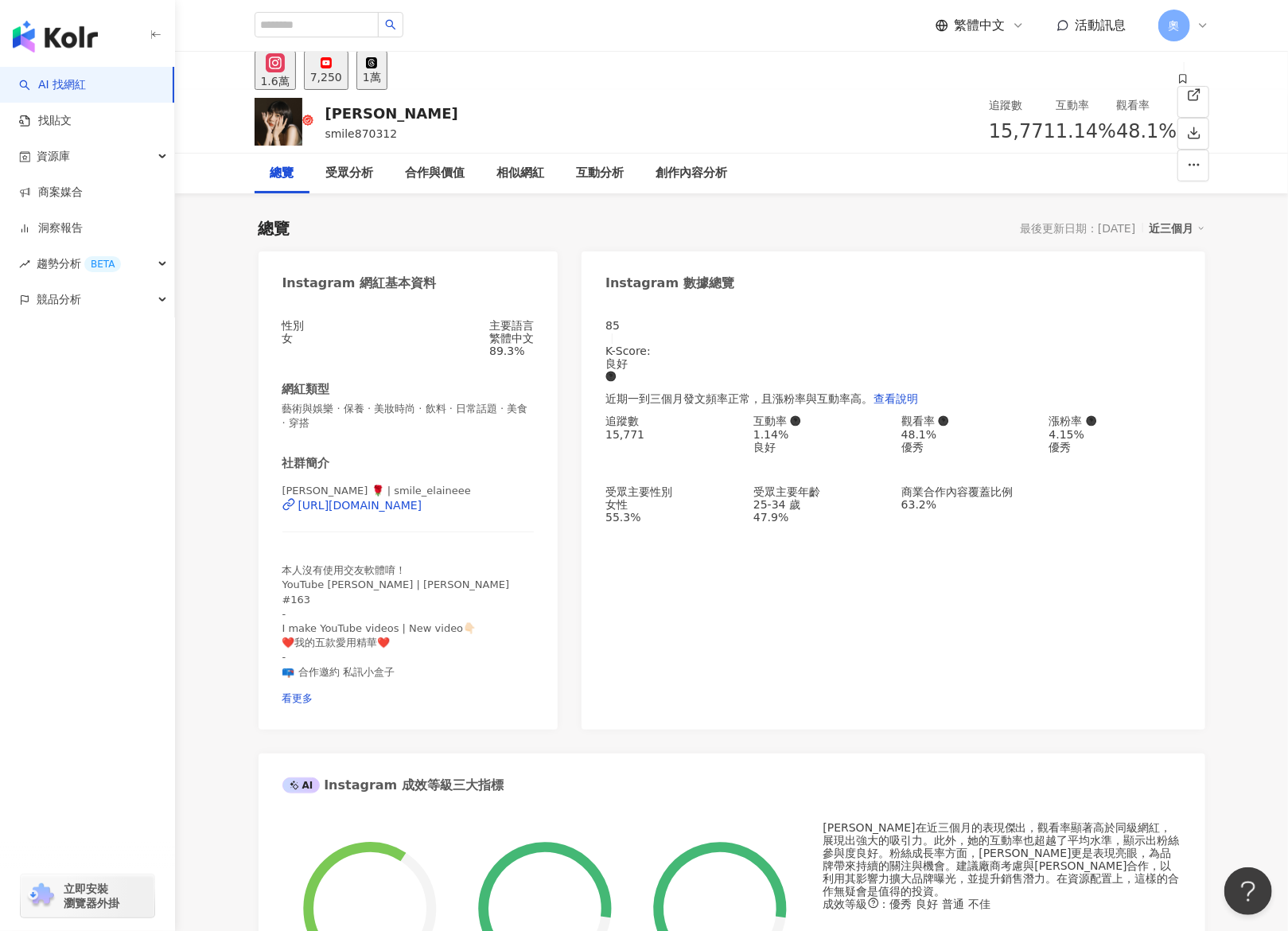
click at [381, 78] on div "1萬" at bounding box center [372, 77] width 19 height 13
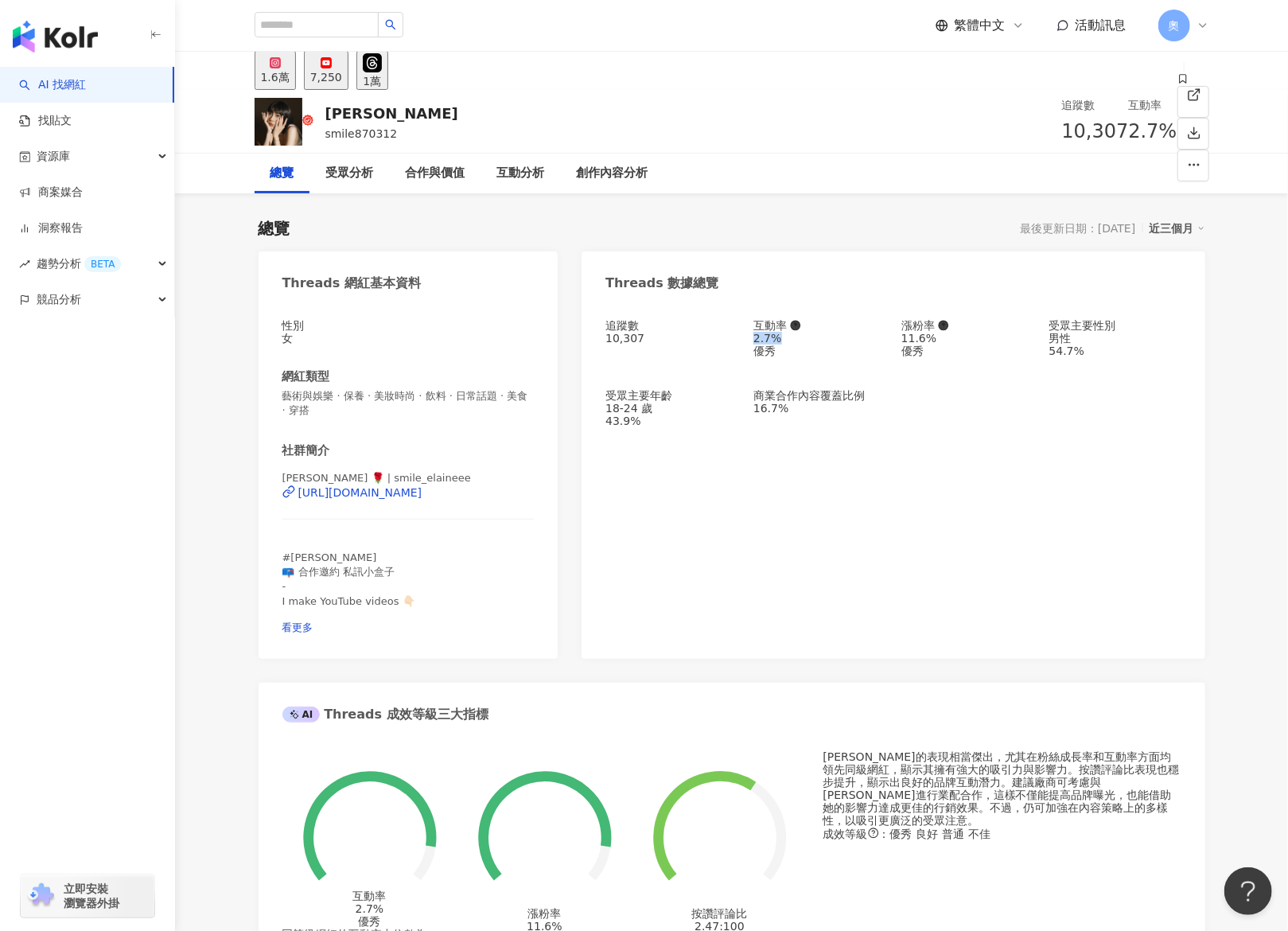
drag, startPoint x: 787, startPoint y: 354, endPoint x: 3, endPoint y: 600, distance: 821.7
click at [798, 355] on div "追蹤數 10,307 互動率 2.7% 優秀 漲粉率 11.6% 優秀 受眾主要性別 男性 54.7% 受眾主要年齡 18-24 歲 43.9% 商業合作內容…" at bounding box center [893, 373] width 575 height 109
copy div "2.7%"
drag, startPoint x: 940, startPoint y: 351, endPoint x: 952, endPoint y: 352, distance: 12.0
click at [952, 345] on div "11.6%" at bounding box center [967, 338] width 133 height 13
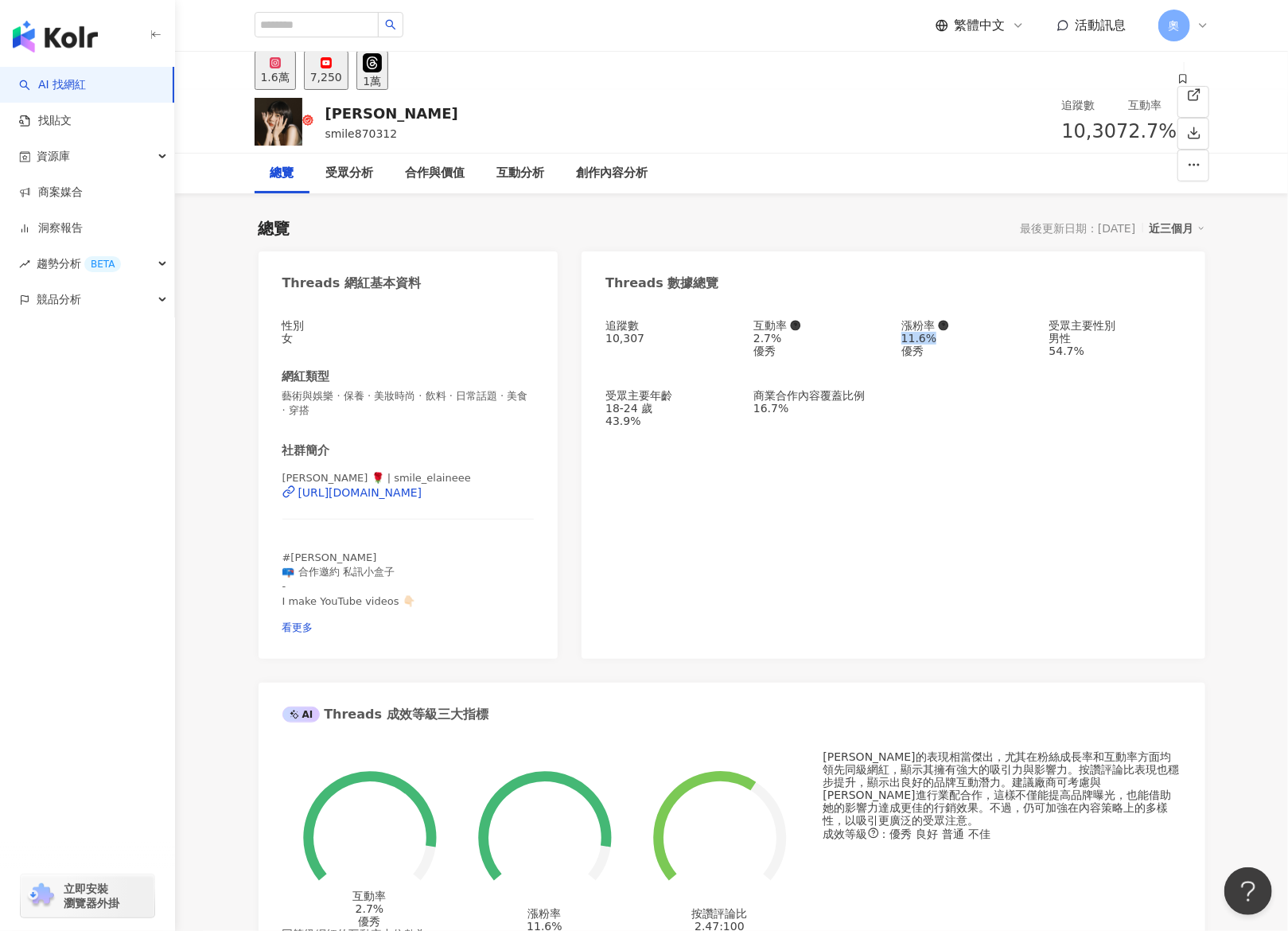
copy div "11.6%"
click at [705, 526] on div "追蹤數 10,307 互動率 2.7% 優秀 漲粉率 11.6% 優秀 受眾主要性別 男性 54.7% 受眾主要年齡 18-24 歲 43.9% 商業合作內容…" at bounding box center [893, 481] width 623 height 356
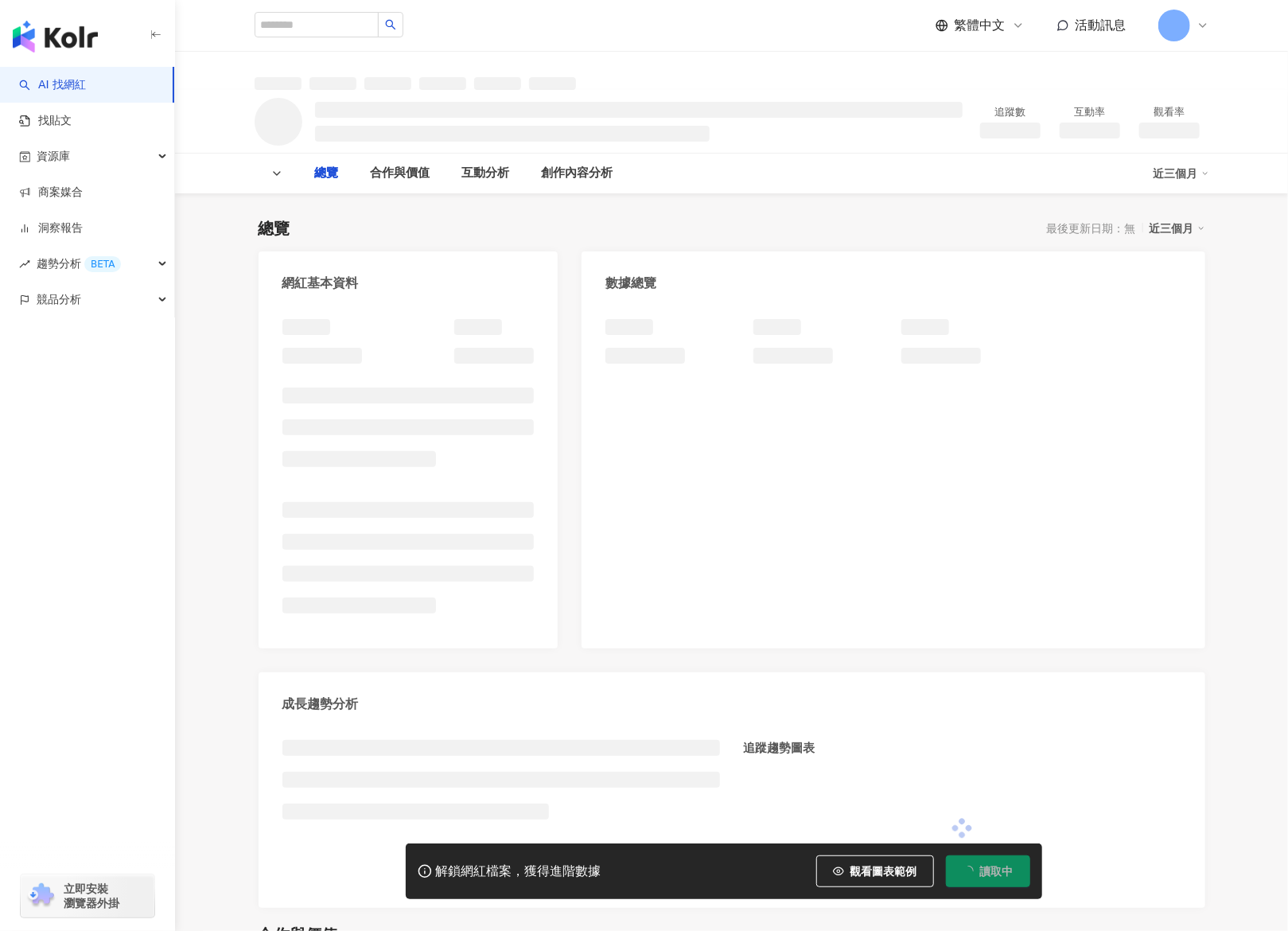
click at [612, 27] on div "繁體中文 活動訊息 奧" at bounding box center [731, 26] width 955 height 51
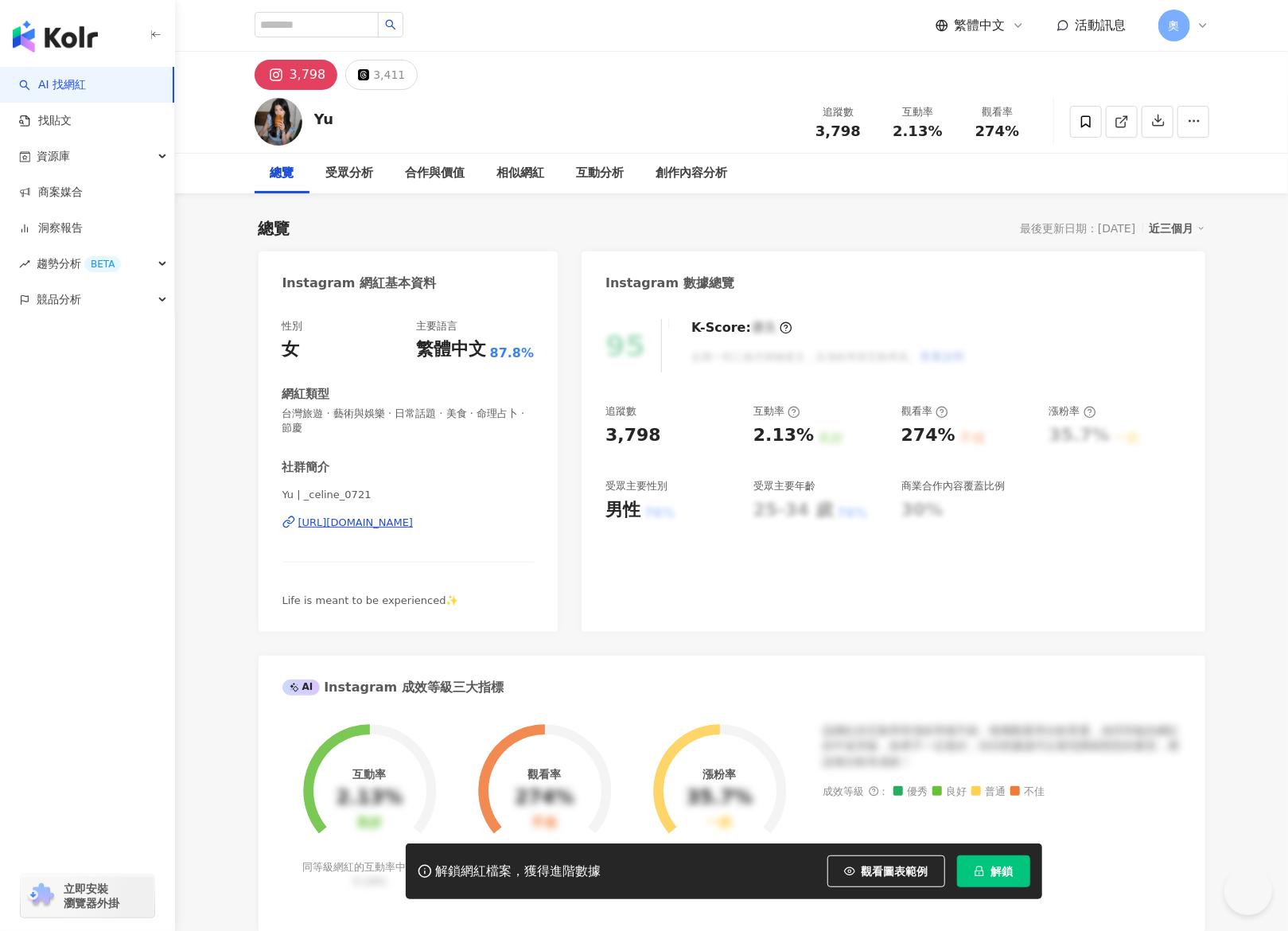
click at [985, 865] on button "解鎖" at bounding box center [993, 871] width 74 height 31
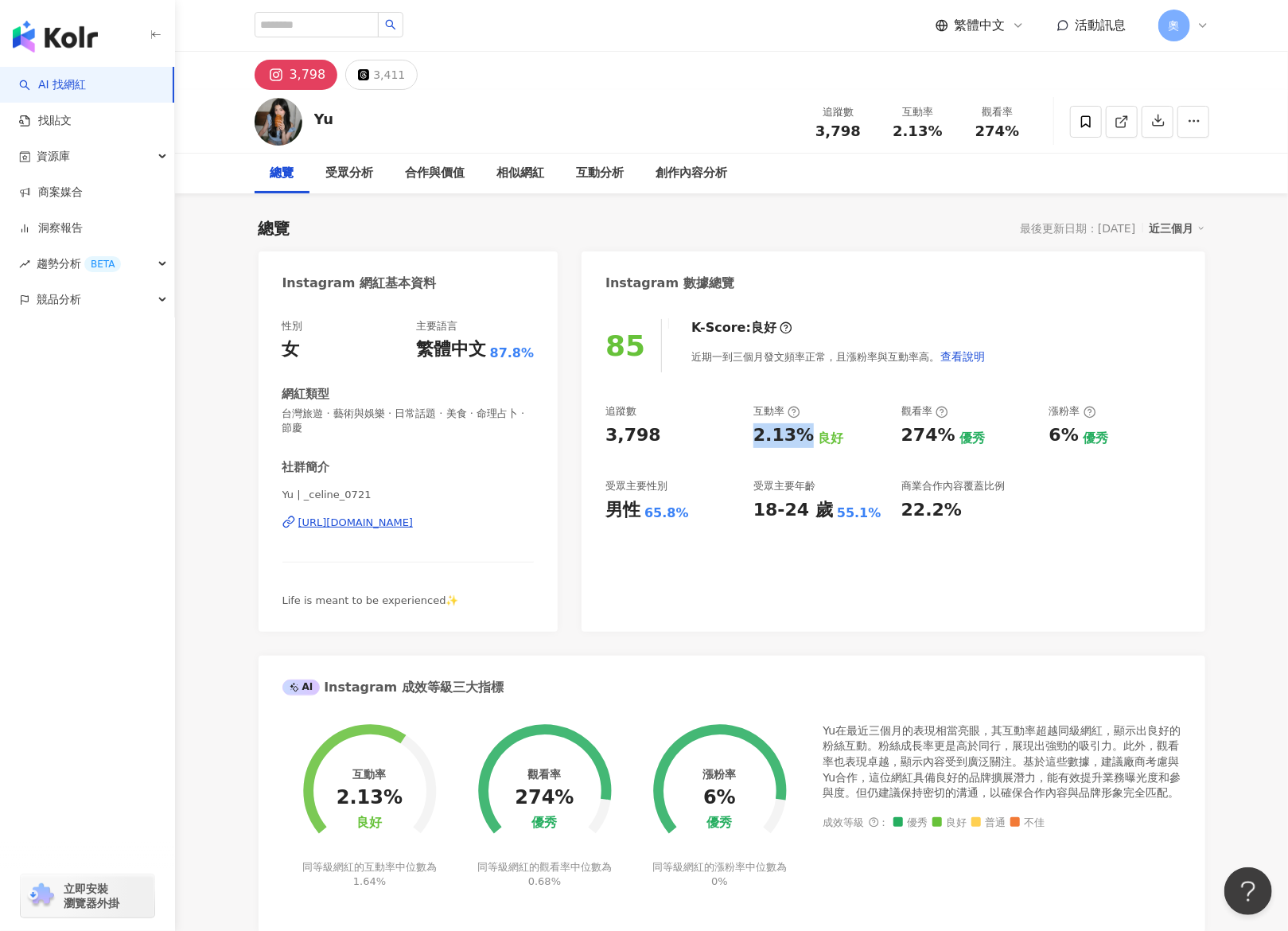
drag, startPoint x: 754, startPoint y: 440, endPoint x: 805, endPoint y: 434, distance: 51.4
click at [805, 434] on div "2.13%" at bounding box center [784, 435] width 61 height 25
copy div "2.13%"
drag, startPoint x: 901, startPoint y: 429, endPoint x: 950, endPoint y: 437, distance: 49.6
click at [950, 437] on div "274% 優秀" at bounding box center [967, 435] width 133 height 25
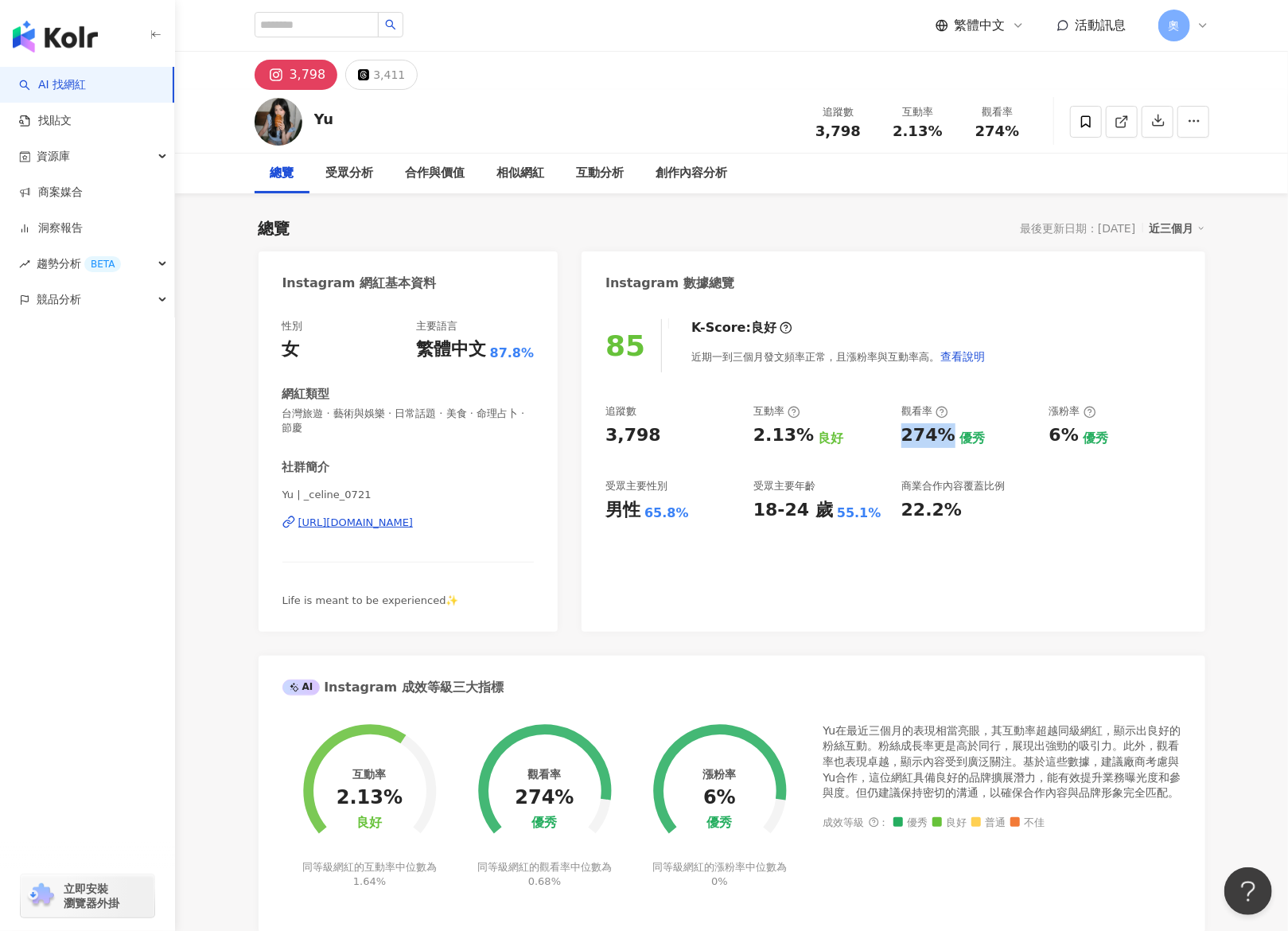
copy div "274%"
drag, startPoint x: 1070, startPoint y: 438, endPoint x: 1080, endPoint y: 438, distance: 10.0
click at [1080, 438] on div "追蹤數 3,798 互動率 2.13% 良好 觀看率 274% 優秀 漲粉率 6% 優秀 受眾主要性別 男性 65.8% 受眾主要年齡 18-24 歲 55.…" at bounding box center [893, 464] width 575 height 118
copy div "6%"
click at [1109, 494] on div "追蹤數 3,798 互動率 2.13% 良好 觀看率 274% 優秀 漲粉率 6% 優秀 受眾主要性別 男性 65.8% 受眾主要年齡 18-24 歲 55.…" at bounding box center [893, 464] width 575 height 118
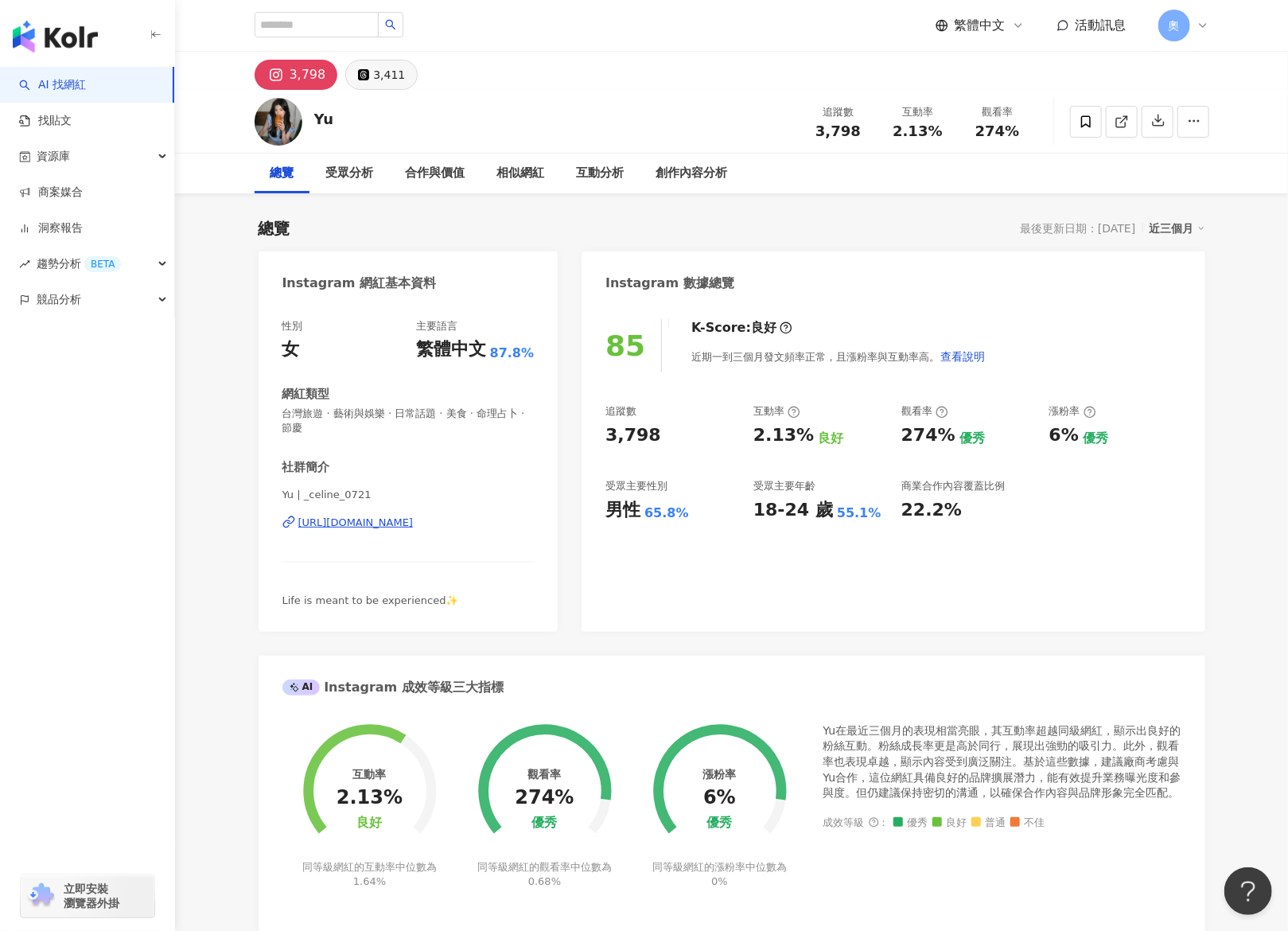
click at [398, 84] on div "3,411" at bounding box center [389, 75] width 31 height 23
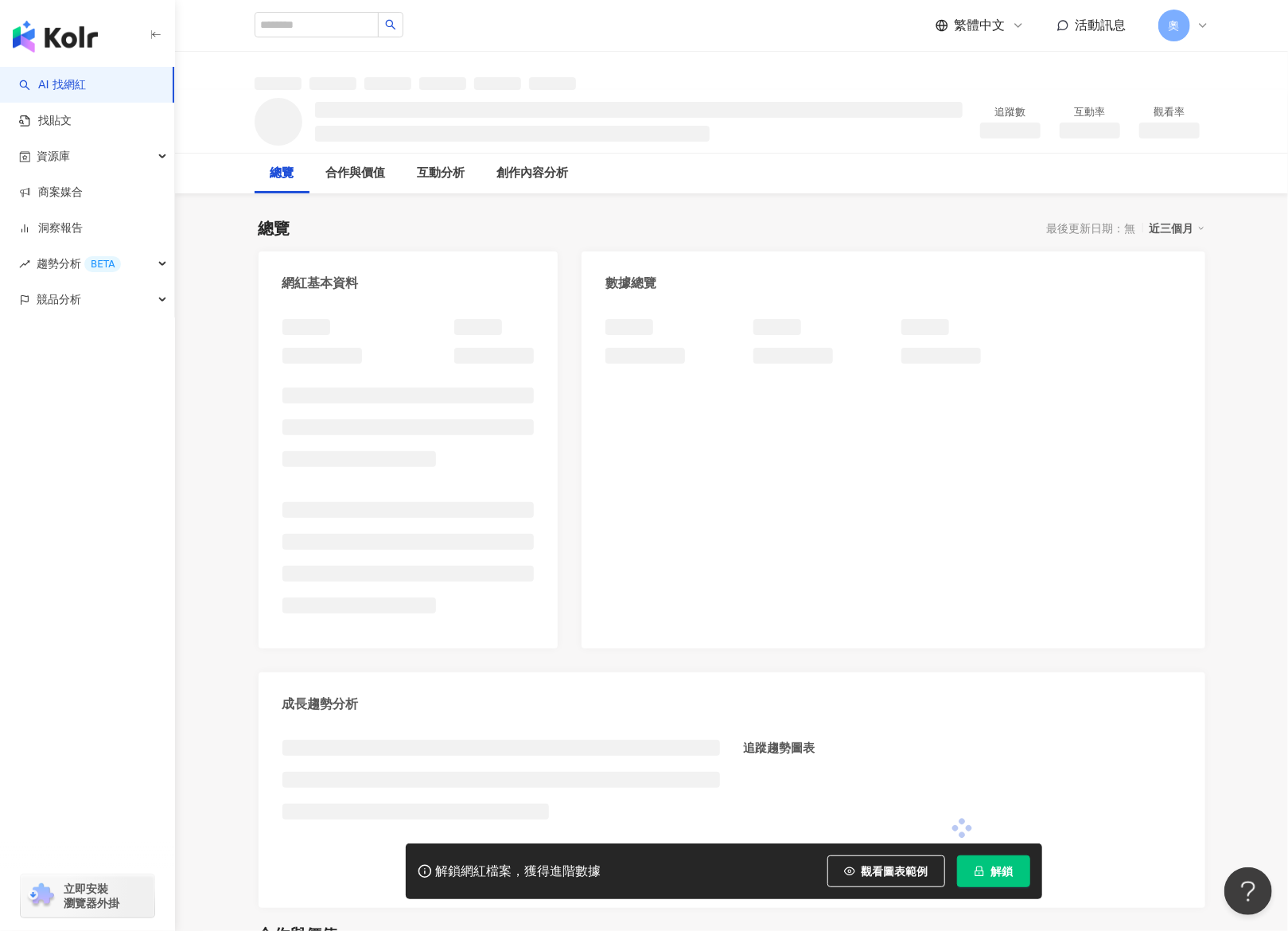
click at [979, 868] on icon "lock" at bounding box center [979, 871] width 11 height 11
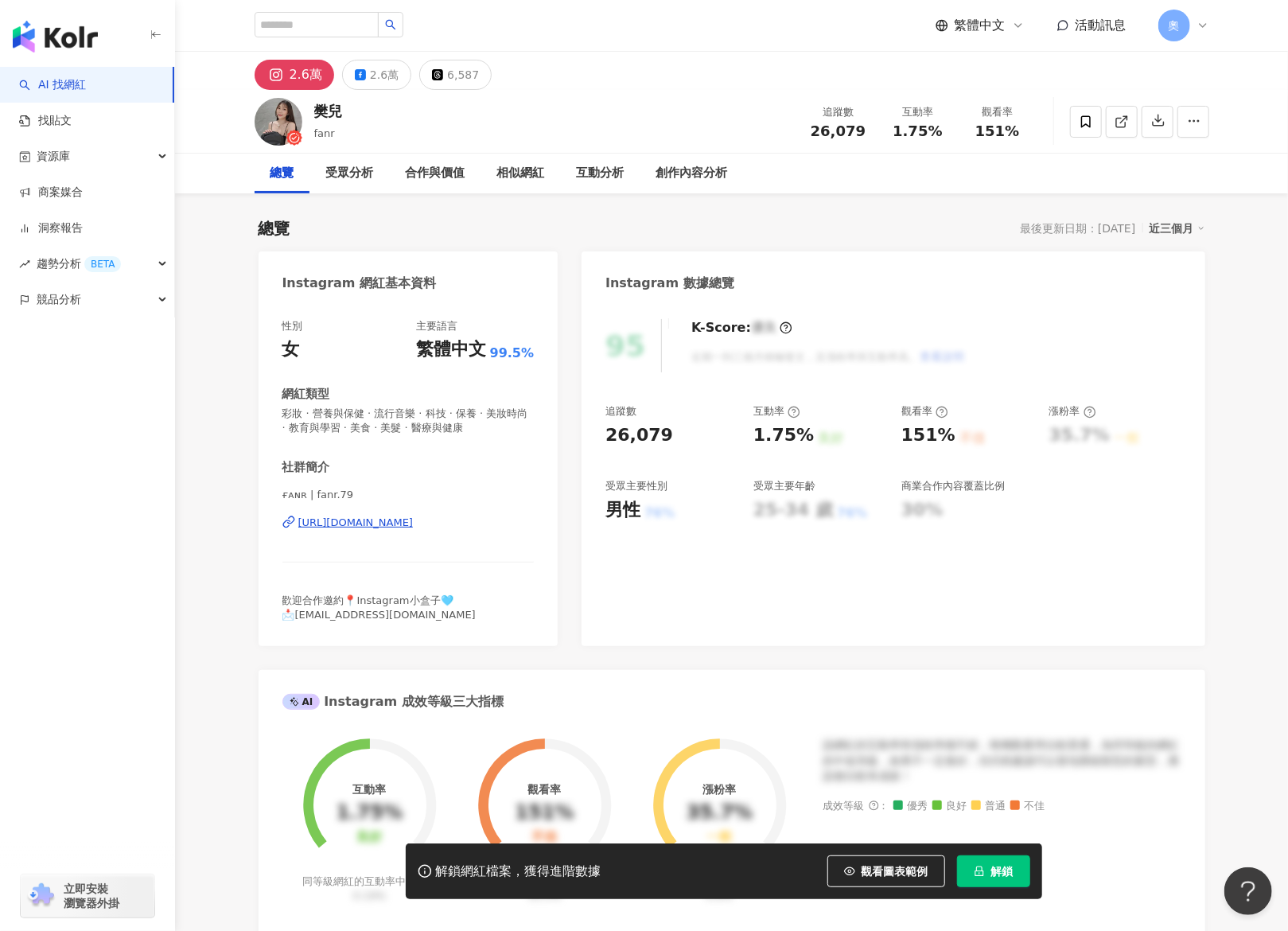
click at [998, 867] on span "解鎖" at bounding box center [1002, 871] width 23 height 13
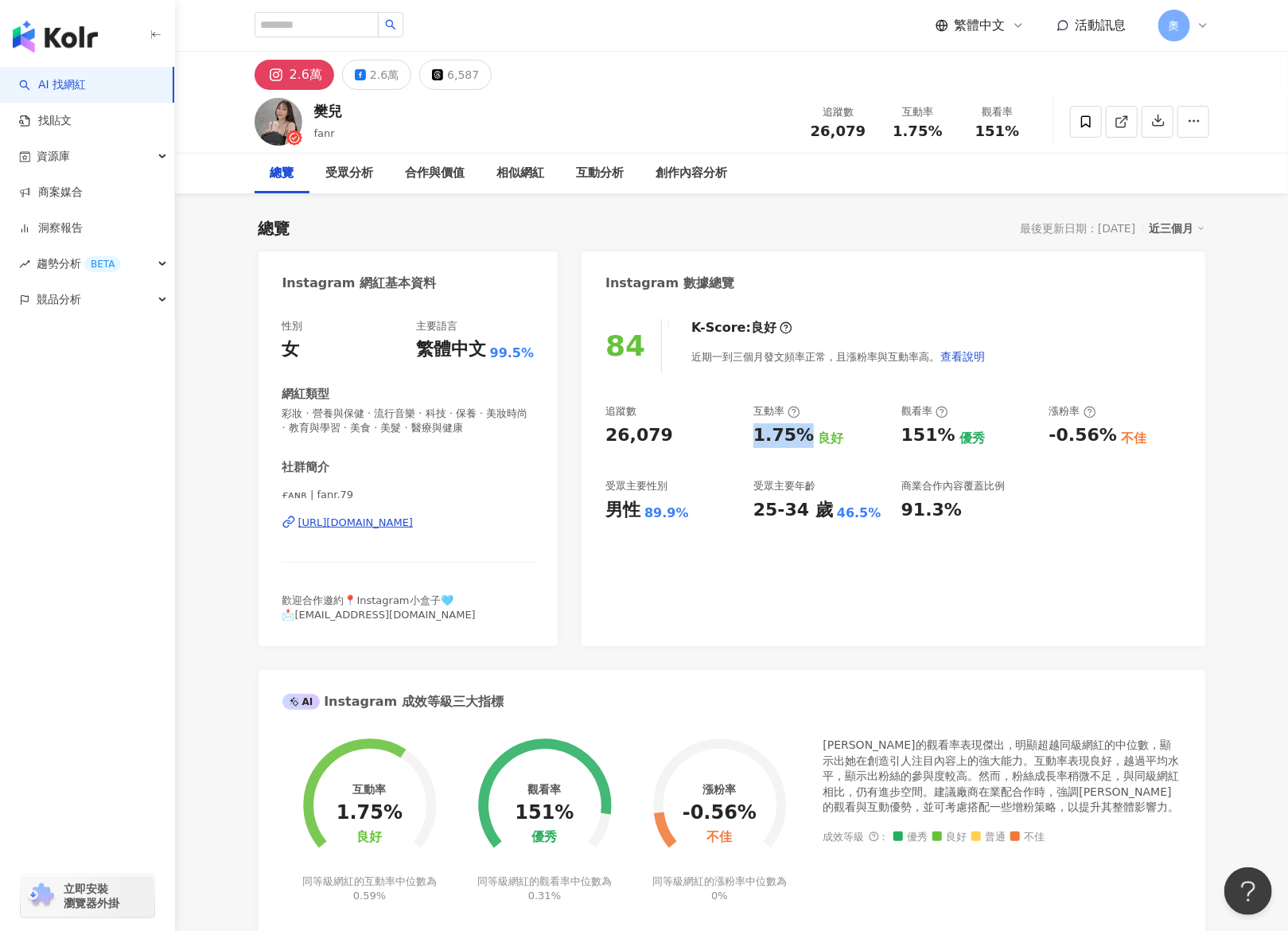
drag, startPoint x: 751, startPoint y: 435, endPoint x: 804, endPoint y: 441, distance: 53.3
click at [804, 441] on div "追蹤數 26,079 互動率 1.75% 良好 觀看率 151% 優秀 漲粉率 -0.56% 不佳 受眾主要性別 男性 89.9% 受眾主要年齡 25-34 …" at bounding box center [893, 464] width 575 height 118
copy div "1.75%"
drag, startPoint x: 901, startPoint y: 434, endPoint x: 710, endPoint y: 506, distance: 204.1
click at [952, 440] on div "151% 優秀" at bounding box center [967, 435] width 133 height 25
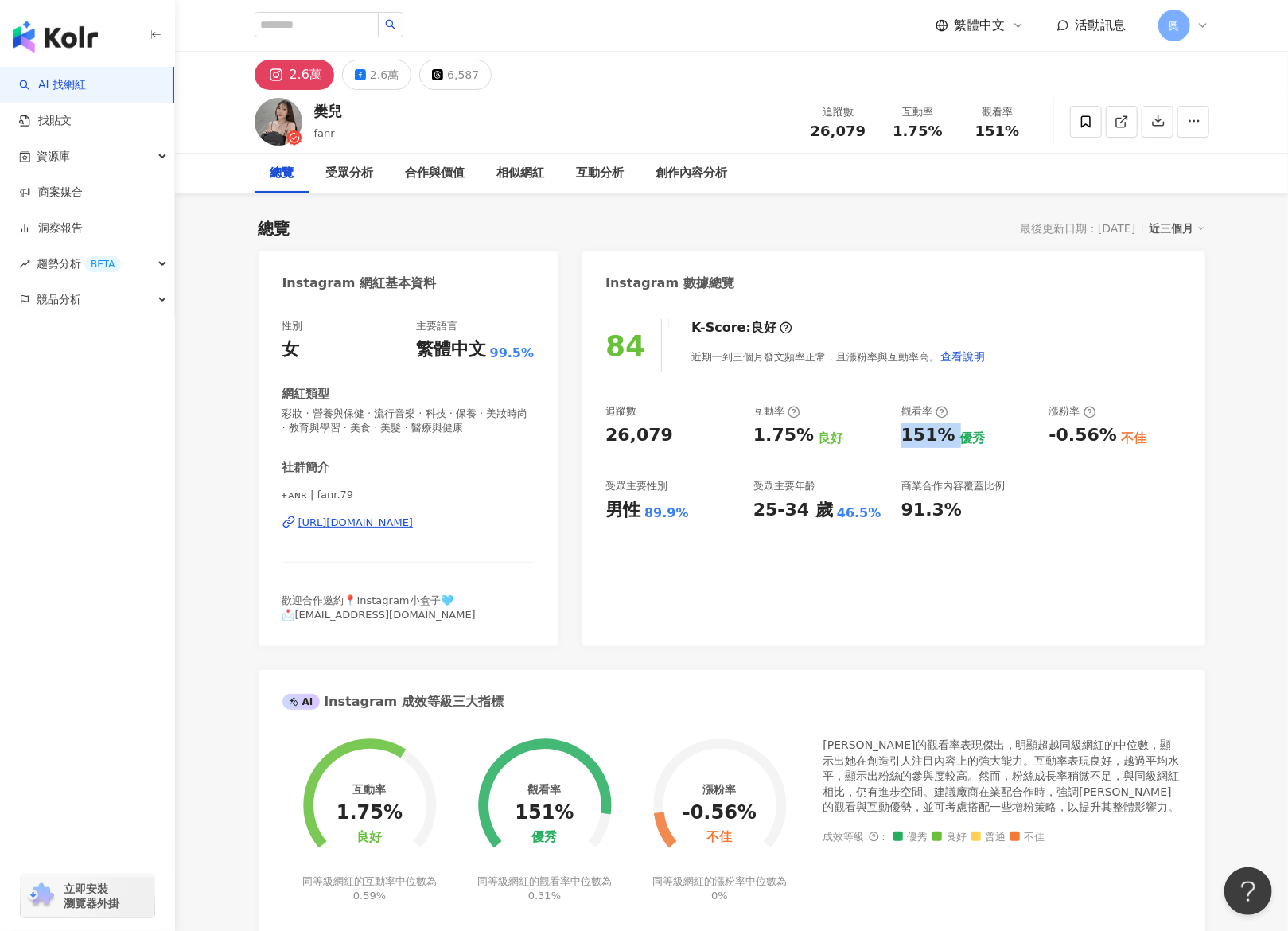
copy div "151%"
drag, startPoint x: 1049, startPoint y: 431, endPoint x: 1107, endPoint y: 440, distance: 58.7
click at [1107, 440] on div "-0.56%" at bounding box center [1083, 435] width 68 height 25
copy div "-0.56%"
click at [456, 75] on div "6,587" at bounding box center [463, 75] width 31 height 23
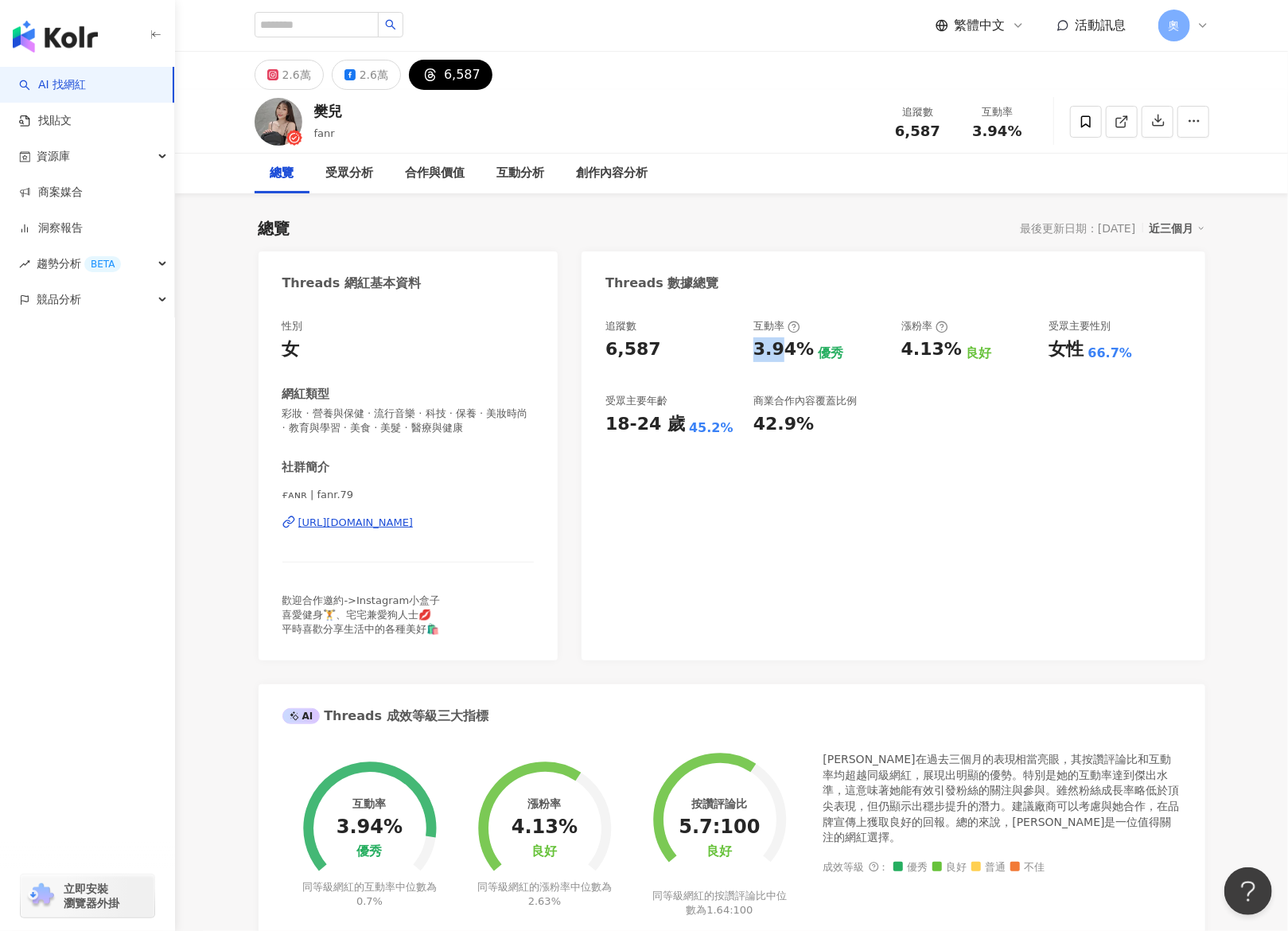
drag, startPoint x: 750, startPoint y: 356, endPoint x: 798, endPoint y: 356, distance: 48.0
click at [803, 356] on div "追蹤數 6,587 互動率 3.94% 優秀 漲粉率 4.13% 良好 受眾主要性別 女性 66.7% 受眾主要年齡 18-24 歲 45.2% 商業合作內容…" at bounding box center [893, 378] width 575 height 118
click at [804, 356] on div "3.94%" at bounding box center [784, 350] width 61 height 25
copy div "3.94%"
drag, startPoint x: 900, startPoint y: 348, endPoint x: 950, endPoint y: 353, distance: 50.2
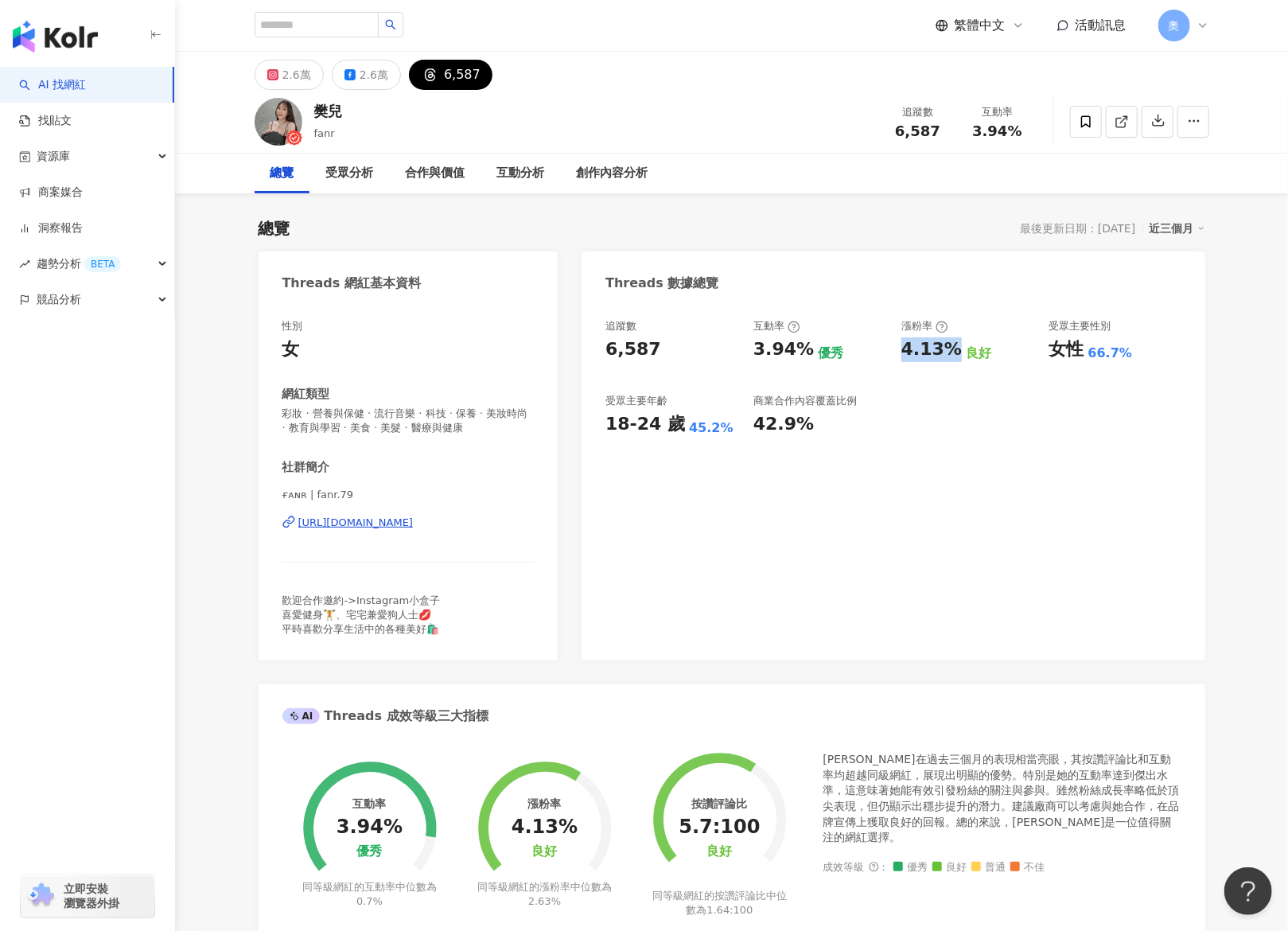
click at [950, 353] on div "追蹤數 6,587 互動率 3.94% 優秀 漲粉率 4.13% 良好 受眾主要性別 女性 66.7% 受眾主要年齡 18-24 歲 45.2% 商業合作內容…" at bounding box center [893, 378] width 575 height 118
copy div "4.13%"
click at [873, 578] on div "追蹤數 6,587 互動率 3.94% 優秀 漲粉率 4.13% 良好 受眾主要性別 女性 66.7% 受眾主要年齡 18-24 歲 45.2% 商業合作內容…" at bounding box center [893, 482] width 623 height 357
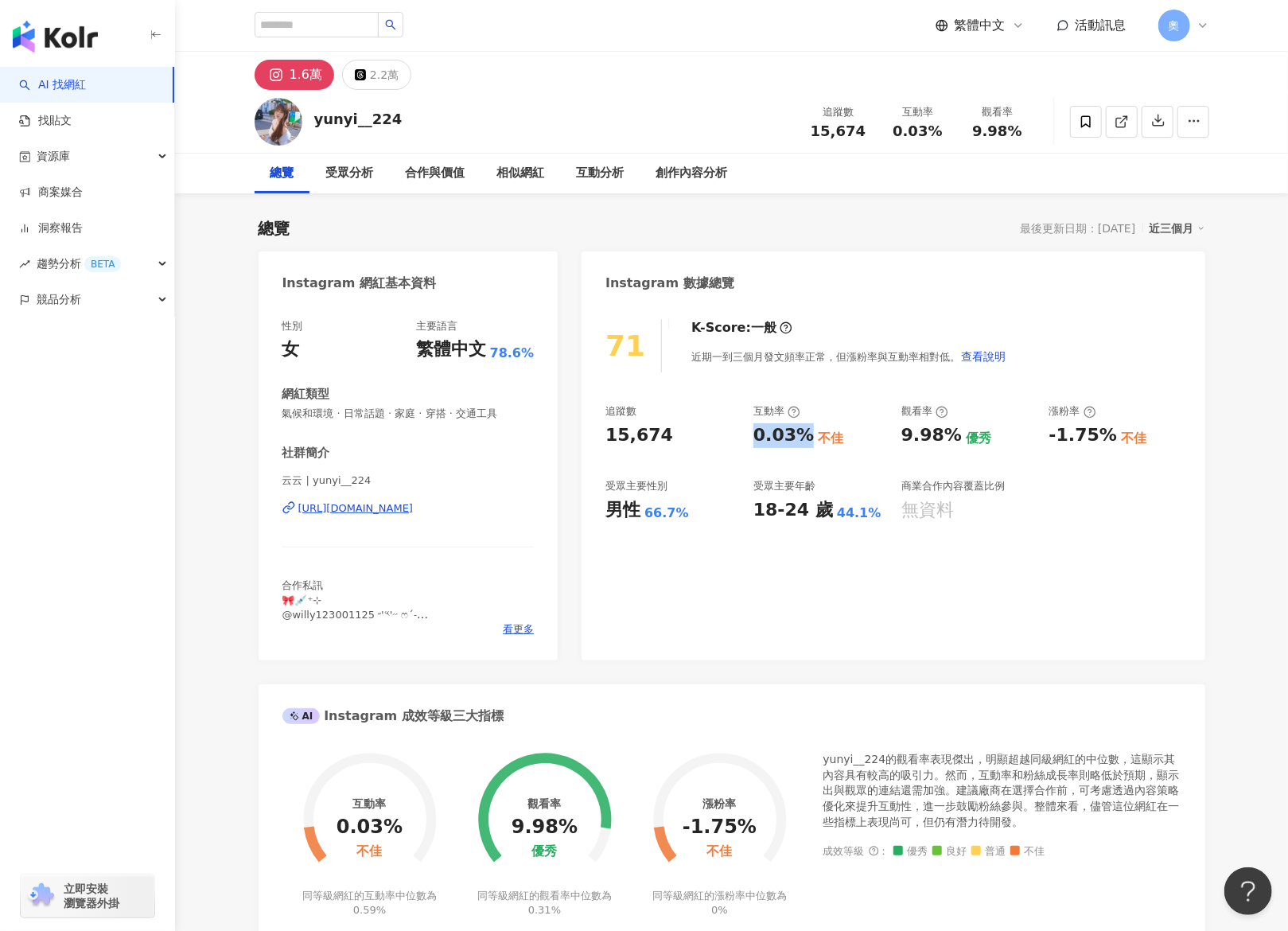
drag, startPoint x: 784, startPoint y: 438, endPoint x: 807, endPoint y: 439, distance: 23.0
click at [807, 439] on div "追蹤數 15,674 互動率 0.03% 不佳 觀看率 9.98% 優秀 漲粉率 -1.75% 不佳 受眾主要性別 男性 66.7% 受眾主要年齡 18-24…" at bounding box center [893, 464] width 575 height 118
drag, startPoint x: 901, startPoint y: 432, endPoint x: 951, endPoint y: 432, distance: 50.0
click at [951, 432] on div "9.98%" at bounding box center [932, 435] width 61 height 25
copy div "9.98%"
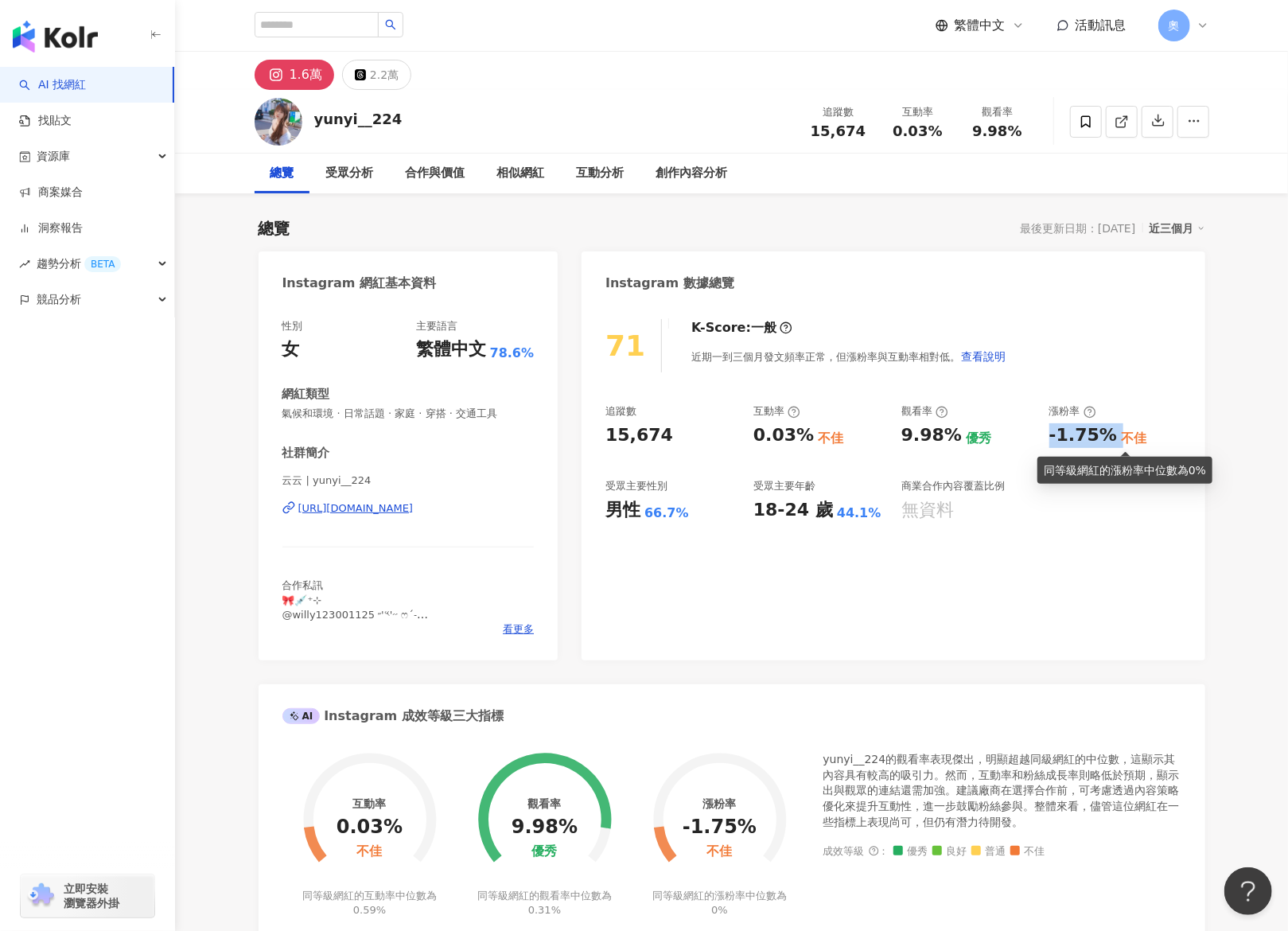
drag, startPoint x: 1050, startPoint y: 431, endPoint x: 1115, endPoint y: 440, distance: 65.6
click at [1115, 440] on div "-1.75% 不佳" at bounding box center [1115, 435] width 133 height 25
copy div "-1.75%"
click at [384, 78] on div "2.2萬" at bounding box center [384, 75] width 28 height 23
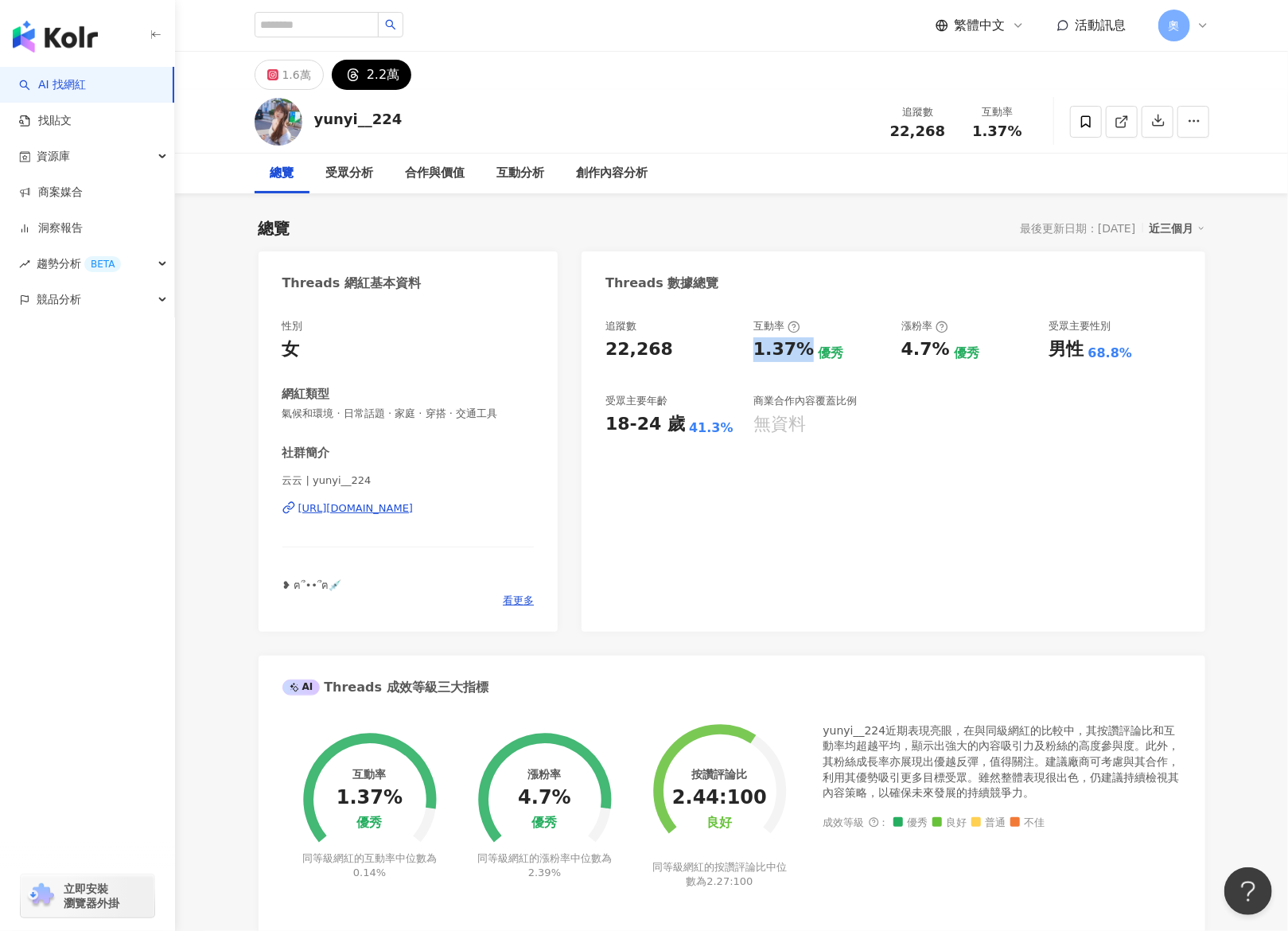
drag, startPoint x: 796, startPoint y: 359, endPoint x: 807, endPoint y: 359, distance: 11.0
click at [807, 359] on div "追蹤數 22,268 互動率 1.37% 優秀 漲粉率 4.7% 優秀 受眾主要性別 男性 68.8% 受眾主要年齡 18-24 歲 41.3% 商業合作內容…" at bounding box center [893, 378] width 575 height 118
drag, startPoint x: 892, startPoint y: 348, endPoint x: 938, endPoint y: 353, distance: 46.3
click at [938, 353] on div "追蹤數 22,268 互動率 1.37% 優秀 漲粉率 4.7% 優秀 受眾主要性別 男性 68.8% 受眾主要年齡 18-24 歲 41.3% 商業合作內容…" at bounding box center [893, 378] width 575 height 118
click at [938, 353] on div "4.7%" at bounding box center [925, 350] width 48 height 25
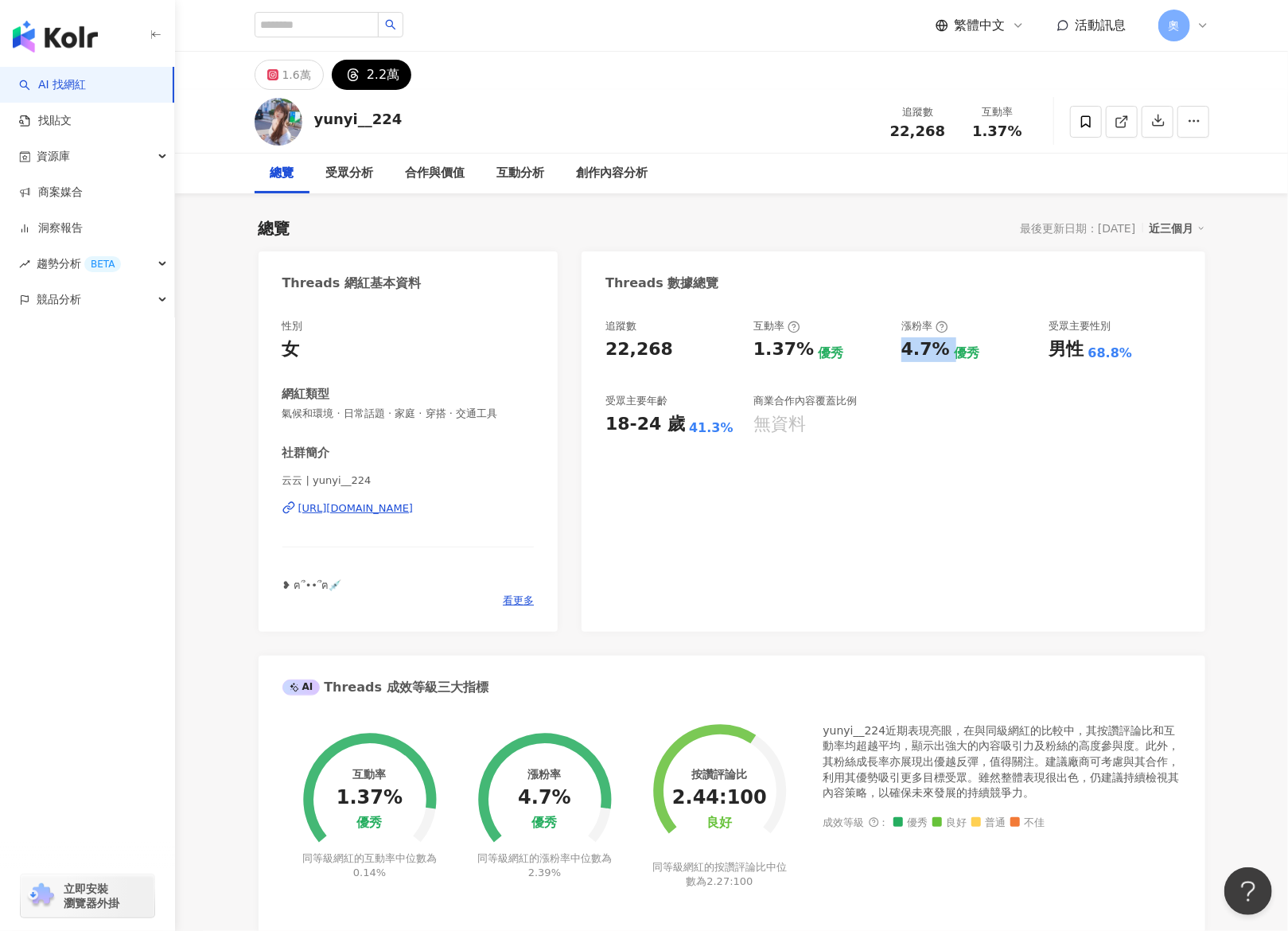
drag, startPoint x: 945, startPoint y: 356, endPoint x: 901, endPoint y: 355, distance: 44.0
click at [901, 355] on div "4.7% 優秀" at bounding box center [967, 350] width 133 height 25
copy div "4.7%"
